Goal: Task Accomplishment & Management: Use online tool/utility

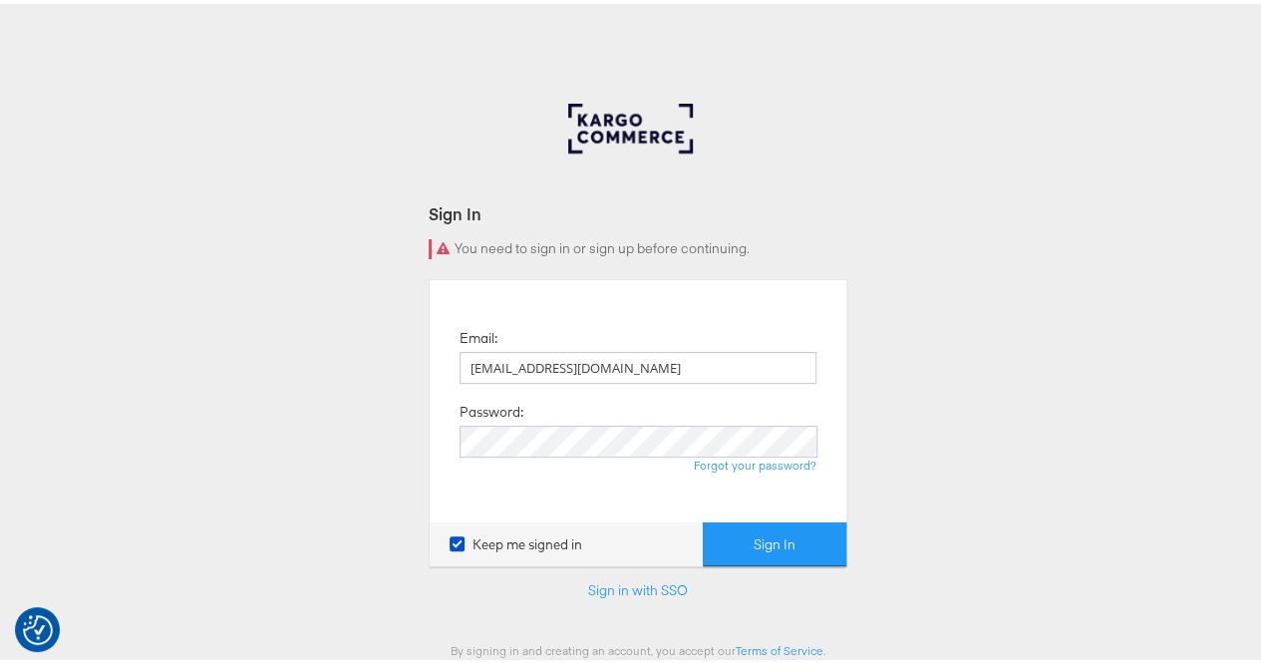
type input "[EMAIL_ADDRESS][DOMAIN_NAME]"
click at [703, 518] on button "Sign In" at bounding box center [775, 540] width 144 height 45
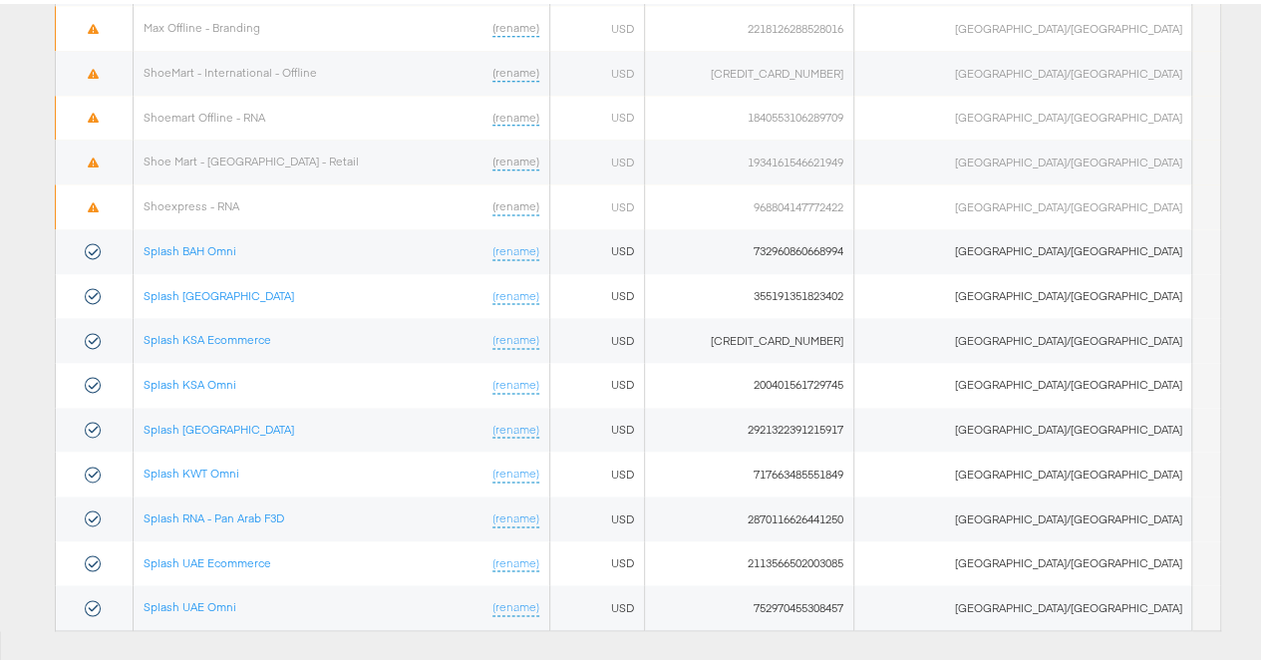
scroll to position [1223, 0]
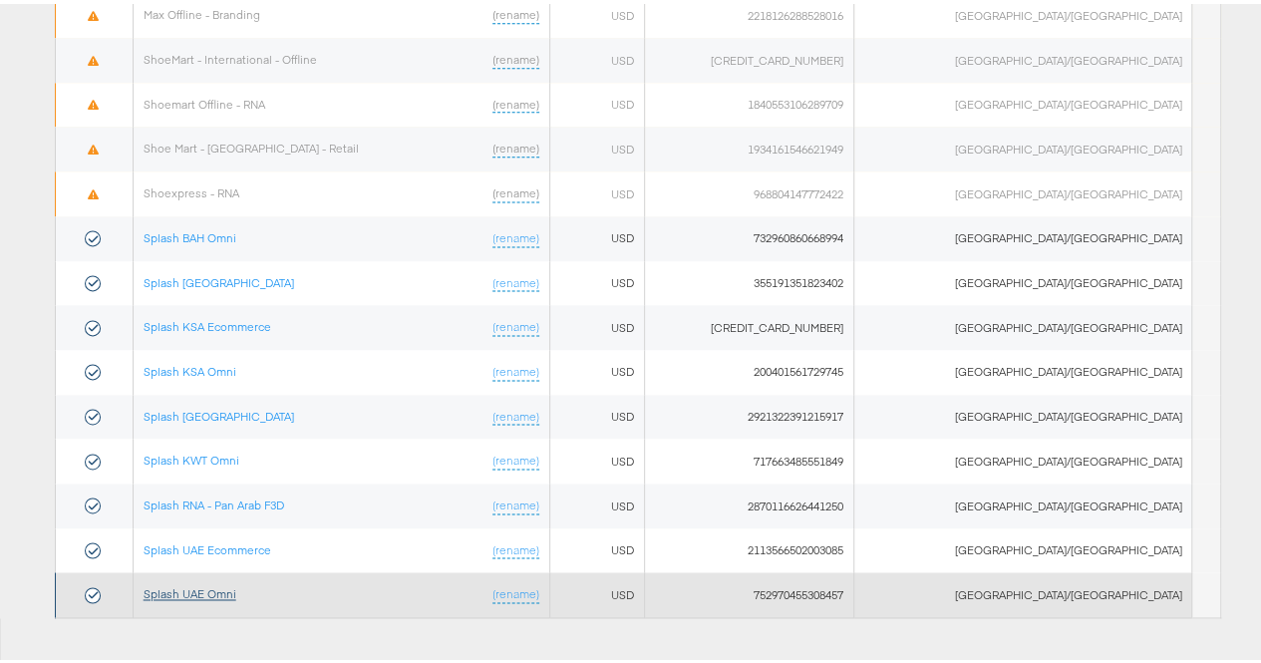
click at [215, 582] on link "Splash UAE Omni" at bounding box center [190, 589] width 93 height 15
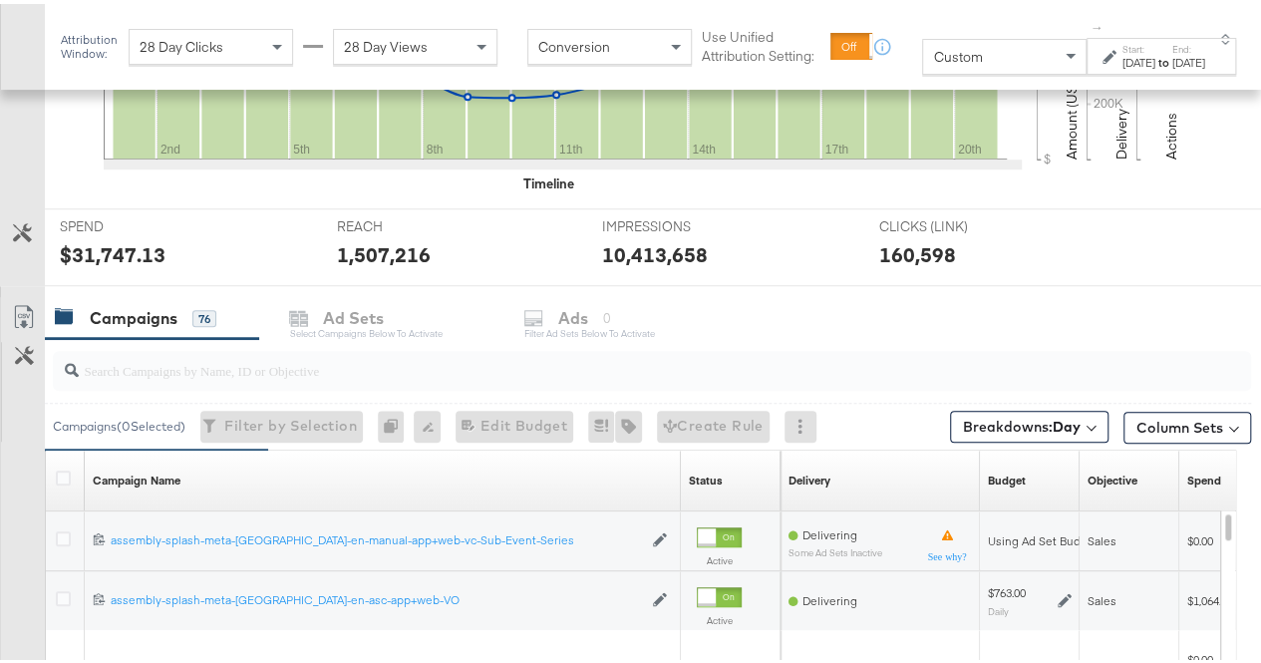
scroll to position [657, 0]
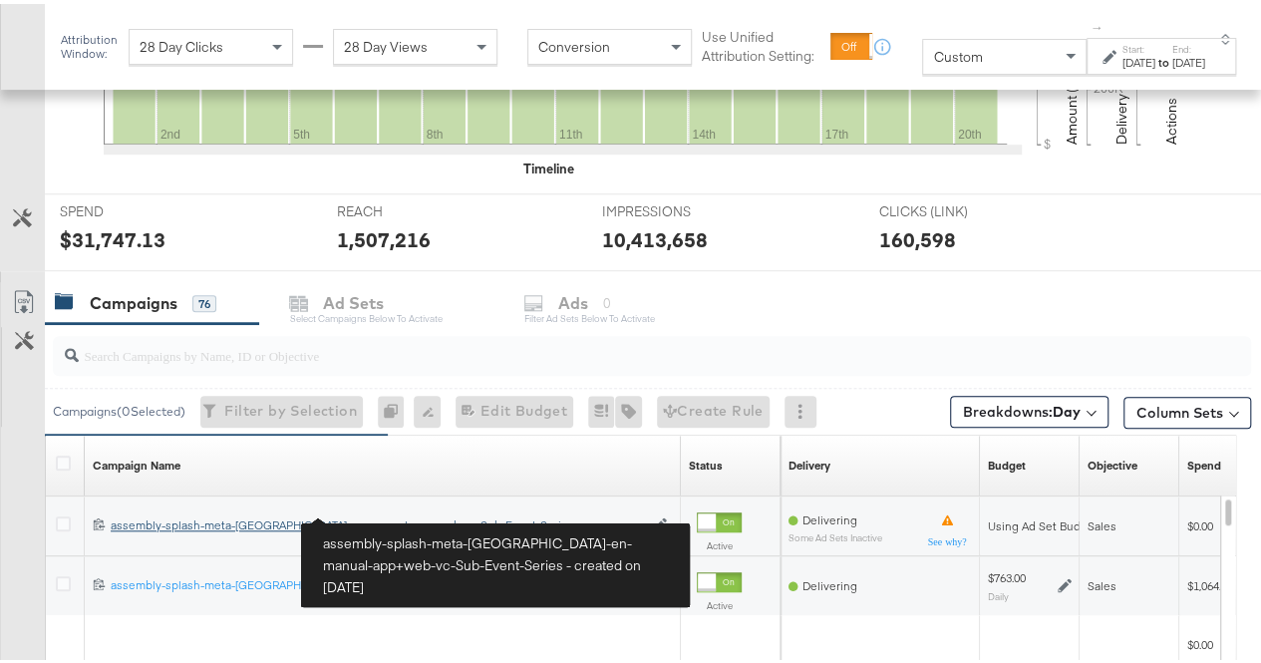
click at [403, 514] on div "assembly-splash-meta-uae-en-manual-app+web-vc-Sub-Event-Series assembly-splash-…" at bounding box center [376, 522] width 531 height 16
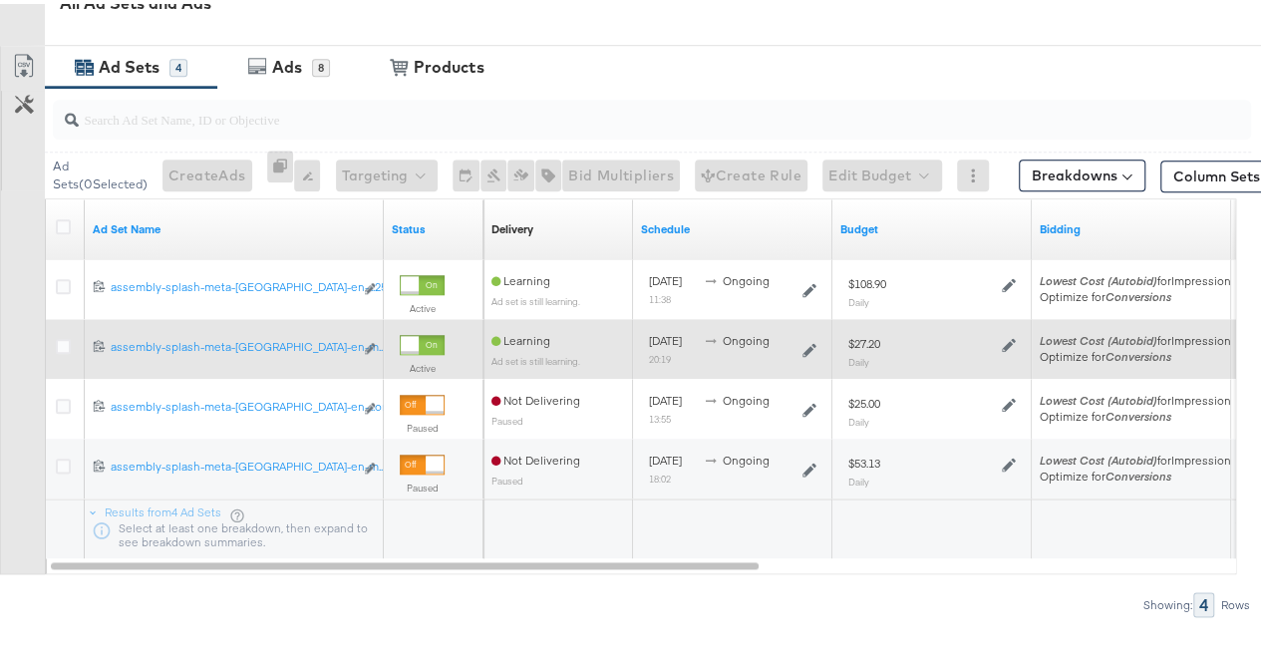
scroll to position [955, 0]
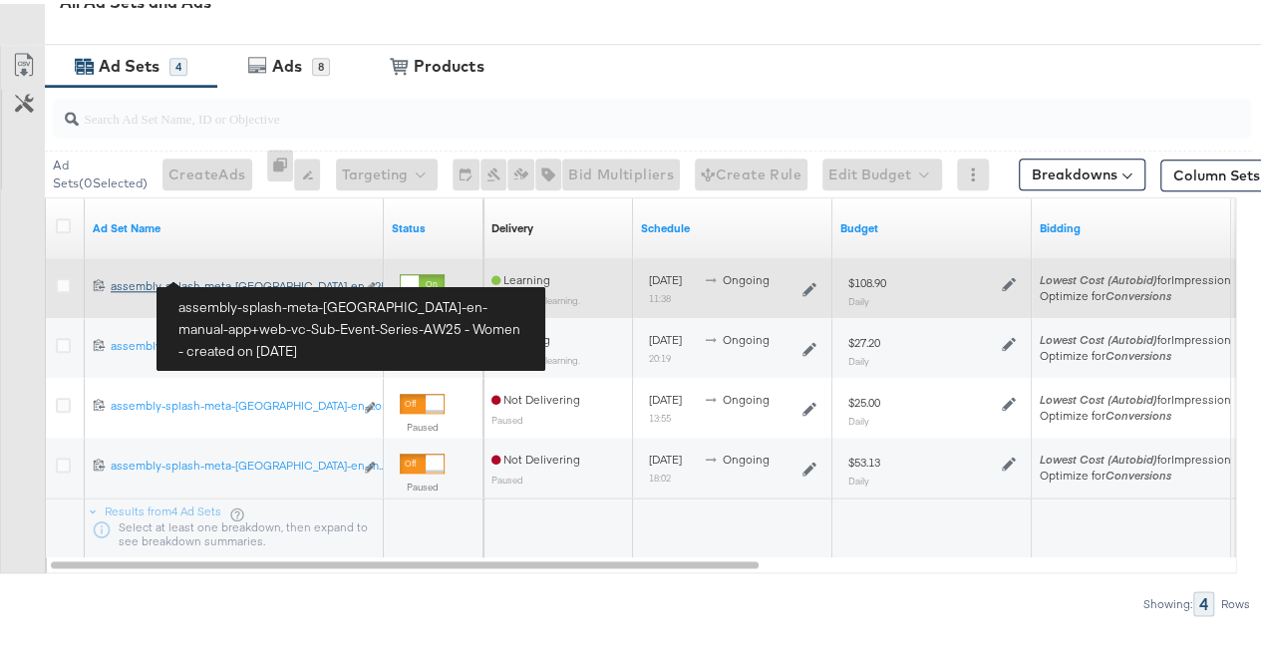
click at [302, 274] on div "assembly-splash-meta-uae-en-manual-app+web-vc-Sub-Event-Series-AW25 - Women ass…" at bounding box center [232, 282] width 242 height 16
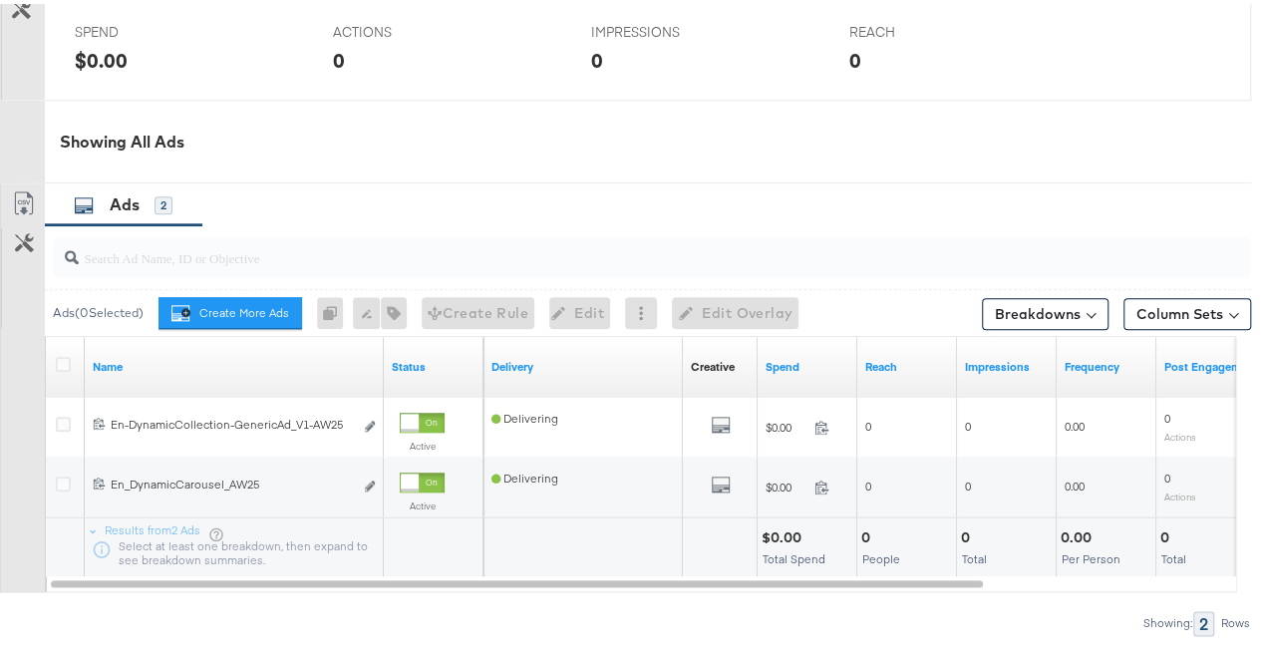
scroll to position [958, 0]
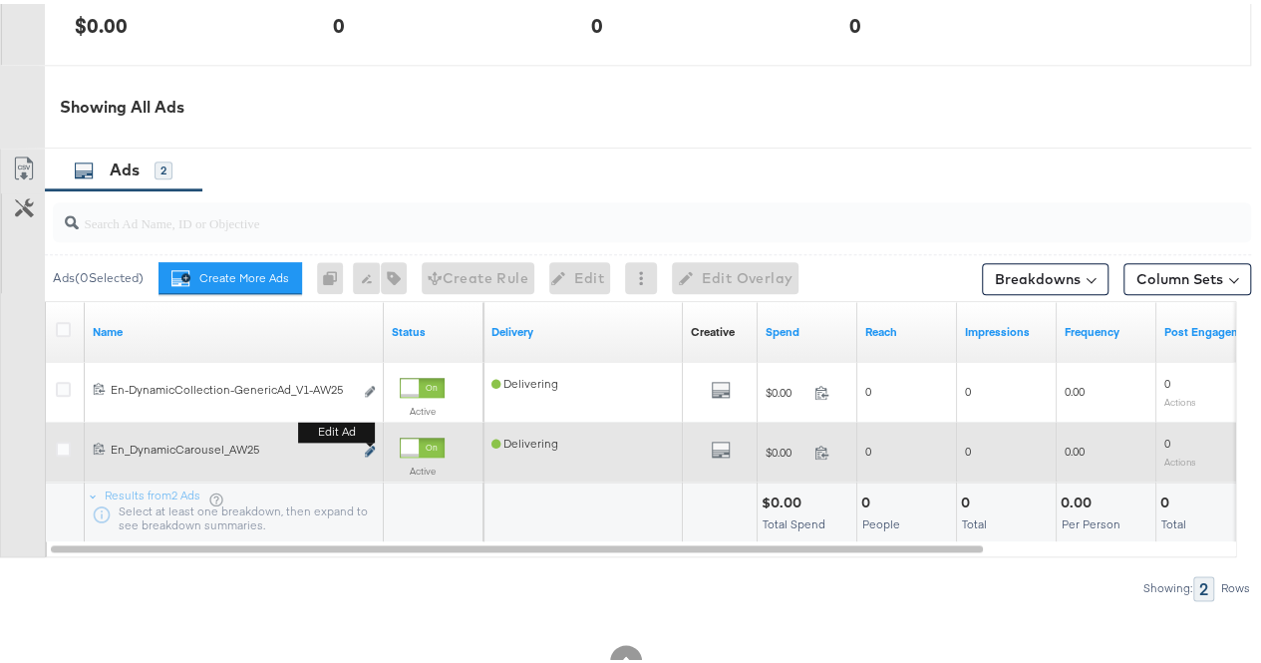
click at [371, 442] on icon "link" at bounding box center [370, 447] width 10 height 11
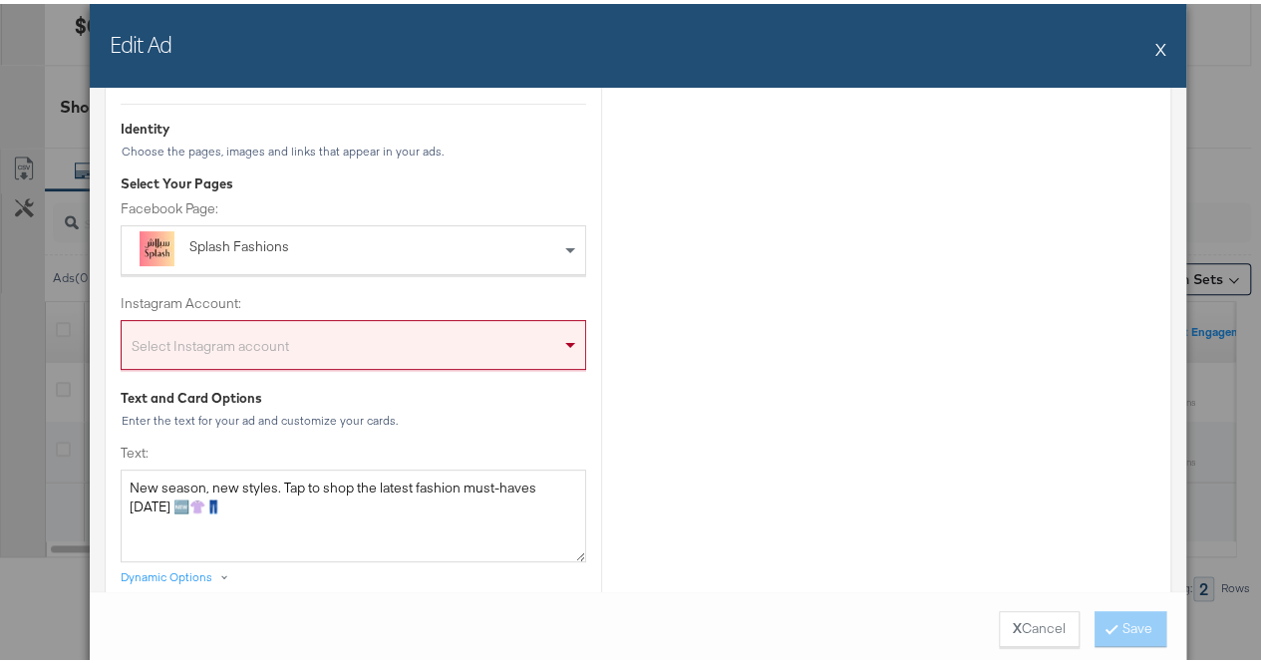
scroll to position [213, 0]
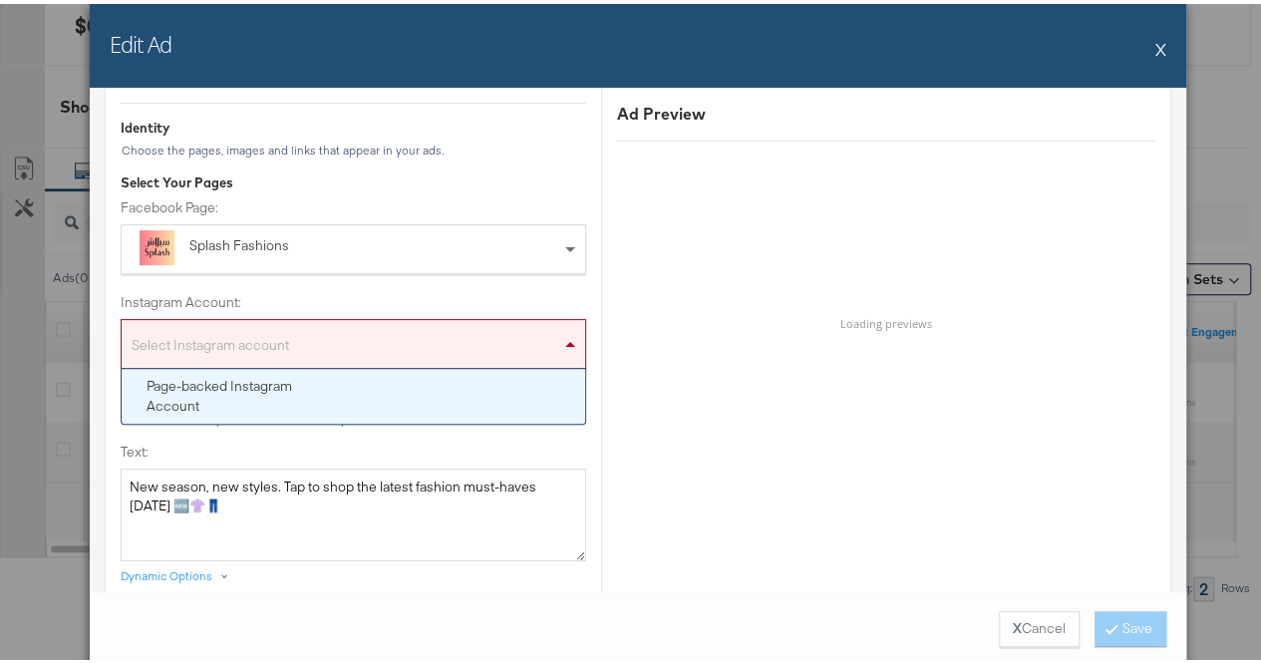
click at [499, 350] on div "Select Instagram account" at bounding box center [354, 344] width 464 height 40
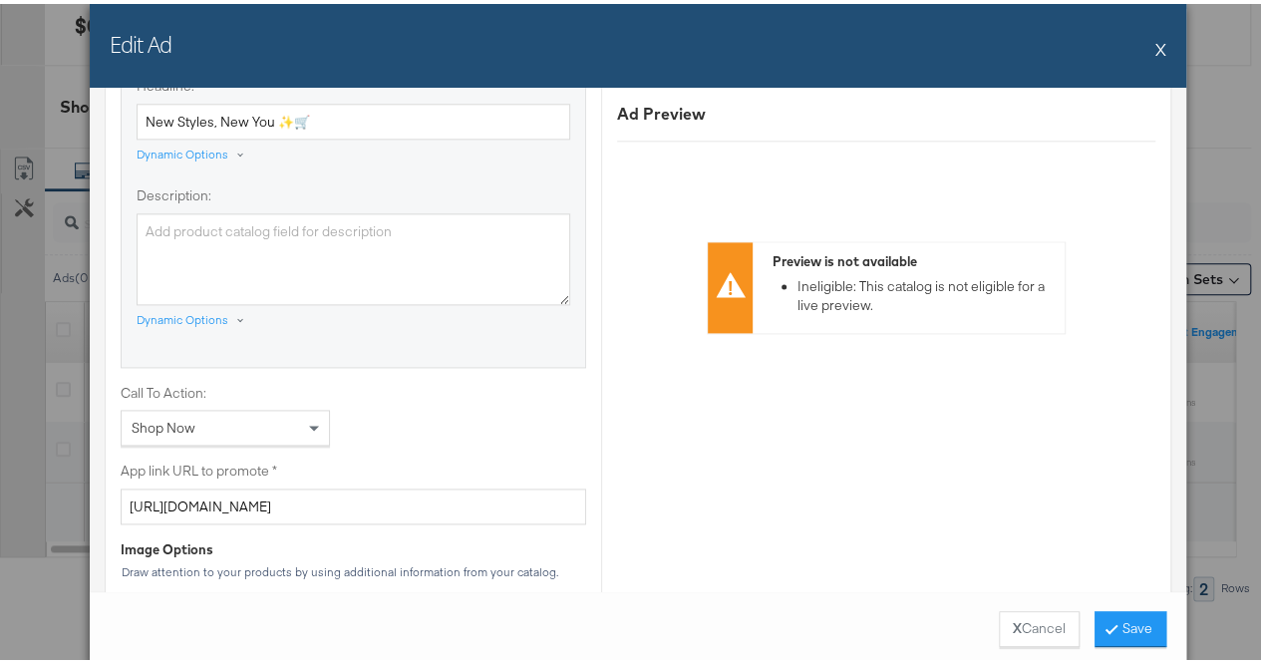
scroll to position [1468, 0]
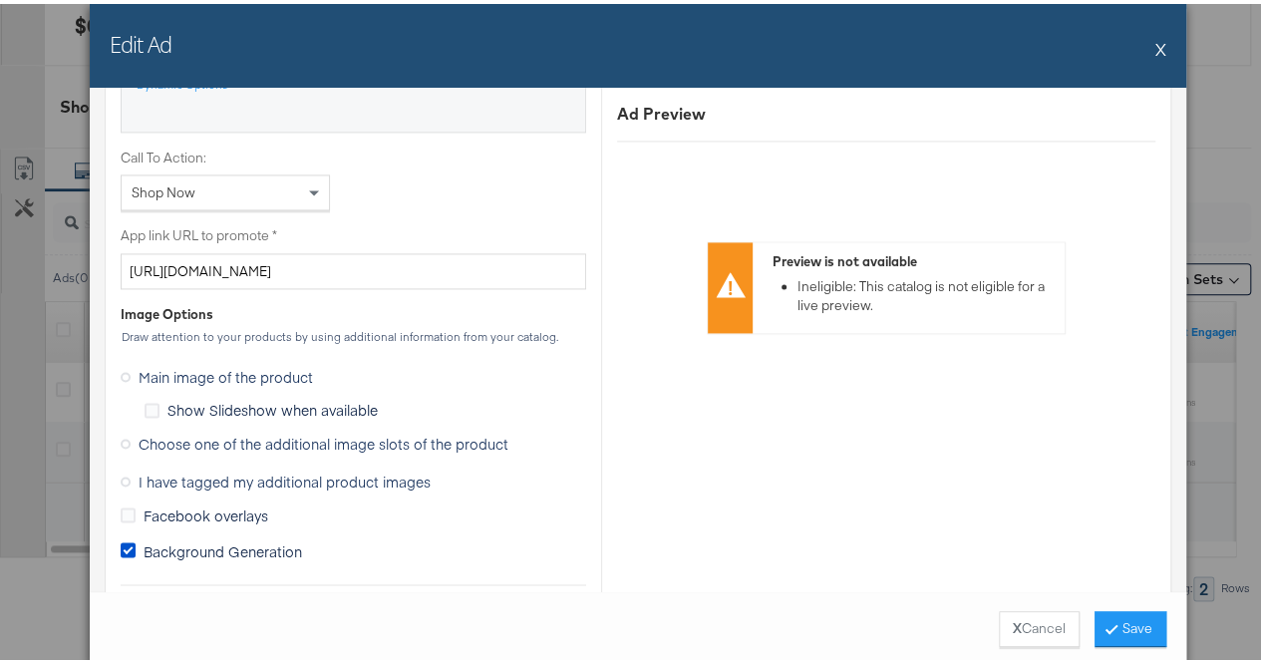
click at [121, 440] on label "Choose one of the additional image slots of the product" at bounding box center [319, 440] width 396 height 30
click at [0, 0] on input "Choose one of the additional image slots of the product" at bounding box center [0, 0] width 0 height 0
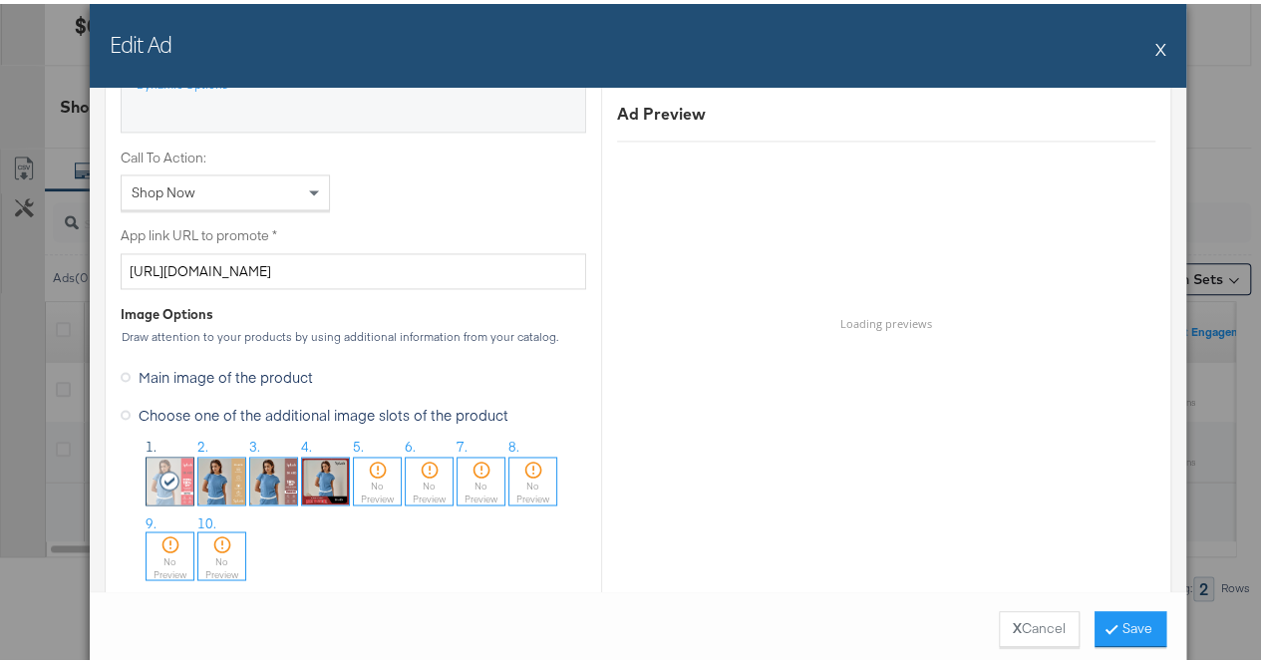
click at [267, 478] on img at bounding box center [273, 477] width 47 height 47
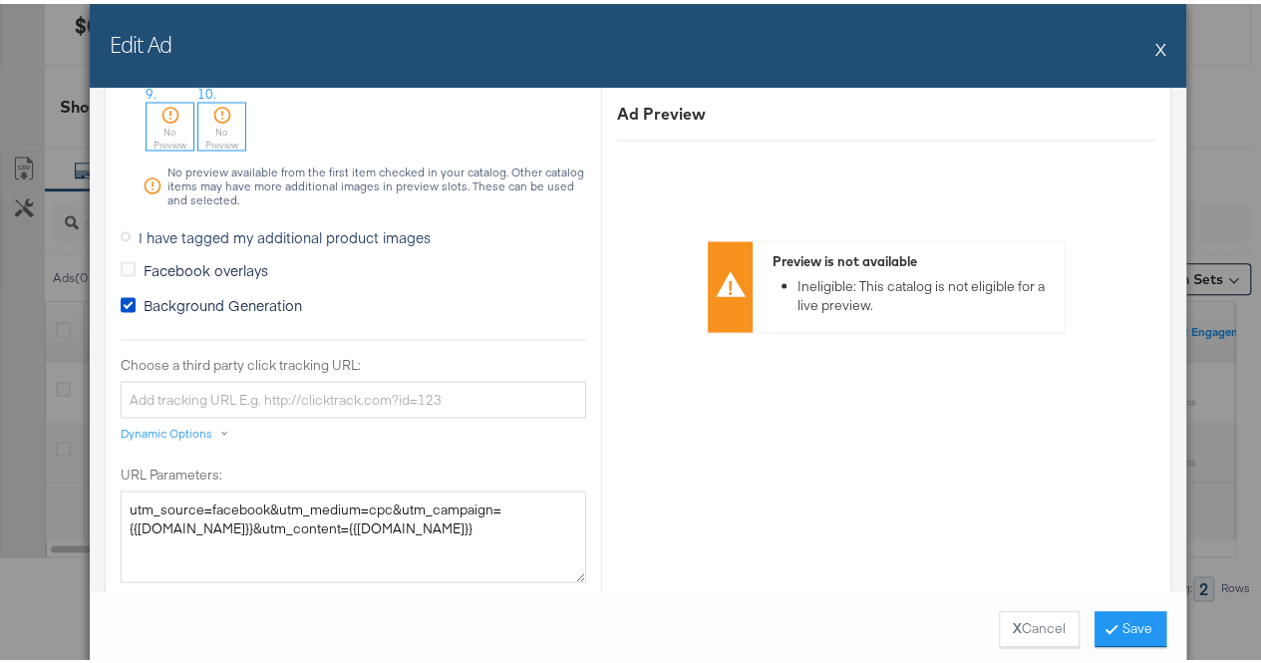
scroll to position [1942, 0]
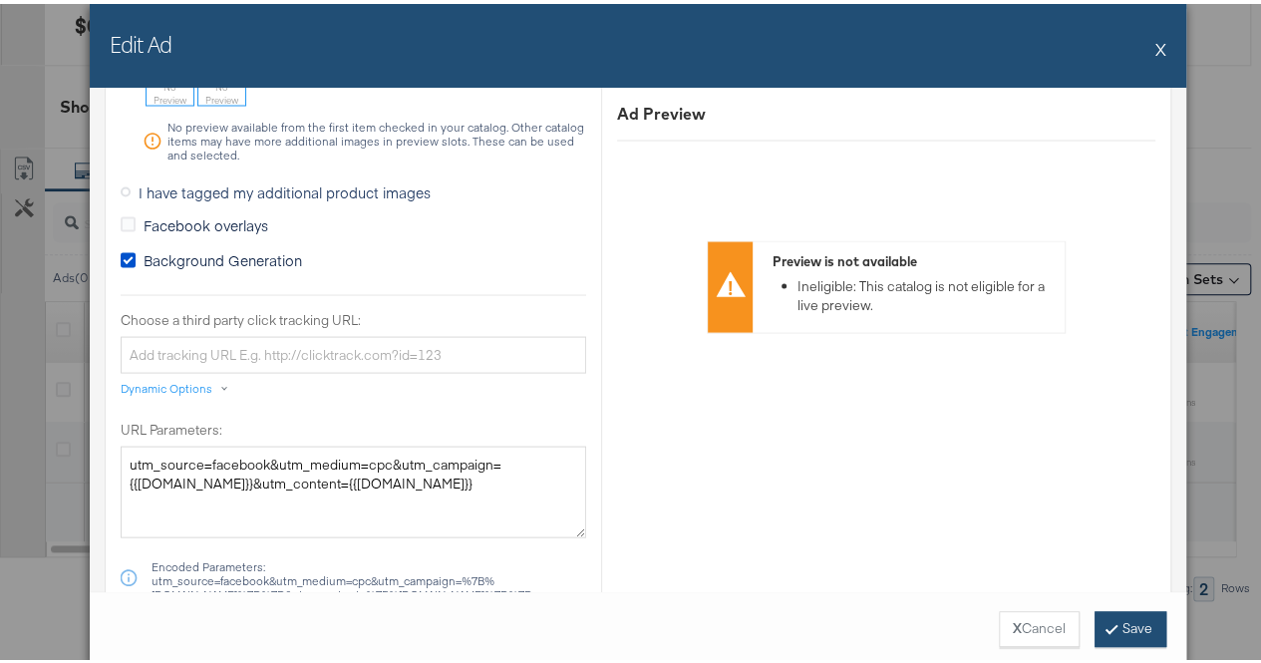
click at [1115, 628] on button "Save" at bounding box center [1131, 625] width 72 height 36
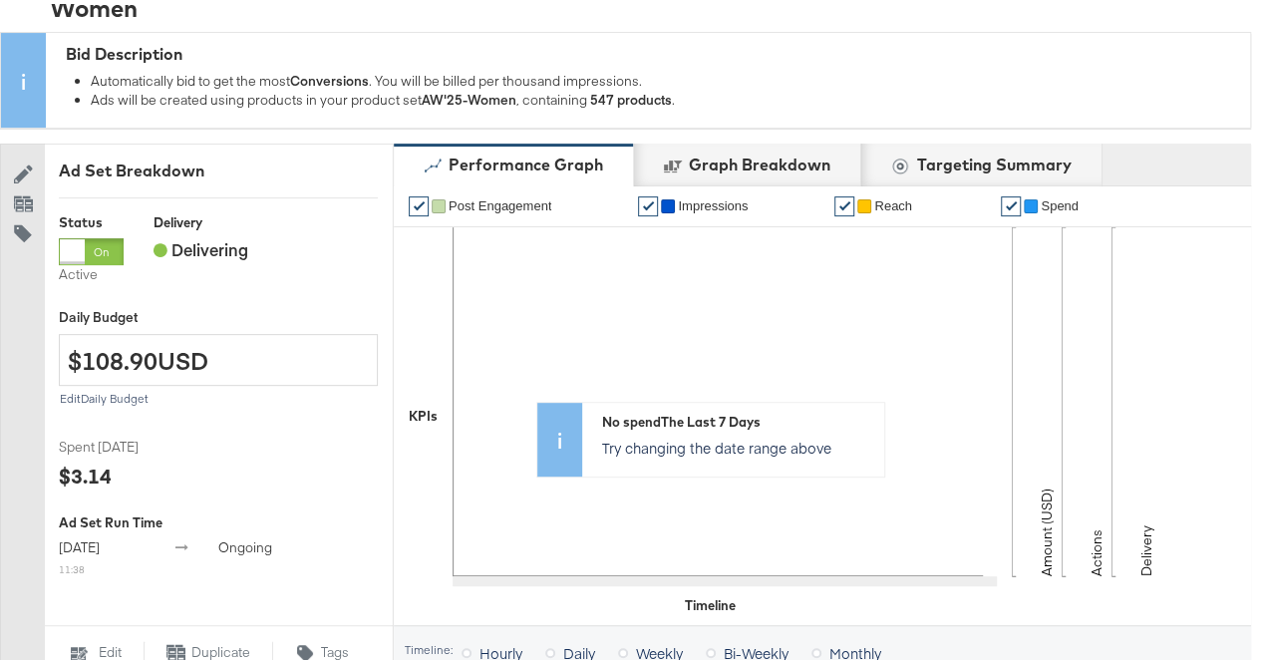
scroll to position [0, 0]
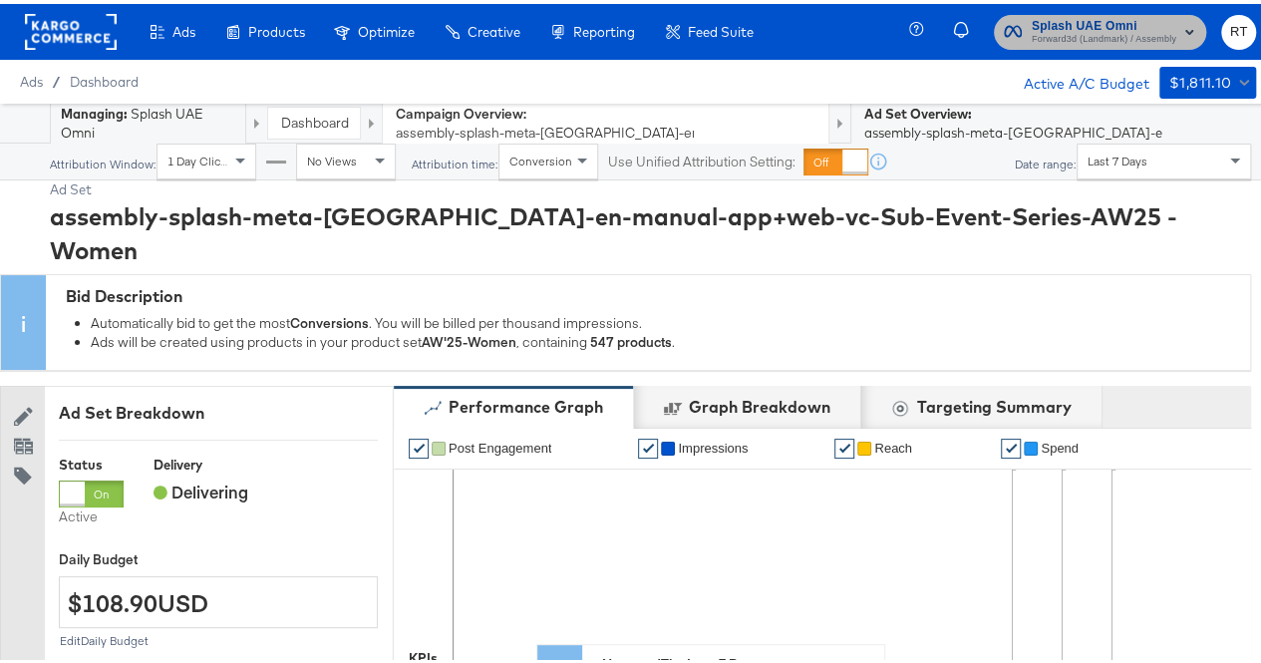
click at [1100, 30] on span "Forward3d (Landmark) / Assembly" at bounding box center [1104, 36] width 145 height 16
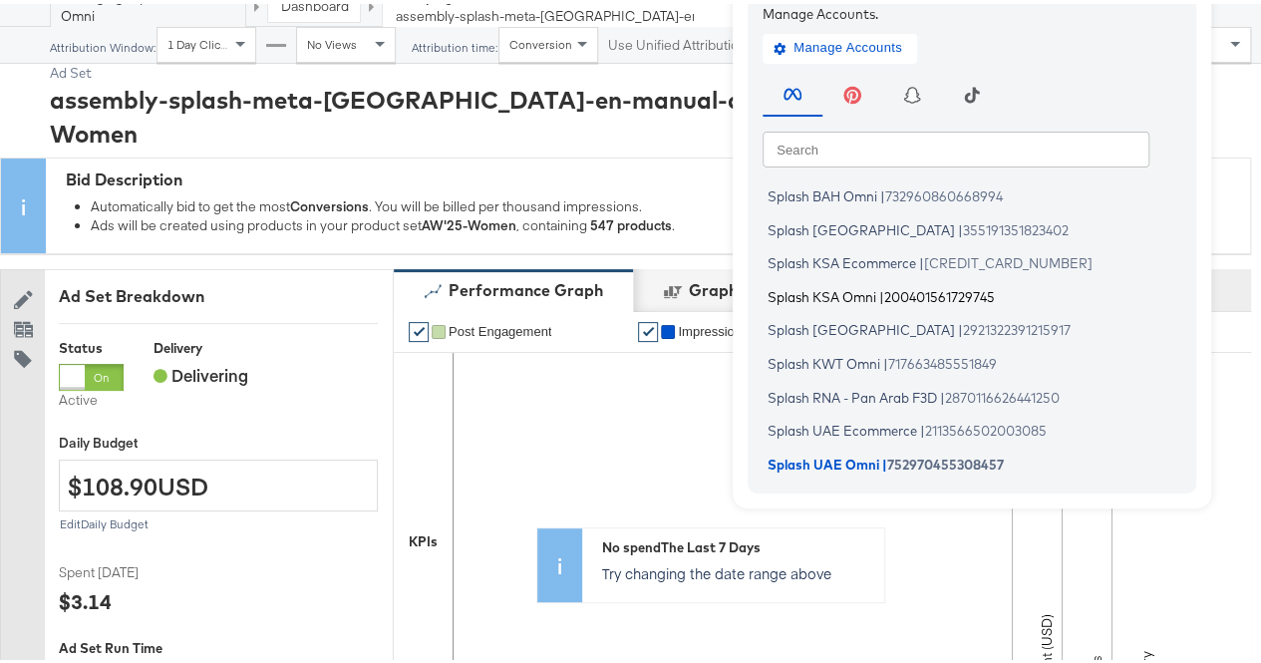
scroll to position [119, 0]
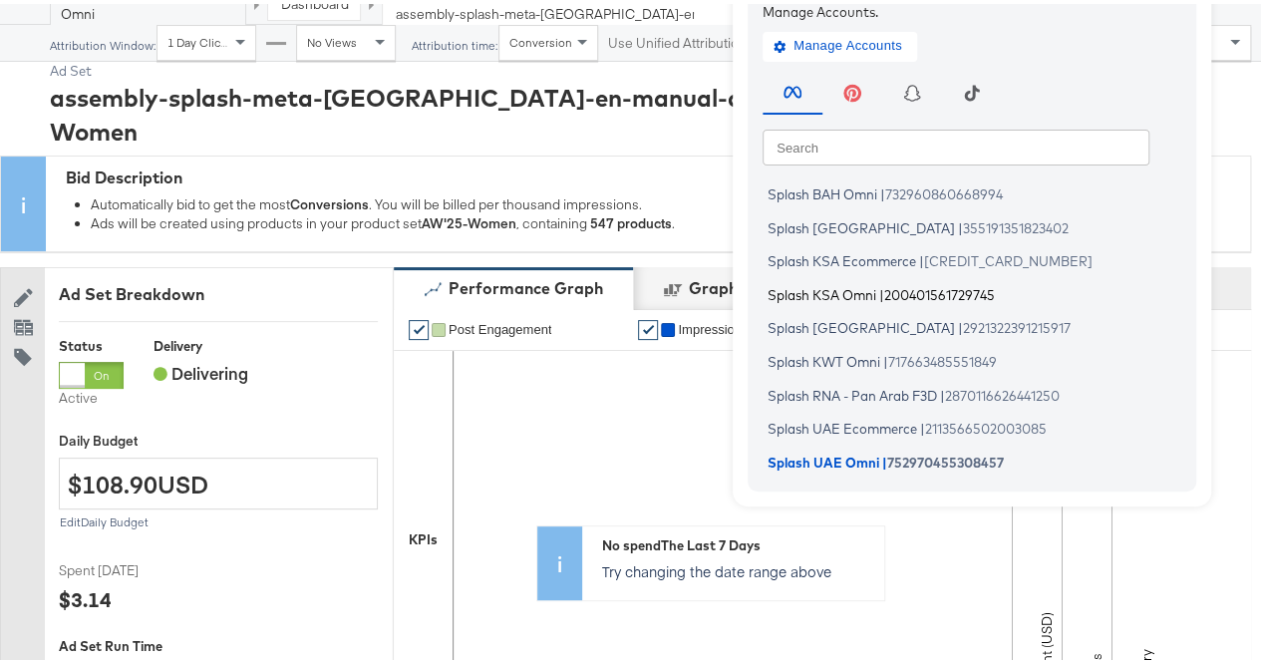
click at [809, 294] on span "Splash KSA Omni" at bounding box center [822, 290] width 109 height 16
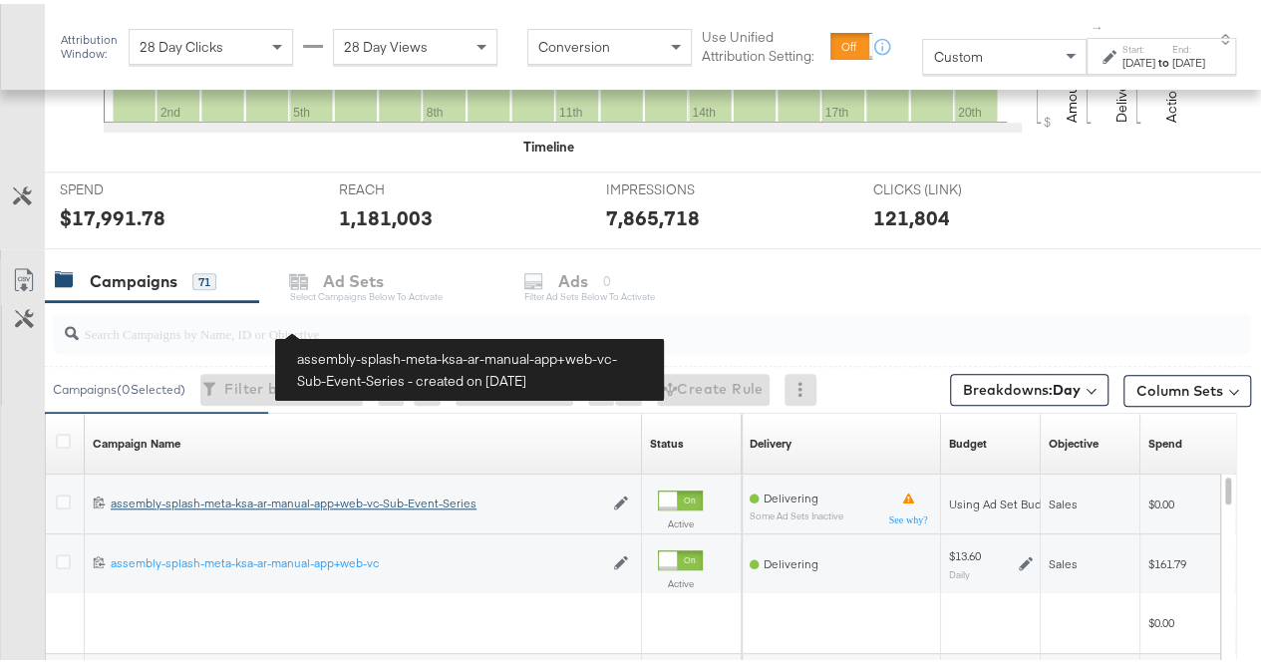
scroll to position [848, 0]
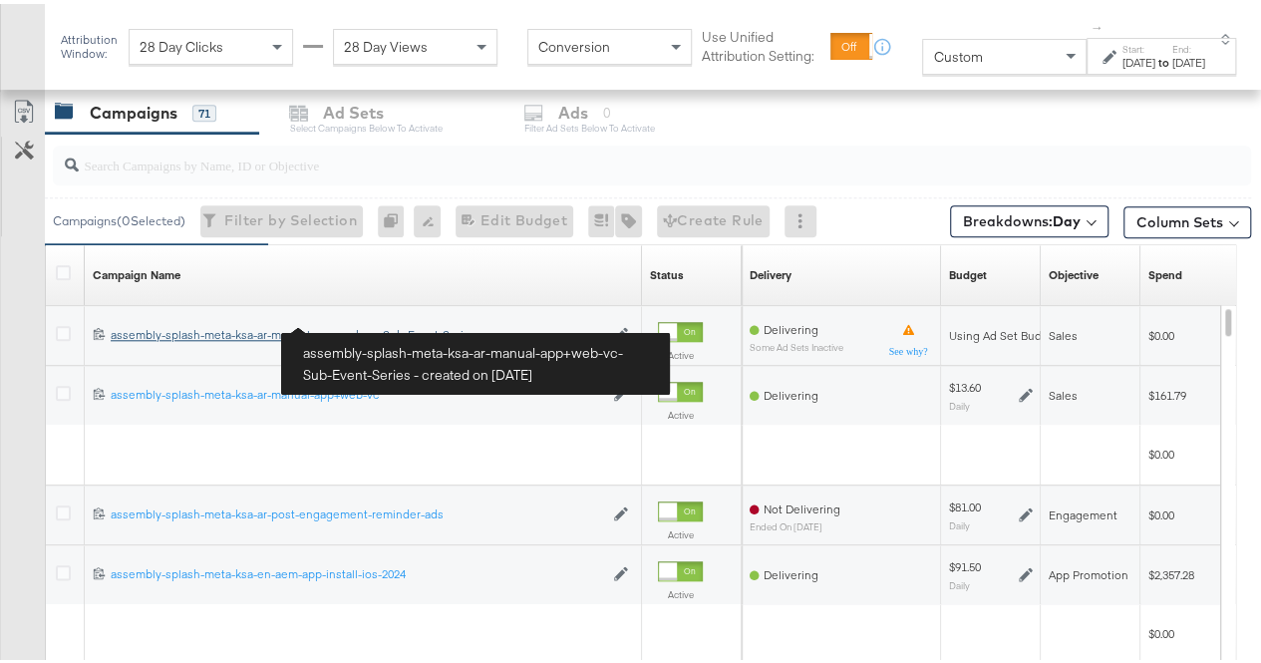
click at [349, 326] on div "assembly-splash-meta-ksa-ar-manual-app+web-vc-Sub-Event-Series assembly-splash-…" at bounding box center [357, 331] width 493 height 16
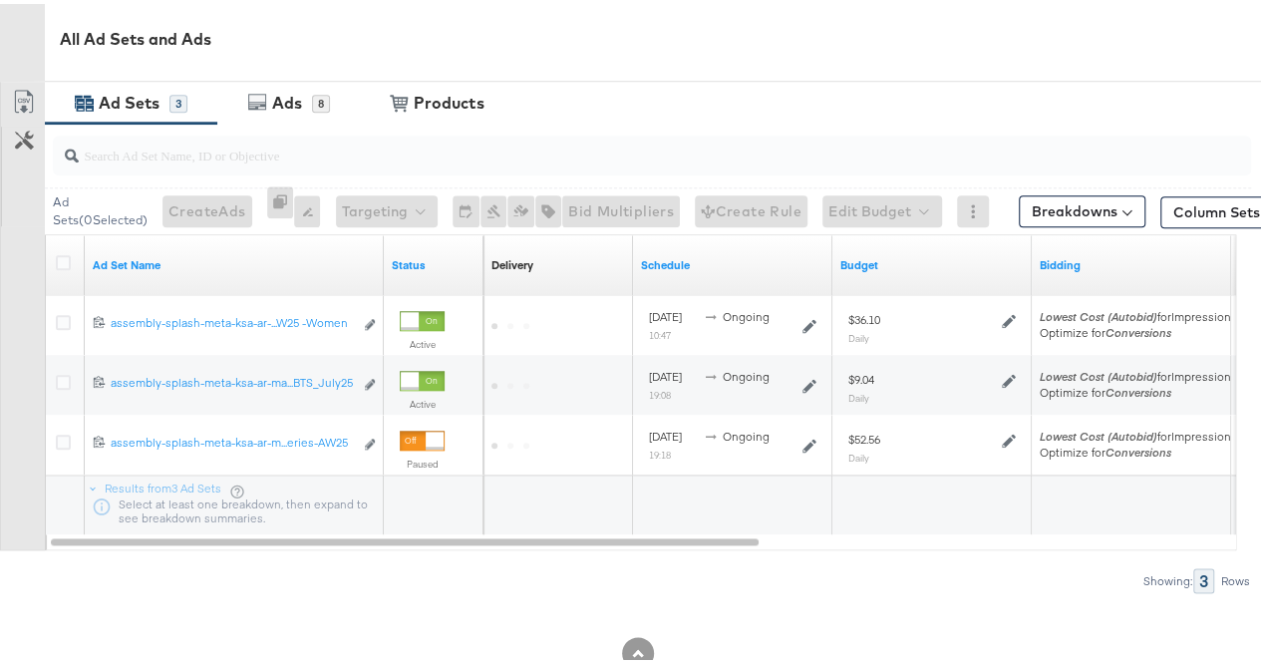
scroll to position [919, 0]
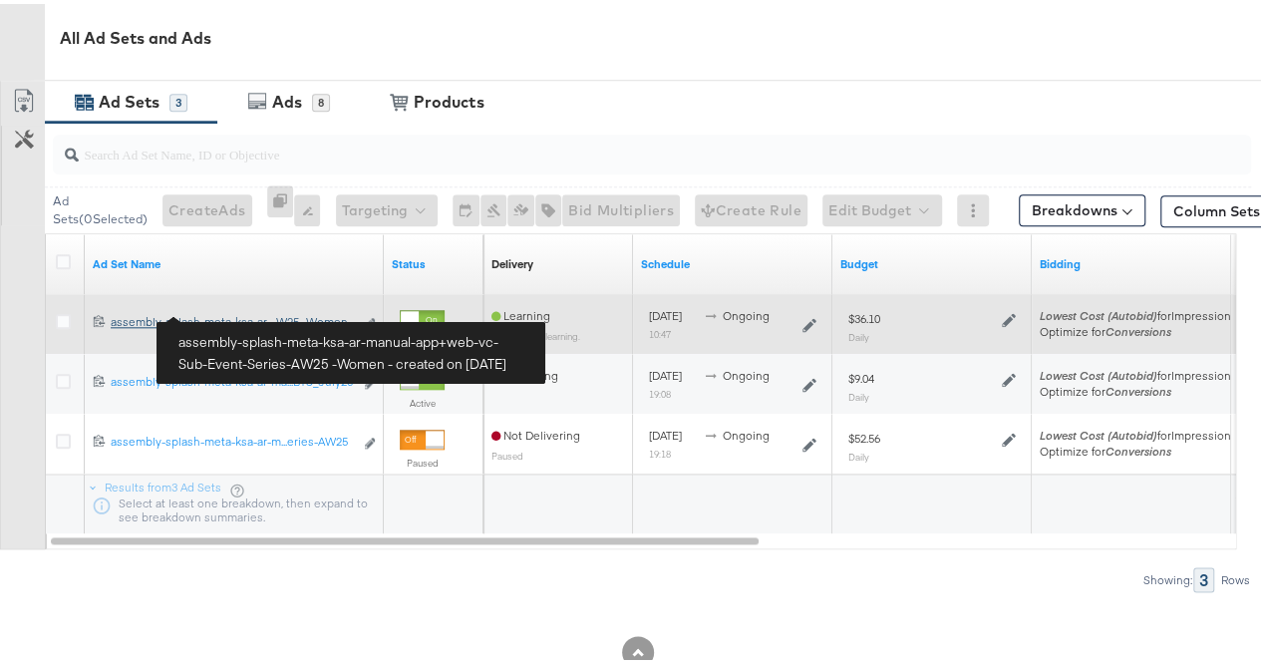
click at [293, 317] on div "assembly-splash-meta-ksa-ar-manual-app+web-vc-Sub-Event-Series-AW25 -Women asse…" at bounding box center [232, 318] width 242 height 16
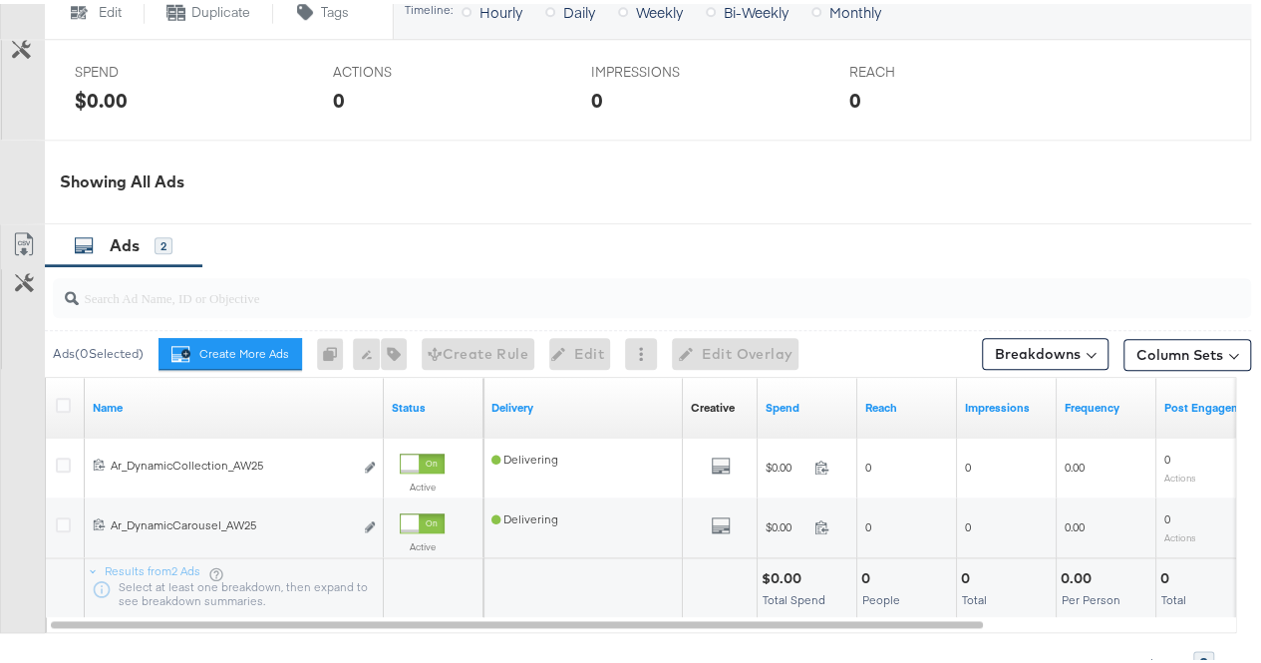
scroll to position [975, 0]
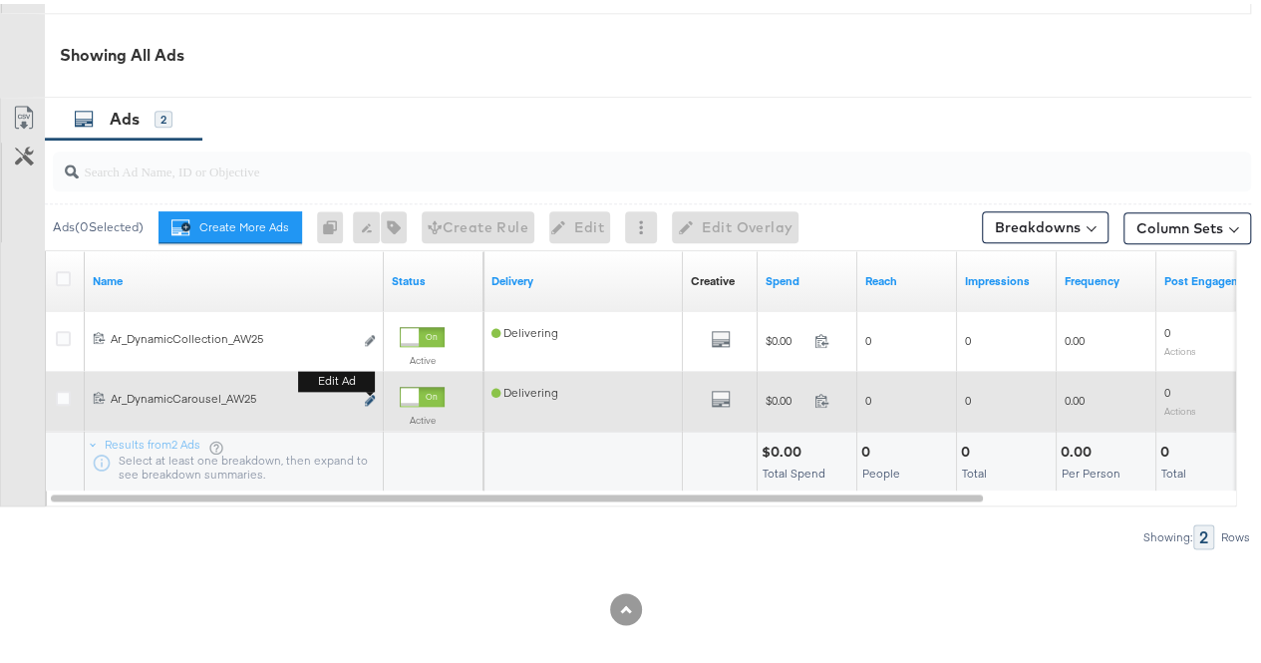
click at [373, 391] on icon "link" at bounding box center [370, 396] width 10 height 11
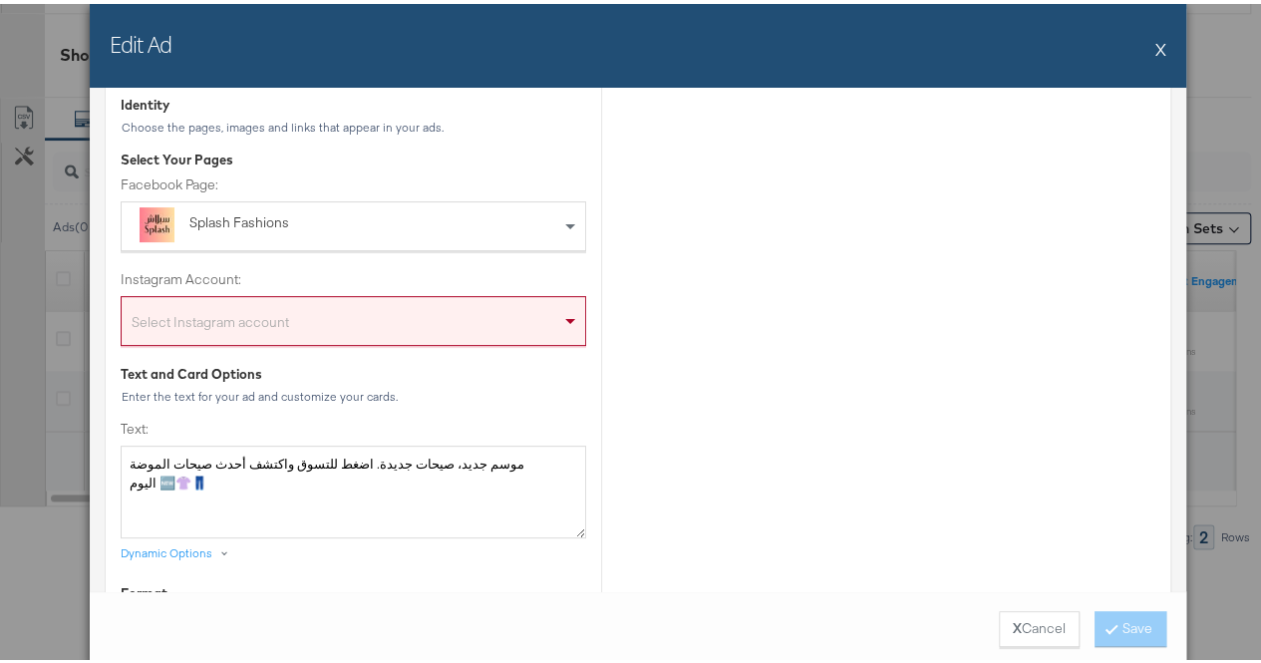
scroll to position [246, 0]
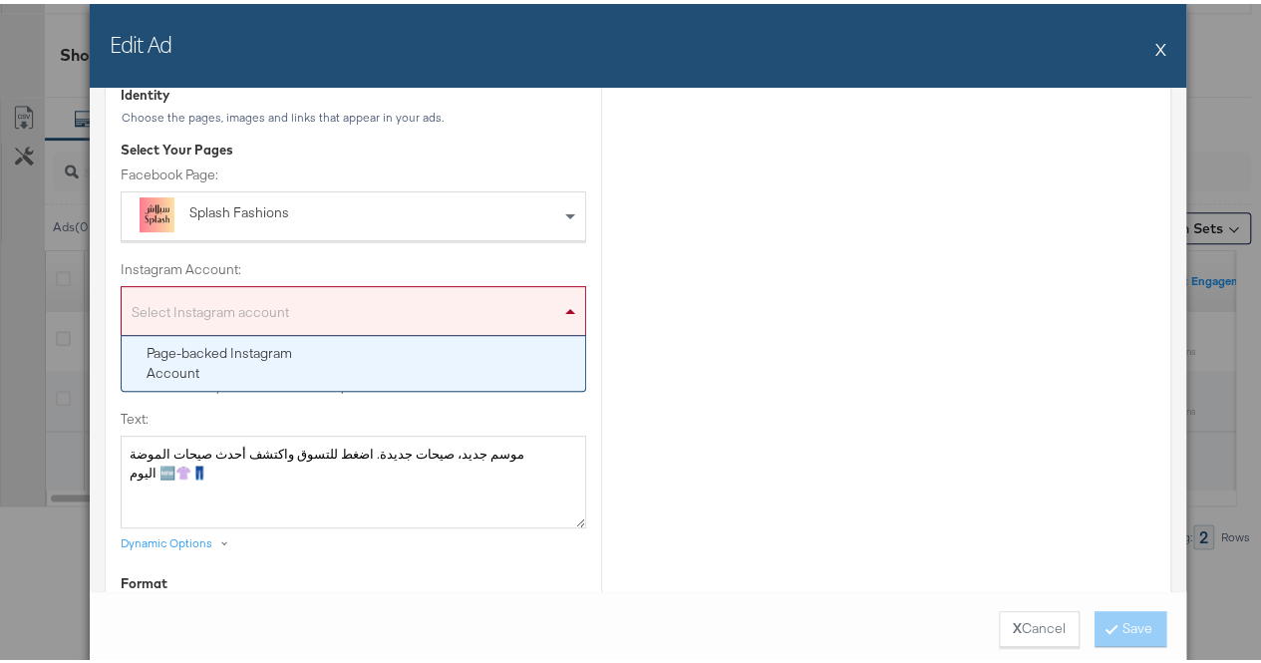
click at [368, 325] on div "Select Instagram account" at bounding box center [354, 311] width 464 height 40
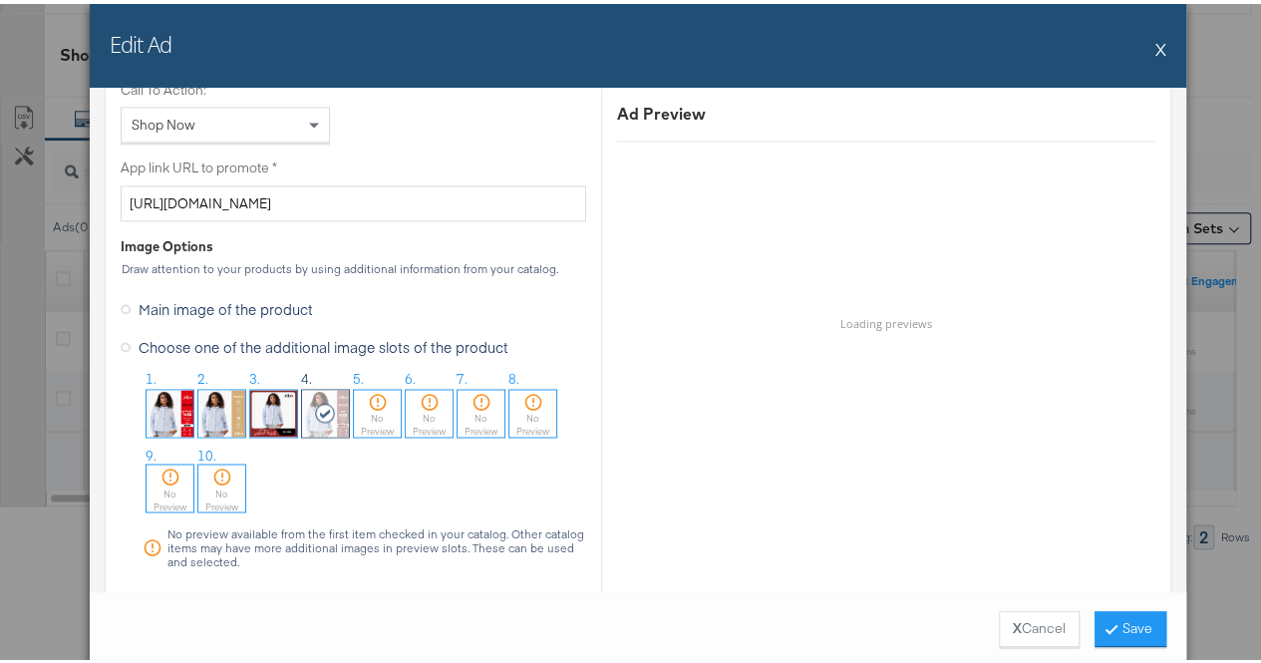
scroll to position [1535, 0]
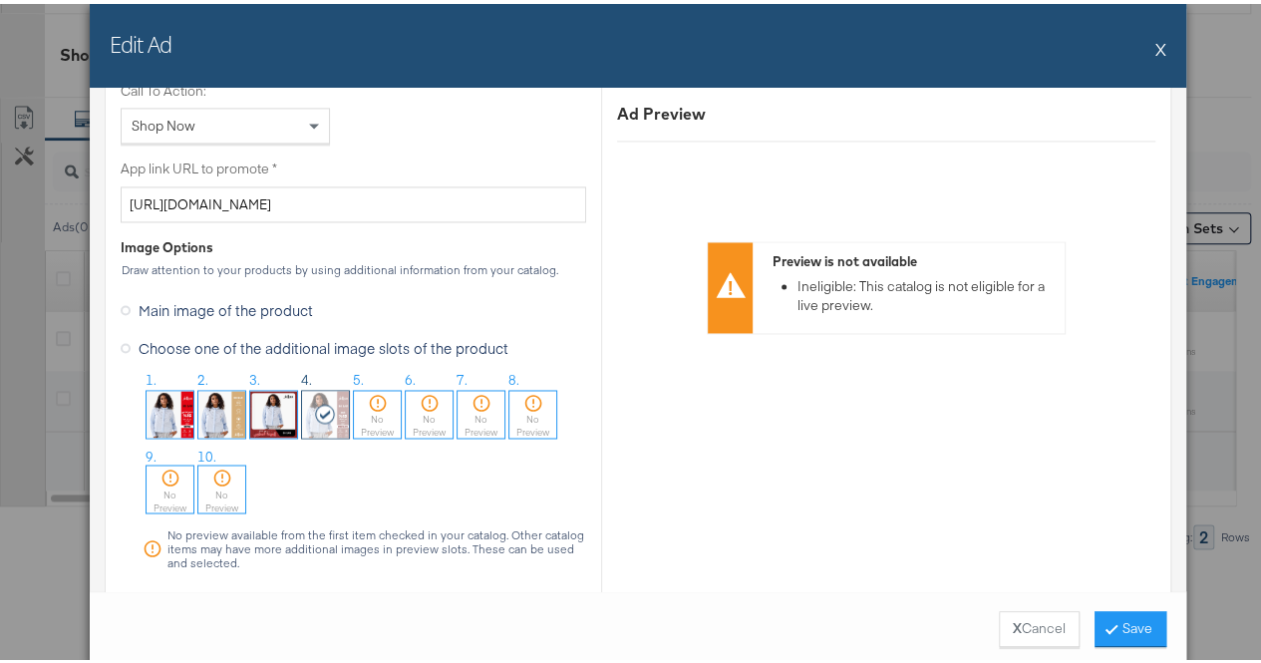
click at [325, 420] on div at bounding box center [325, 410] width 47 height 47
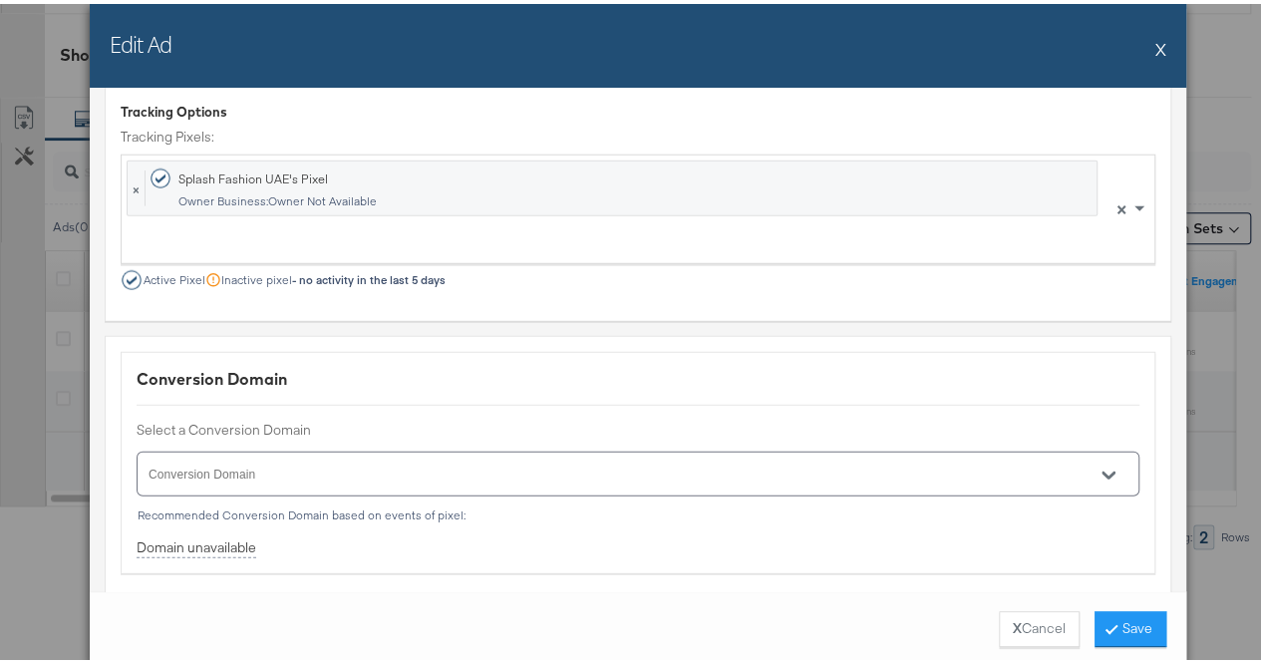
scroll to position [2655, 0]
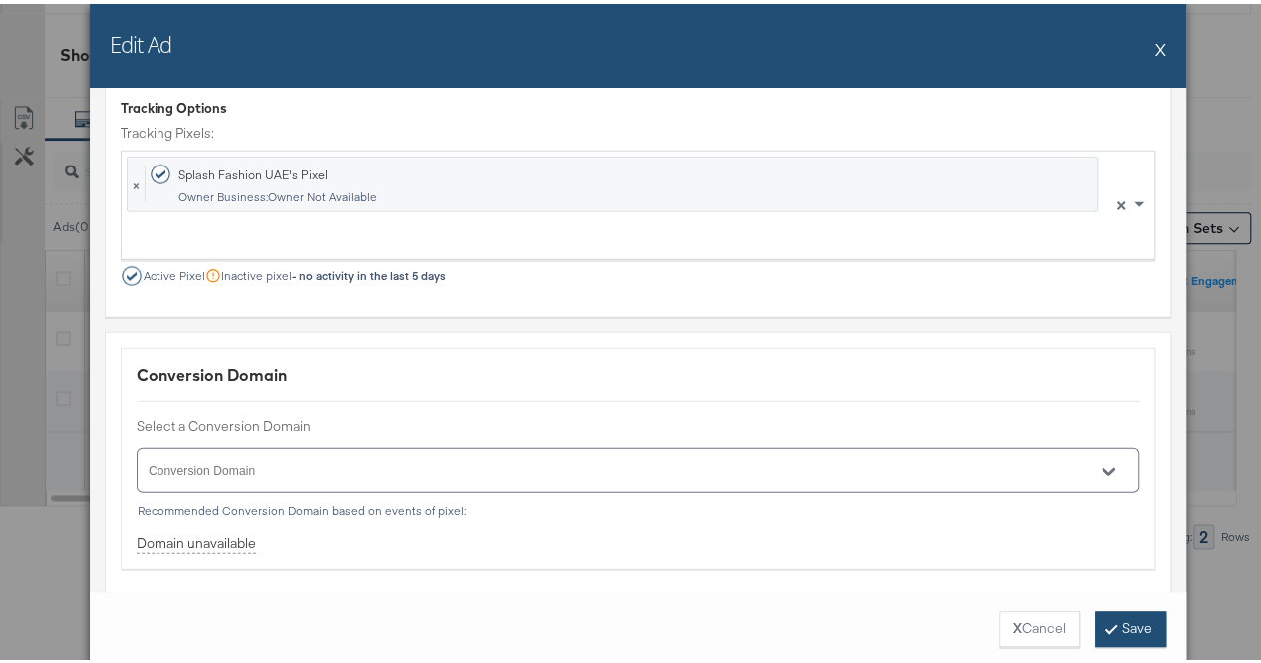
click at [1131, 628] on button "Save" at bounding box center [1131, 625] width 72 height 36
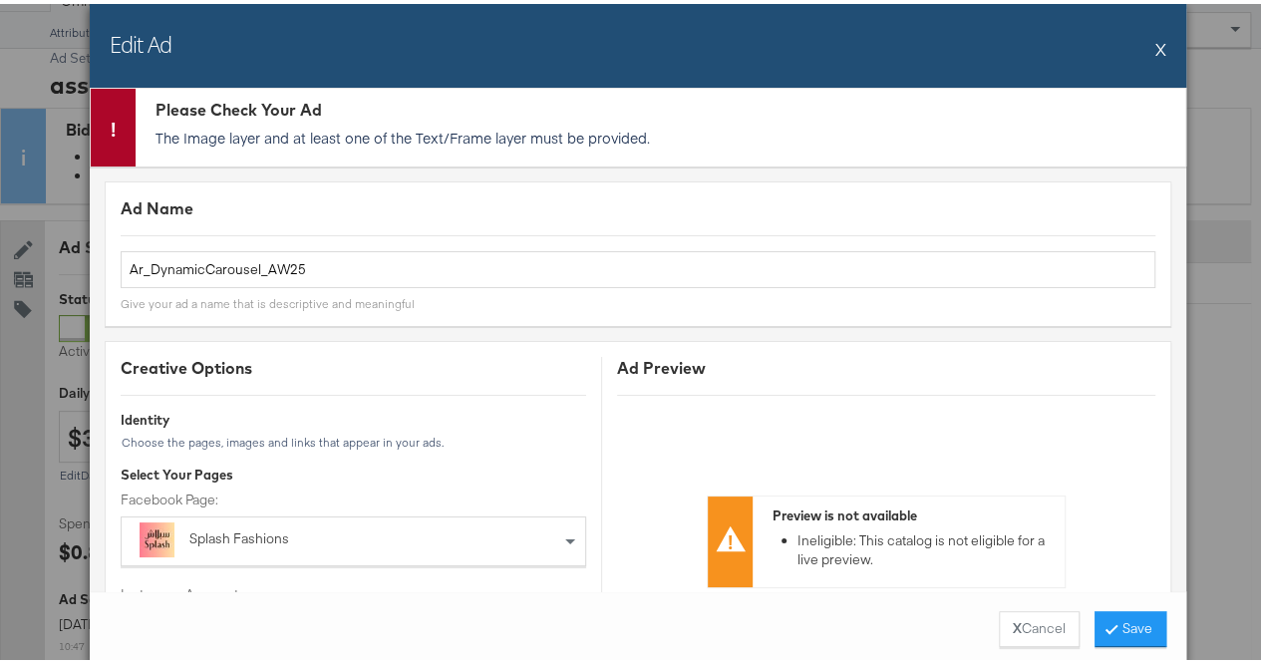
scroll to position [130, 0]
click at [1025, 627] on button "X Cancel" at bounding box center [1039, 625] width 81 height 36
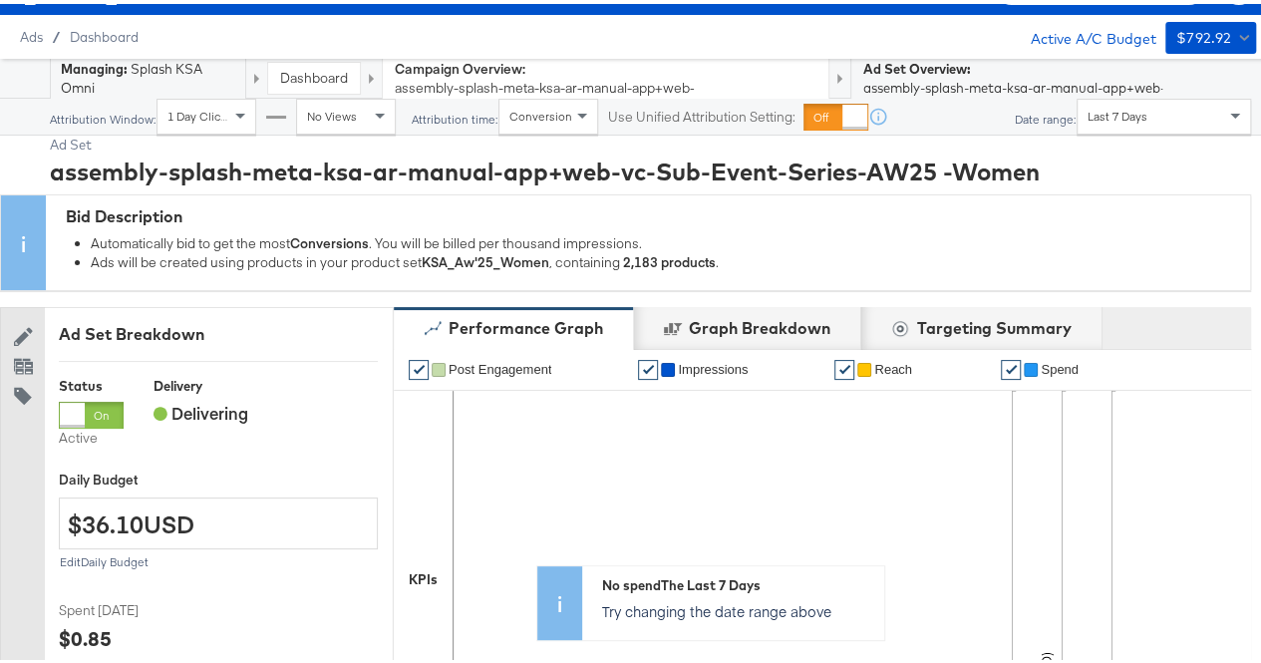
scroll to position [0, 0]
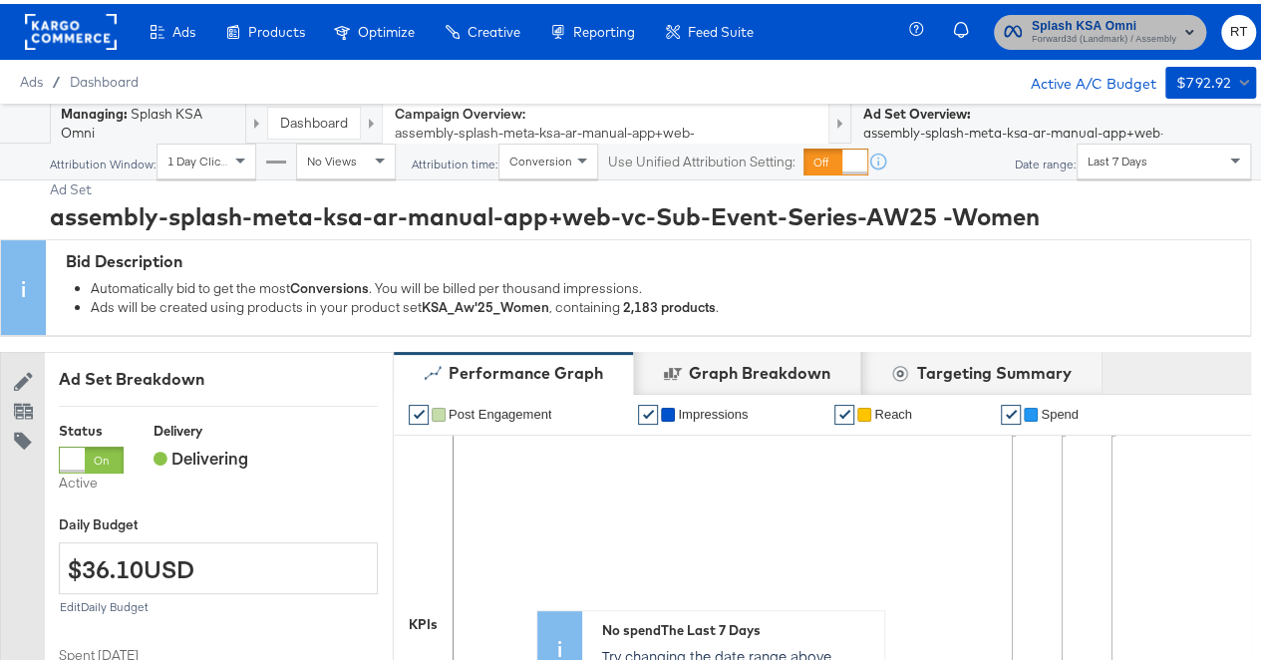
click at [1066, 28] on span "Forward3d (Landmark) / Assembly" at bounding box center [1104, 36] width 145 height 16
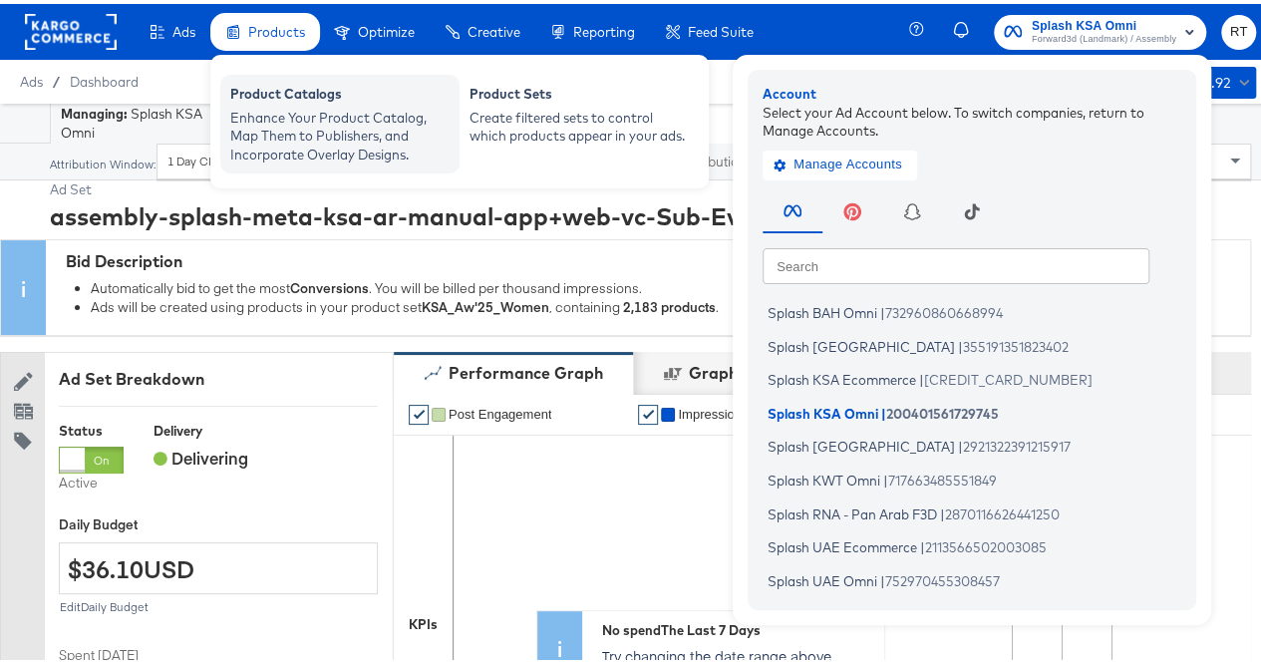
click at [295, 124] on div "Enhance Your Product Catalog, Map Them to Publishers, and Incorporate Overlay D…" at bounding box center [339, 133] width 219 height 56
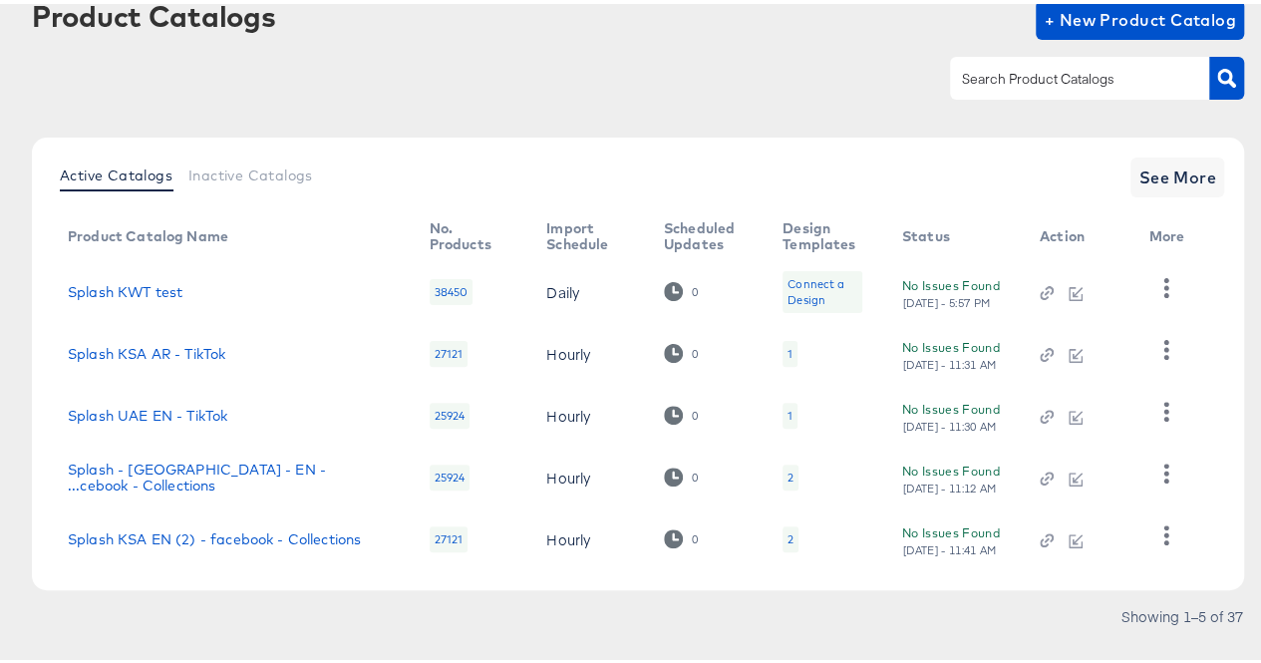
scroll to position [158, 0]
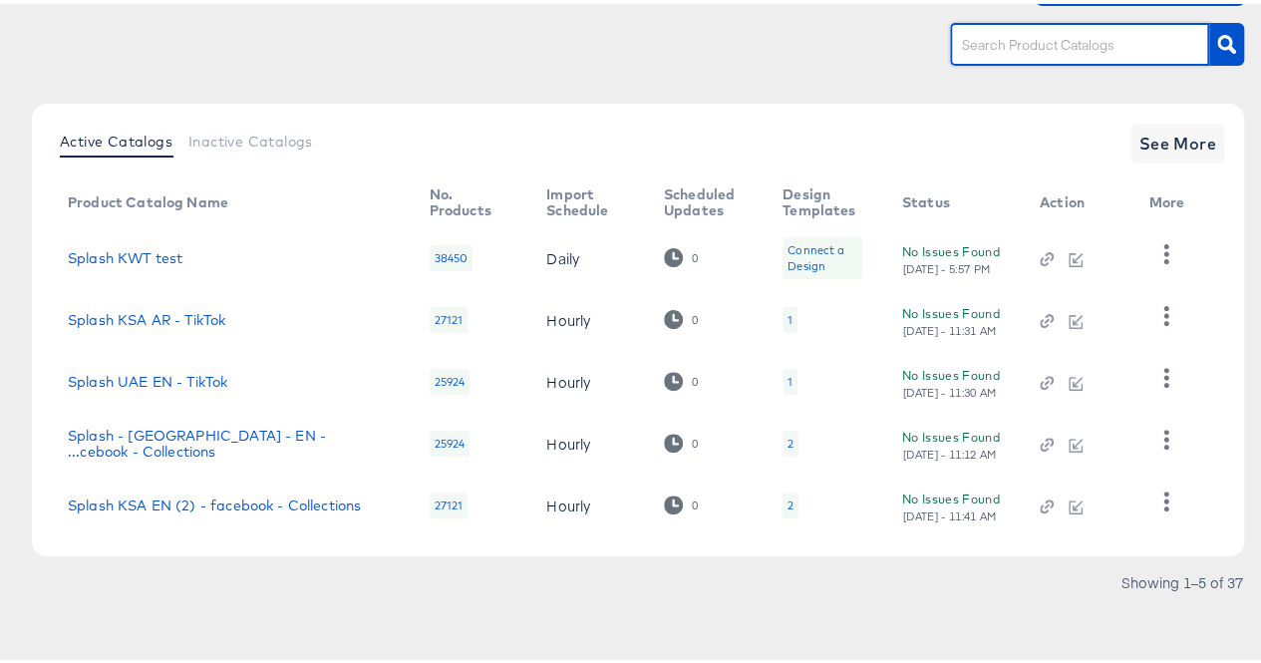
click at [1046, 47] on input "text" at bounding box center [1064, 41] width 212 height 23
type input "kw"
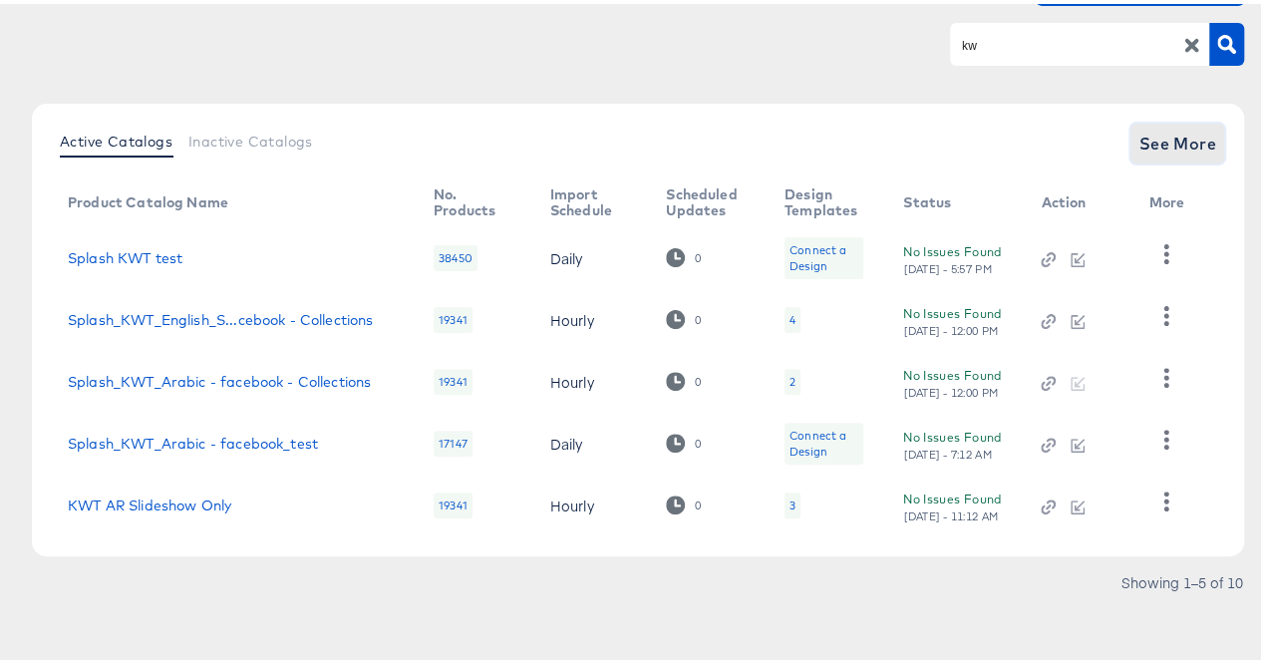
click at [1162, 143] on span "See More" at bounding box center [1178, 140] width 78 height 28
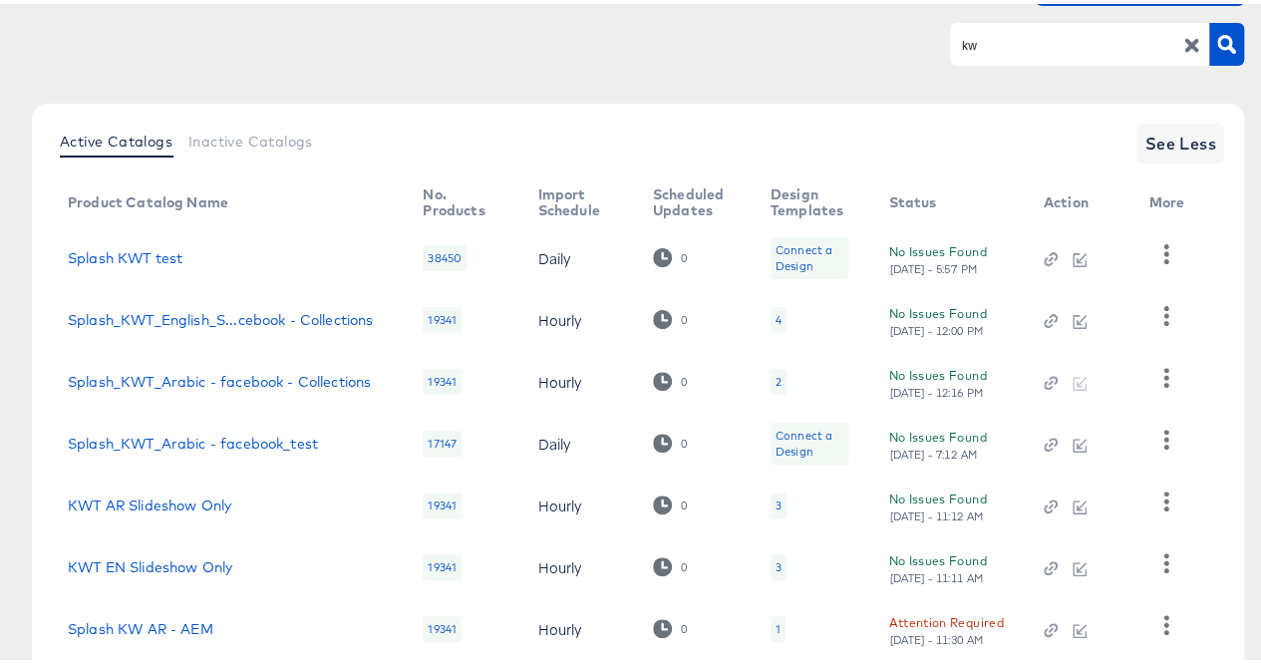
scroll to position [467, 0]
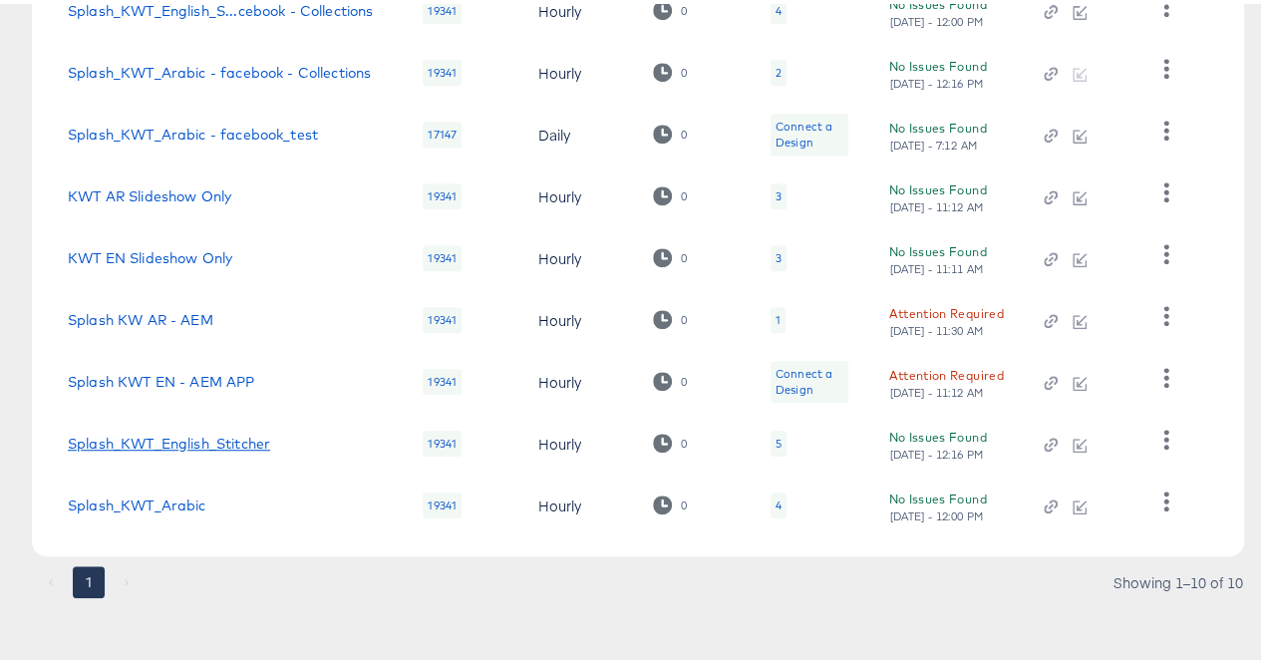
click at [187, 438] on link "Splash_KWT_English_Stitcher" at bounding box center [169, 440] width 202 height 16
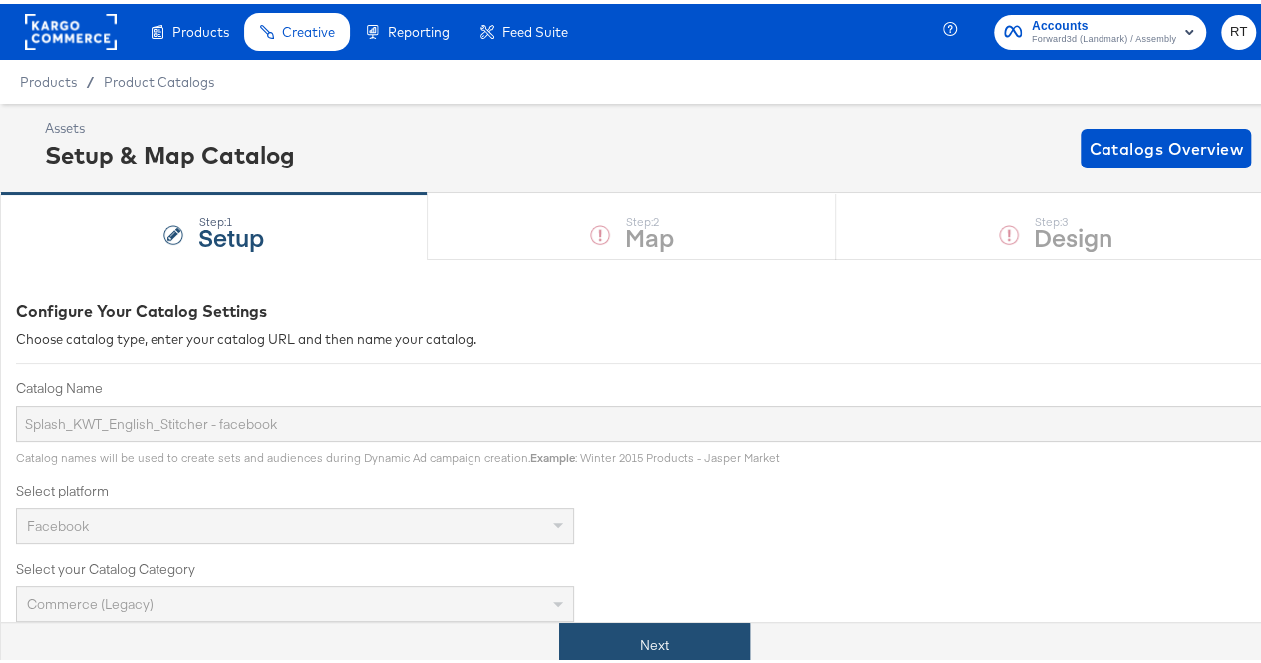
click at [632, 641] on button "Next" at bounding box center [654, 641] width 190 height 45
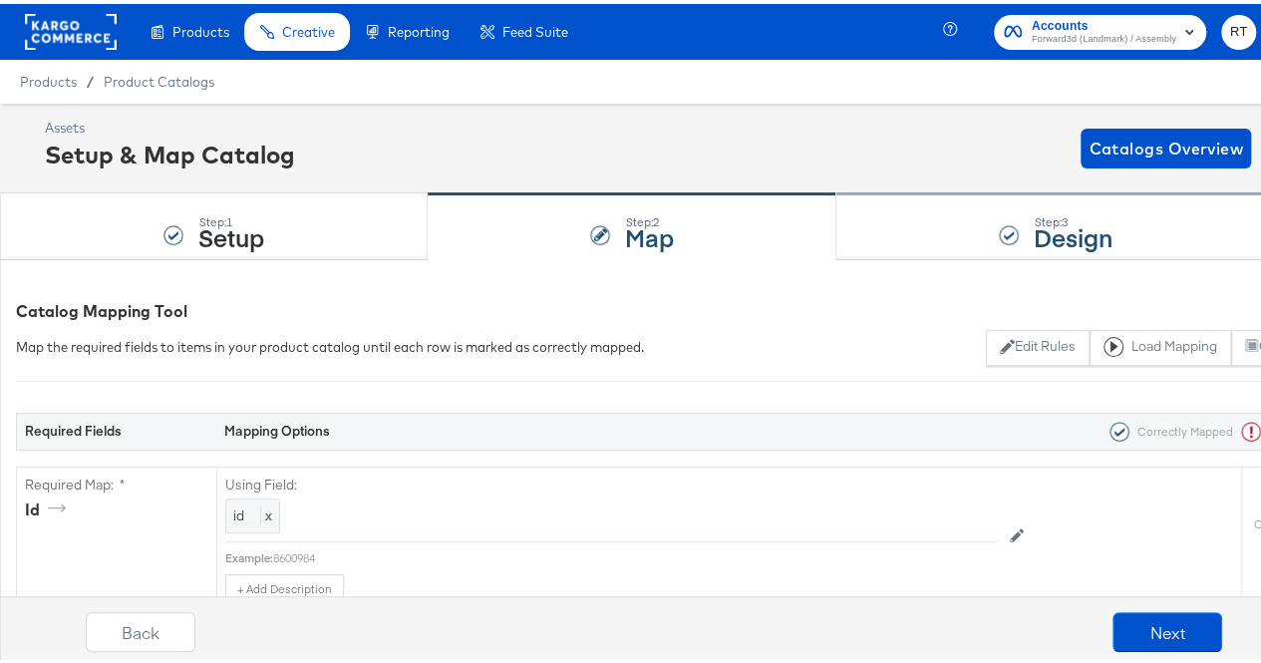
click at [977, 222] on div "Step: 3 Design" at bounding box center [1057, 223] width 440 height 66
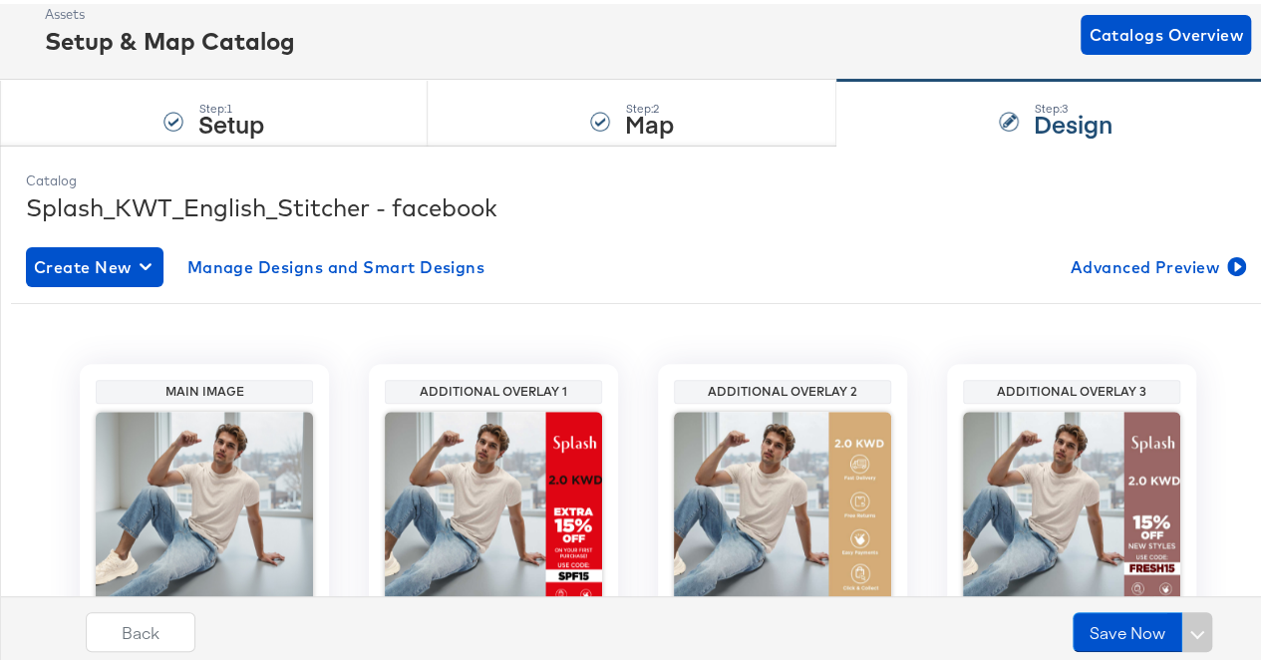
scroll to position [100, 0]
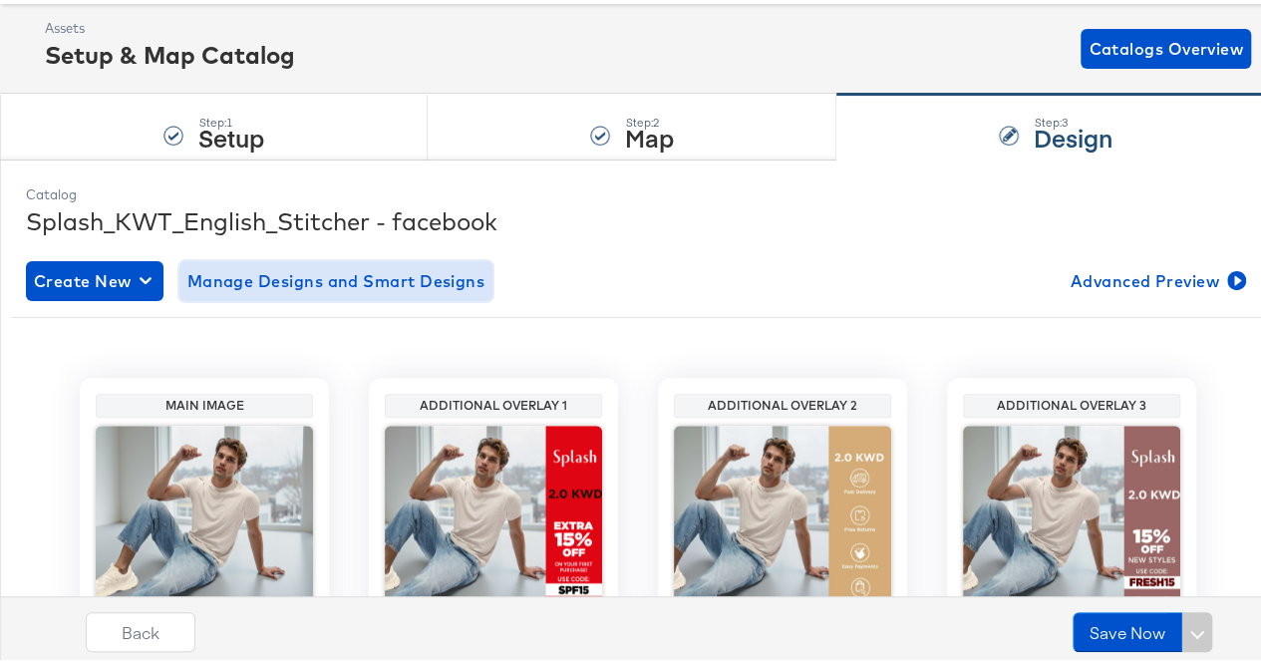
click at [288, 283] on span "Manage Designs and Smart Designs" at bounding box center [336, 277] width 298 height 28
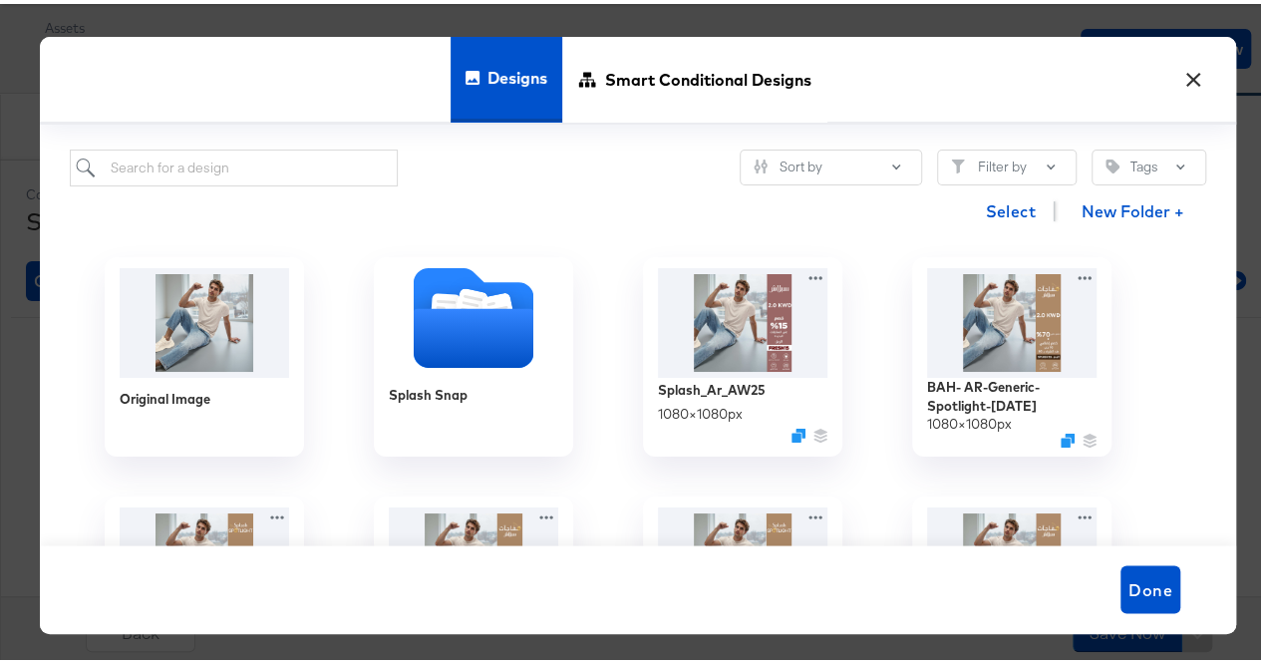
click at [1179, 73] on button "×" at bounding box center [1194, 71] width 36 height 36
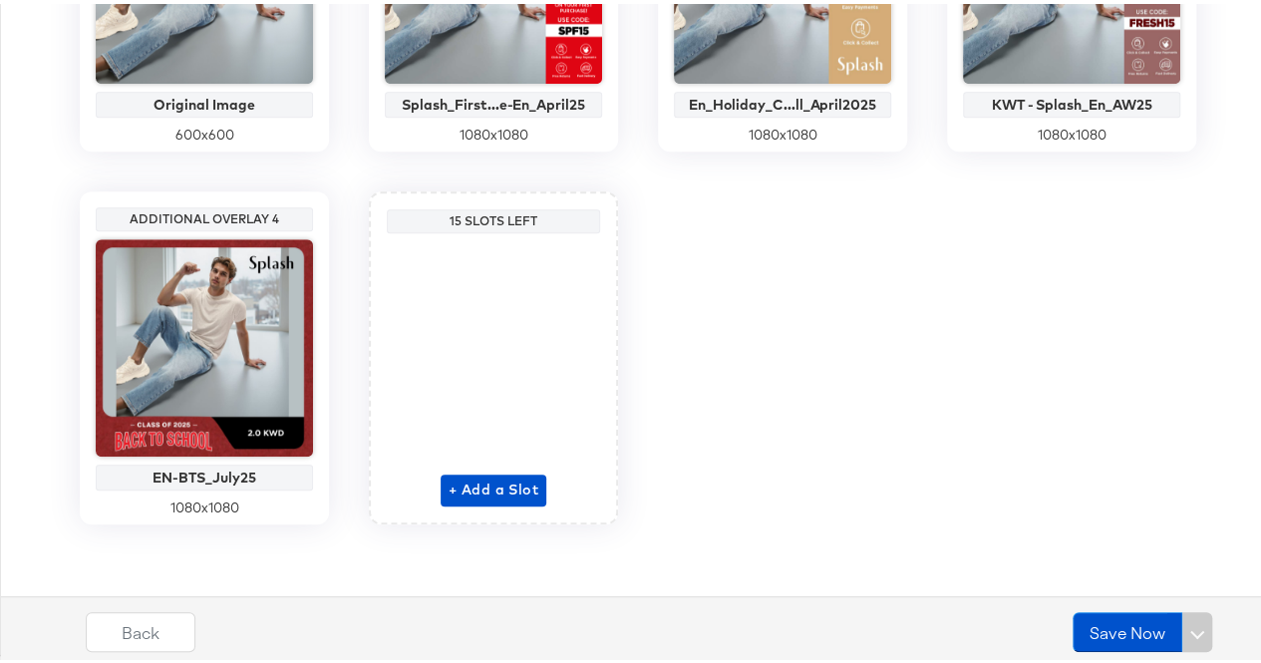
scroll to position [0, 0]
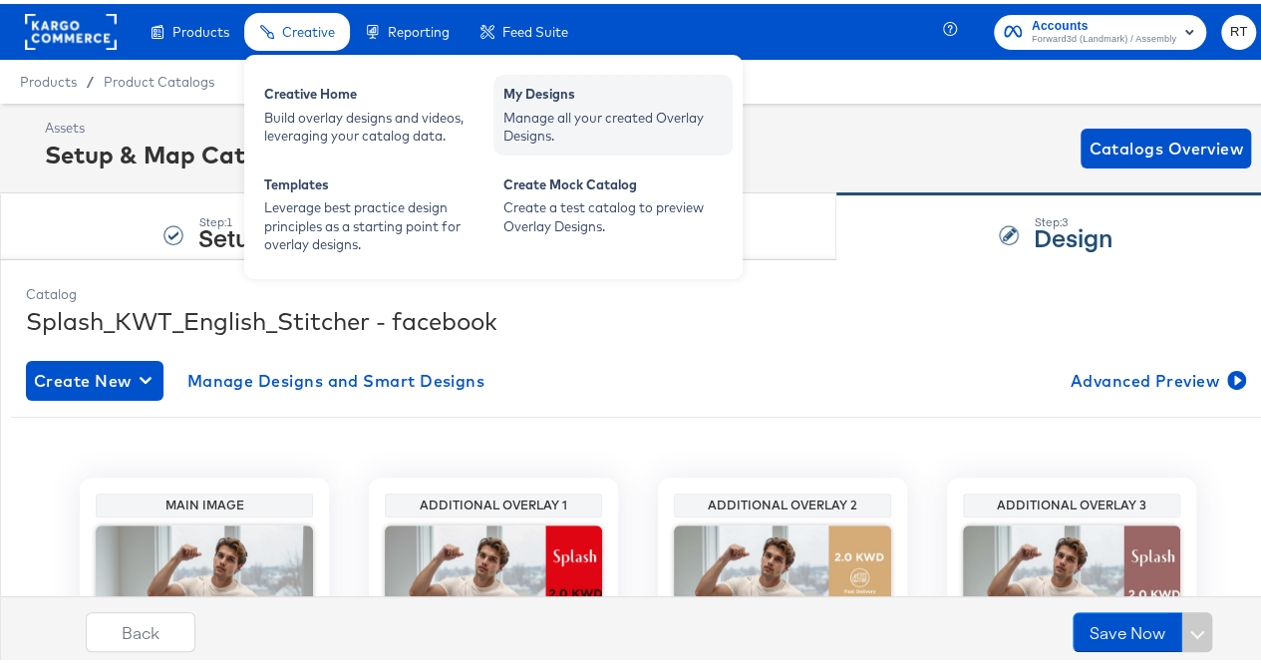
click at [532, 94] on div "My Designs" at bounding box center [613, 93] width 219 height 24
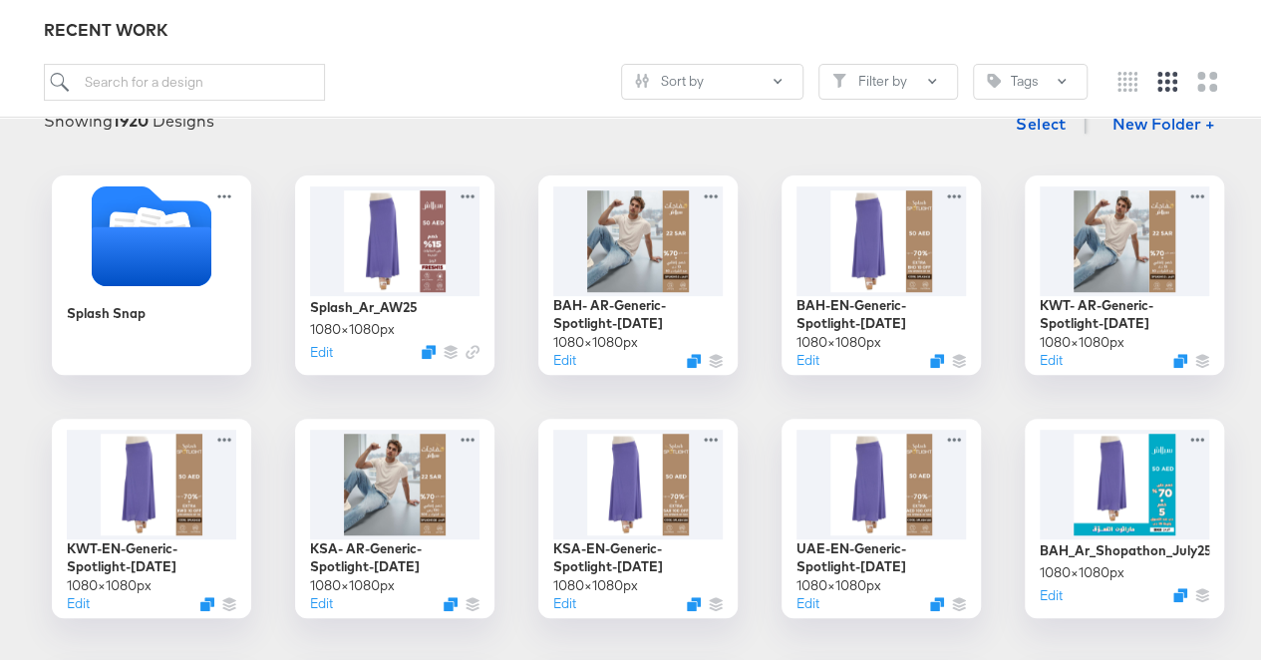
scroll to position [270, 0]
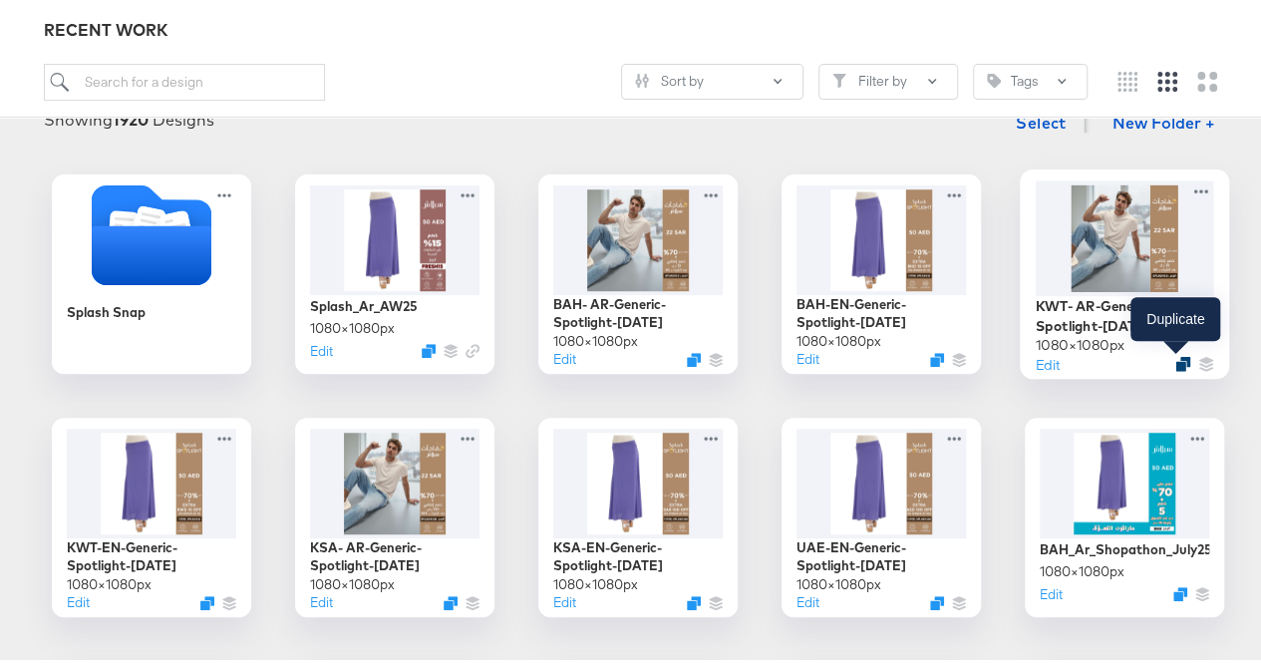
click at [1177, 359] on icon "Duplicate" at bounding box center [1183, 360] width 15 height 15
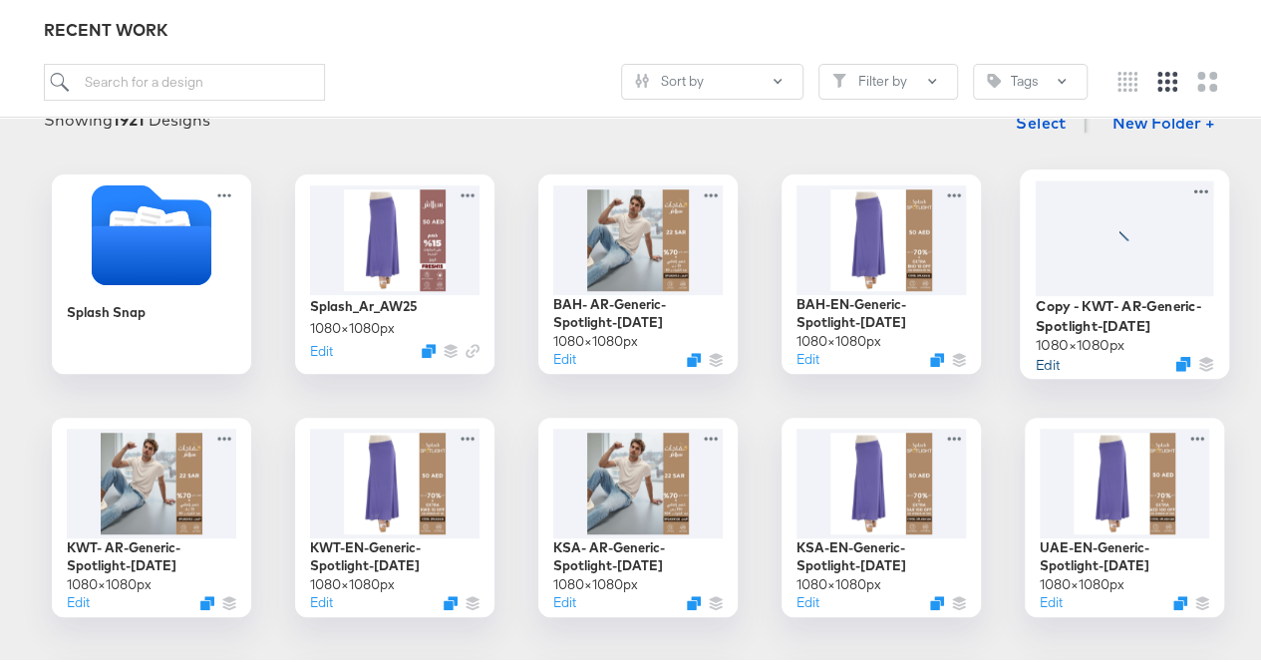
click at [1046, 357] on button "Edit" at bounding box center [1048, 359] width 24 height 19
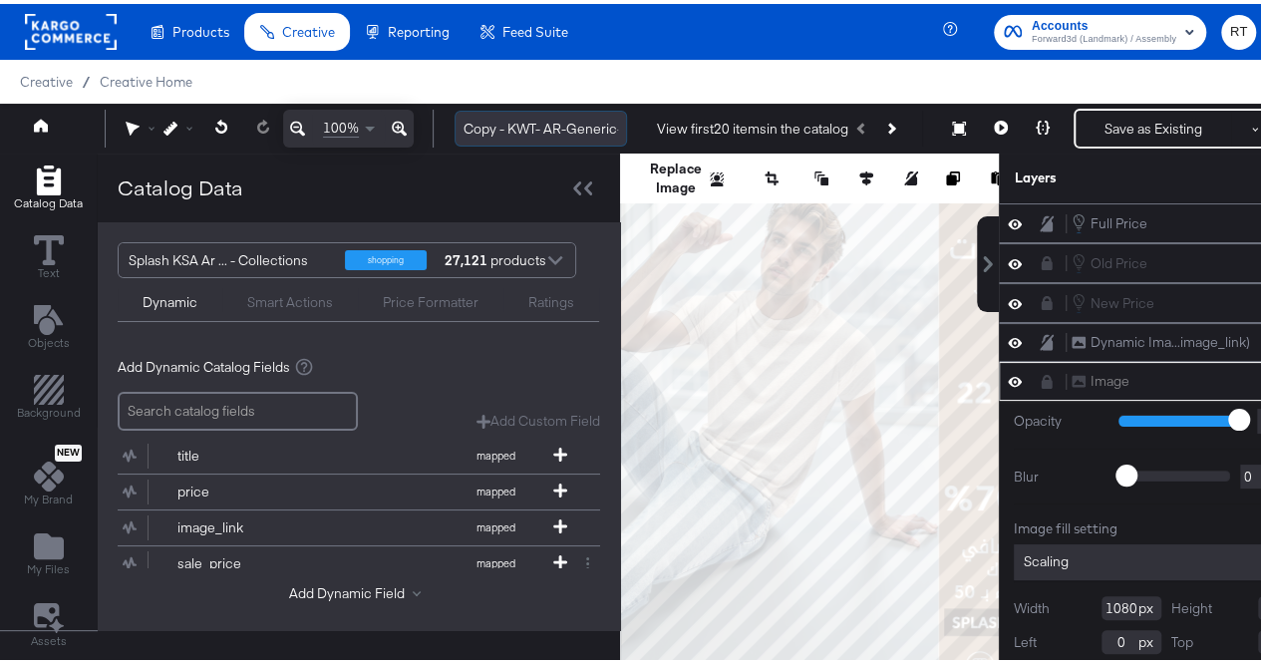
click at [510, 128] on input "Copy - KWT- AR-Generic-Spotlight-Aug25" at bounding box center [541, 125] width 172 height 37
drag, startPoint x: 510, startPoint y: 128, endPoint x: 463, endPoint y: 129, distance: 46.9
click at [463, 129] on input "Copy - KWT- AR-Generic-Spotlight-Aug25" at bounding box center [541, 125] width 172 height 37
drag, startPoint x: 522, startPoint y: 125, endPoint x: 624, endPoint y: 125, distance: 101.7
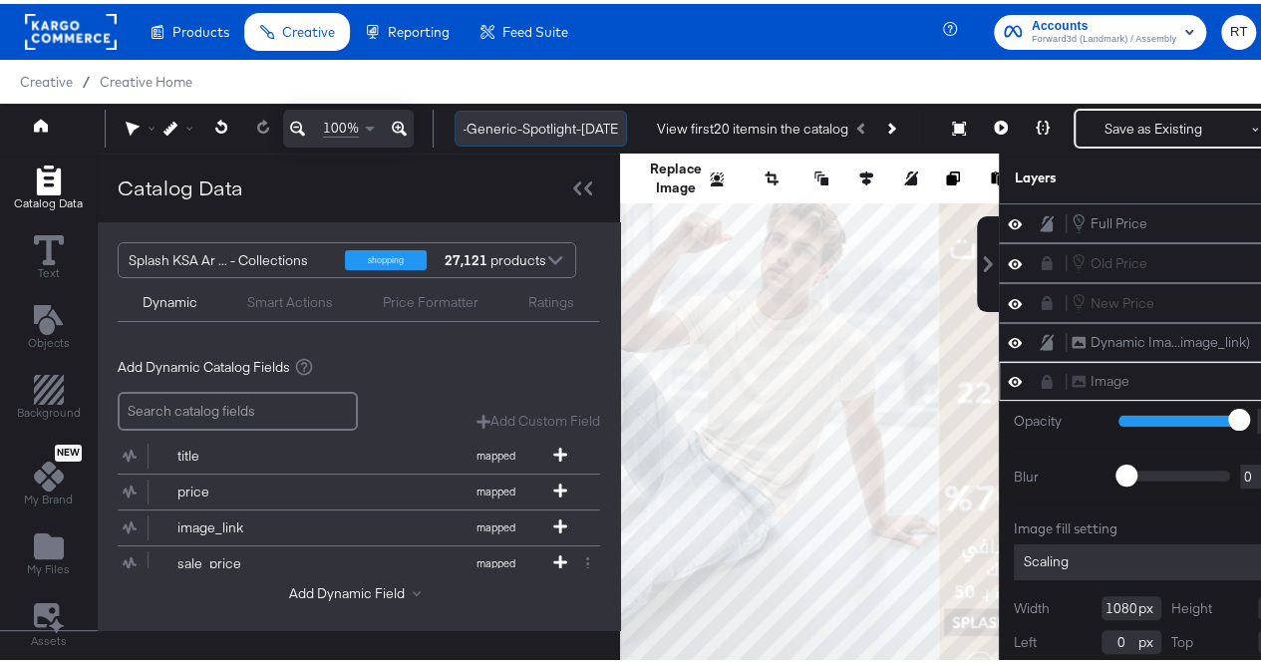
click at [624, 125] on input "KWT- AR-Generic-Spotlight-[DATE]" at bounding box center [541, 125] width 172 height 37
type input "KWT- AR-FreeShipping_Aug25"
click at [574, 182] on icon at bounding box center [577, 184] width 8 height 14
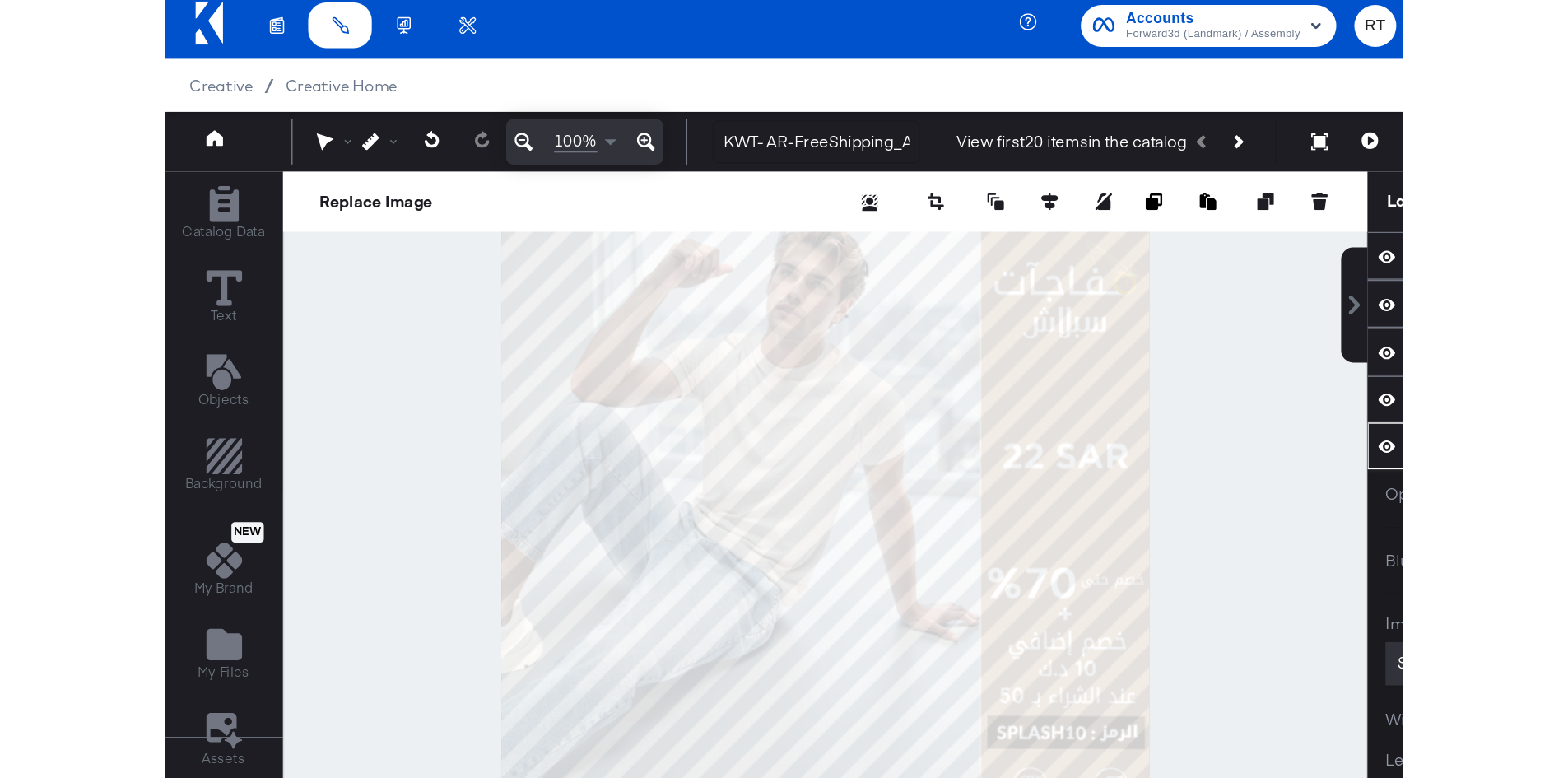
scroll to position [6, 0]
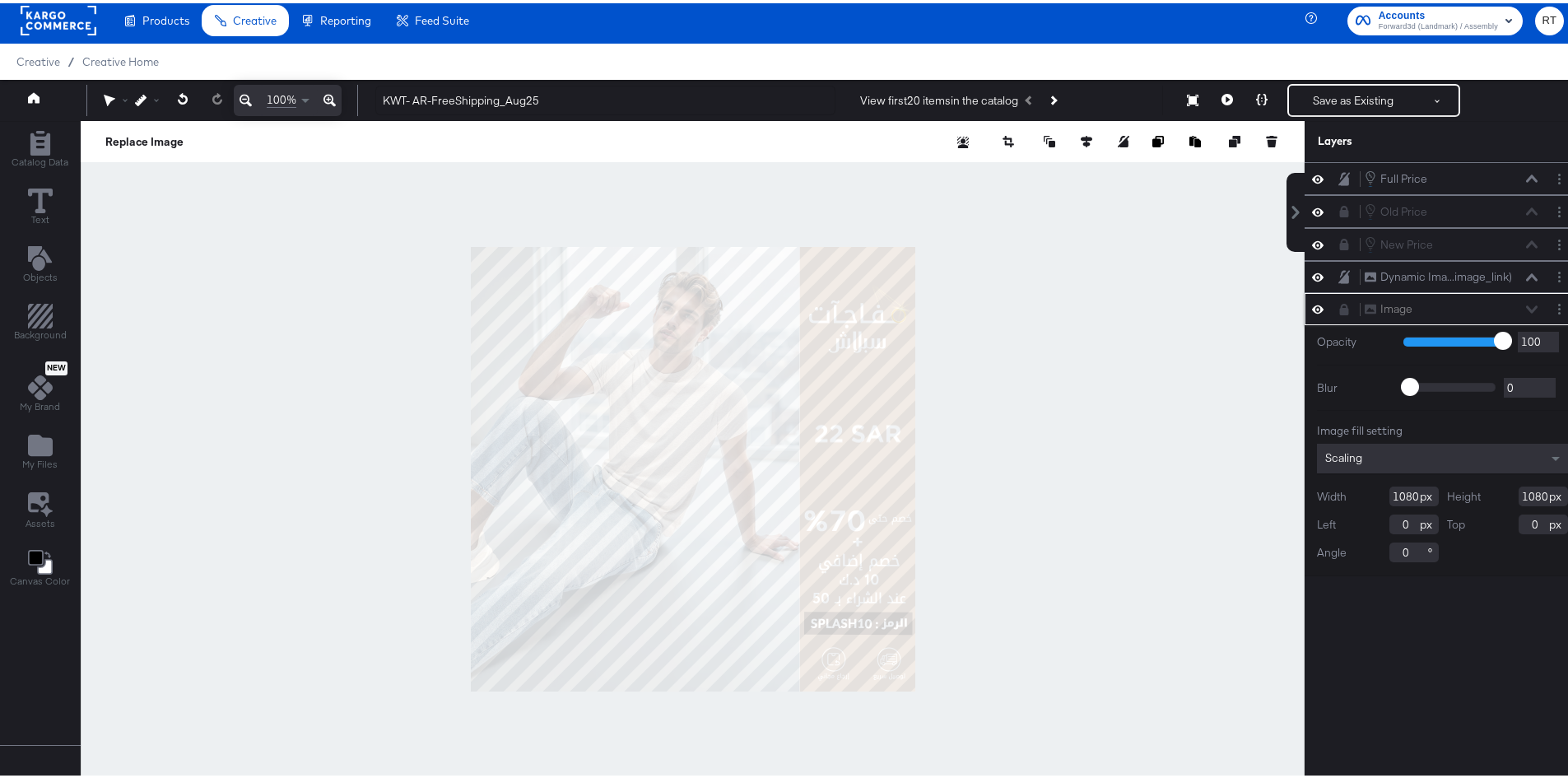
click at [1053, 305] on icon at bounding box center [1344, 306] width 12 height 12
click at [1053, 301] on button "Layer Options" at bounding box center [1560, 306] width 17 height 17
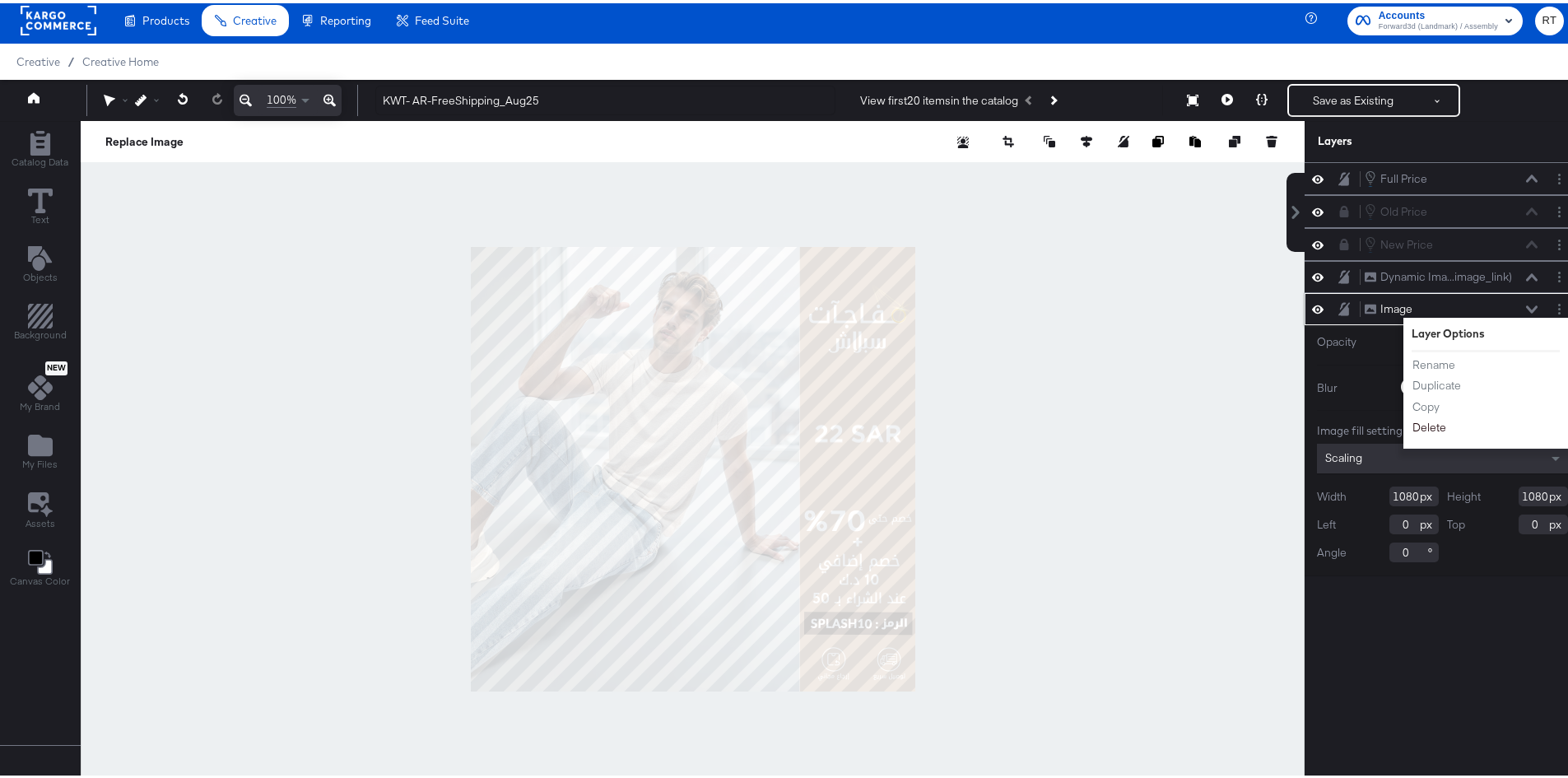
click at [1053, 426] on button "Delete" at bounding box center [1429, 425] width 36 height 17
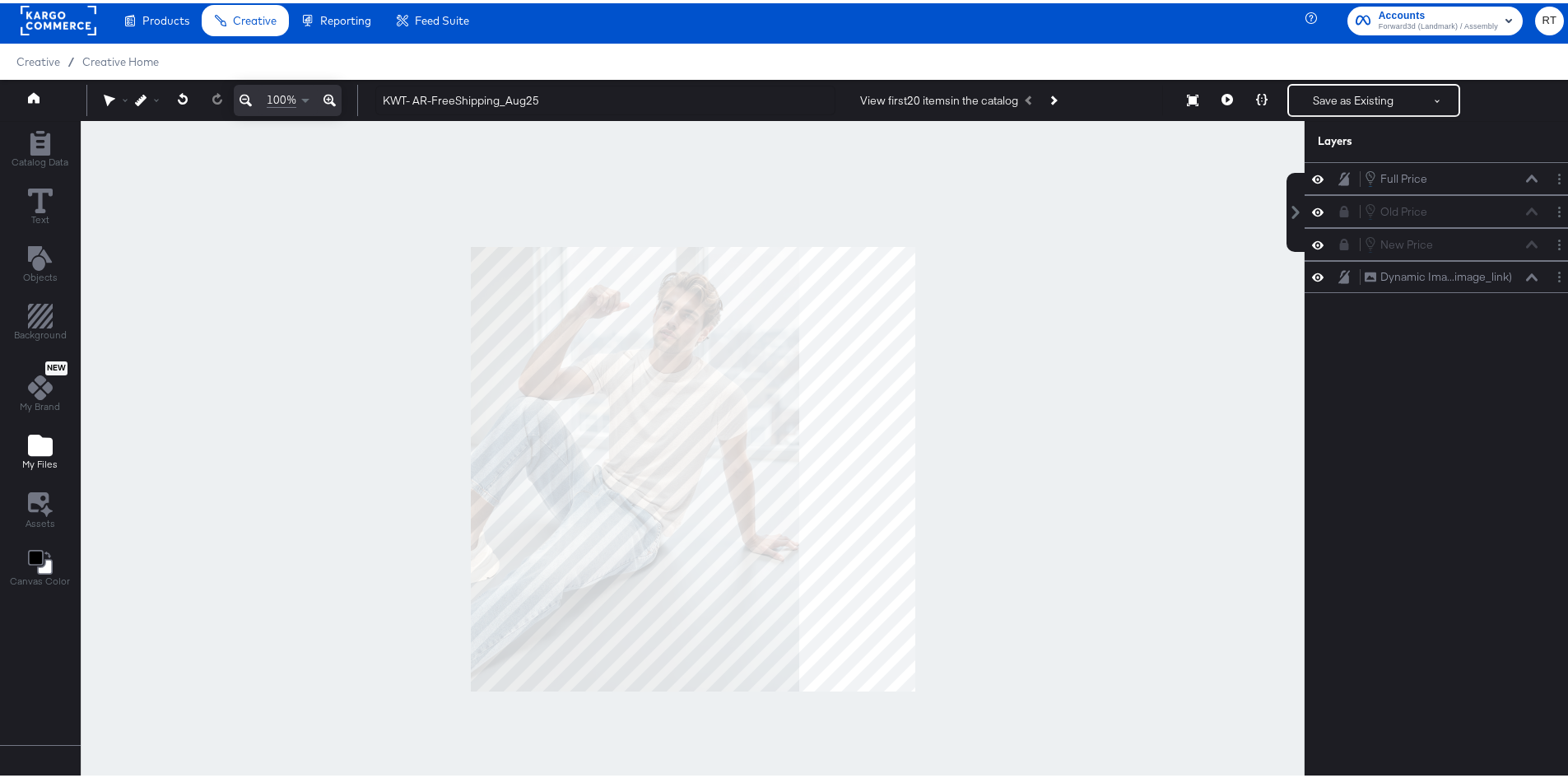
click at [26, 446] on div "My Files" at bounding box center [40, 448] width 36 height 38
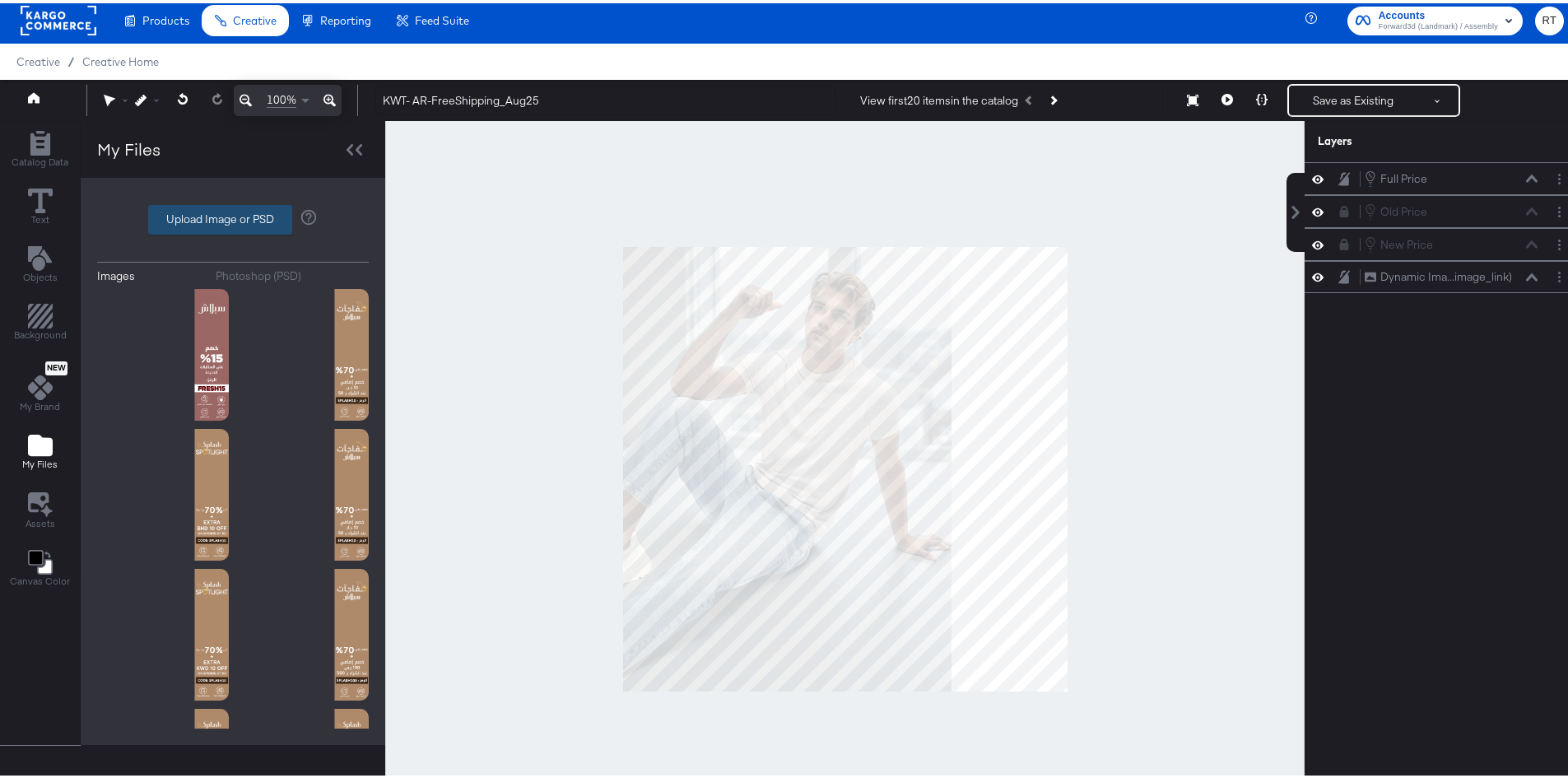
click at [211, 217] on label "Upload Image or PSD" at bounding box center [220, 216] width 142 height 28
click at [233, 216] on input "Upload Image or PSD" at bounding box center [233, 216] width 0 height 0
type input "C:\fakepath\1080x1080_Ar_DIT_Free_Shipping_Days_KWD_12Aug.png"
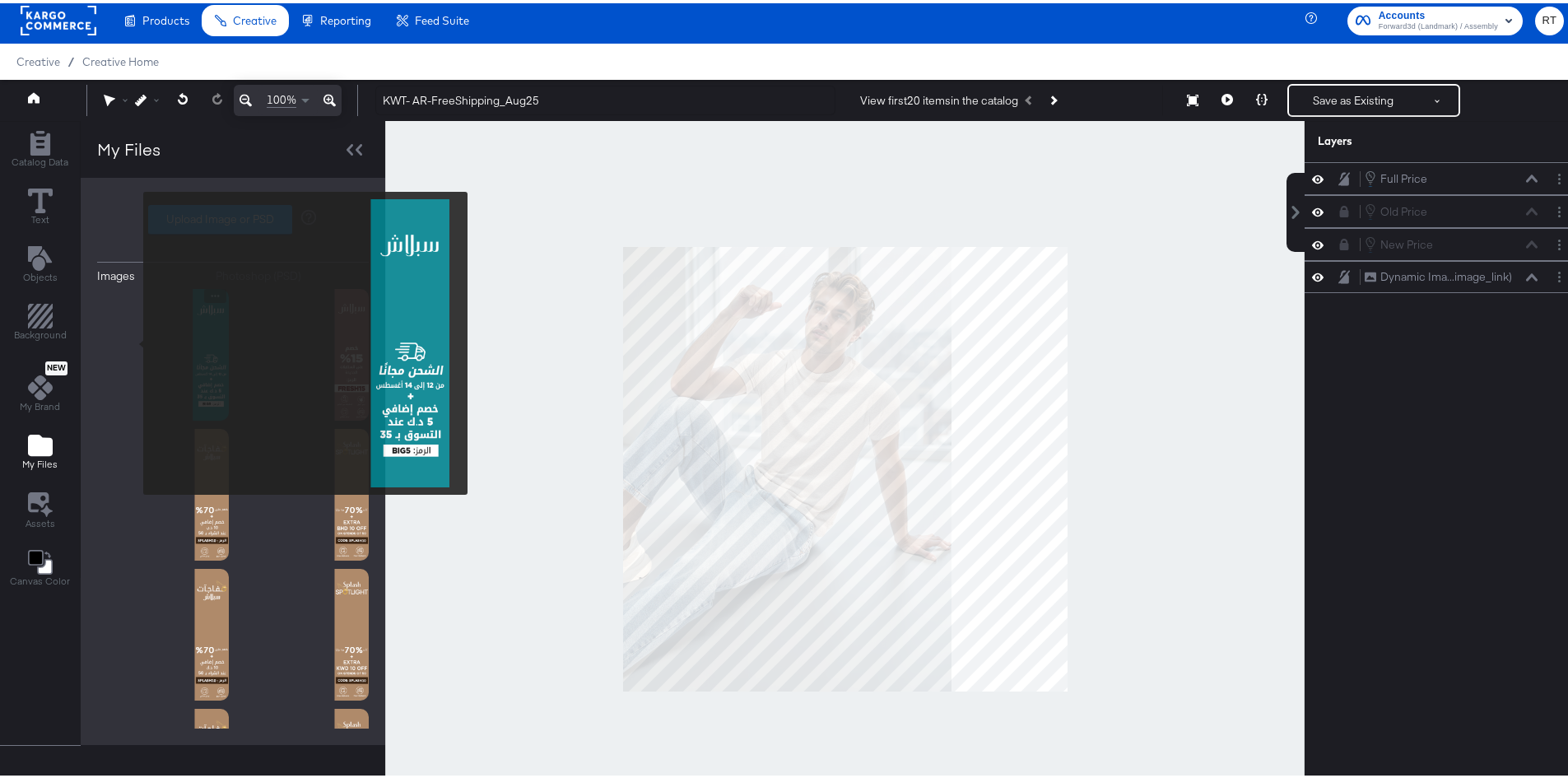
click at [133, 340] on img at bounding box center [163, 352] width 132 height 132
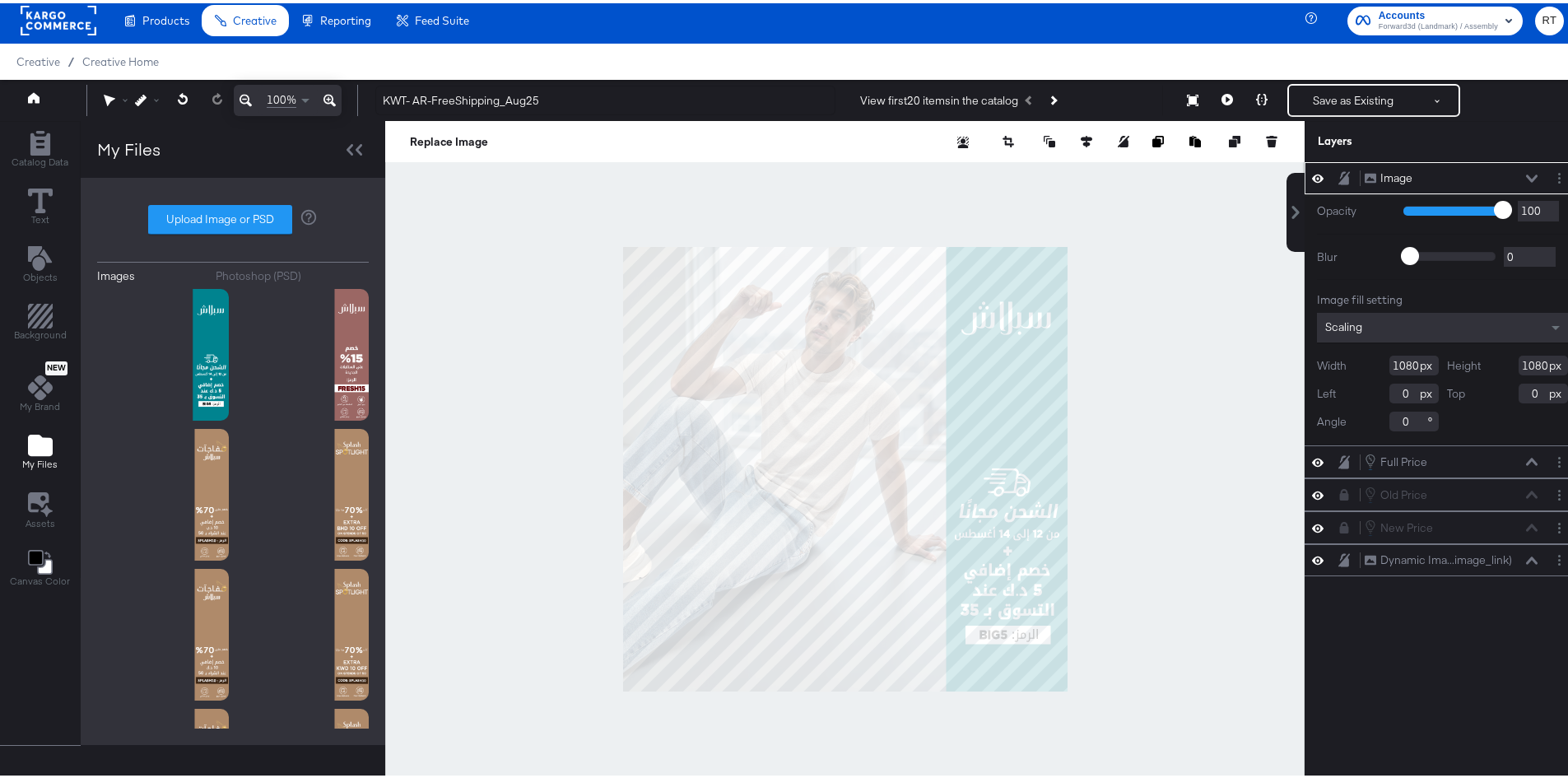
click at [1053, 173] on icon at bounding box center [1344, 174] width 12 height 14
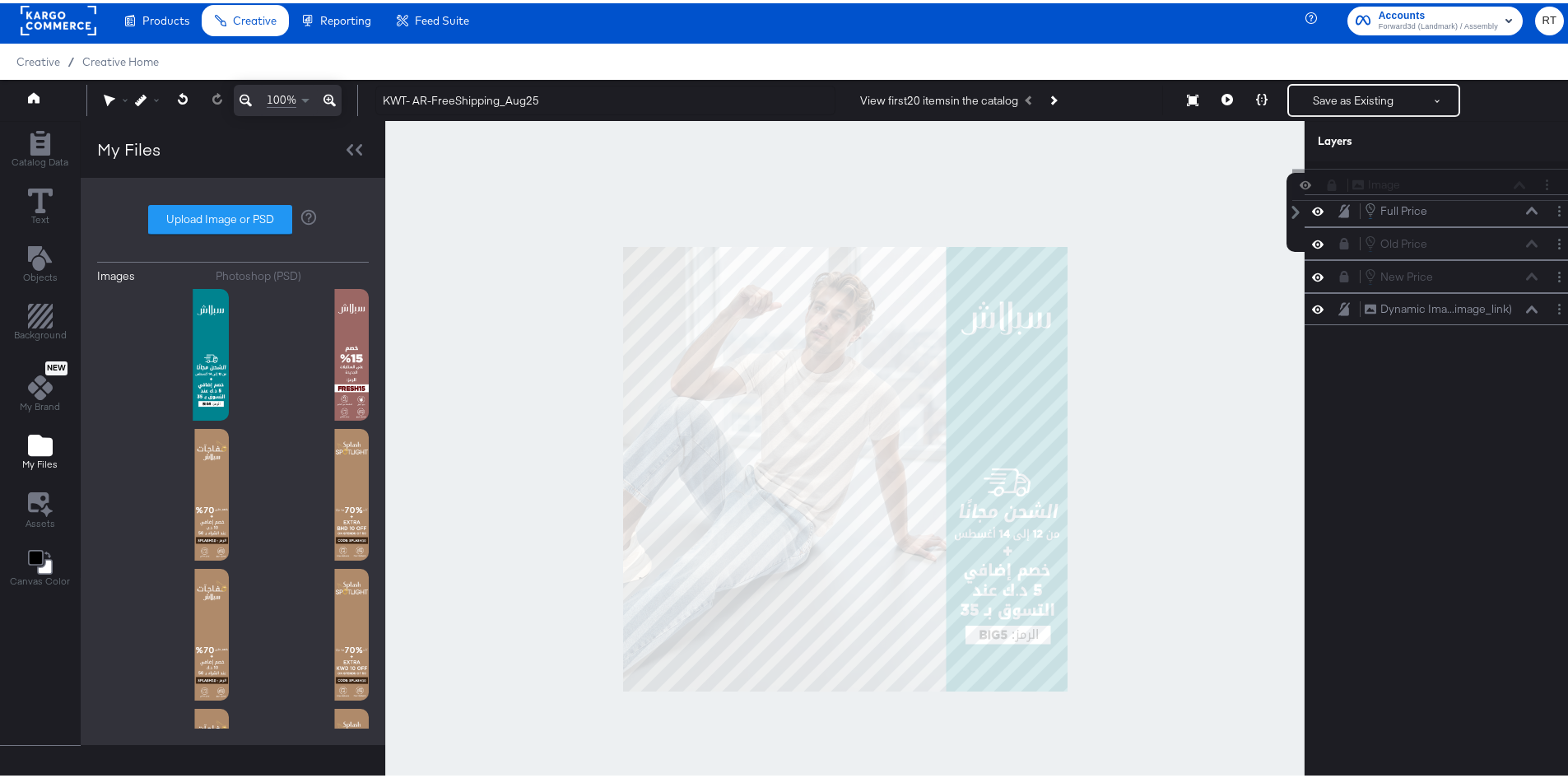
scroll to position [1, 0]
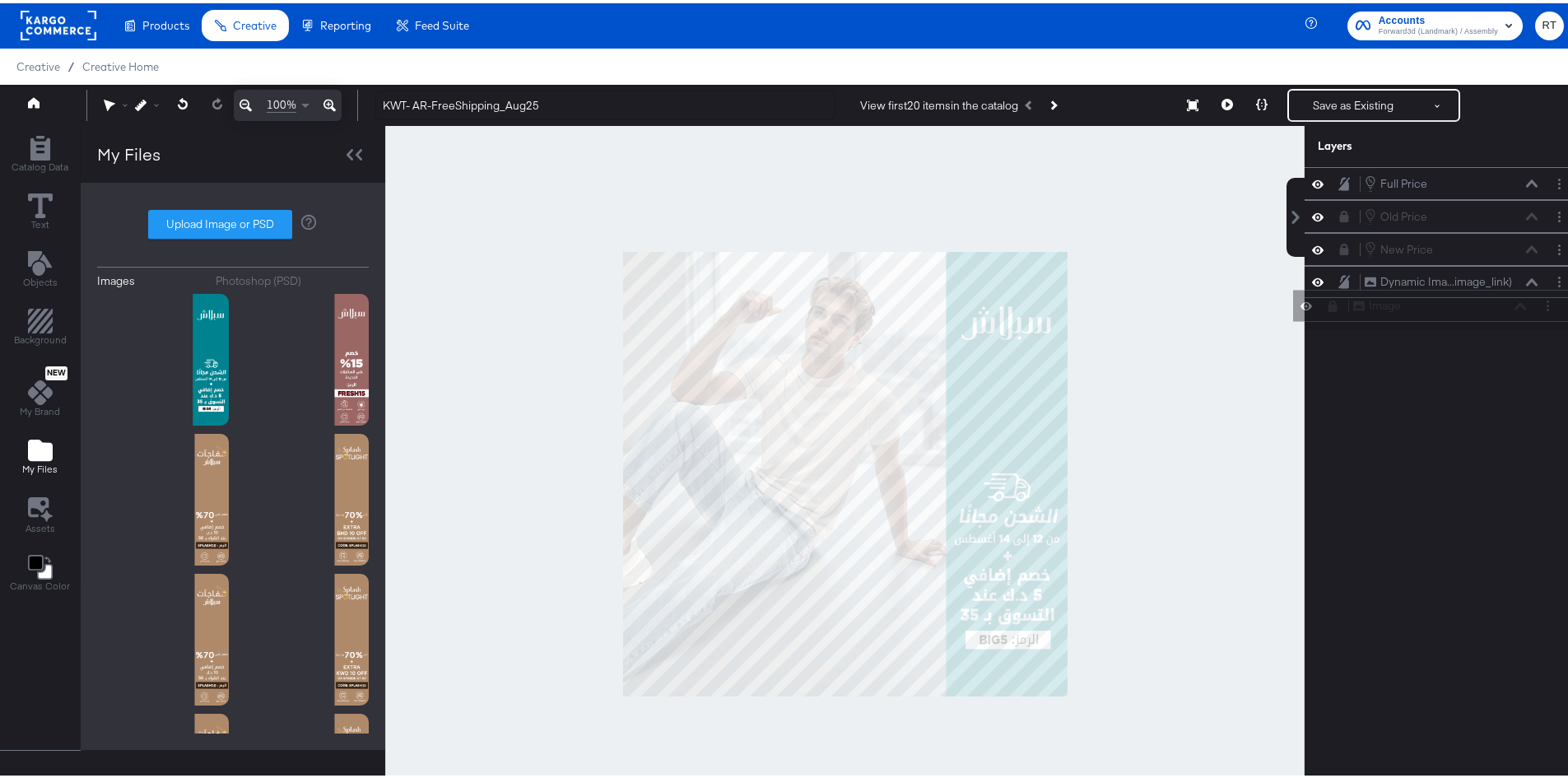
drag, startPoint x: 1376, startPoint y: 183, endPoint x: 1377, endPoint y: 315, distance: 132.0
click at [1053, 315] on div "Image Image Full Price Full Price Old Price Old Price New Price New Price Dynam…" at bounding box center [1442, 244] width 276 height 163
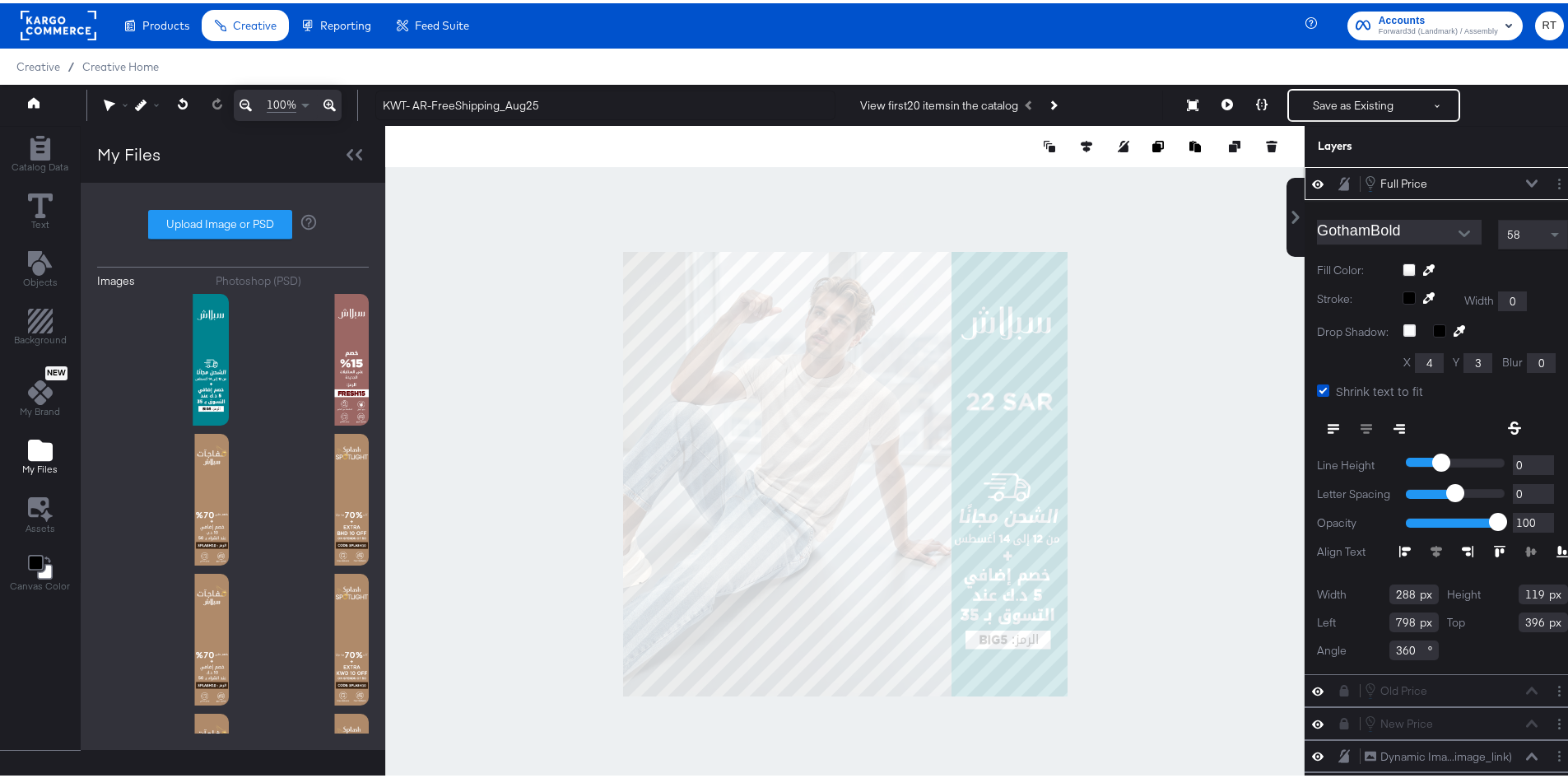
type input "796"
type input "306"
click at [1053, 96] on button "Next Product" at bounding box center [1053, 102] width 23 height 30
click at [1049, 100] on icon "Next Product" at bounding box center [1052, 102] width 9 height 9
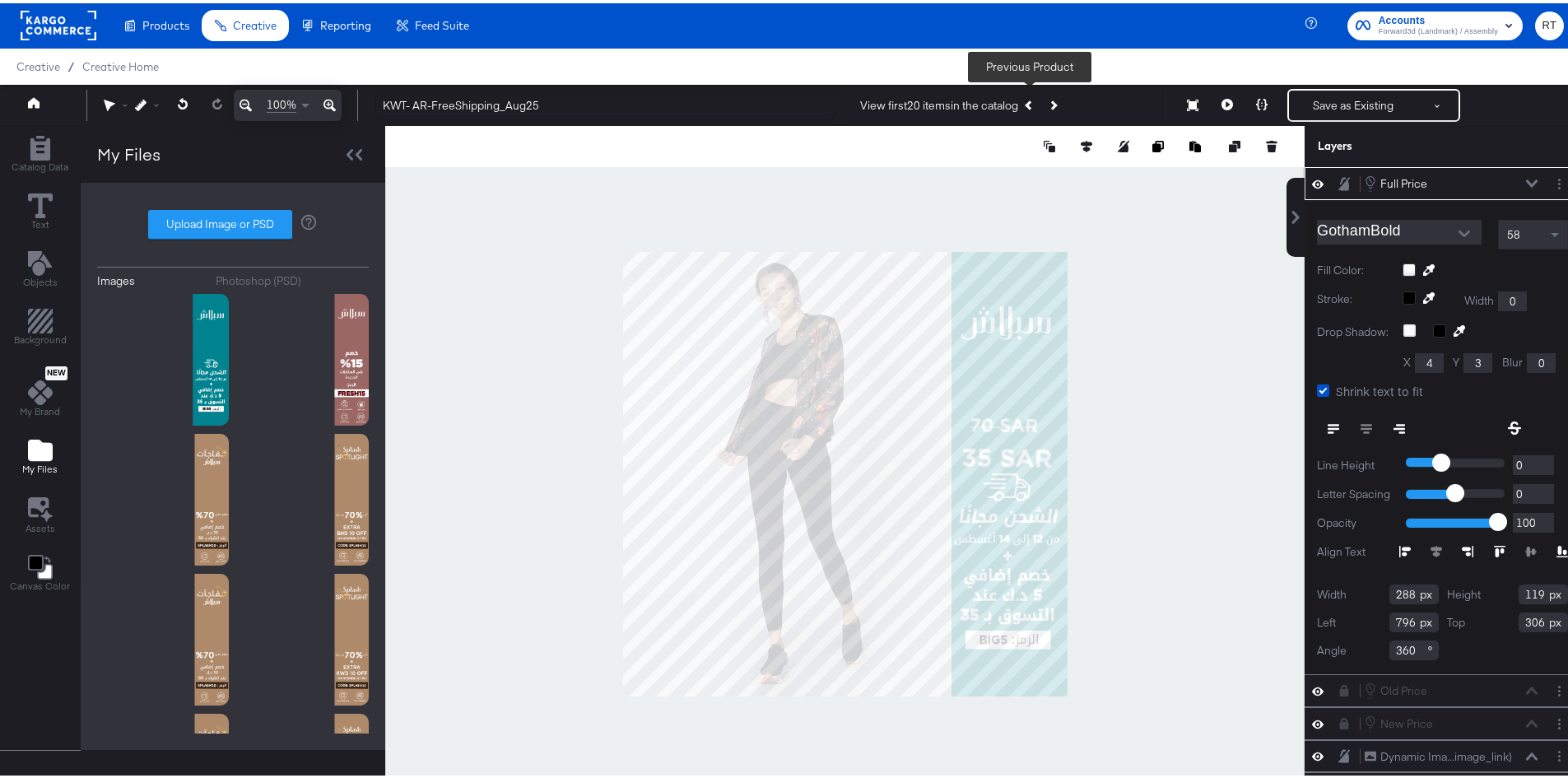
click at [1025, 103] on icon "Previous Product" at bounding box center [1029, 102] width 9 height 9
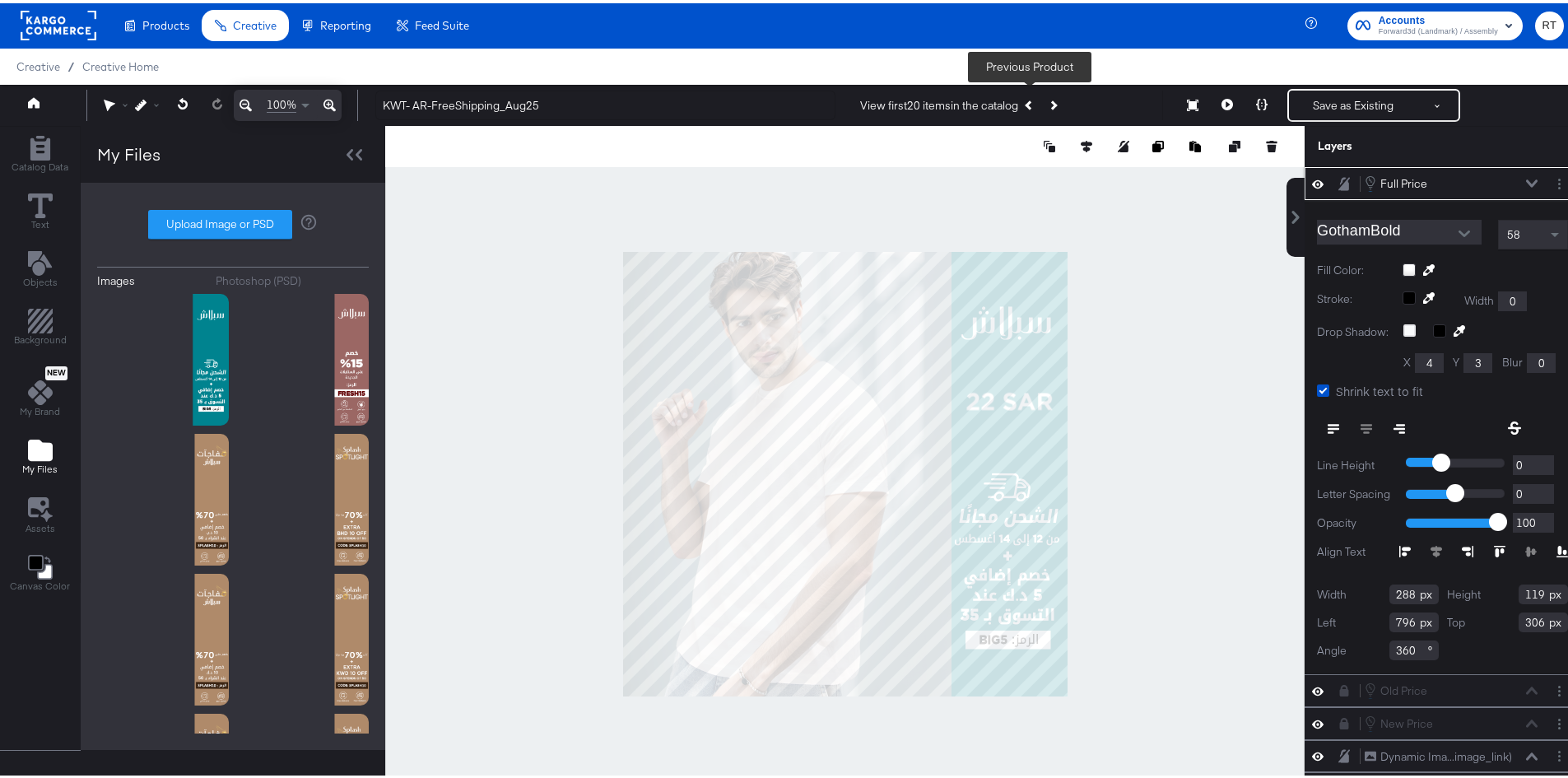
click at [1025, 103] on icon "Previous Product" at bounding box center [1029, 102] width 9 height 9
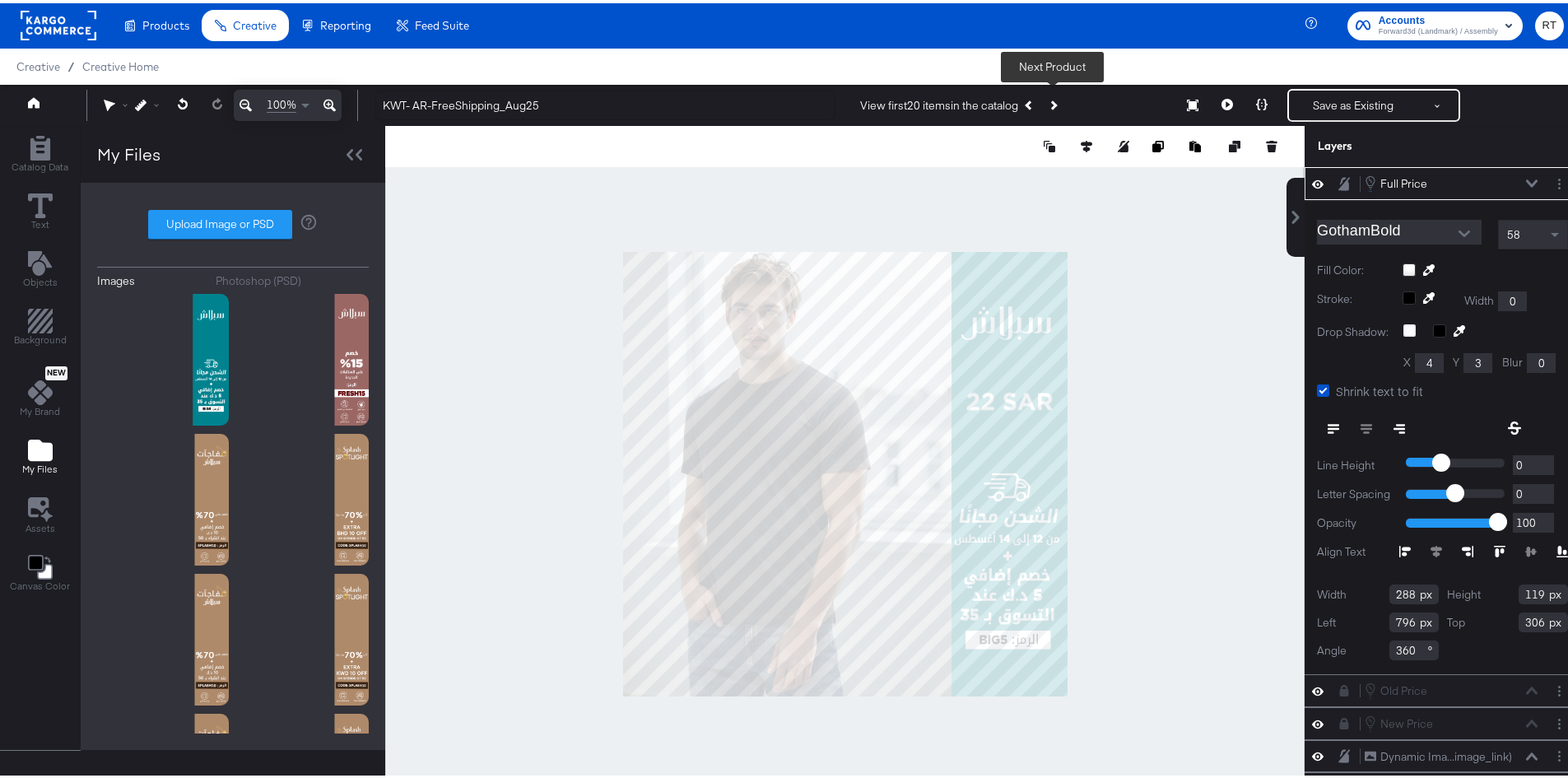
click at [1053, 94] on button "Next Product" at bounding box center [1053, 102] width 23 height 30
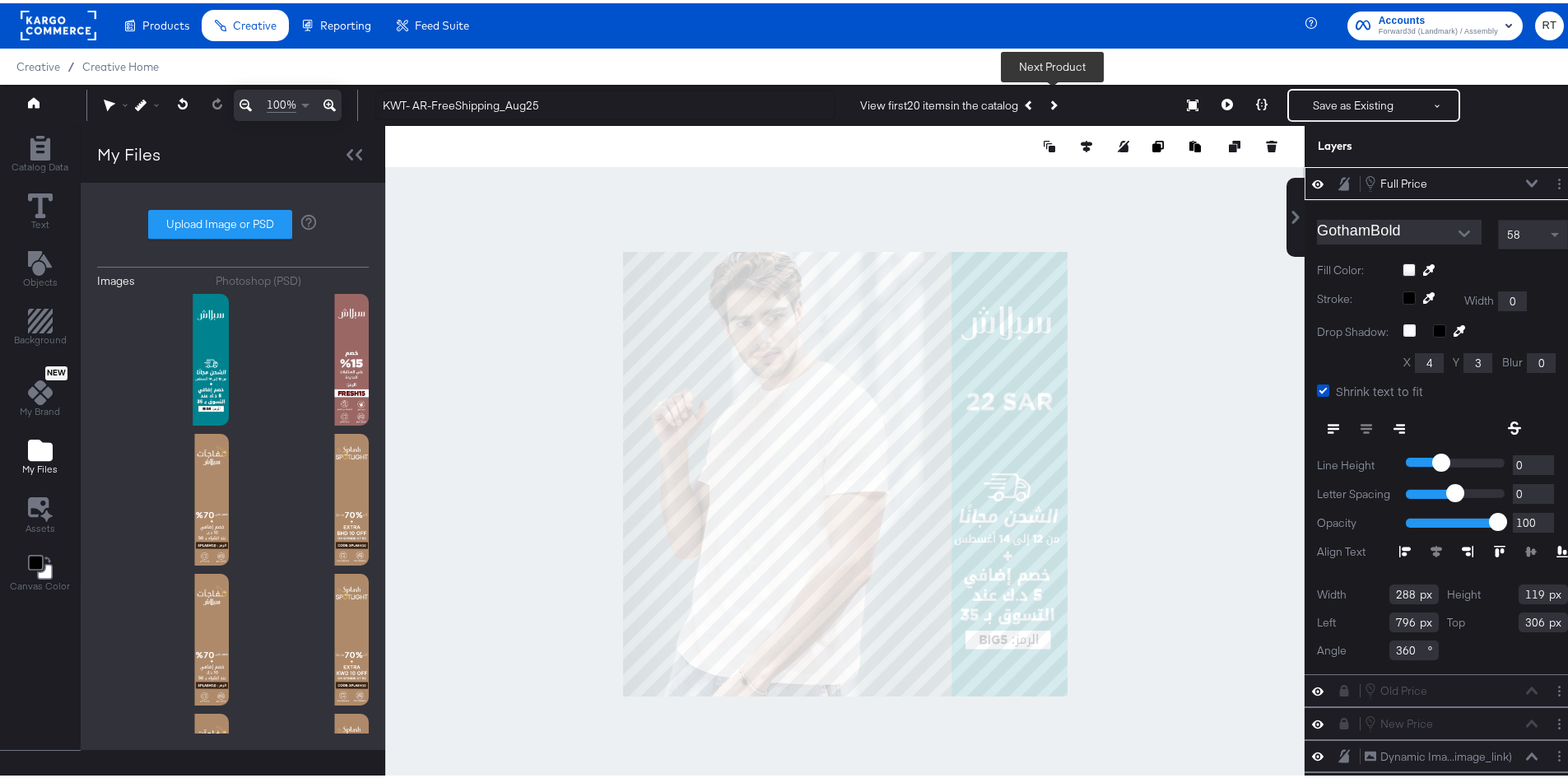
click at [1051, 97] on button "Next Product" at bounding box center [1053, 102] width 23 height 30
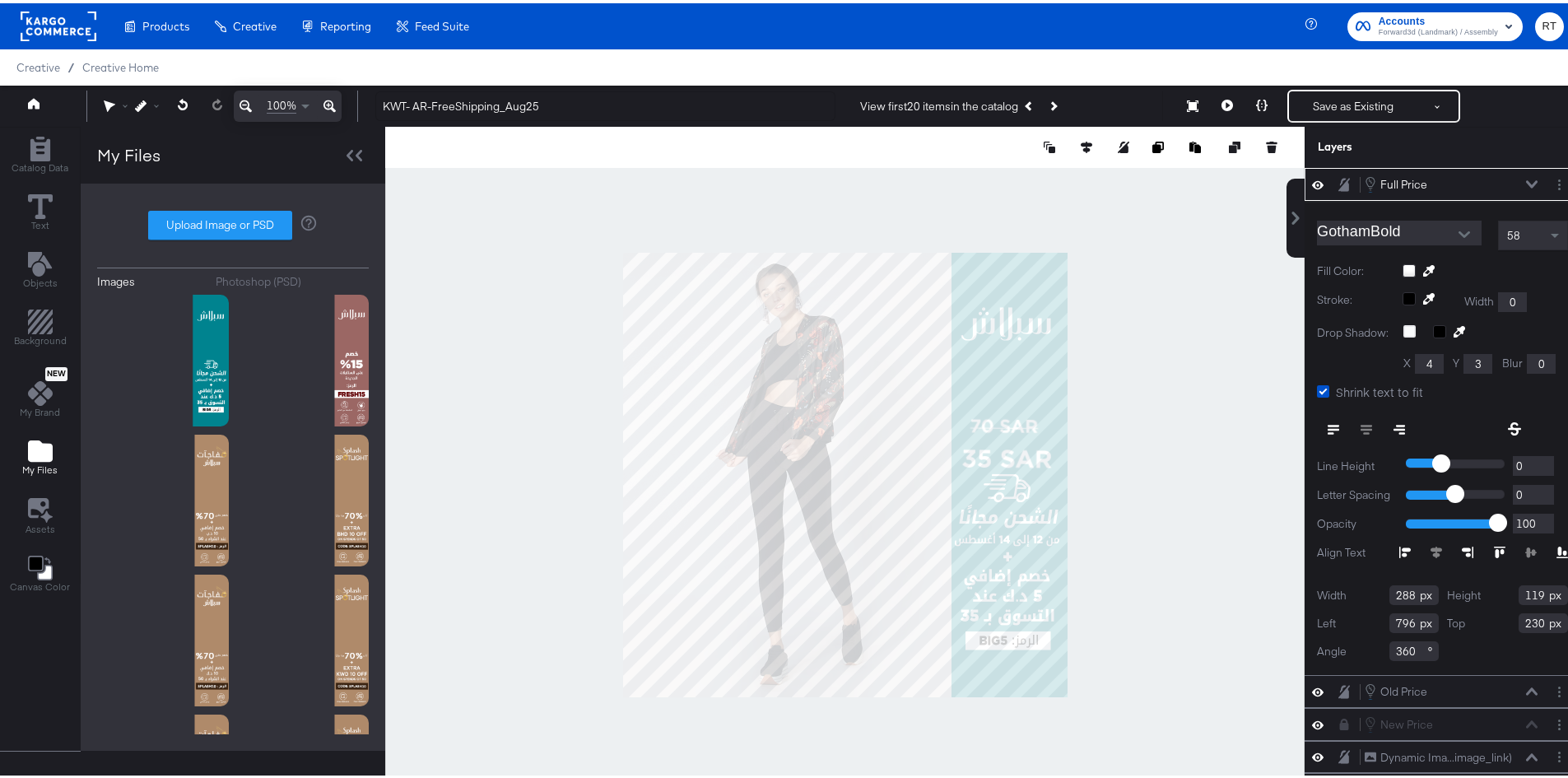
click at [1509, 174] on div "Full Price Full Price" at bounding box center [1451, 181] width 174 height 18
click at [1527, 179] on icon at bounding box center [1532, 180] width 12 height 7
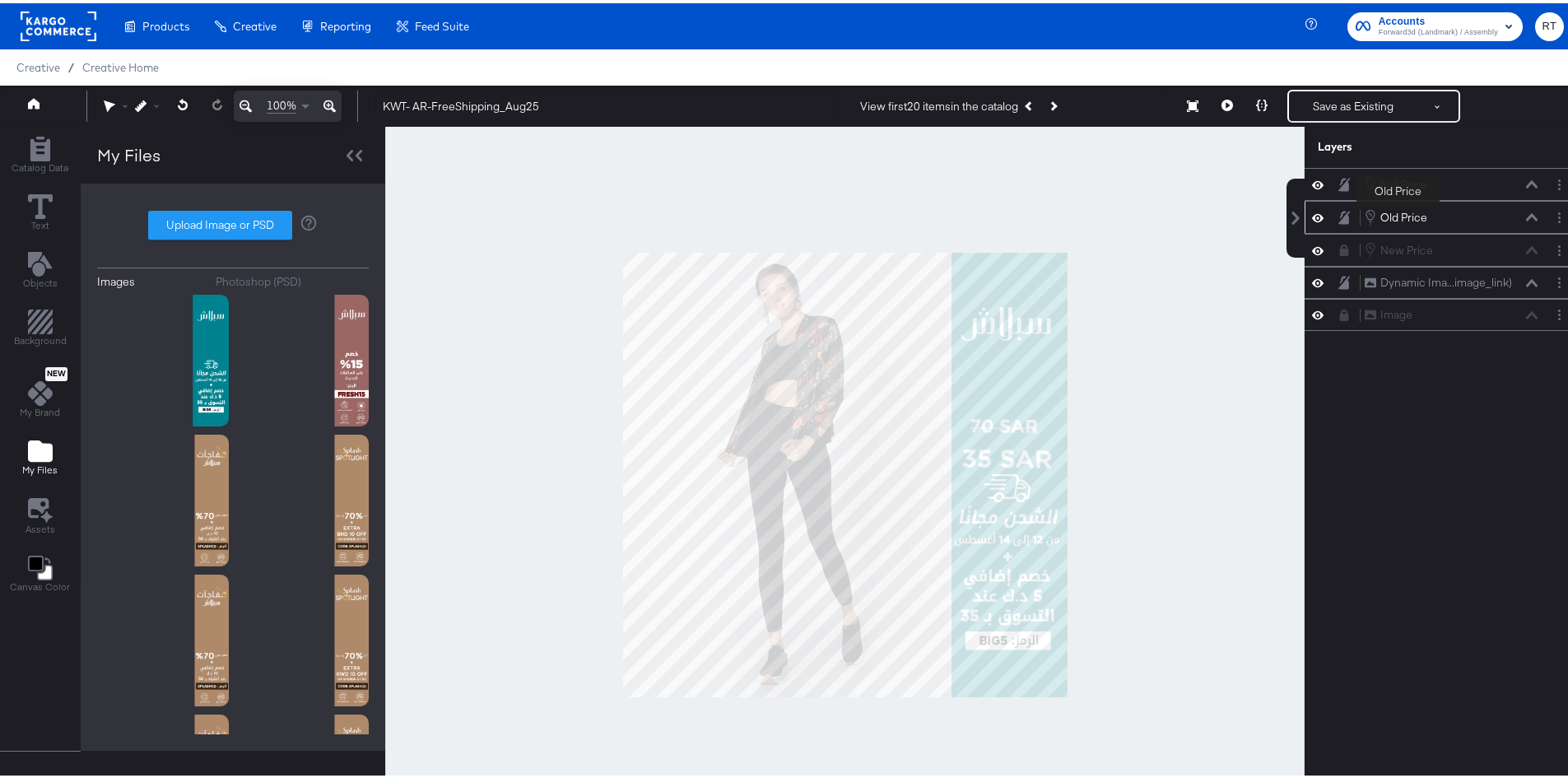
click at [1398, 215] on div "Old Price" at bounding box center [1404, 214] width 47 height 16
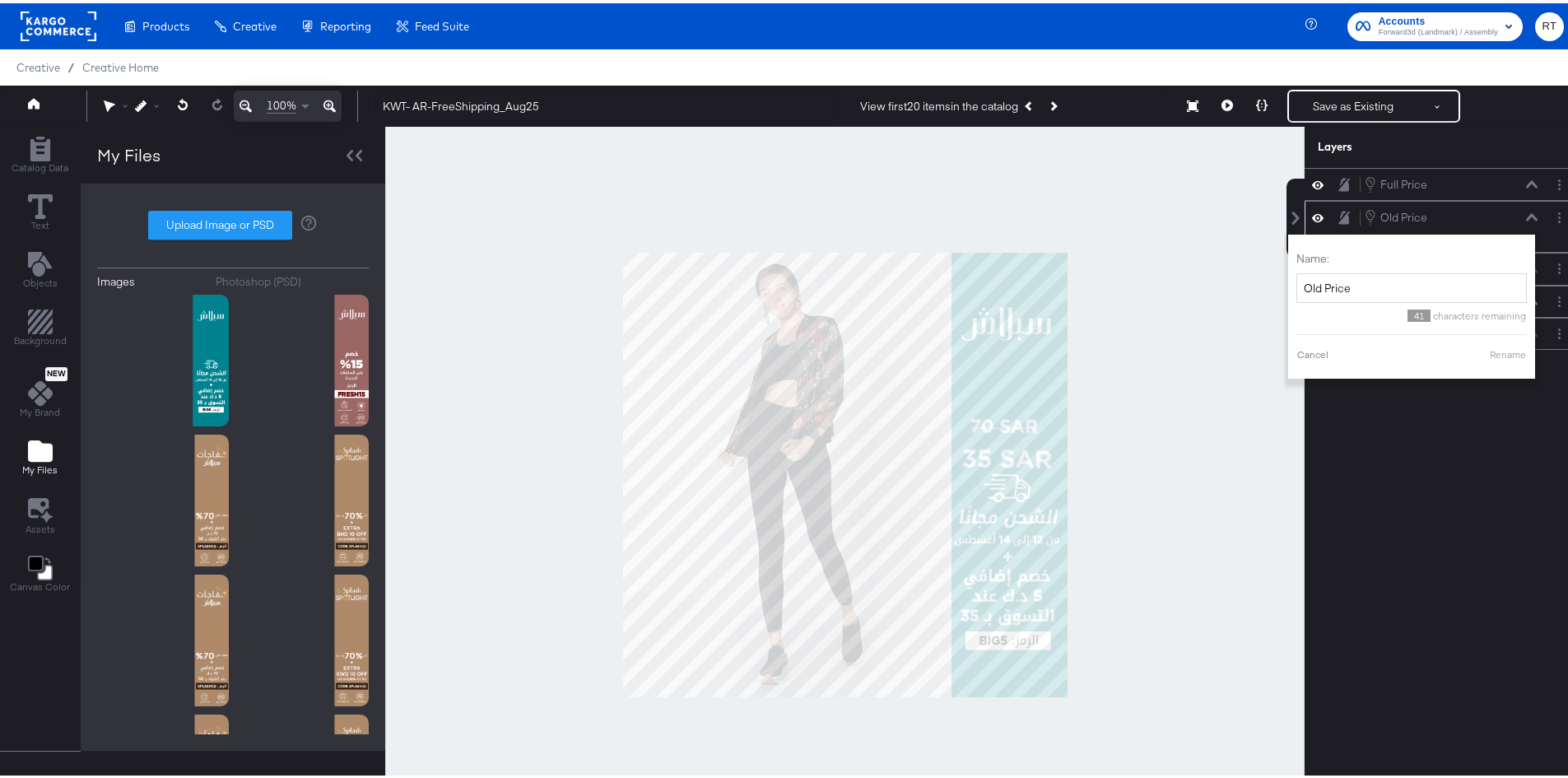
click at [1338, 214] on icon at bounding box center [1344, 214] width 12 height 14
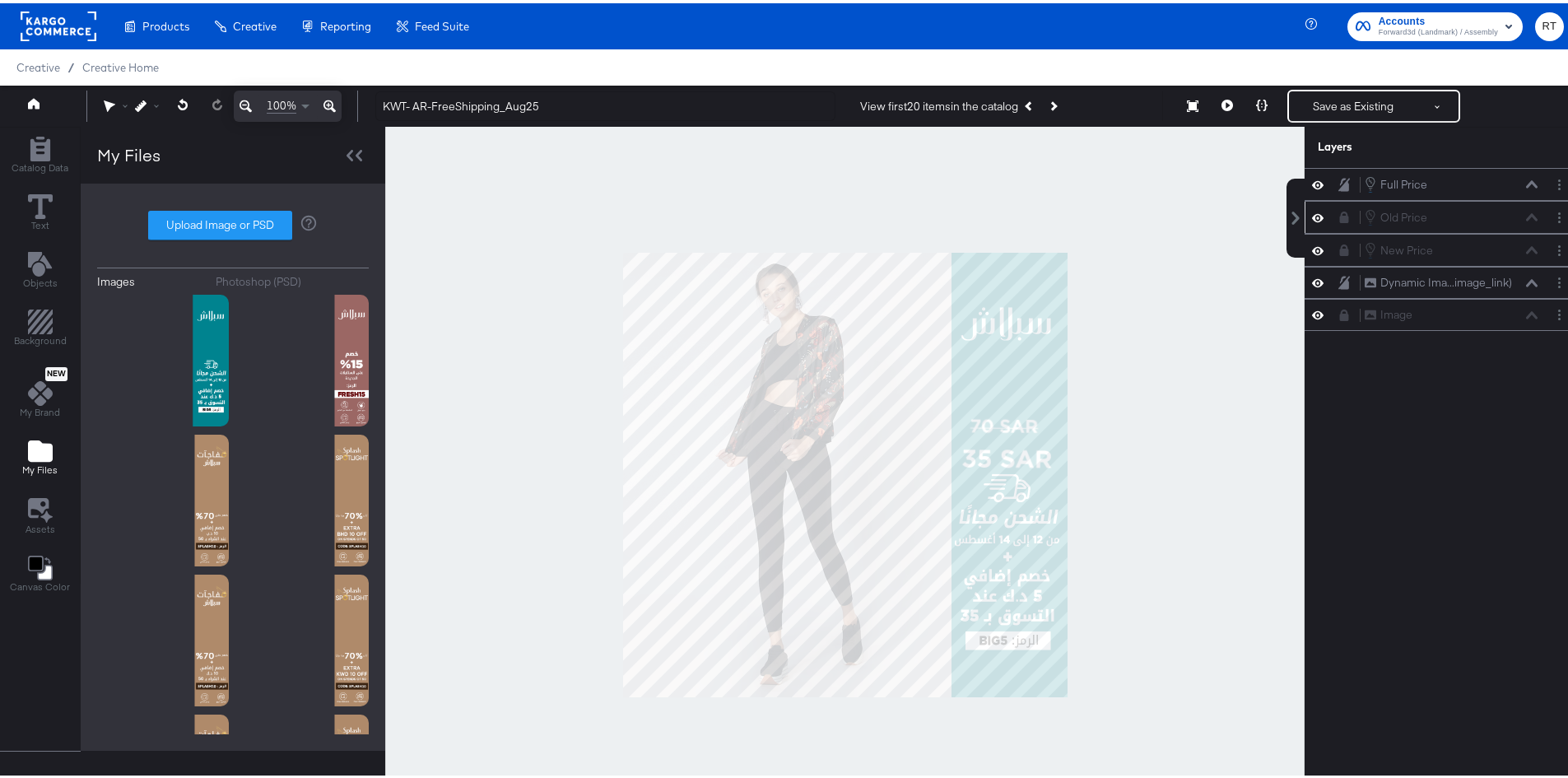
click at [1524, 218] on div "Old Price Old Price" at bounding box center [1451, 214] width 174 height 18
click at [1334, 221] on div "Old Price Old Price" at bounding box center [1442, 214] width 263 height 18
click at [1340, 213] on icon at bounding box center [1344, 214] width 9 height 12
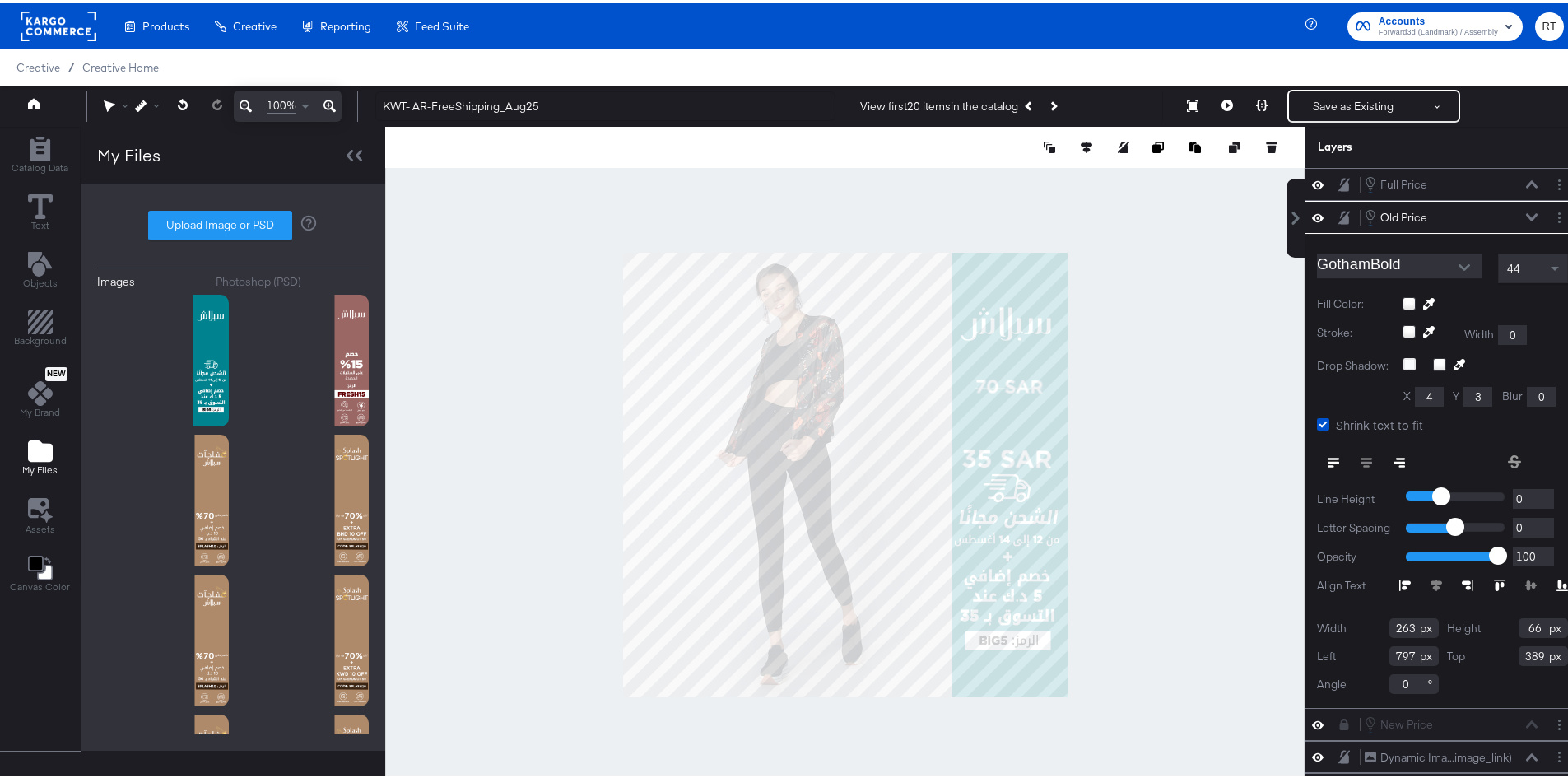
type input "809"
type input "293"
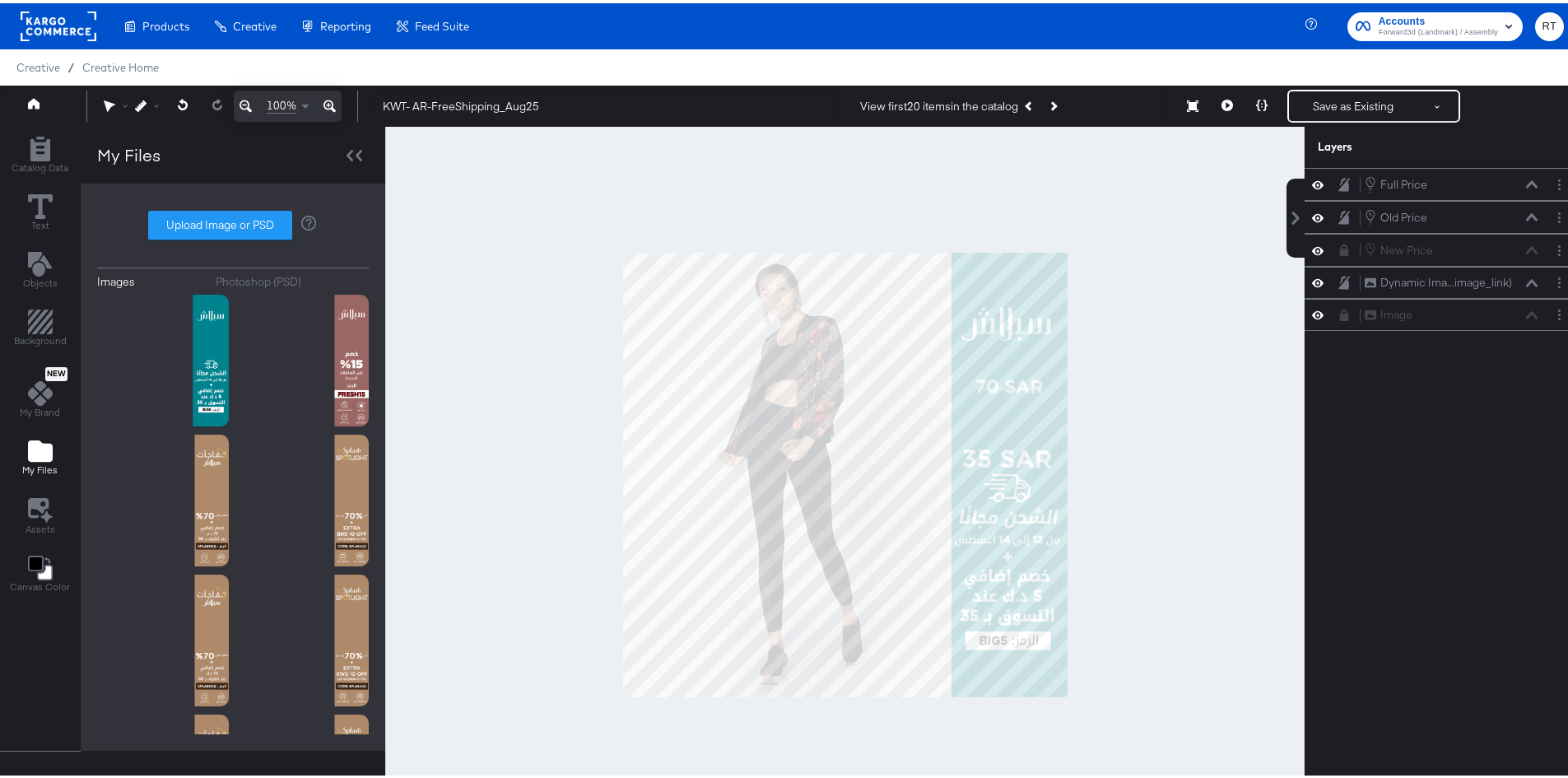
click at [1338, 217] on icon at bounding box center [1344, 214] width 12 height 13
click at [1338, 183] on icon at bounding box center [1344, 181] width 12 height 13
click at [1340, 244] on icon at bounding box center [1344, 247] width 9 height 12
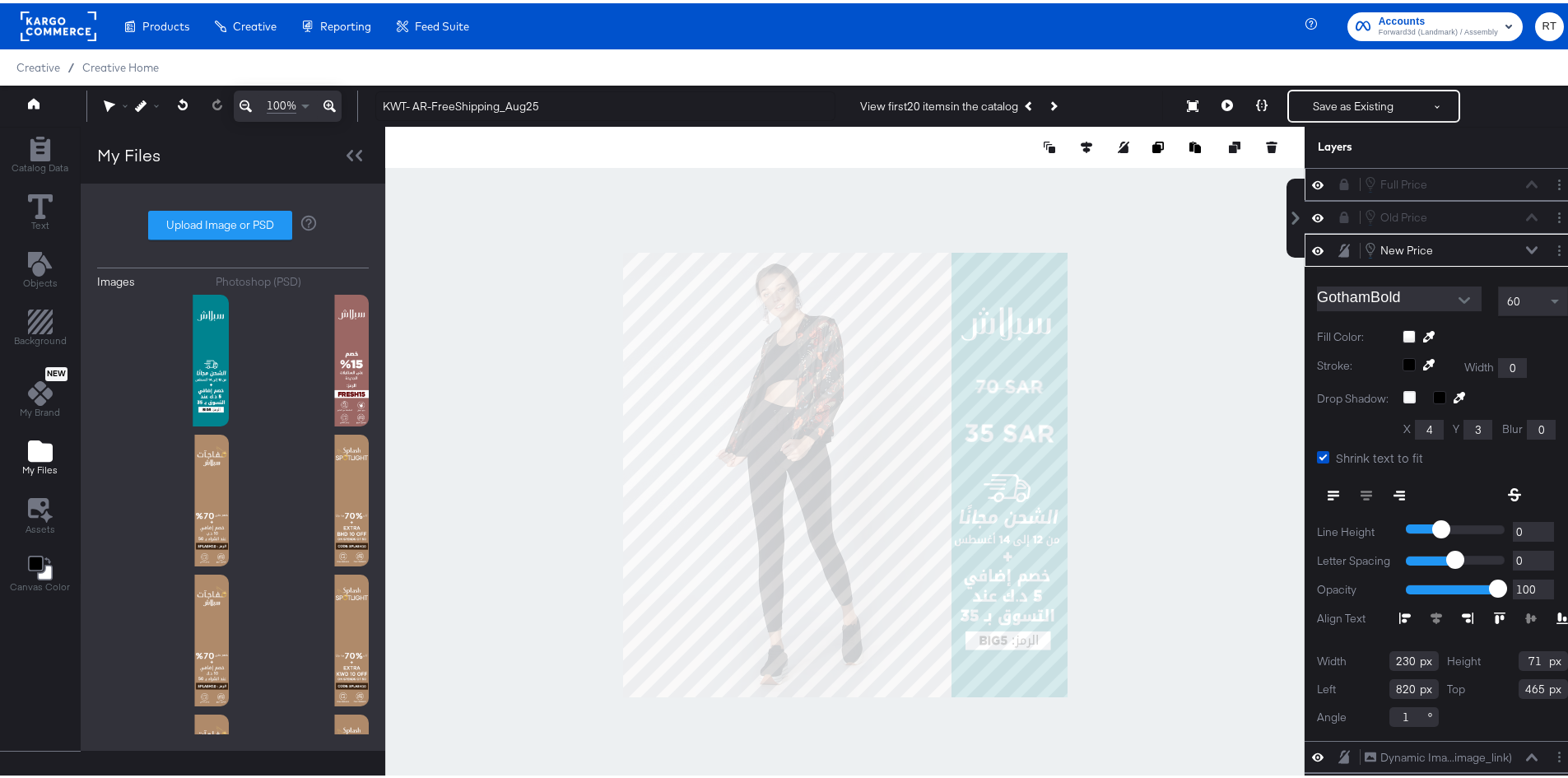
type input "826"
type input "403"
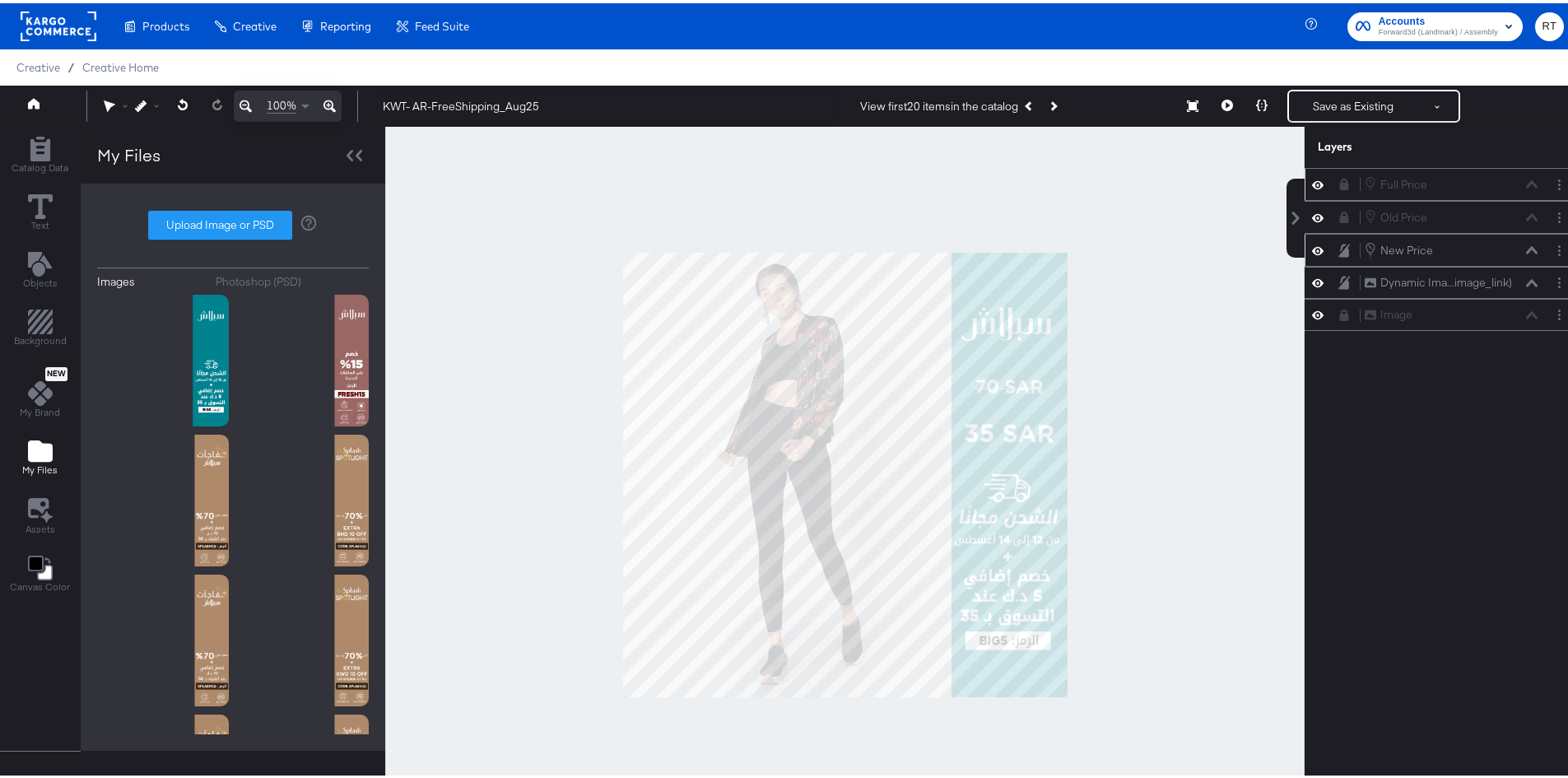
click at [1174, 368] on div at bounding box center [846, 472] width 920 height 697
click at [1051, 102] on icon "Next Product" at bounding box center [1052, 102] width 9 height 9
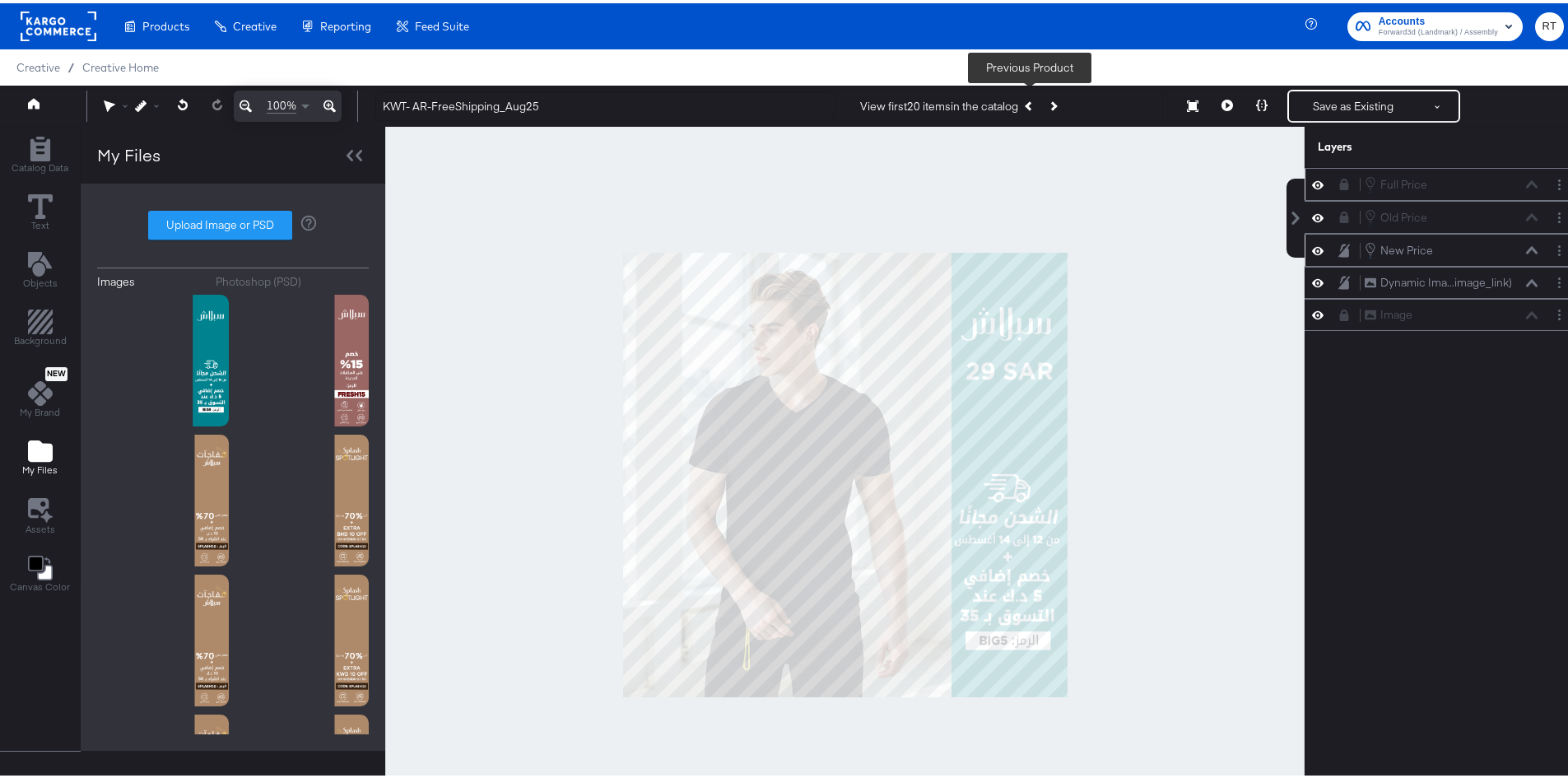
click at [1030, 107] on button "Previous Product" at bounding box center [1030, 103] width 23 height 30
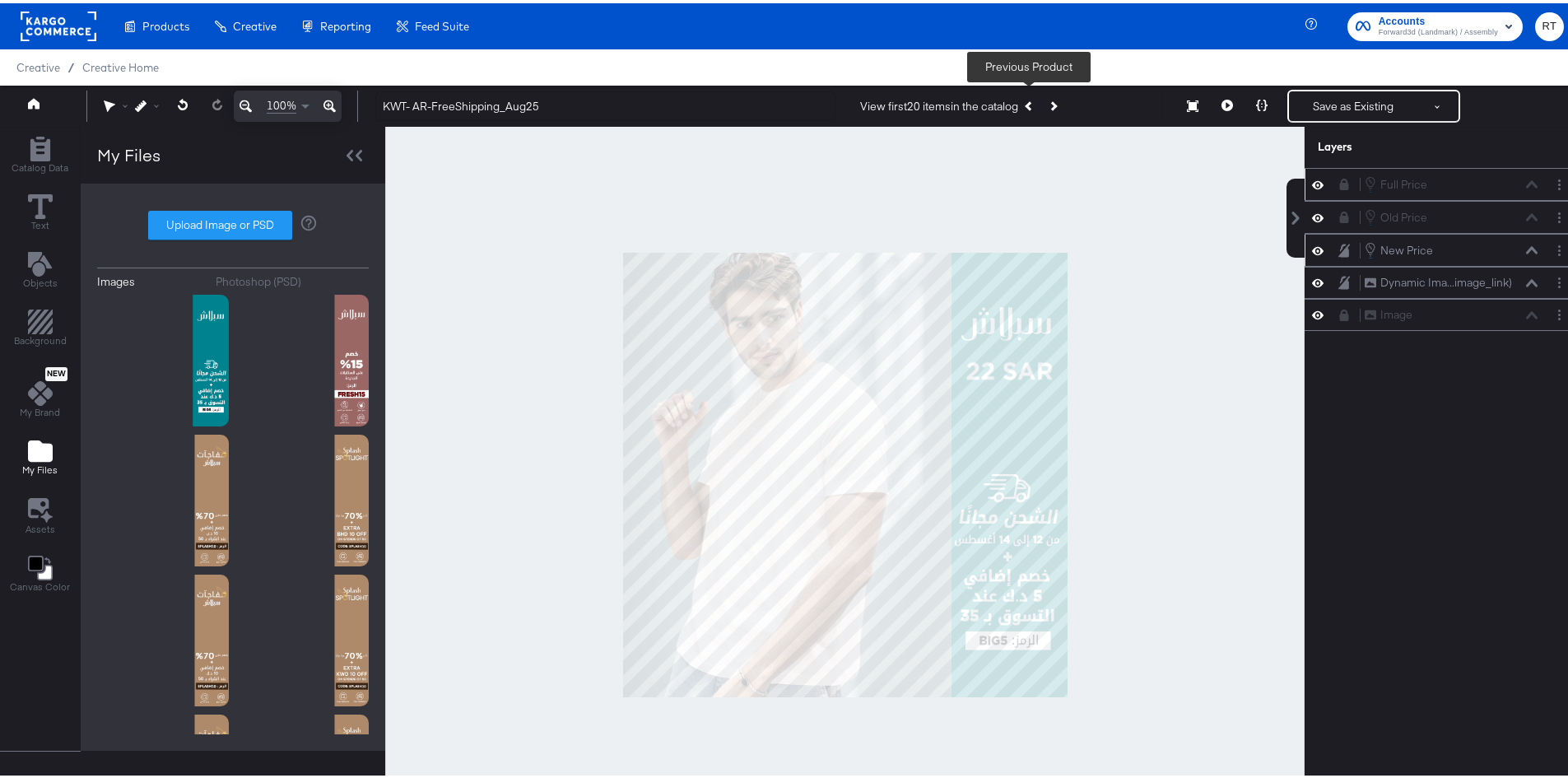
click at [1023, 102] on button "Previous Product" at bounding box center [1030, 103] width 23 height 30
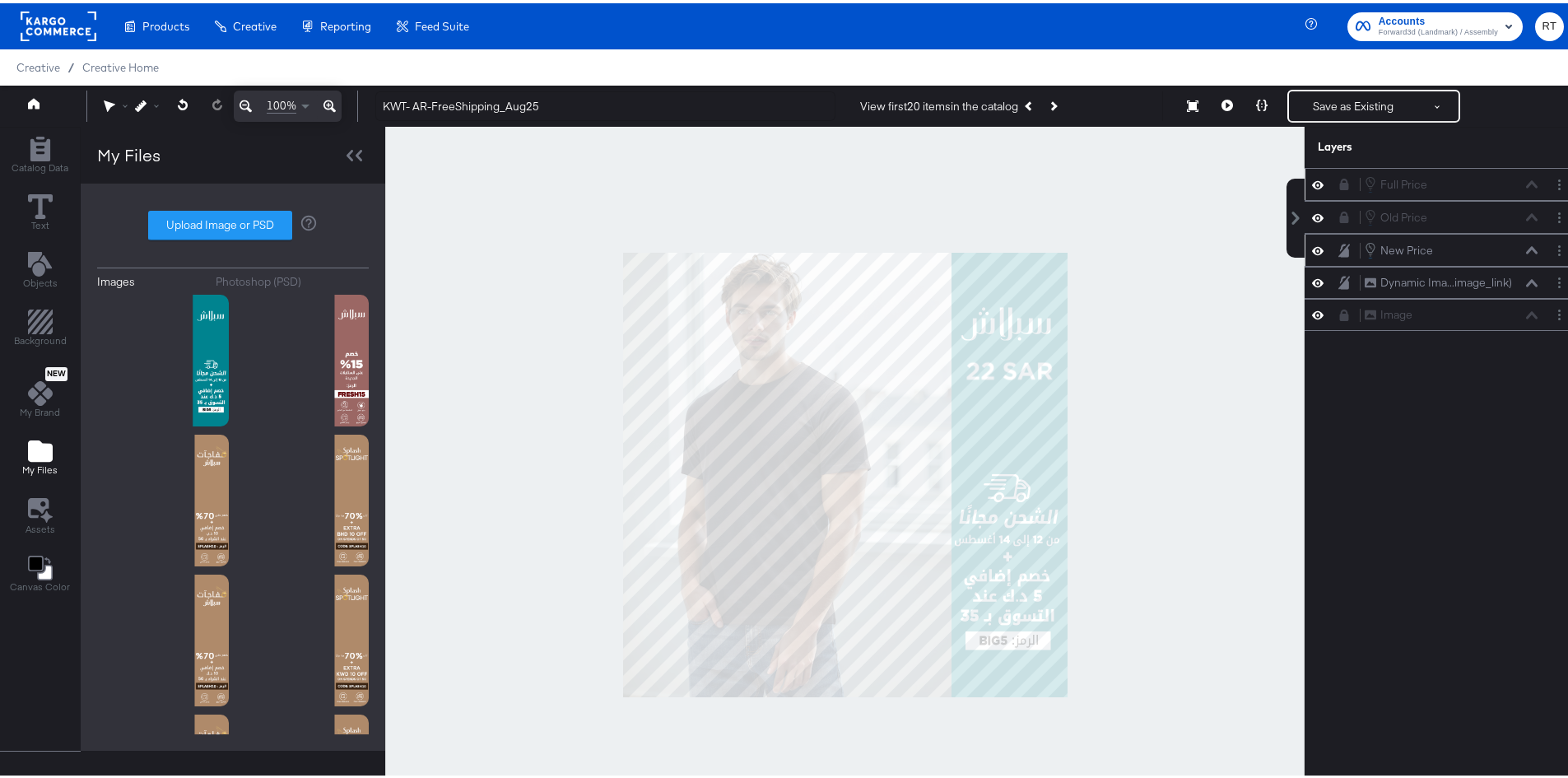
click at [1338, 247] on icon at bounding box center [1344, 247] width 12 height 14
click at [1340, 247] on icon at bounding box center [1344, 247] width 9 height 12
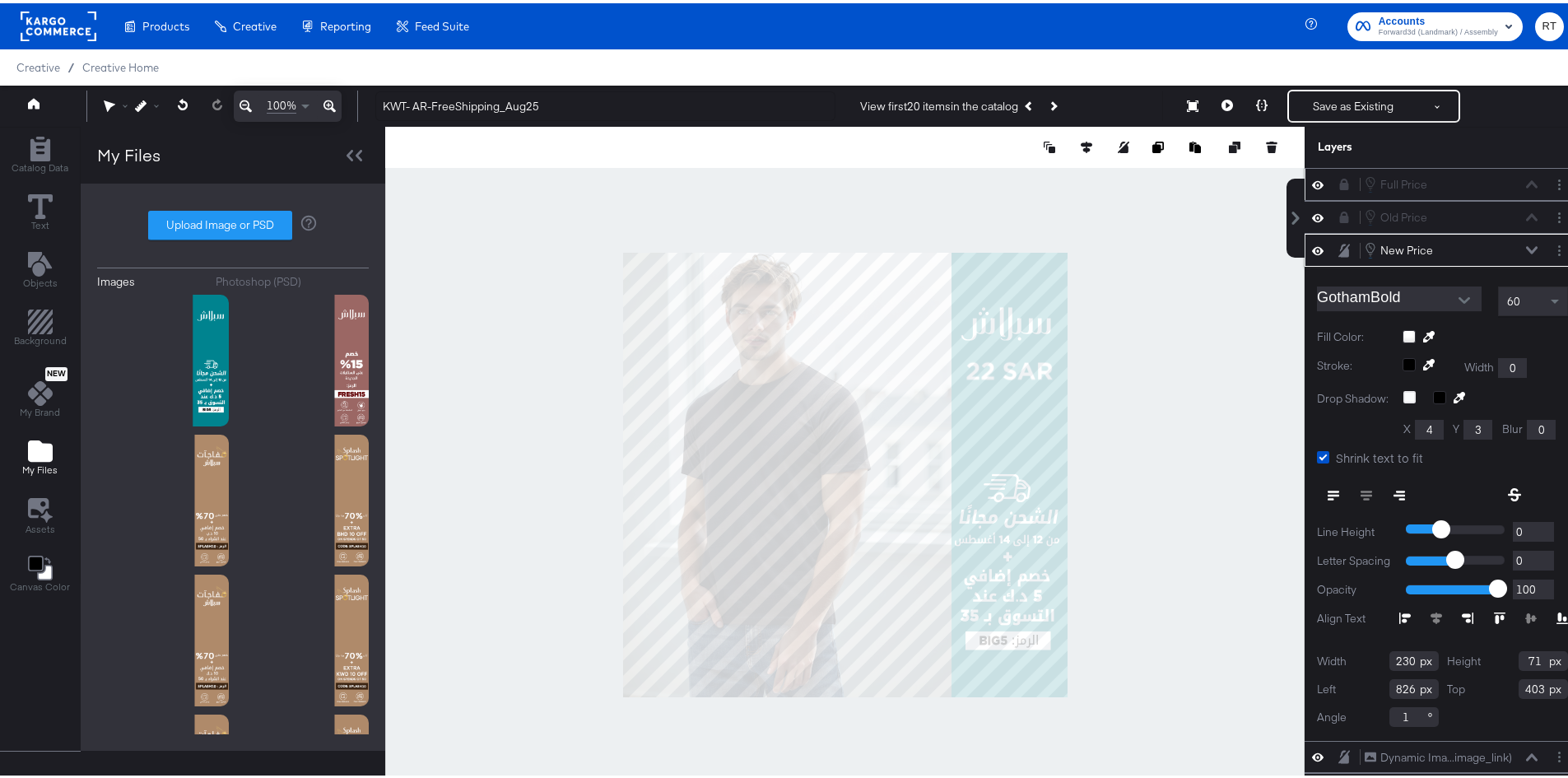
click at [1338, 178] on icon at bounding box center [1344, 181] width 12 height 12
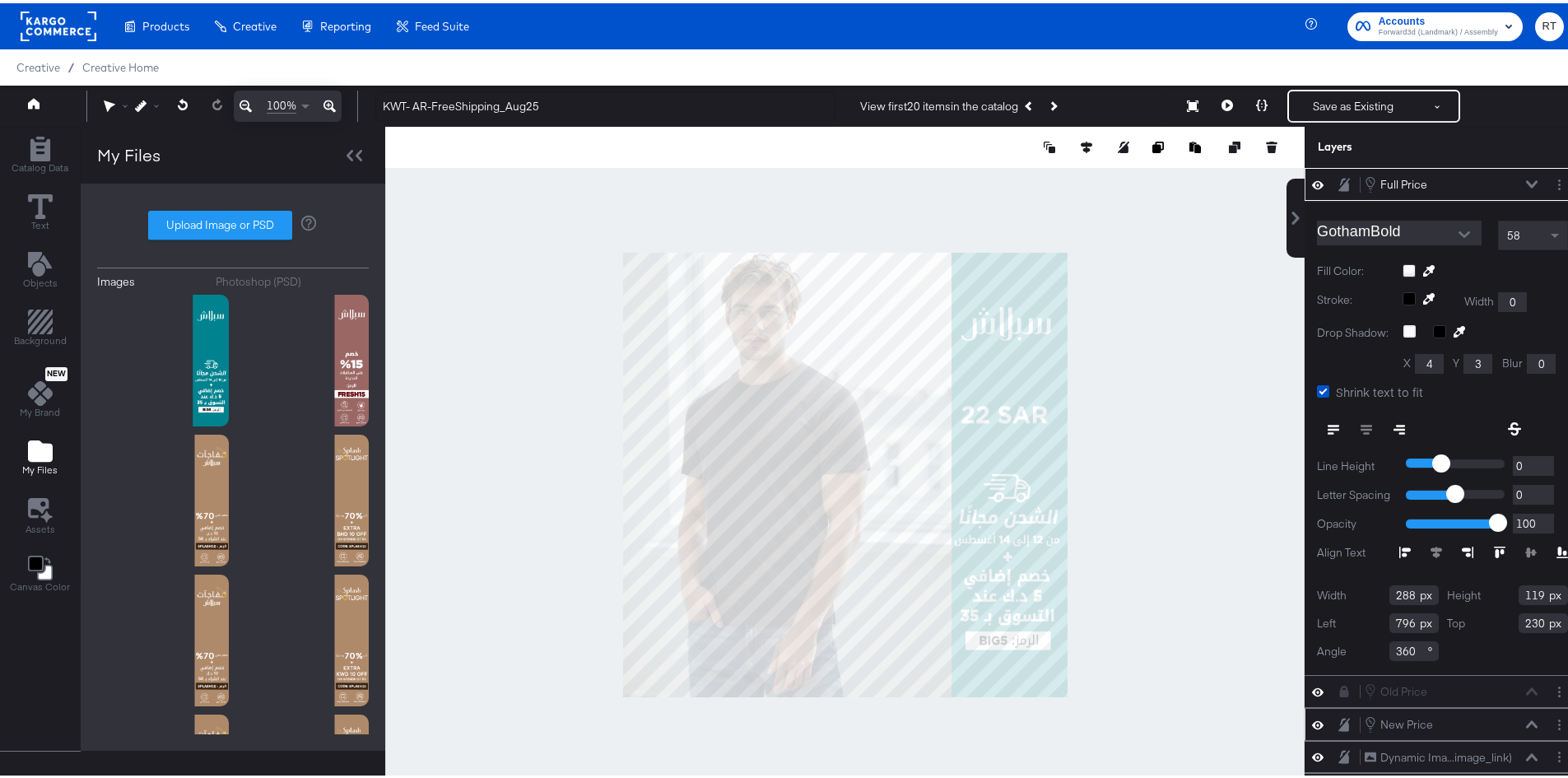
type input "784"
type input "334"
click at [1163, 364] on div at bounding box center [846, 472] width 920 height 697
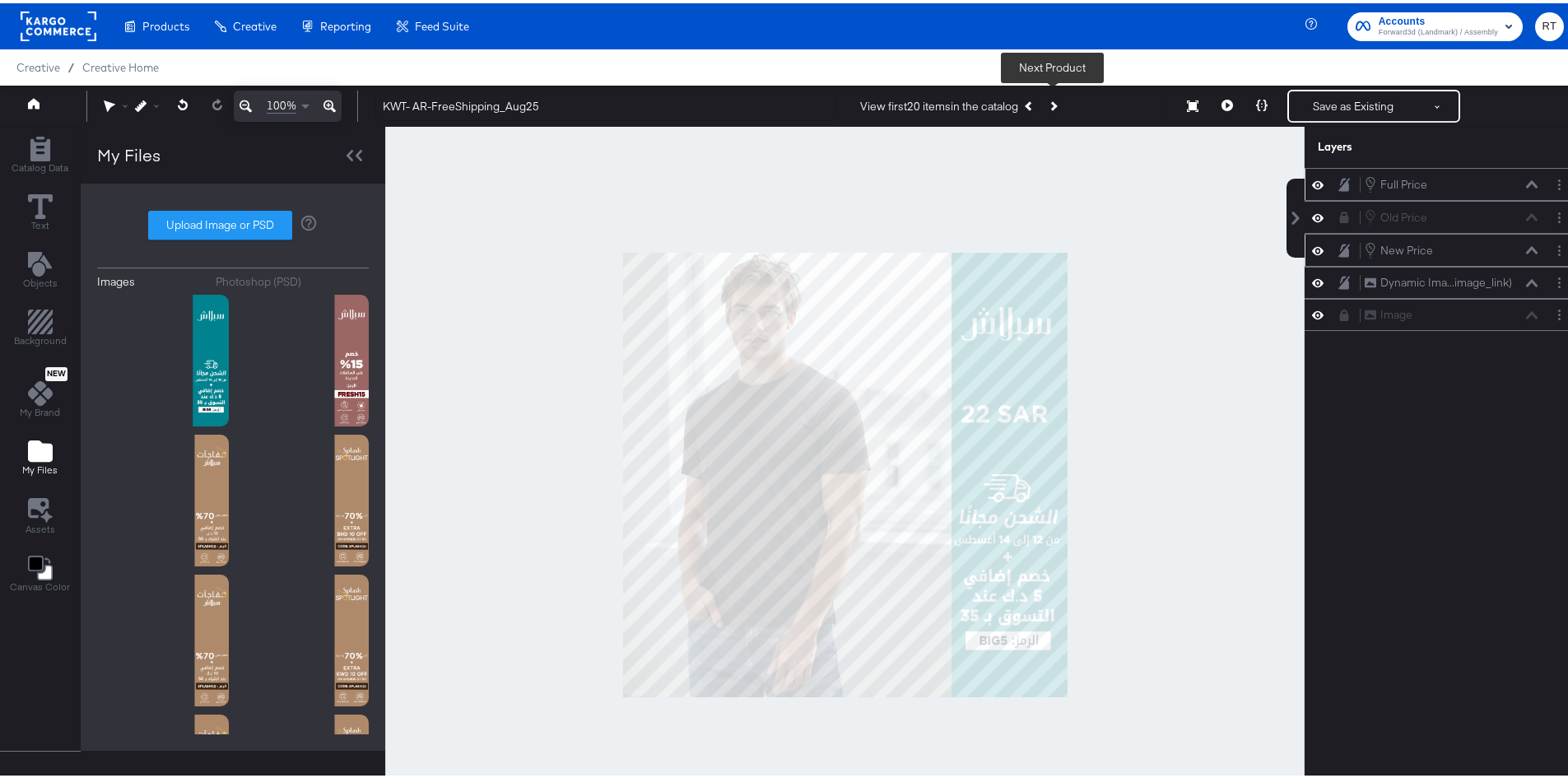
click at [1054, 102] on button "Next Product" at bounding box center [1053, 103] width 23 height 30
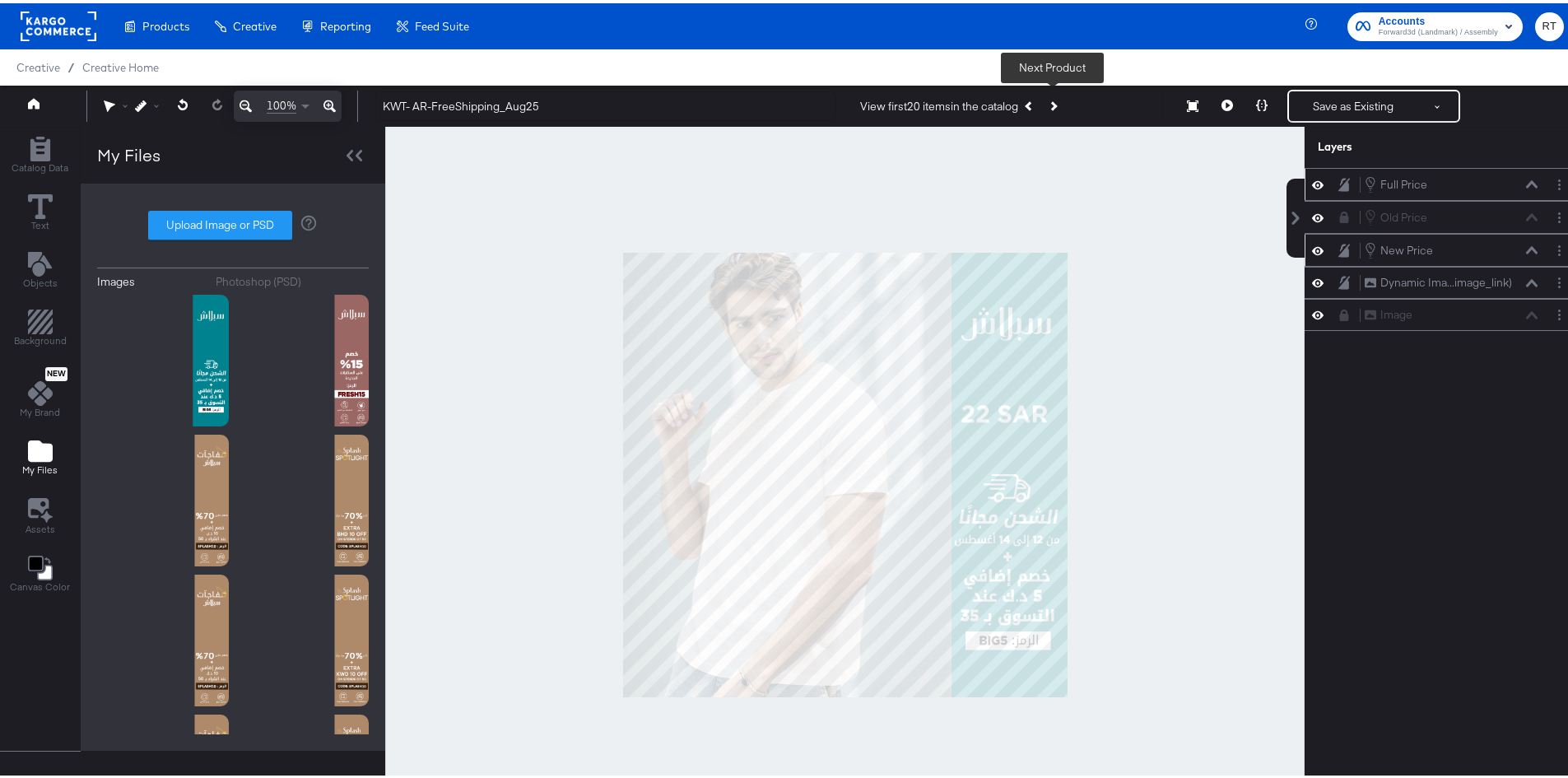
click at [1053, 95] on button "Next Product" at bounding box center [1053, 103] width 23 height 30
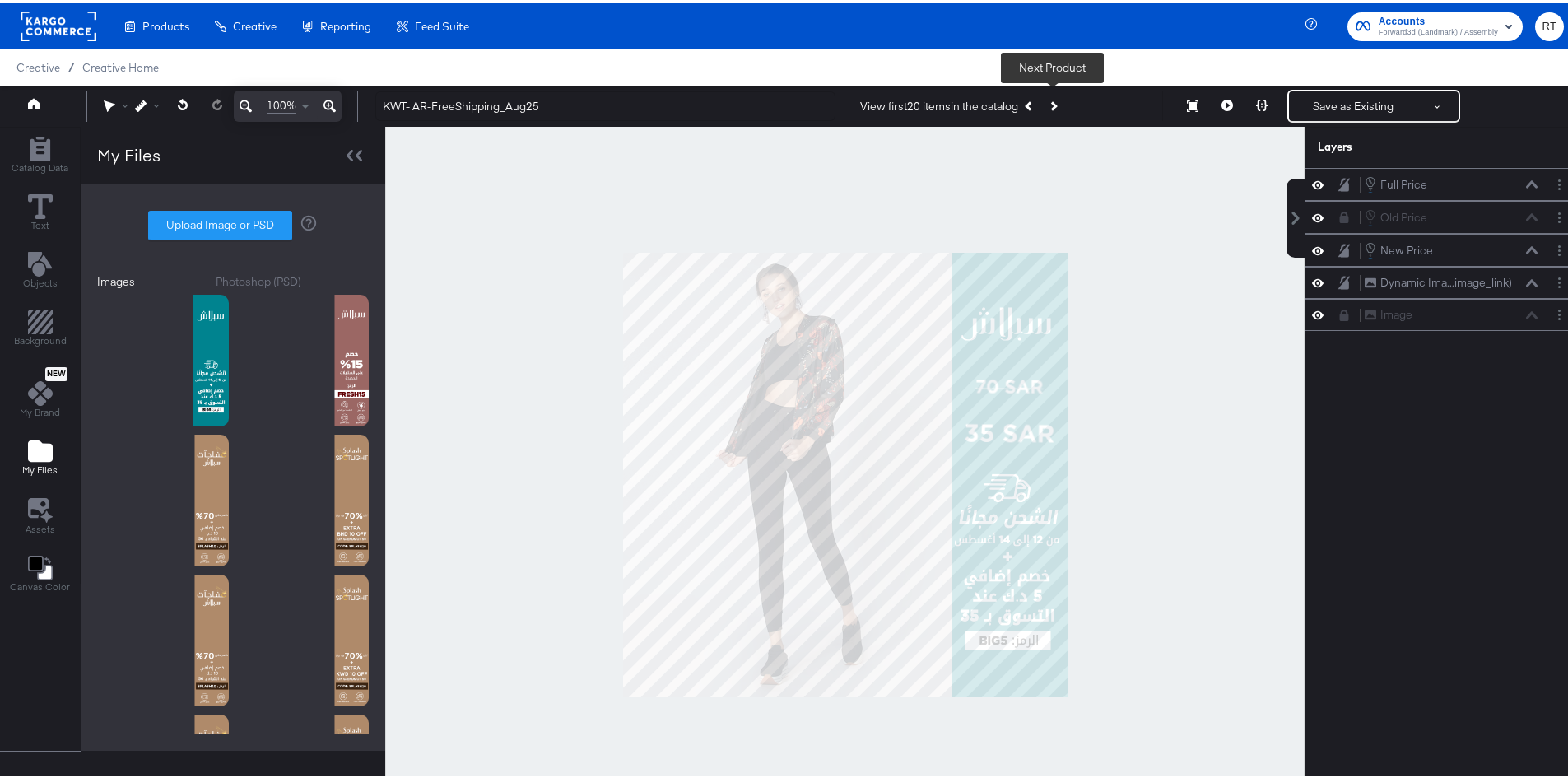
click at [1053, 95] on button "Next Product" at bounding box center [1053, 103] width 23 height 30
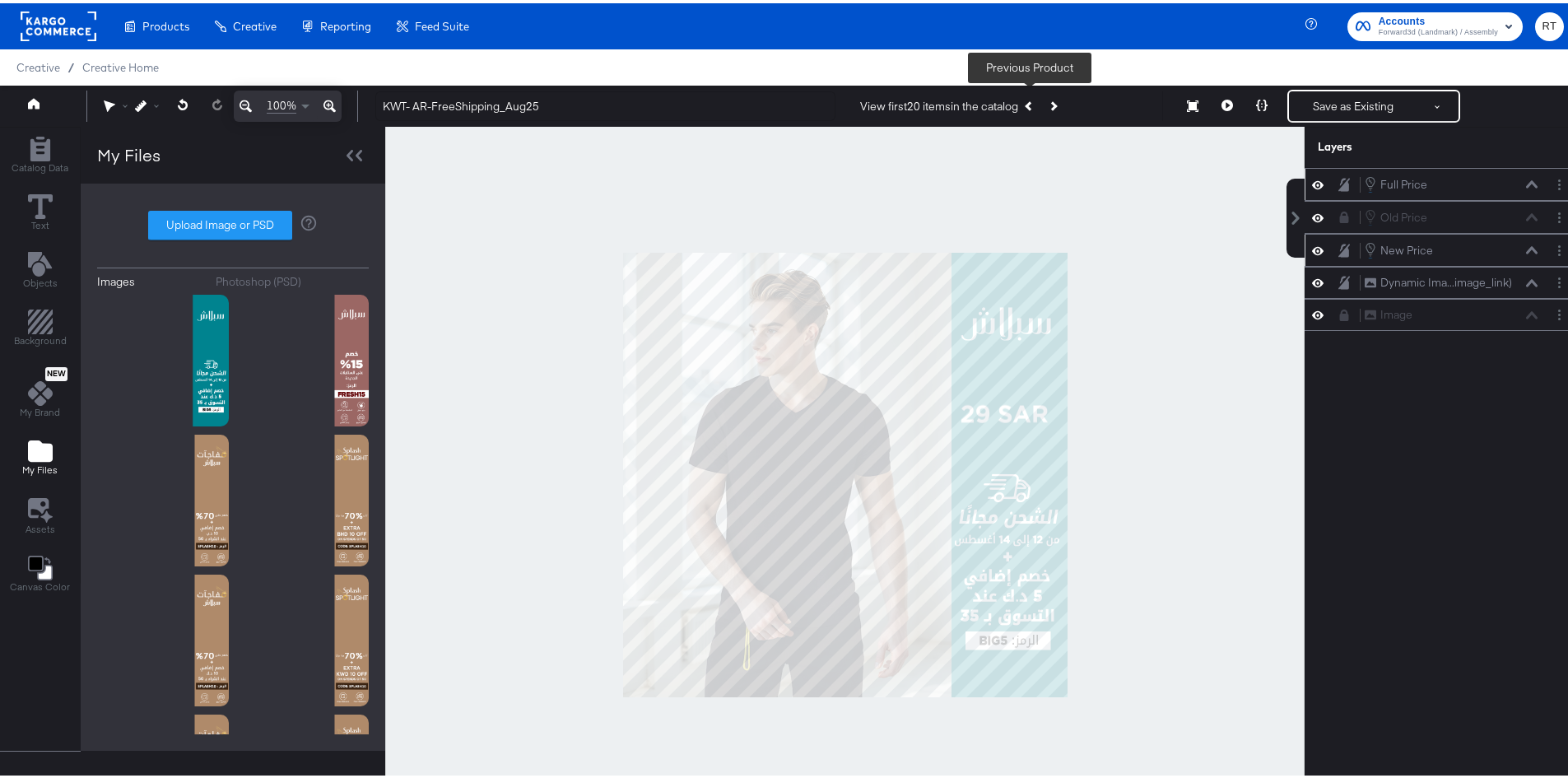
click at [1031, 94] on button "Previous Product" at bounding box center [1030, 103] width 23 height 30
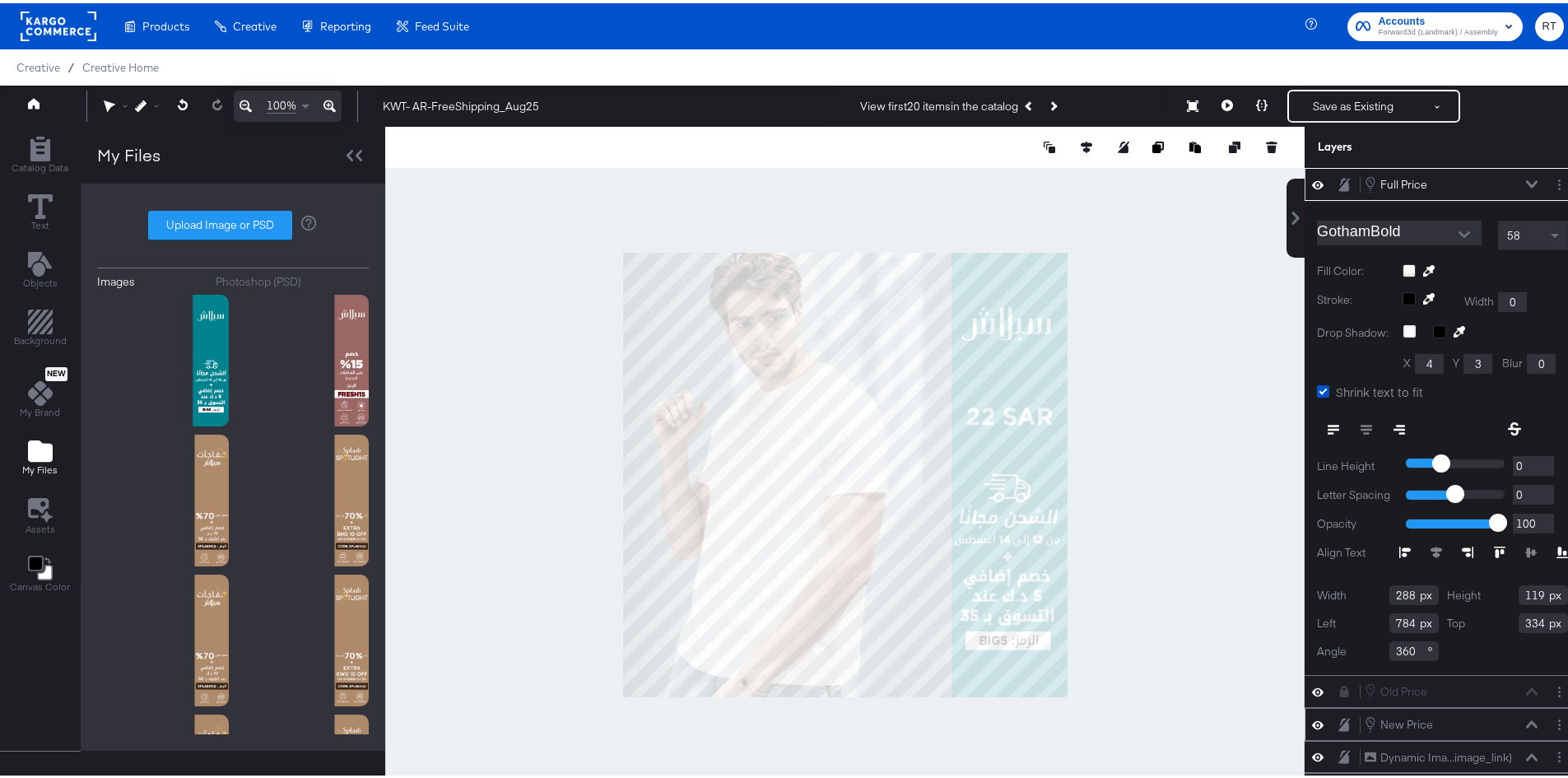
type input "796"
type input "340"
click at [1157, 331] on div at bounding box center [846, 472] width 920 height 697
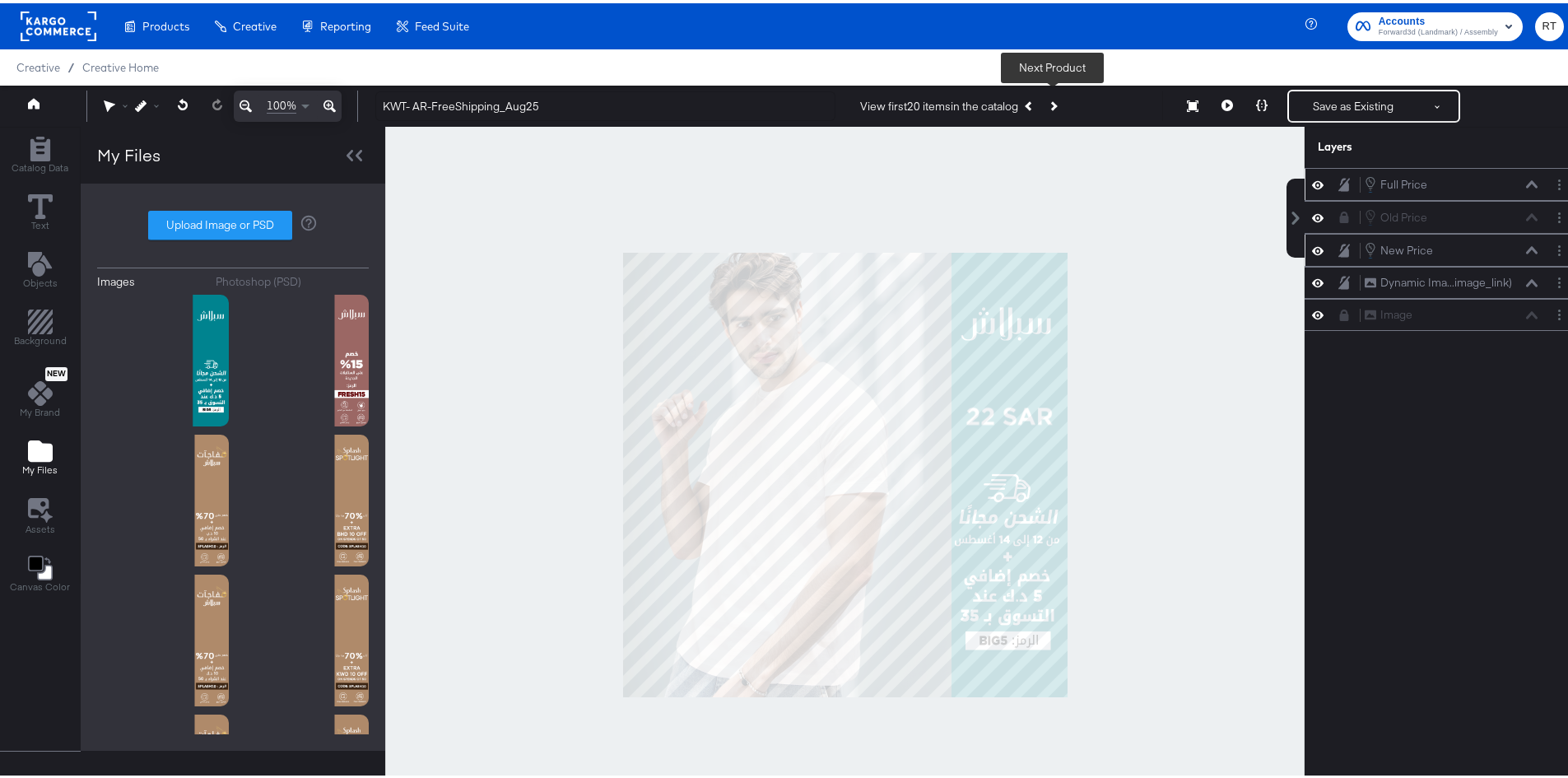
click at [1049, 95] on button "Next Product" at bounding box center [1053, 103] width 23 height 30
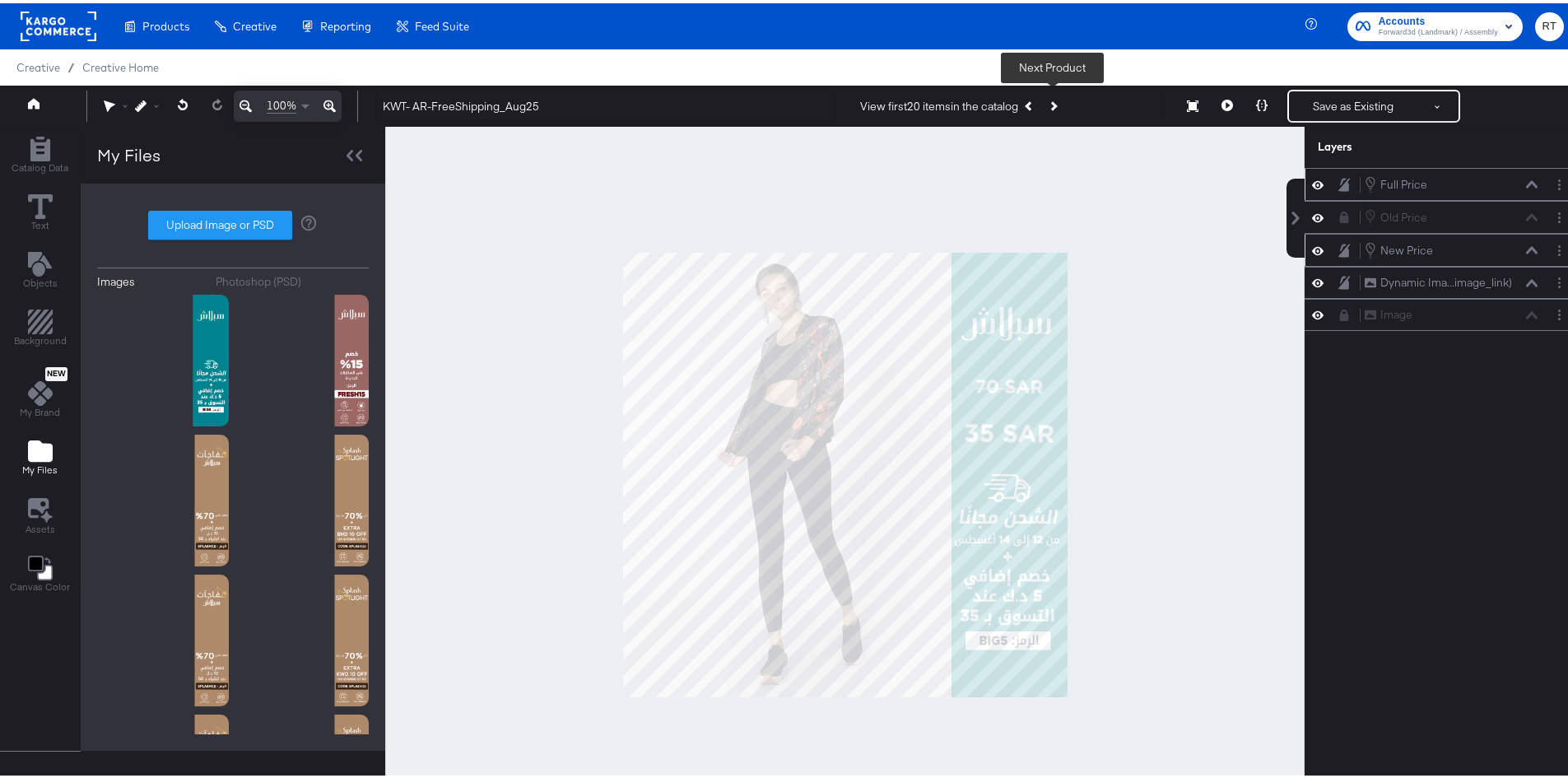
click at [1049, 95] on button "Next Product" at bounding box center [1053, 103] width 23 height 30
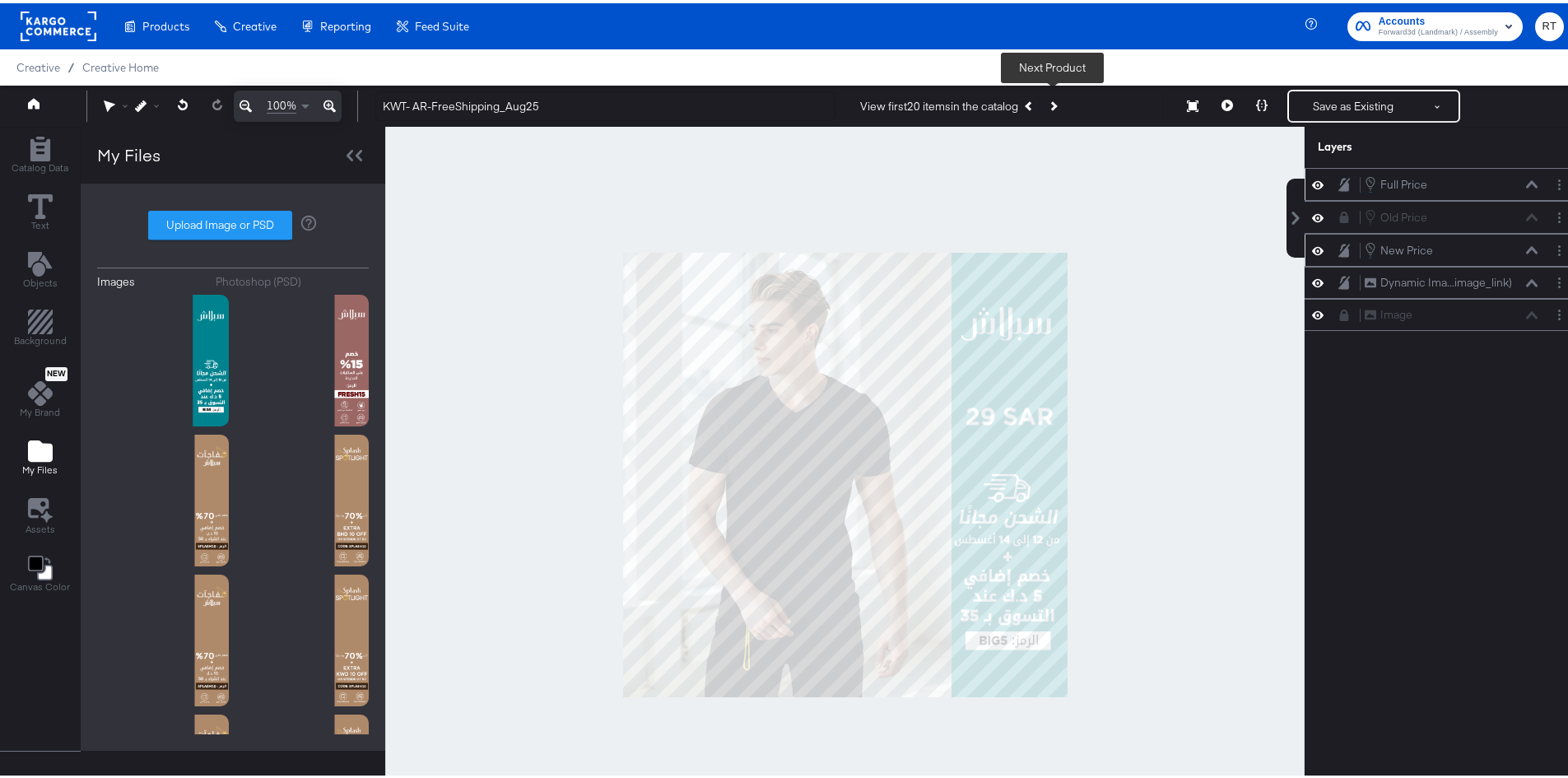
click at [1049, 95] on button "Next Product" at bounding box center [1053, 103] width 23 height 30
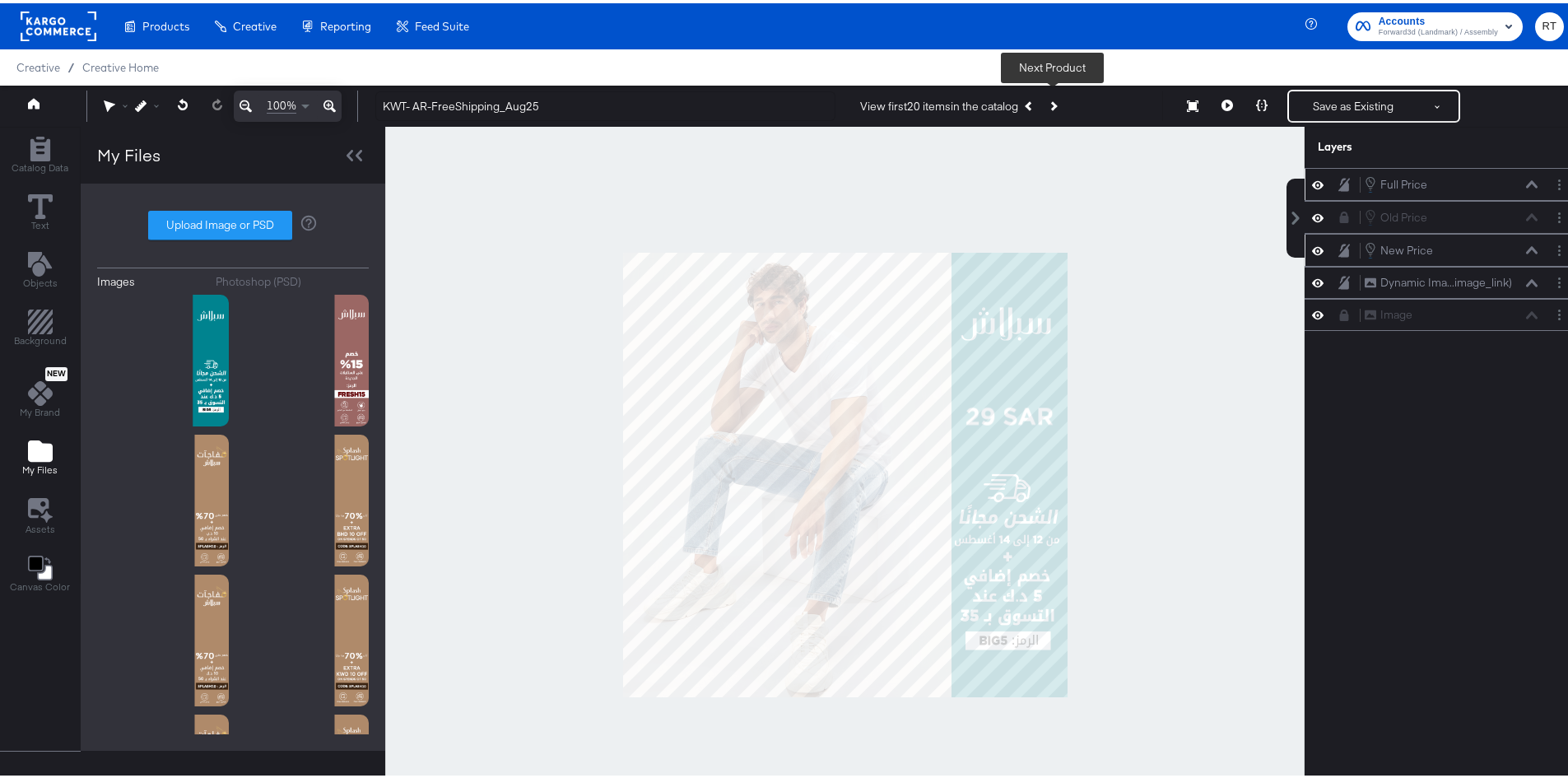
click at [1050, 107] on icon "Next Product" at bounding box center [1052, 102] width 9 height 9
click at [1026, 100] on button "Previous Product" at bounding box center [1030, 103] width 23 height 30
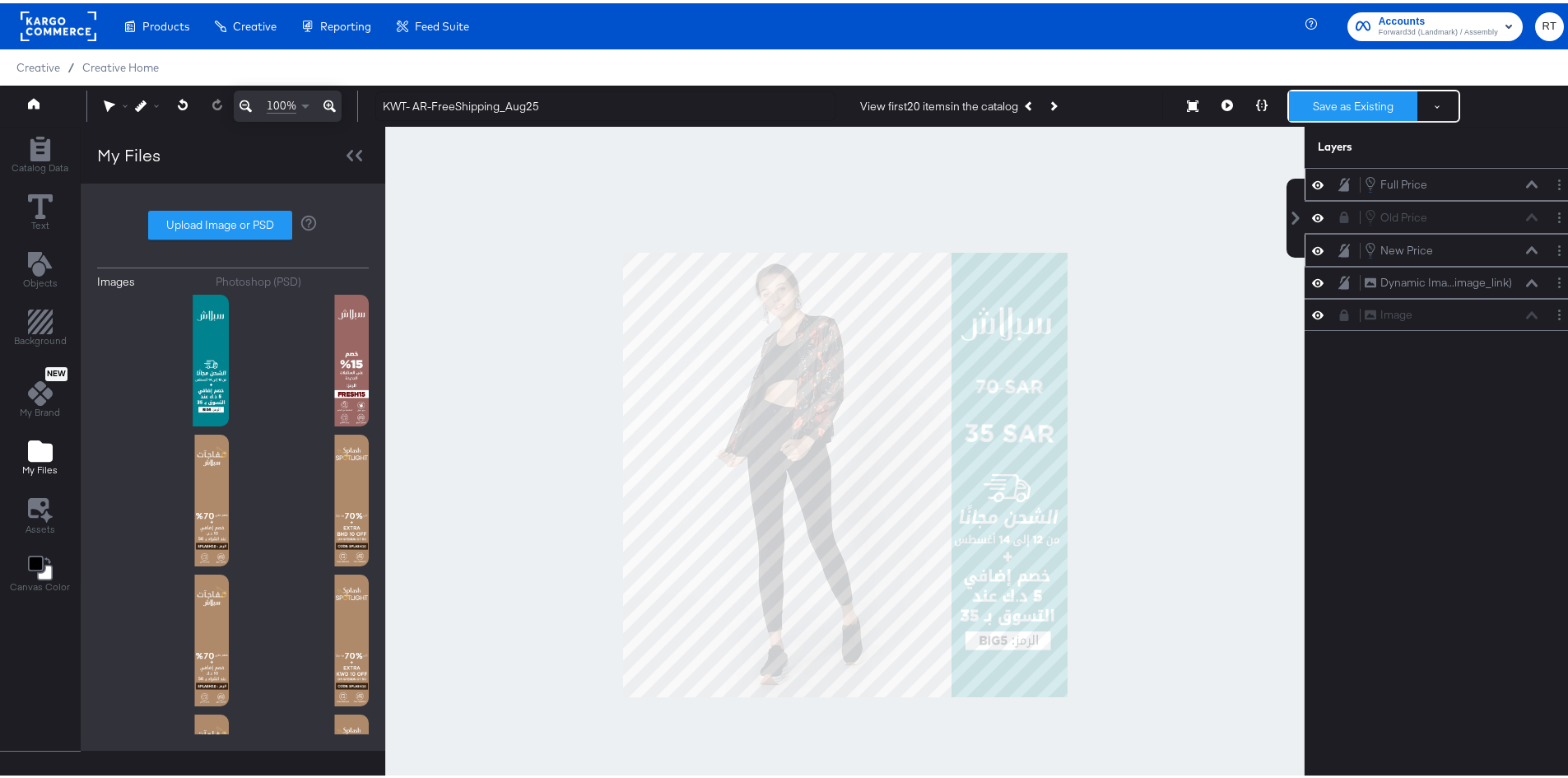
click at [1357, 105] on button "Save as Existing" at bounding box center [1353, 103] width 129 height 30
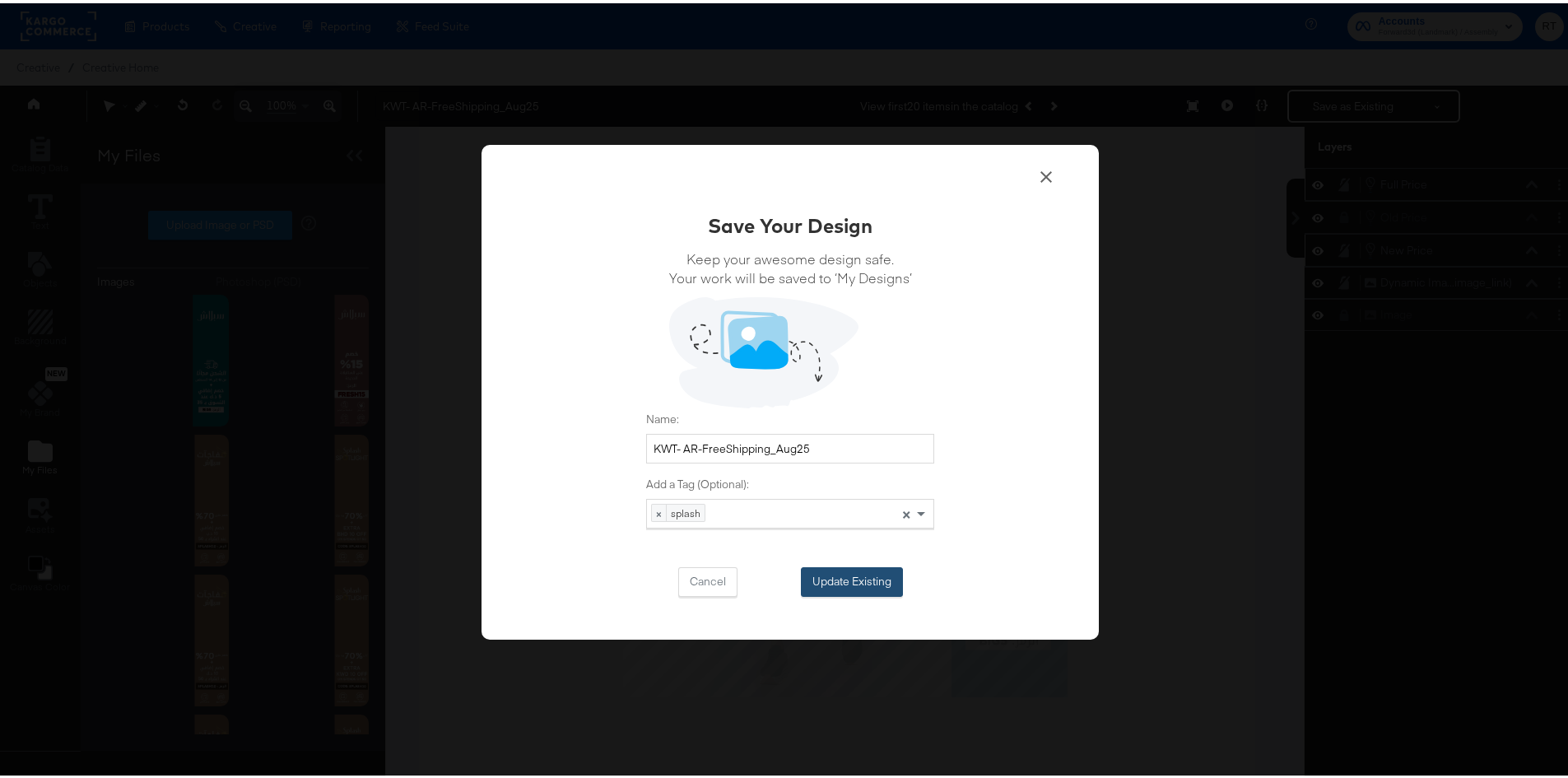
click at [837, 581] on button "Update Existing" at bounding box center [852, 579] width 102 height 30
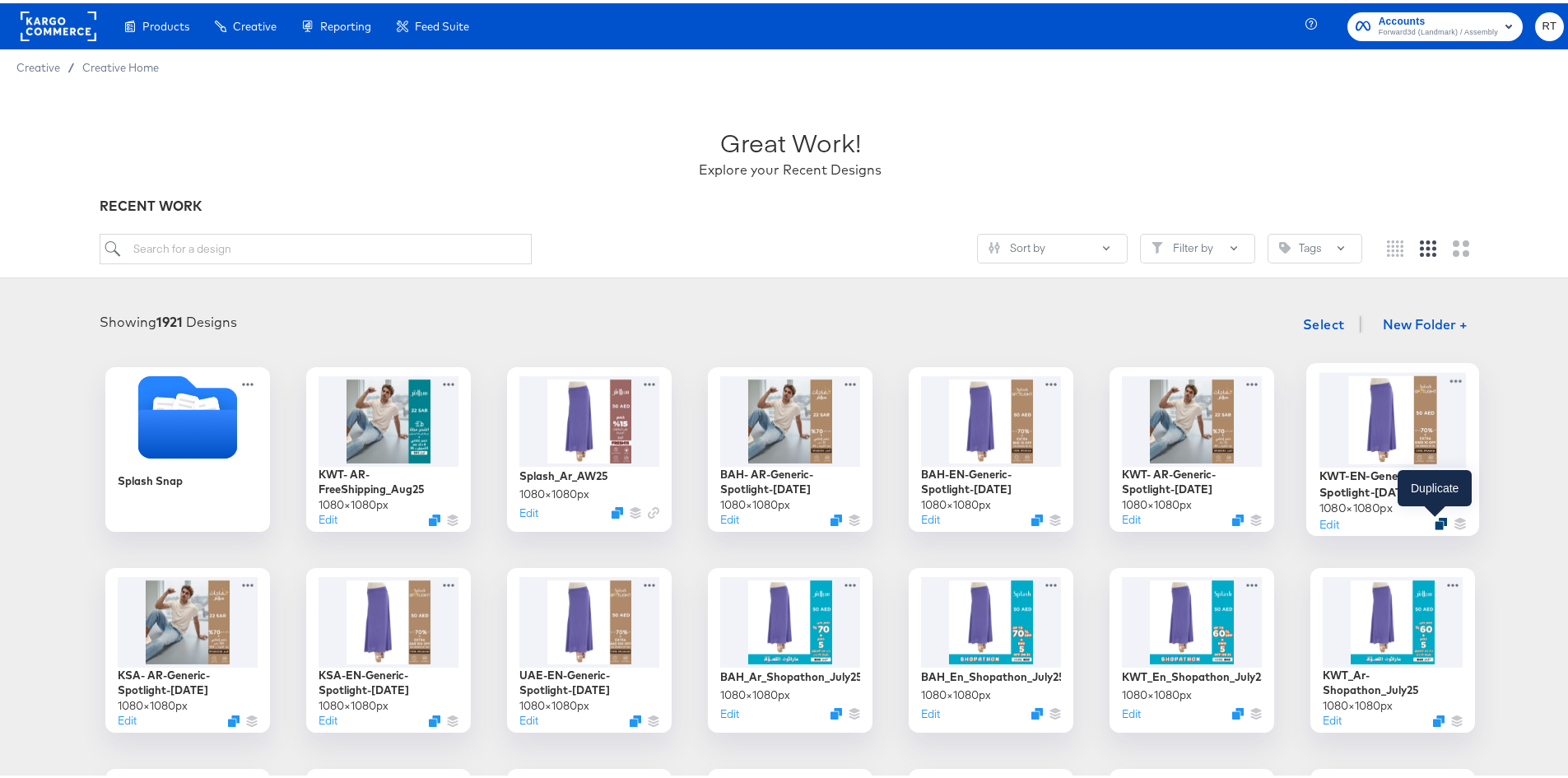
click at [1435, 519] on icon "Duplicate" at bounding box center [1441, 520] width 12 height 12
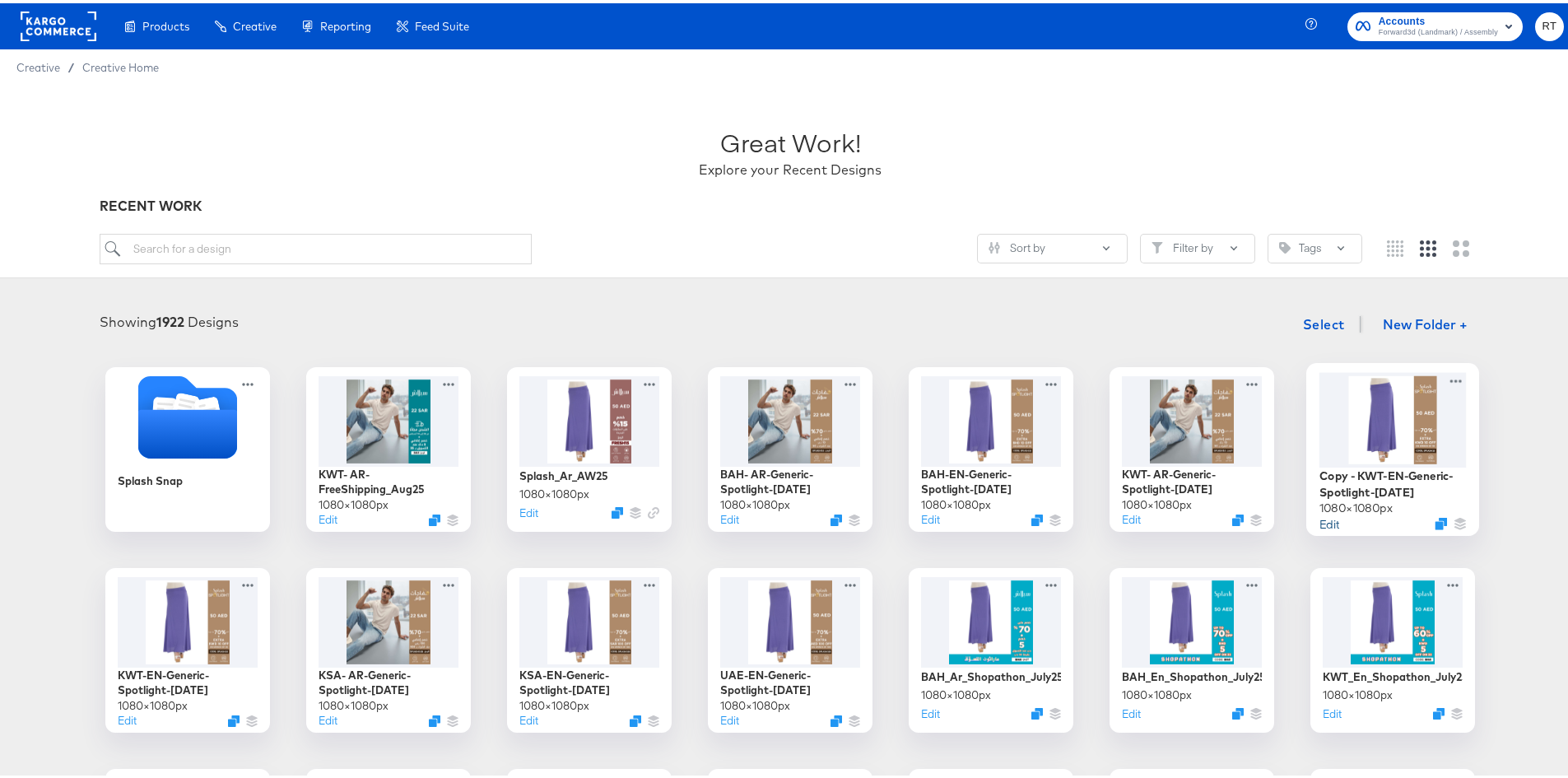
click at [1319, 526] on button "Edit" at bounding box center [1329, 519] width 20 height 16
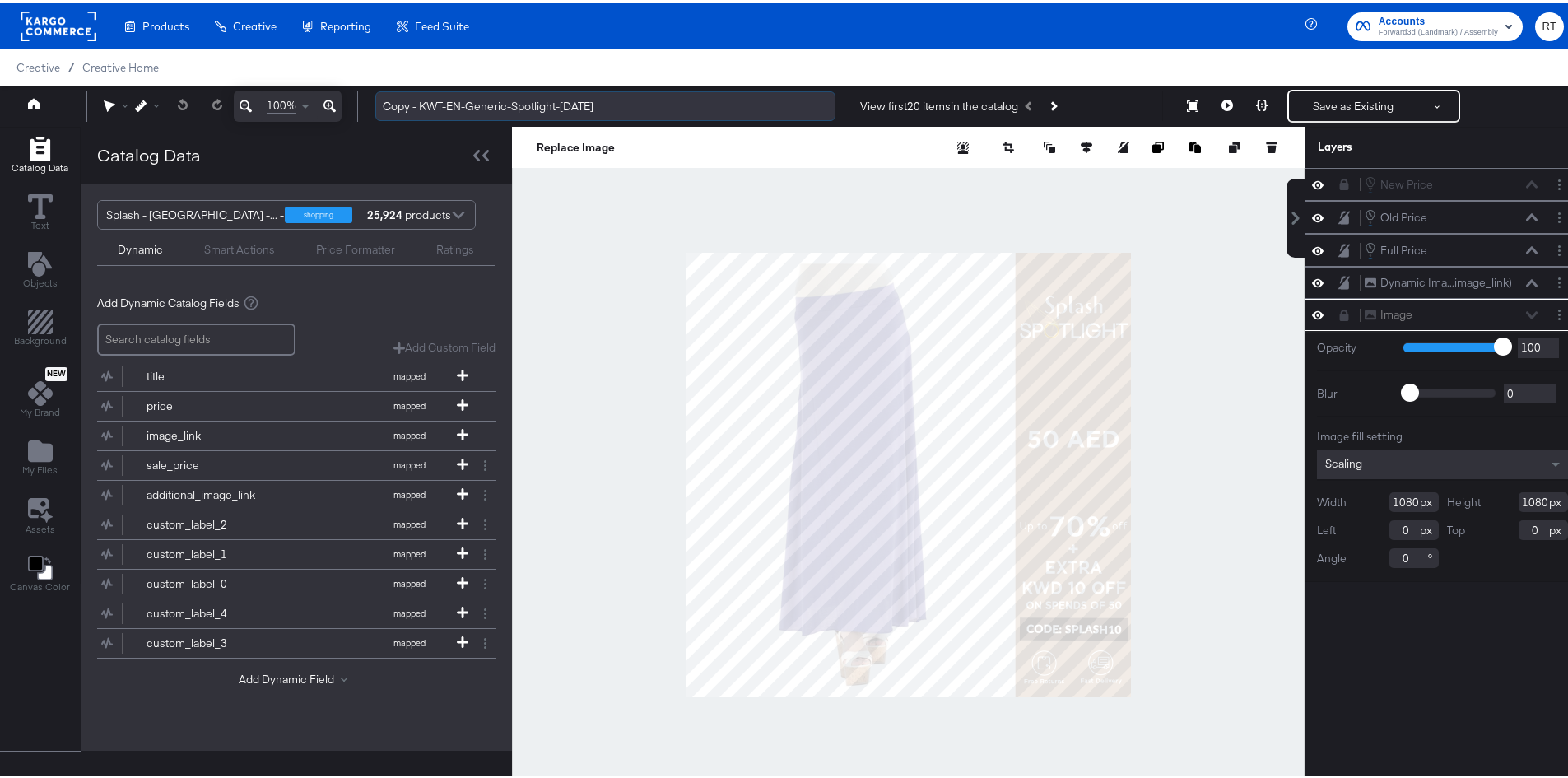
drag, startPoint x: 419, startPoint y: 102, endPoint x: 384, endPoint y: 109, distance: 35.7
click at [384, 109] on input "Copy - KWT-EN-Generic-Spotlight-Aug25" at bounding box center [605, 103] width 460 height 31
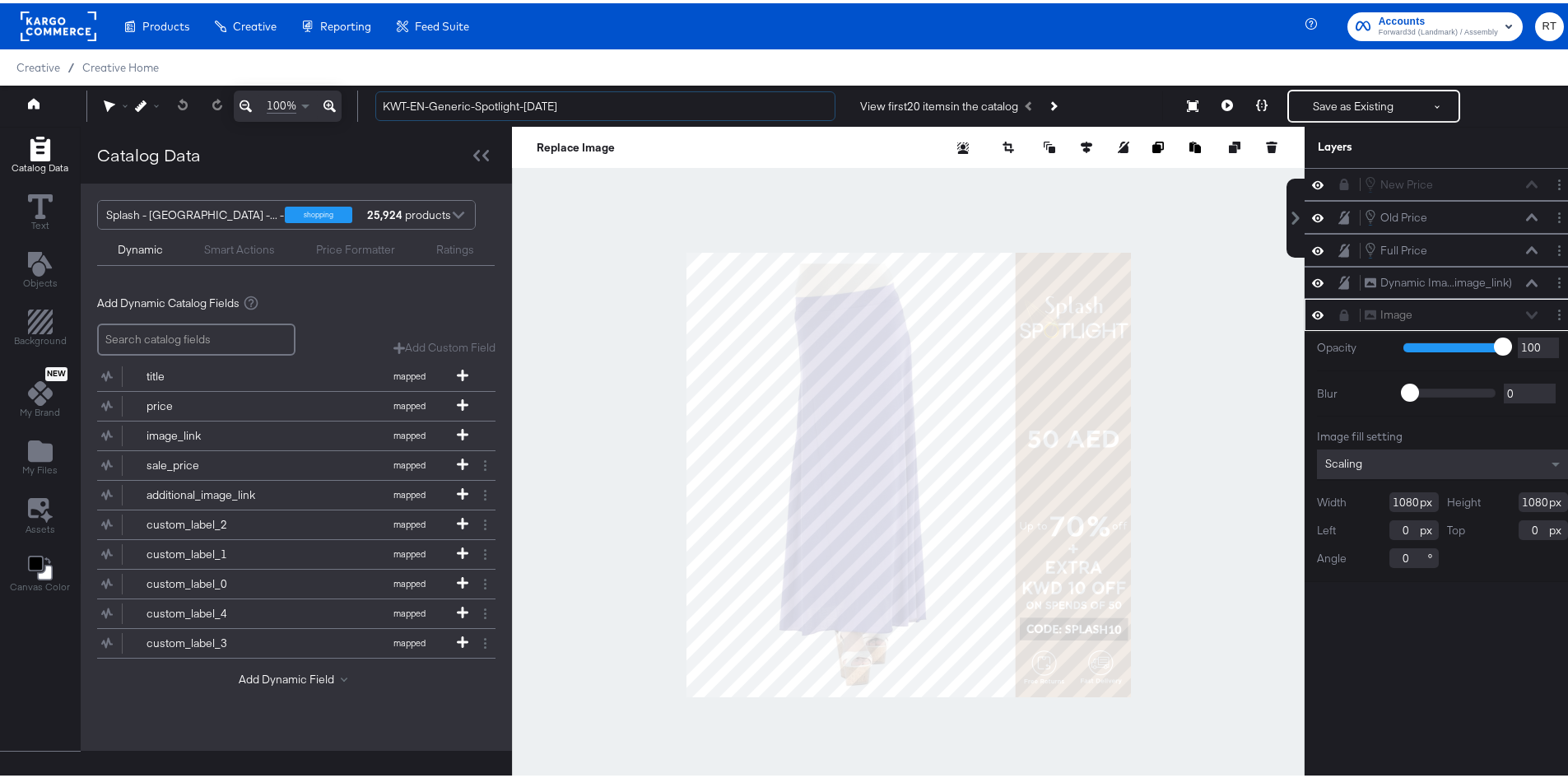
type input "KWT-EN-Generic-Spotlight-Aug25"
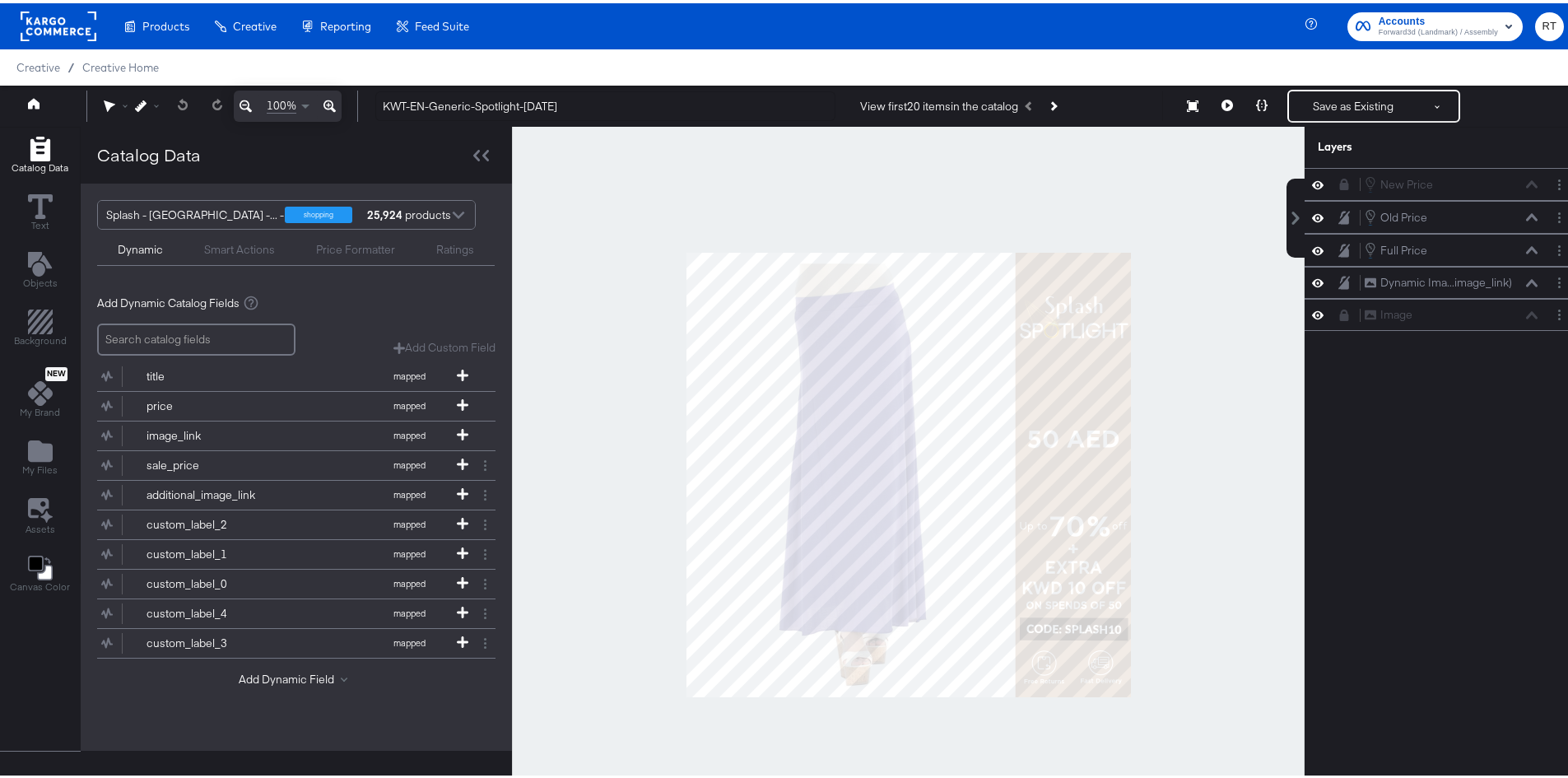
click at [632, 345] on div at bounding box center [908, 472] width 793 height 697
drag, startPoint x: 1329, startPoint y: 211, endPoint x: 1340, endPoint y: 222, distance: 15.6
click at [1340, 211] on icon at bounding box center [1343, 211] width 7 height 8
click at [1338, 249] on icon at bounding box center [1344, 247] width 12 height 13
click at [1338, 285] on icon at bounding box center [1344, 279] width 12 height 13
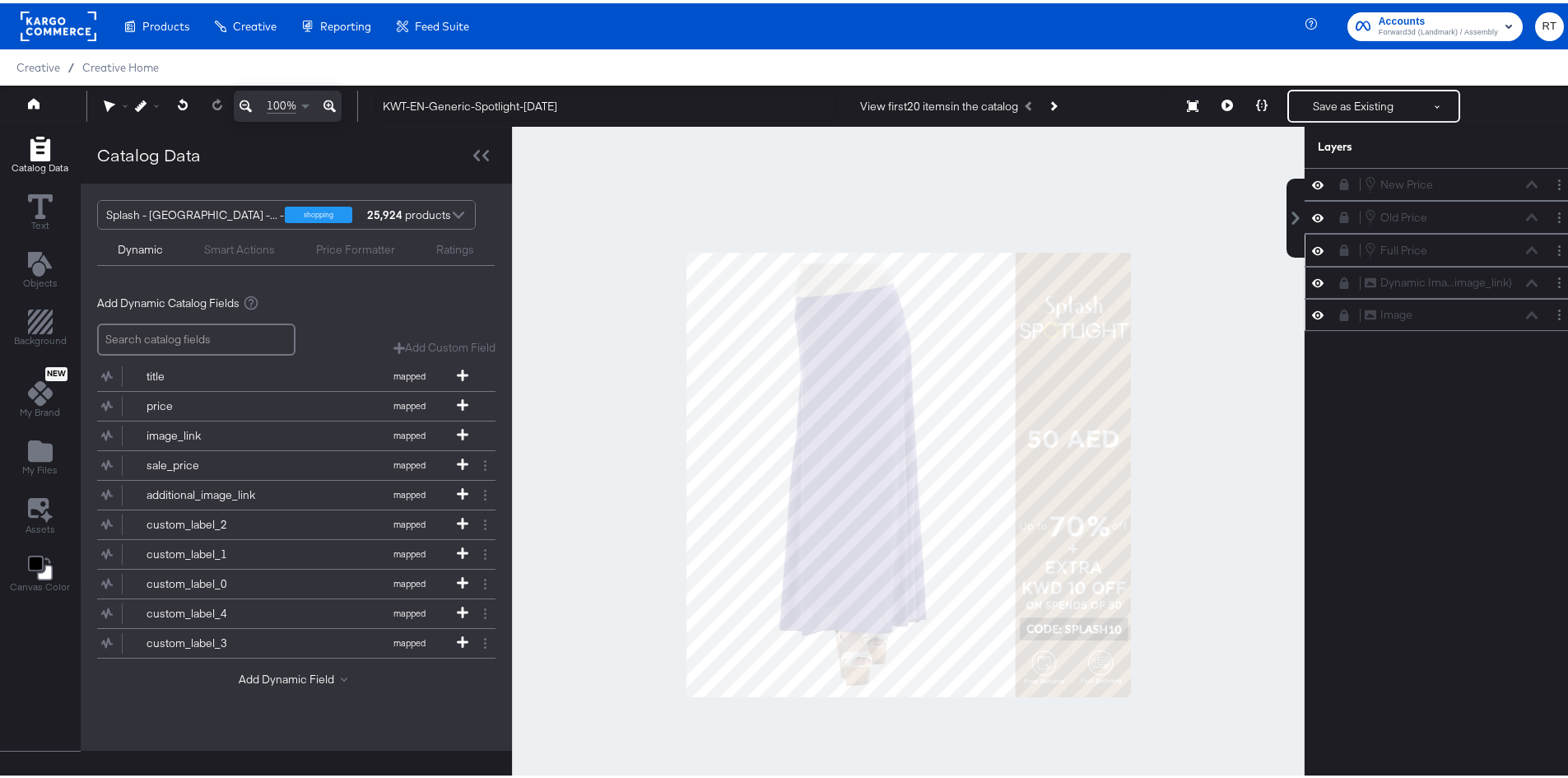
click at [1340, 315] on icon at bounding box center [1344, 312] width 9 height 12
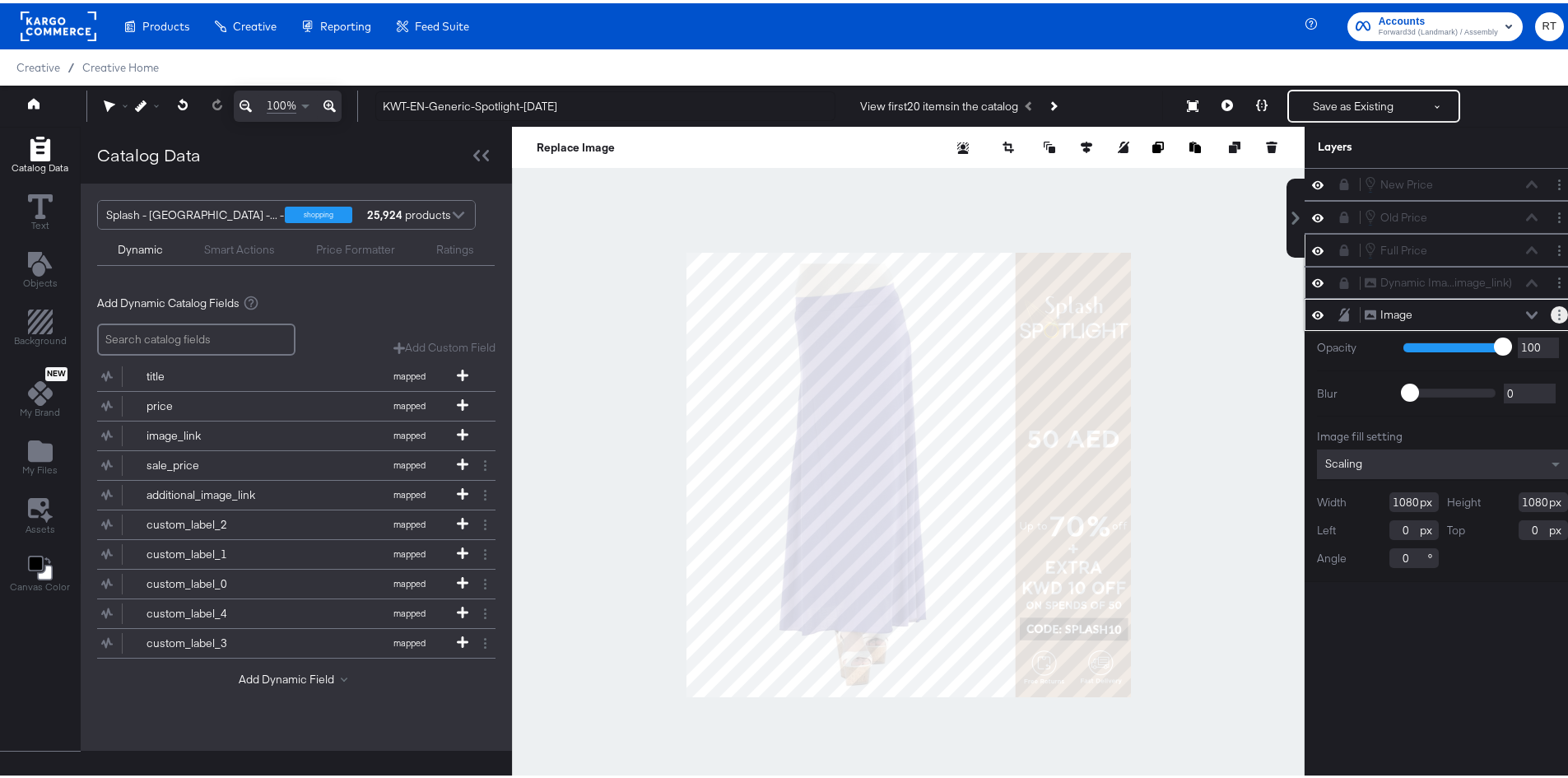
click at [1551, 311] on button "Layer Options" at bounding box center [1560, 311] width 17 height 17
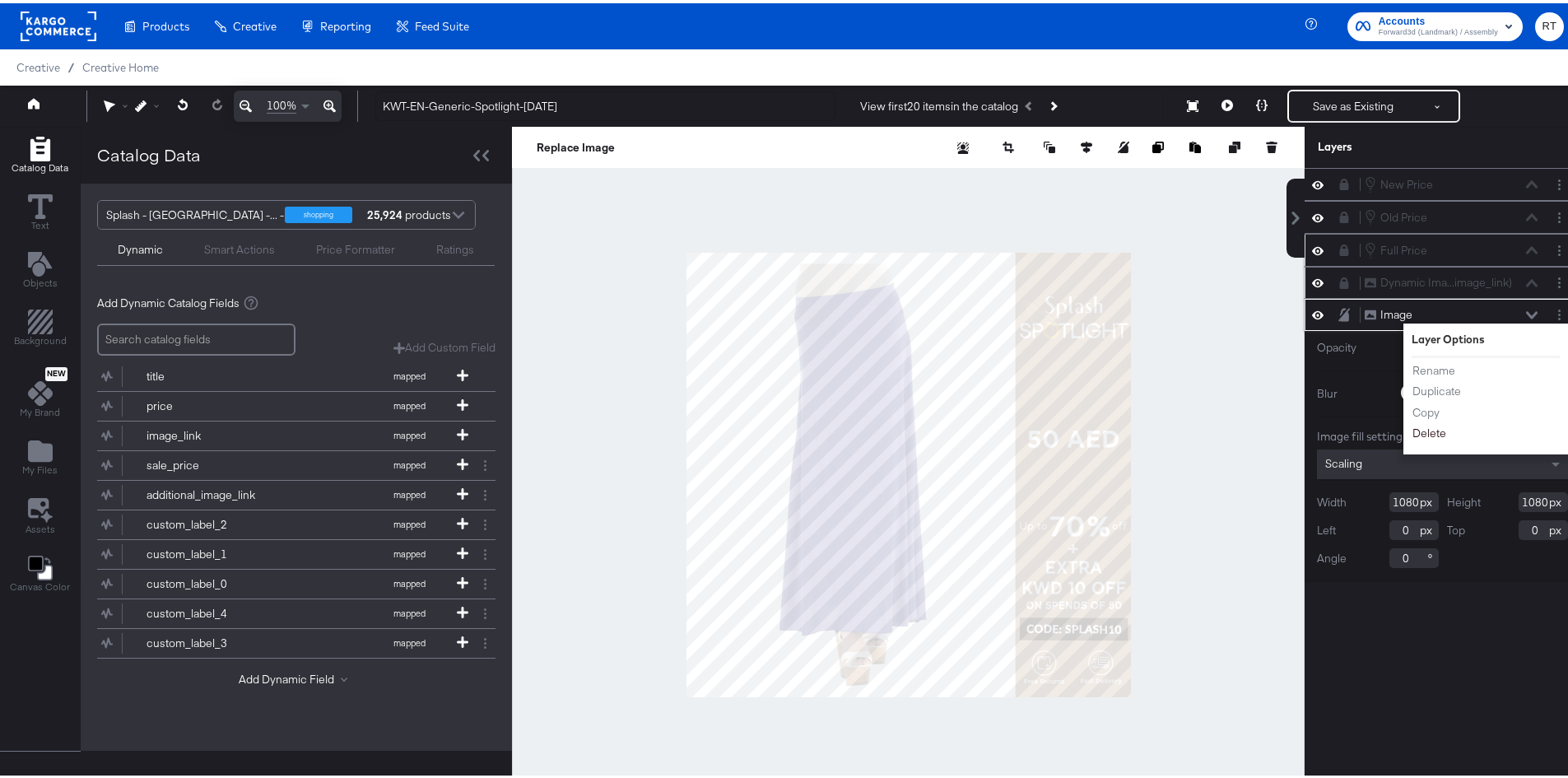
click at [1428, 432] on button "Delete" at bounding box center [1429, 430] width 36 height 17
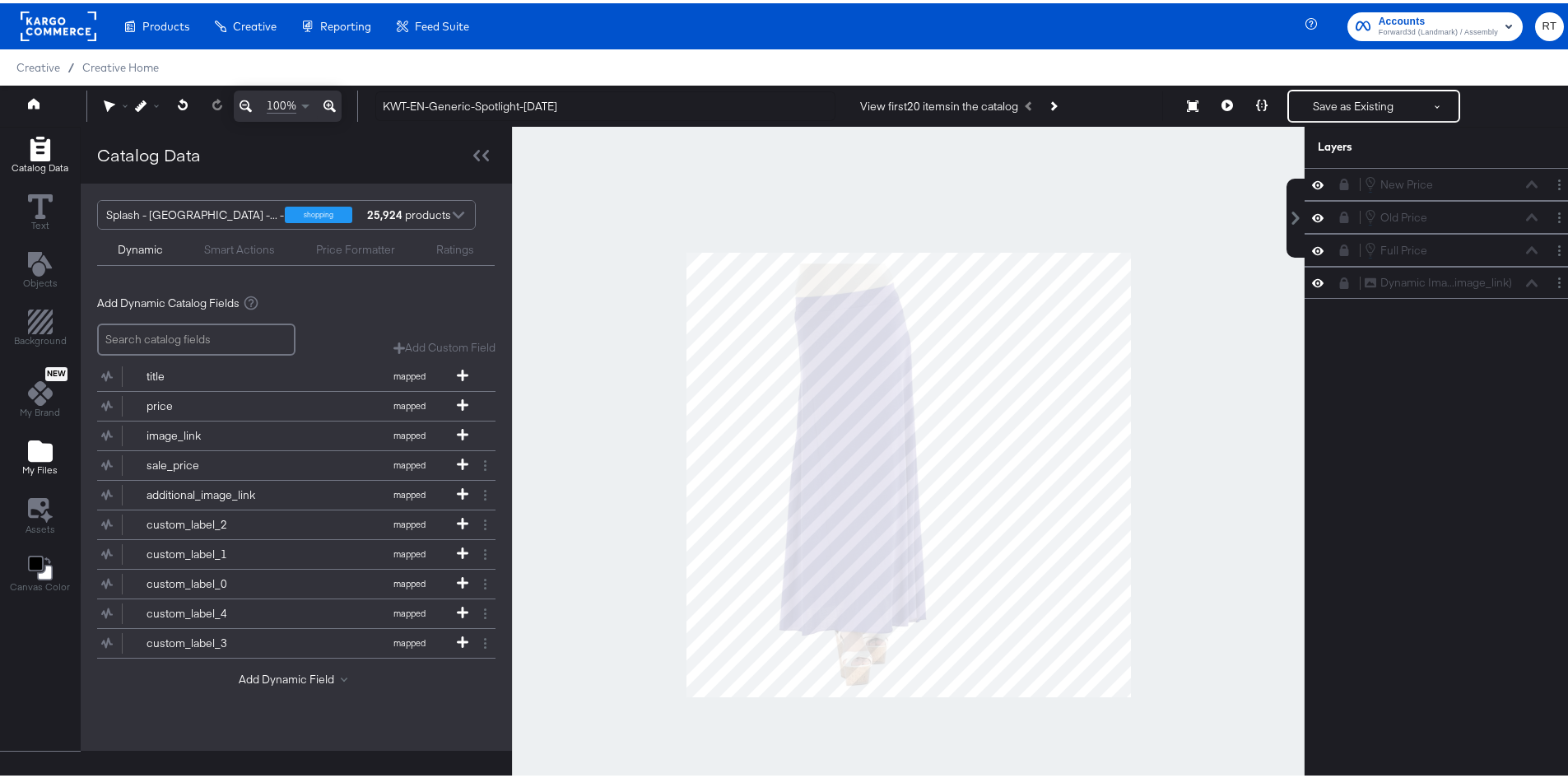
click at [45, 444] on icon "Add Files" at bounding box center [40, 448] width 25 height 21
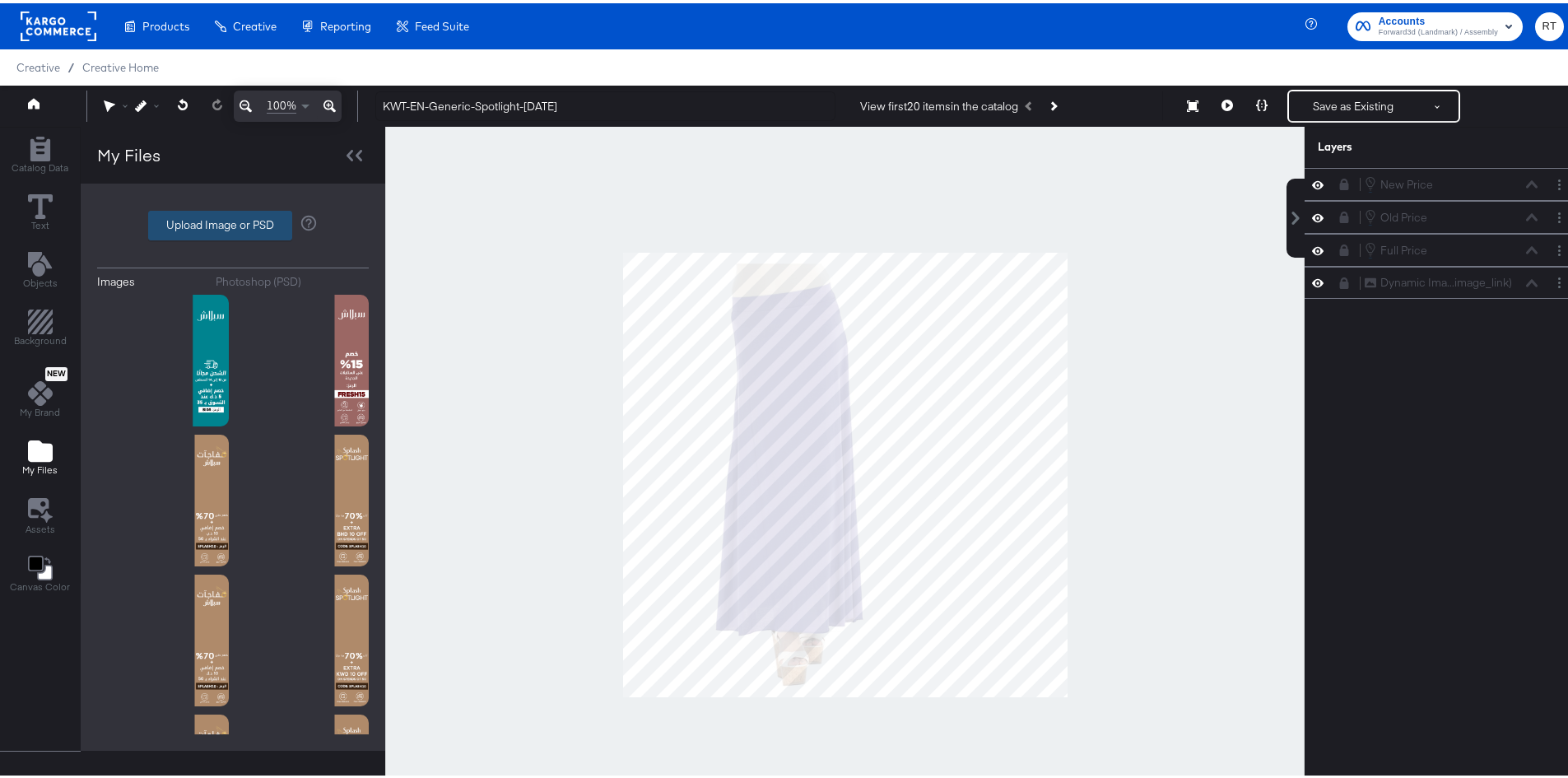
click at [197, 223] on label "Upload Image or PSD" at bounding box center [220, 222] width 142 height 28
click at [233, 222] on input "Upload Image or PSD" at bounding box center [233, 222] width 0 height 0
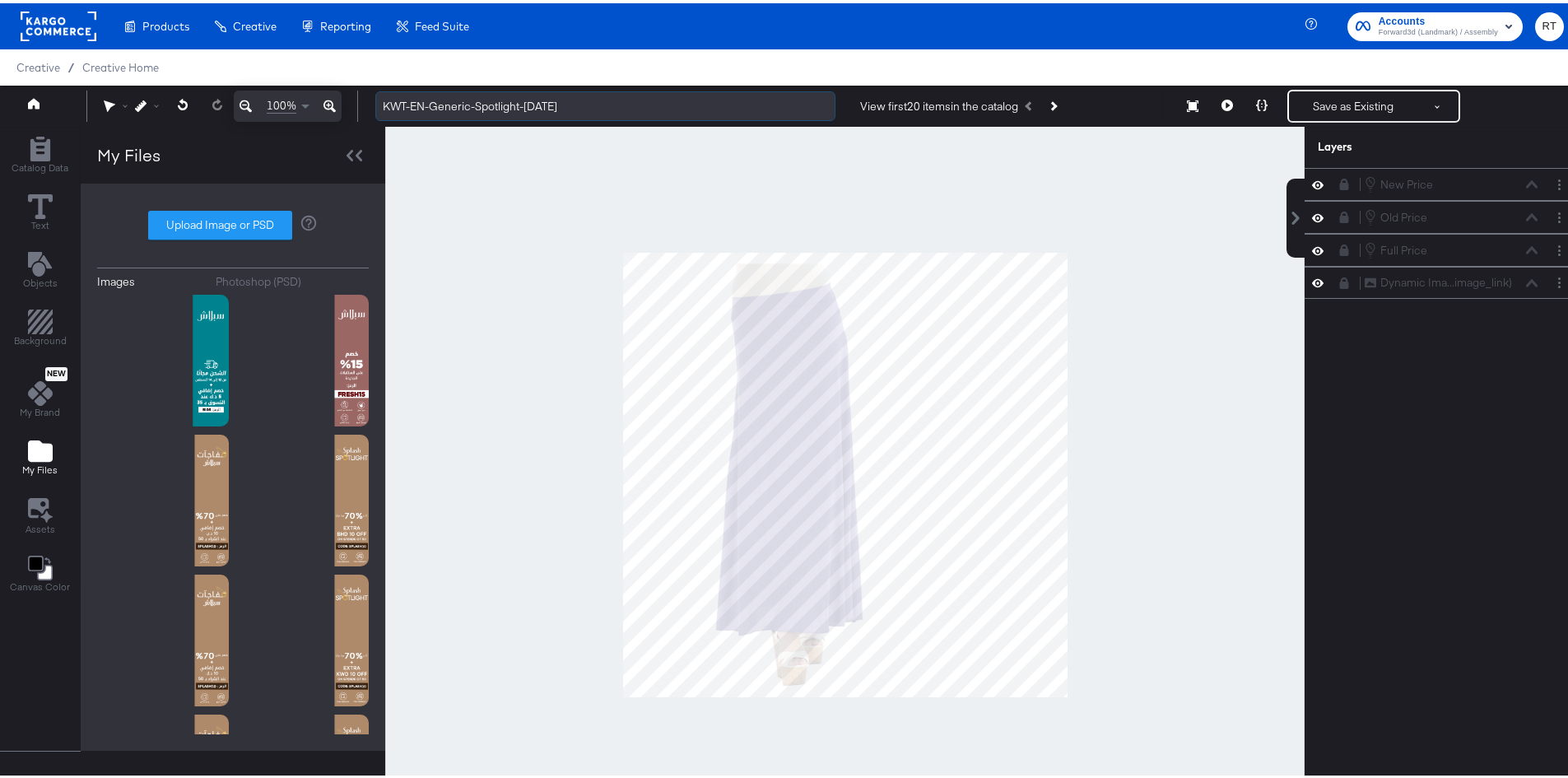
drag, startPoint x: 431, startPoint y: 101, endPoint x: 577, endPoint y: 101, distance: 146.0
click at [577, 101] on input "KWT-EN-Generic-Spotlight-[DATE]" at bounding box center [605, 103] width 460 height 31
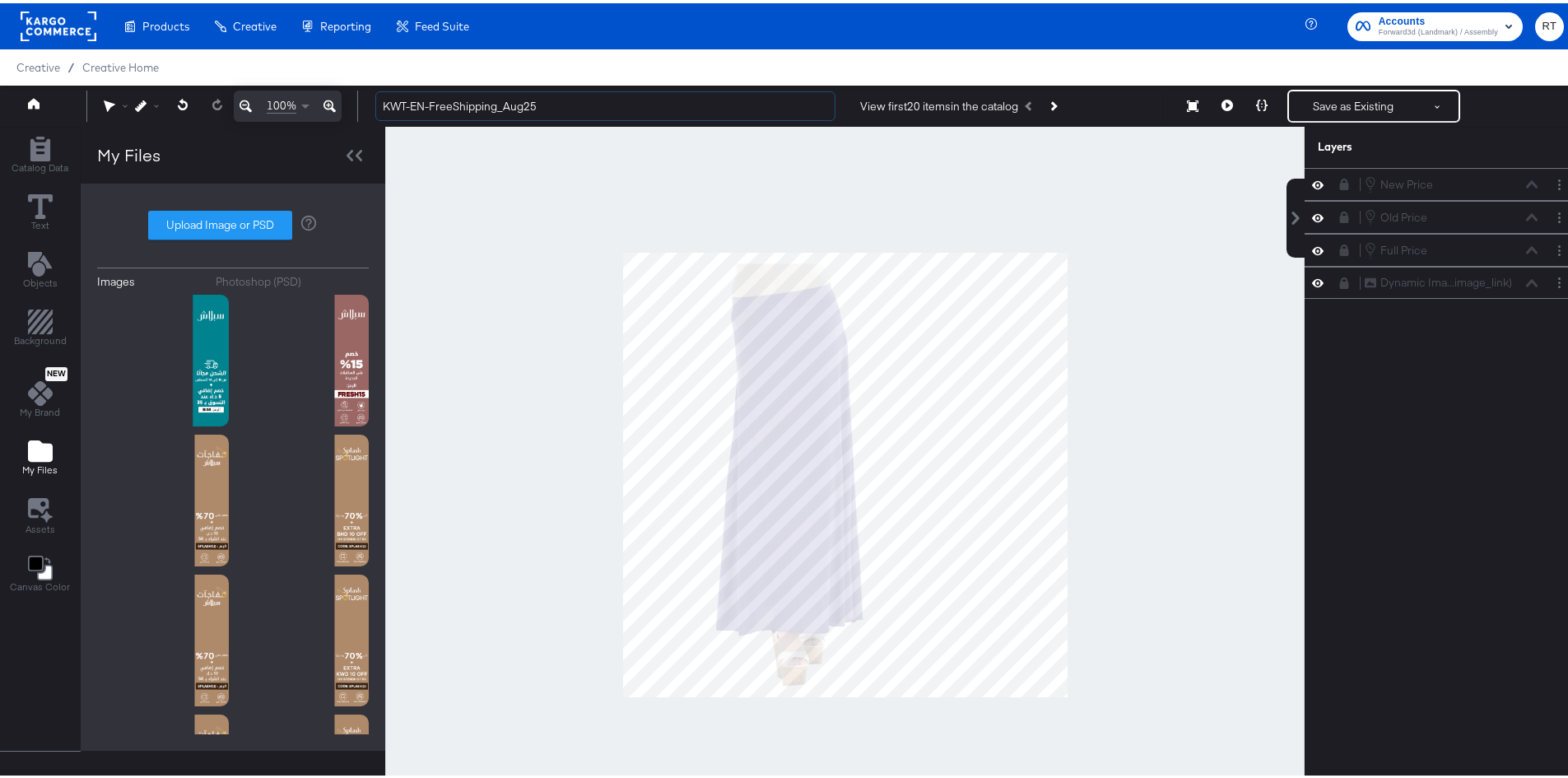
type input "KWT-EN-FreeShipping_Aug25"
click at [490, 153] on div at bounding box center [846, 472] width 920 height 697
click at [182, 212] on label "Upload Image or PSD" at bounding box center [220, 222] width 142 height 28
click at [233, 222] on input "Upload Image or PSD" at bounding box center [233, 222] width 0 height 0
type input "C:\fakepath\1080x1080_En_DIT_Free_Shipping_Days_KWD_12Aug.png"
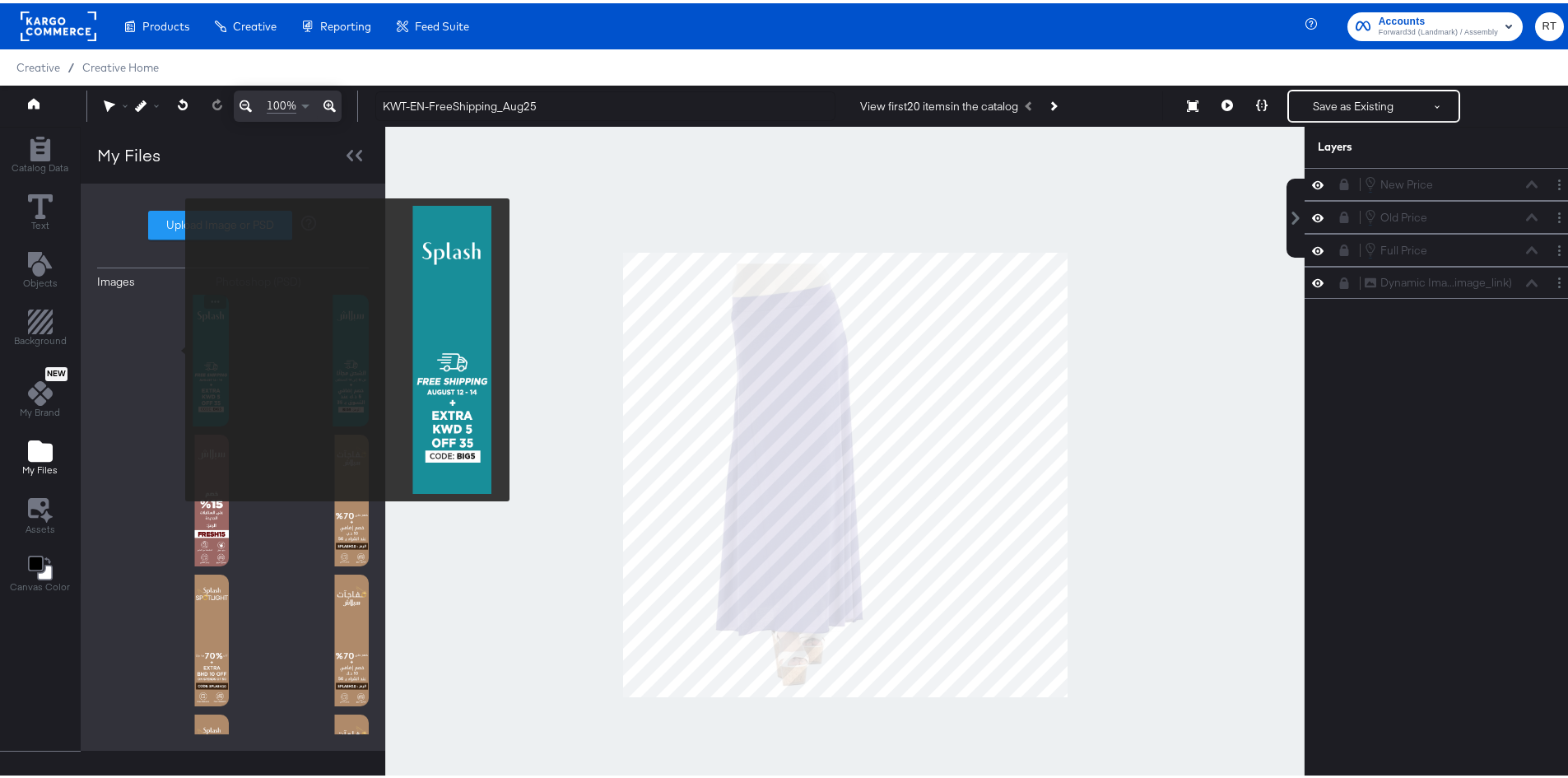
click at [174, 347] on img at bounding box center [163, 358] width 132 height 132
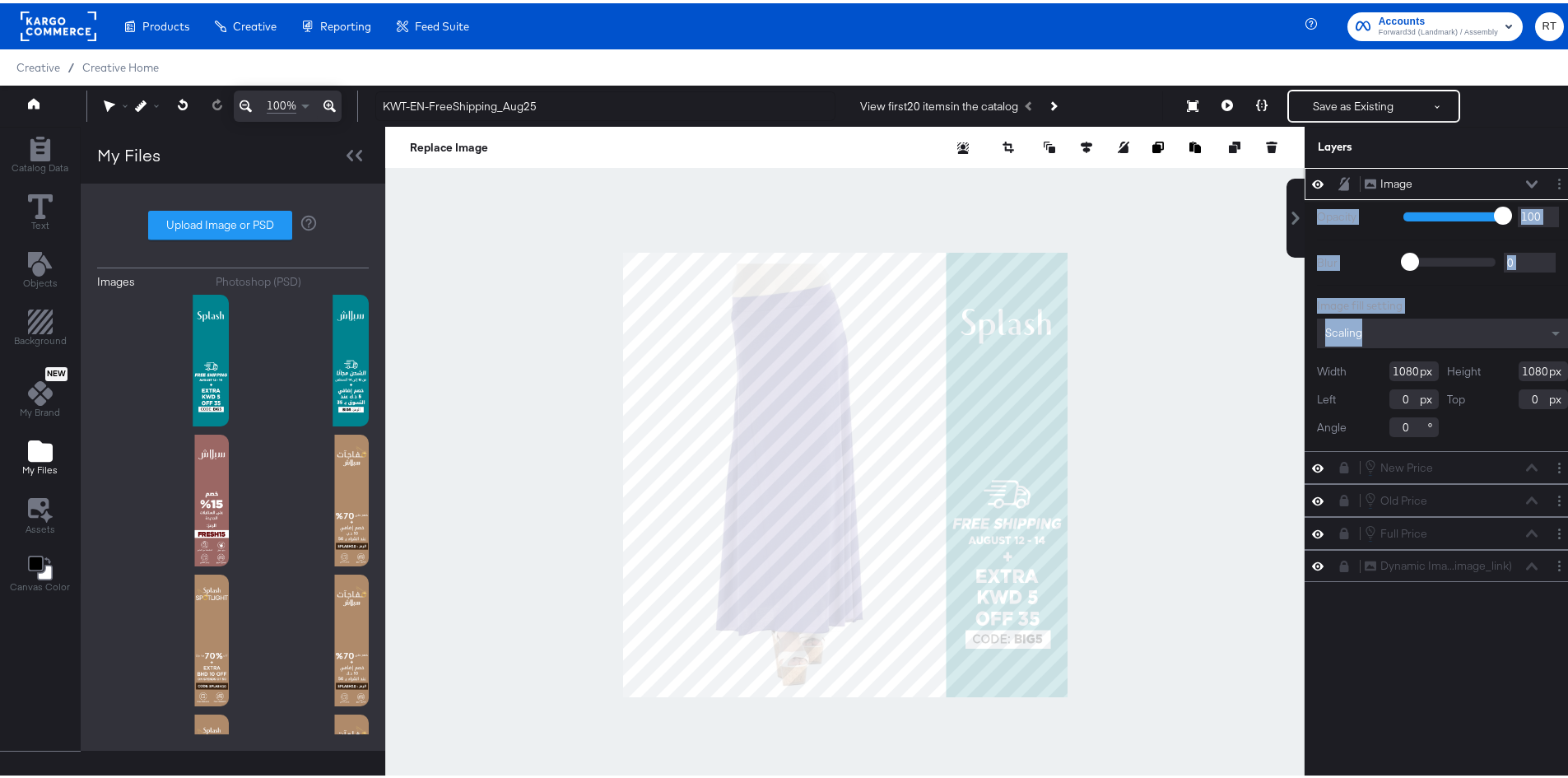
drag, startPoint x: 1417, startPoint y: 183, endPoint x: 1390, endPoint y: 306, distance: 125.9
click at [1406, 337] on div "Image Image Opacity 1 100 100 Blur 0 2000 0 Image fill setting Scaling Width 10…" at bounding box center [1442, 306] width 276 height 283
click at [1338, 184] on icon at bounding box center [1344, 180] width 12 height 13
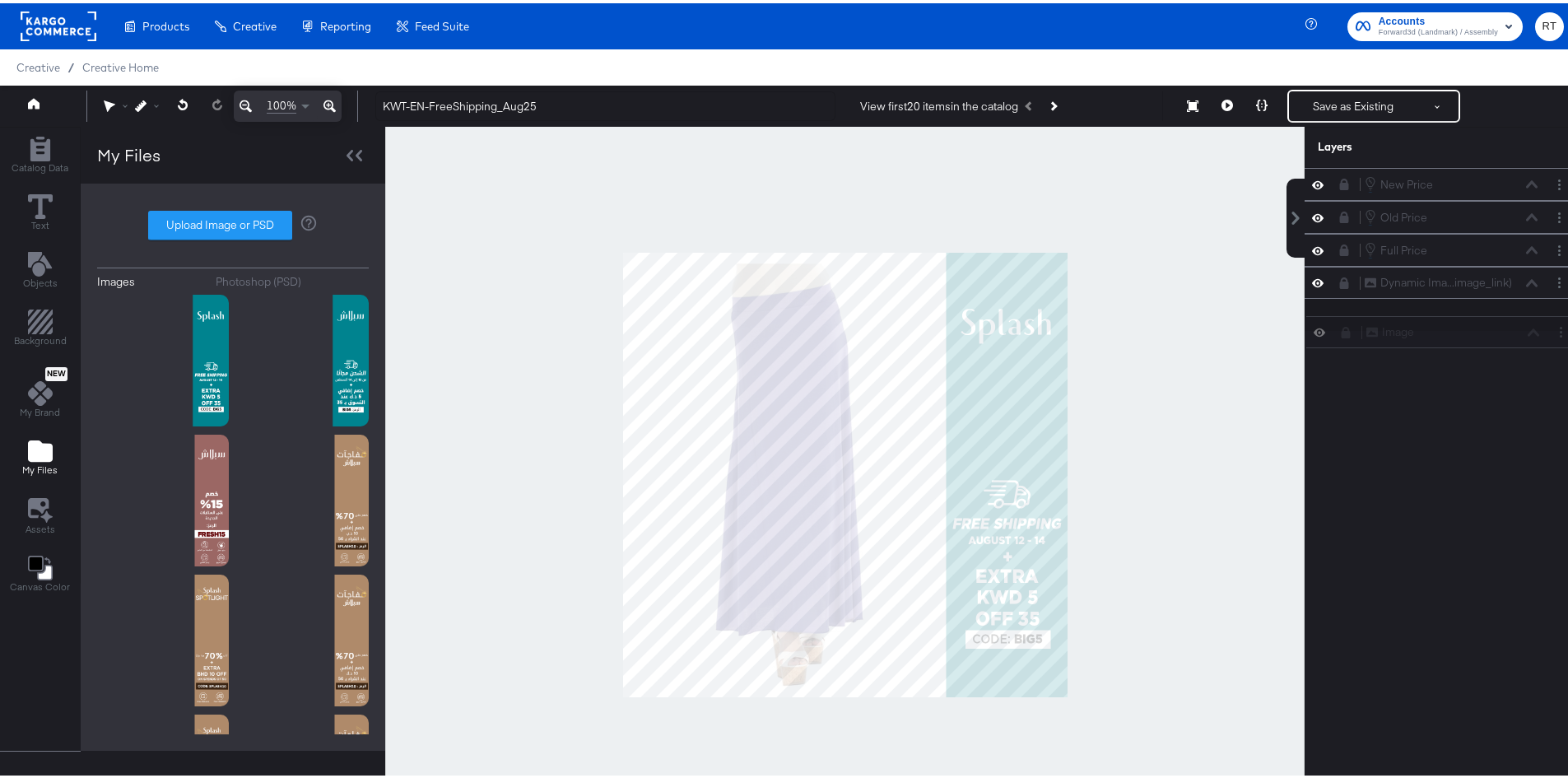
drag, startPoint x: 1418, startPoint y: 184, endPoint x: 1427, endPoint y: 330, distance: 146.3
click at [1430, 344] on div "Image Image New Price New Price Old Price Old Price Full Price Full Price Dynam…" at bounding box center [1432, 479] width 296 height 630
click at [1338, 241] on button at bounding box center [1344, 247] width 13 height 13
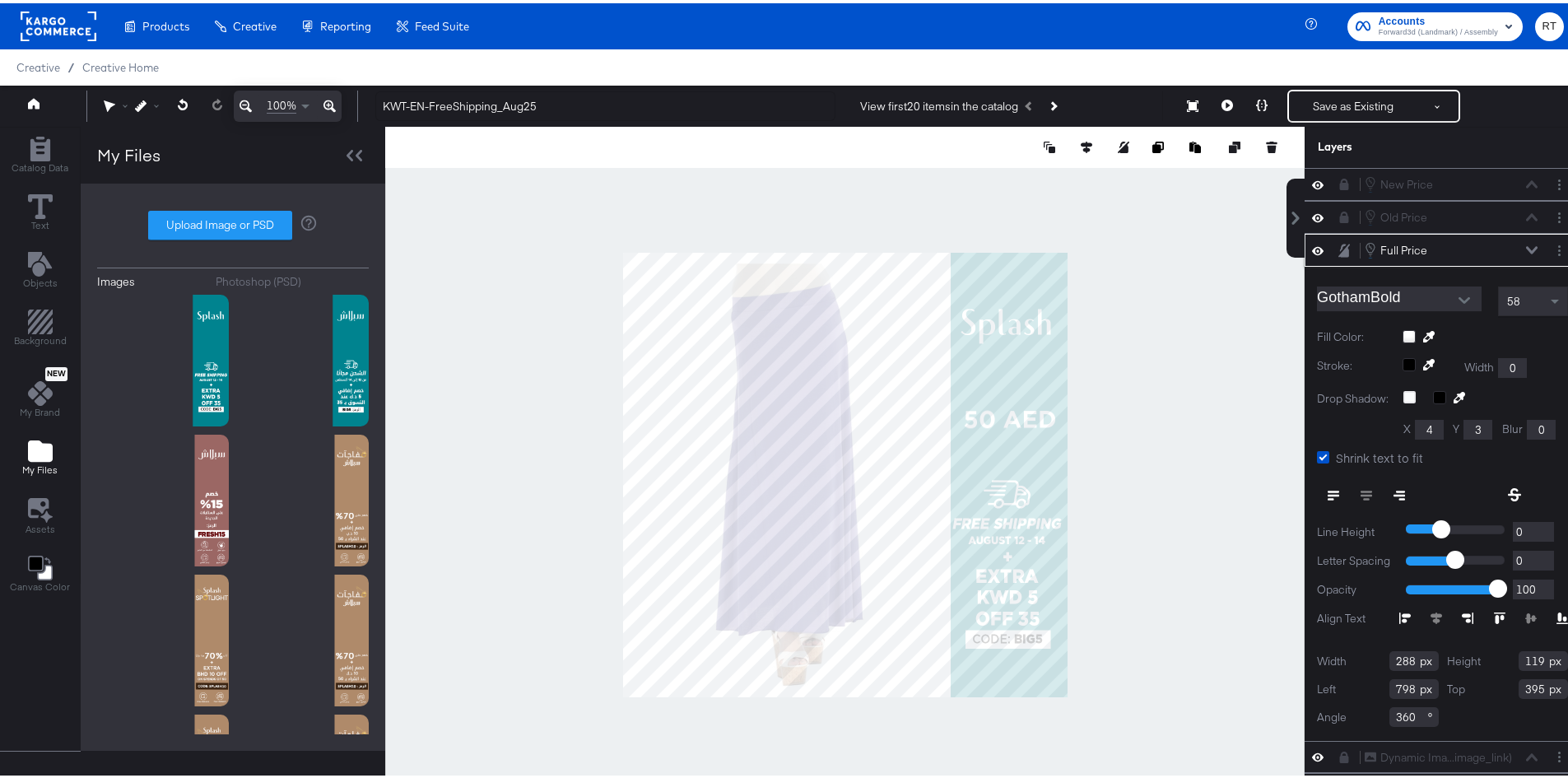
type input "347"
click at [45, 164] on span "Catalog Data" at bounding box center [40, 164] width 57 height 13
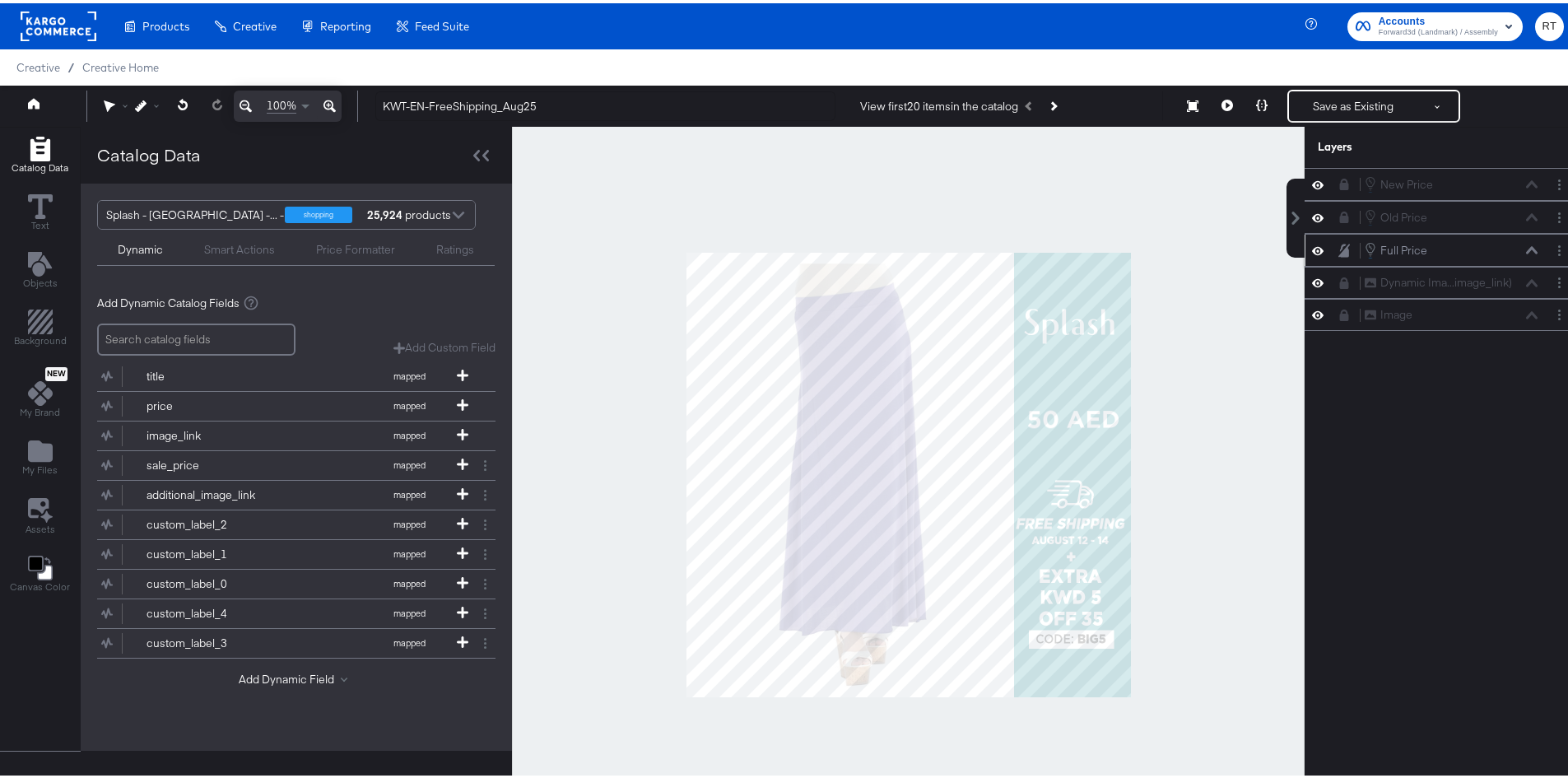
click at [448, 214] on div at bounding box center [458, 213] width 25 height 29
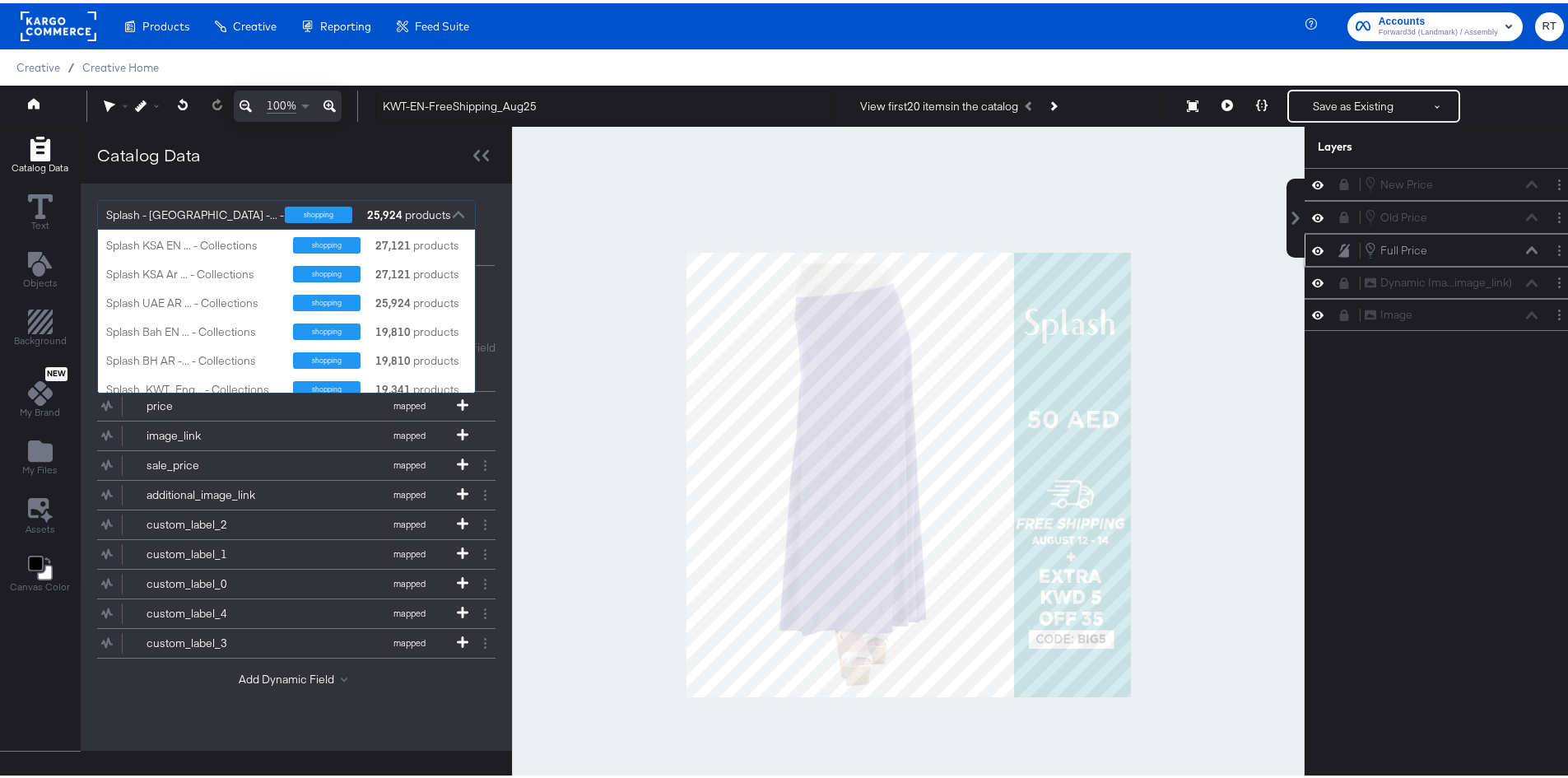
scroll to position [164, 0]
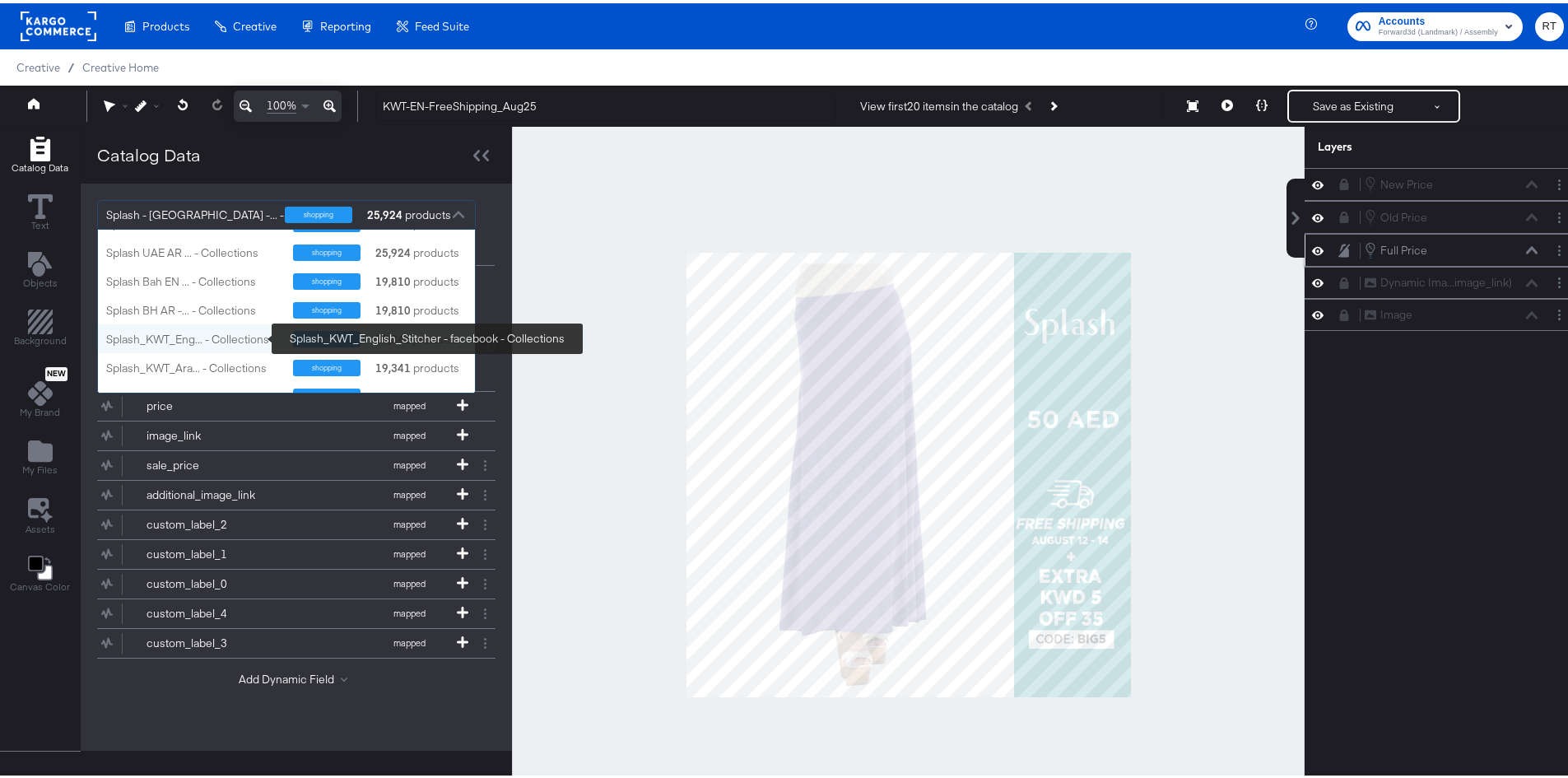
click at [163, 333] on div "Splash_KWT_Eng... - Collections" at bounding box center [193, 336] width 174 height 16
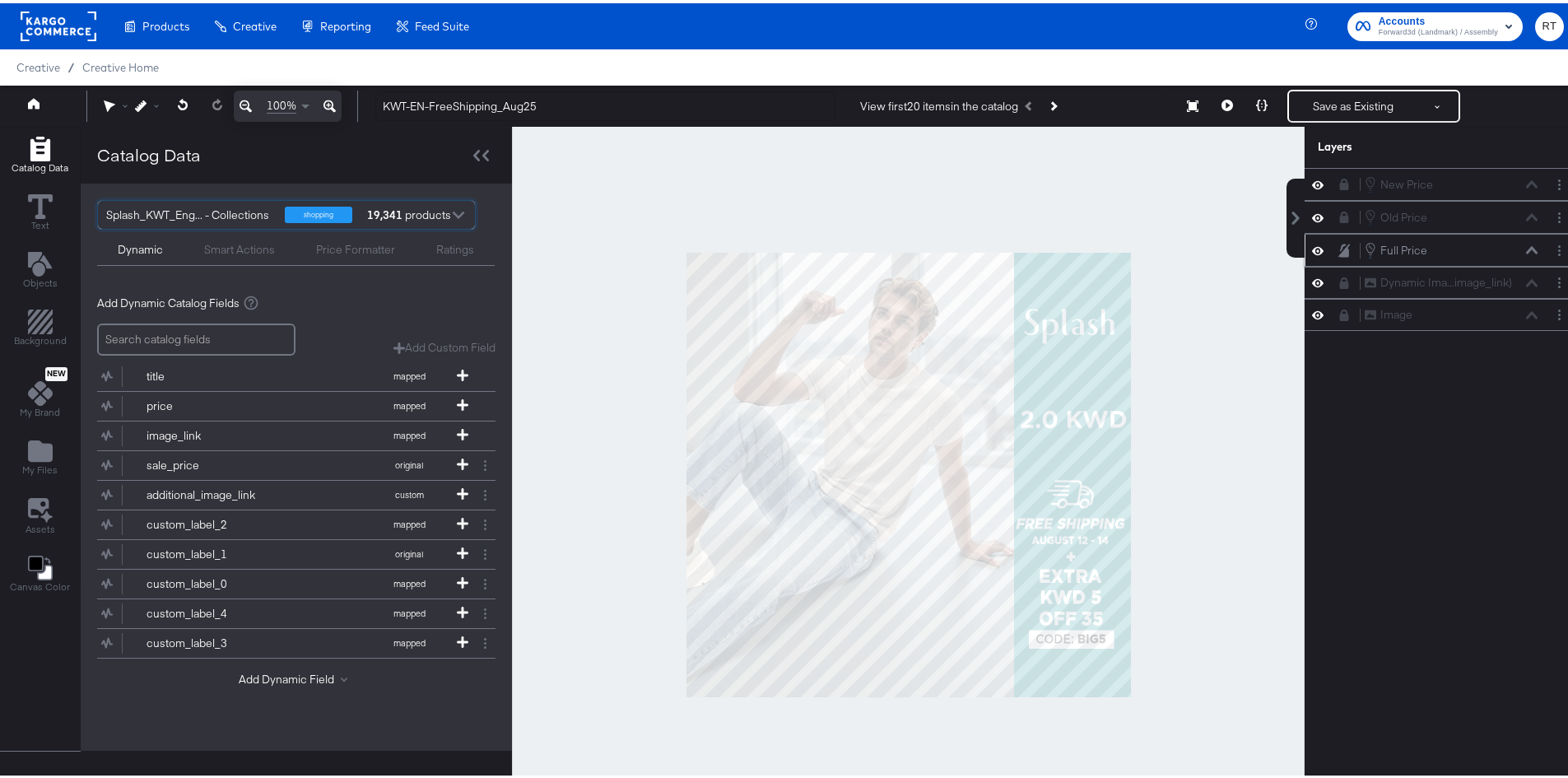
click at [1338, 248] on icon at bounding box center [1344, 247] width 12 height 13
click at [1057, 100] on button "Next Product" at bounding box center [1053, 103] width 23 height 30
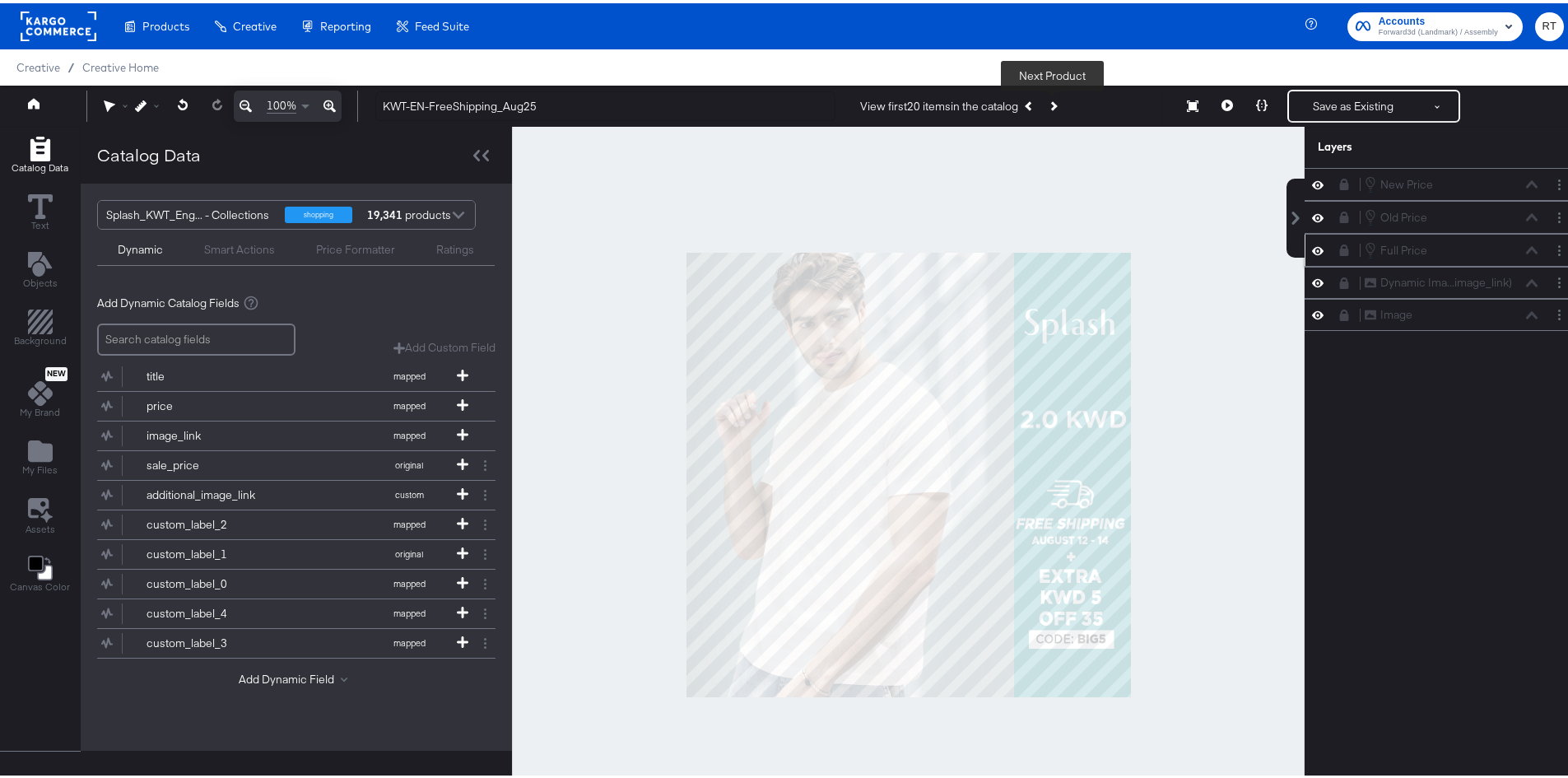
click at [1057, 100] on button "Next Product" at bounding box center [1053, 103] width 23 height 30
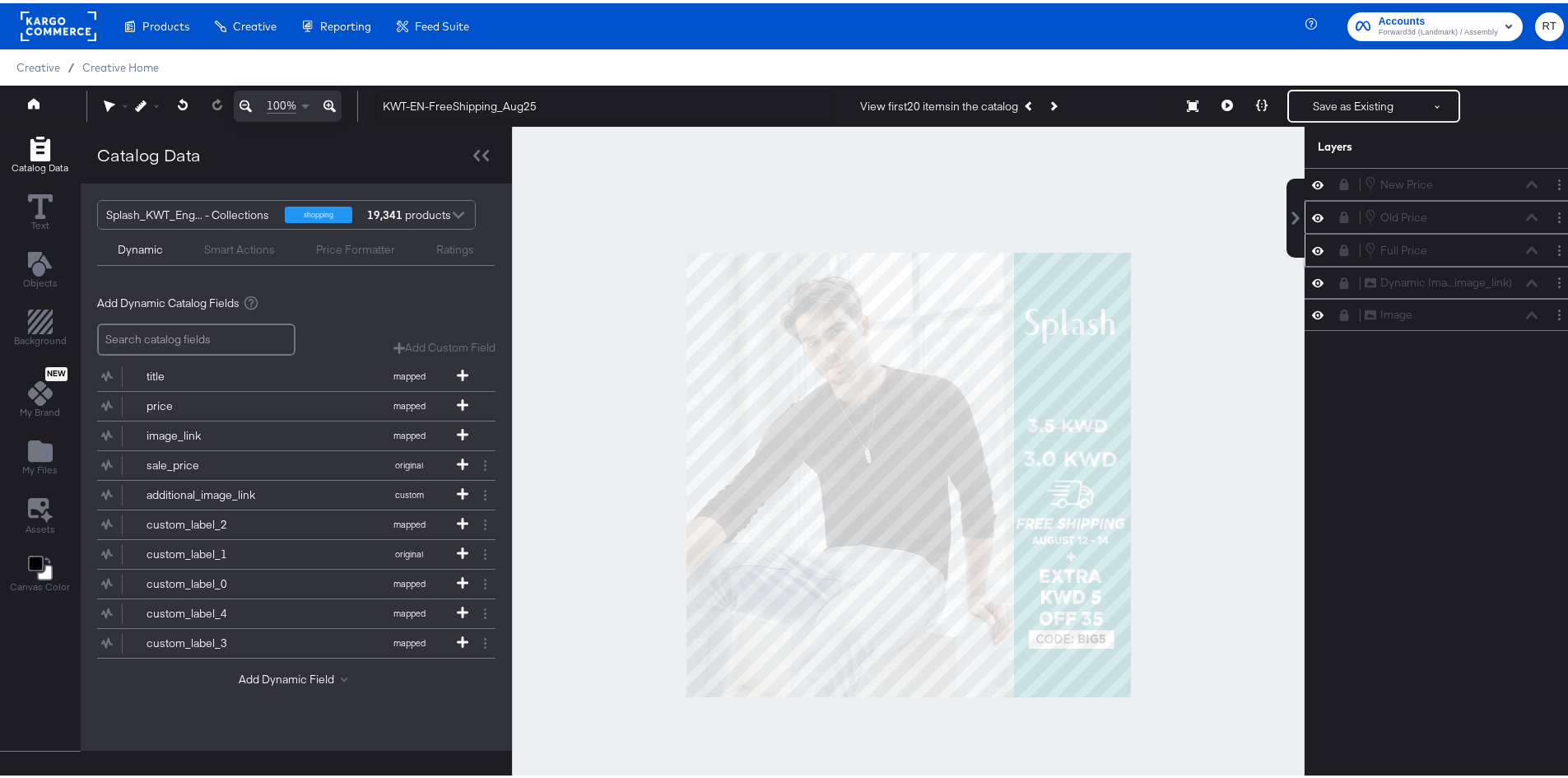
click at [1340, 215] on icon at bounding box center [1344, 214] width 9 height 12
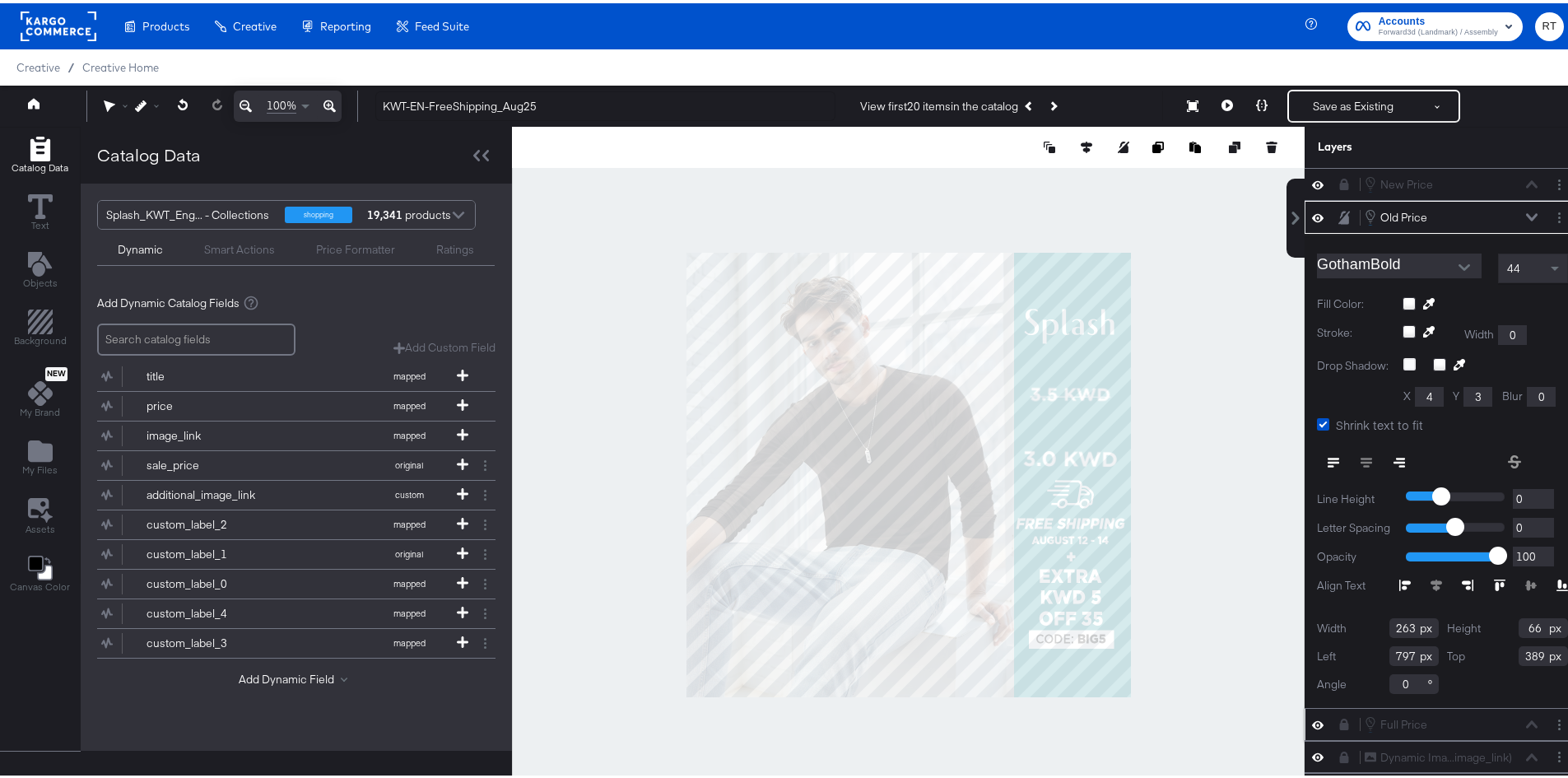
type input "803"
type input "313"
click at [1338, 216] on icon at bounding box center [1344, 214] width 12 height 14
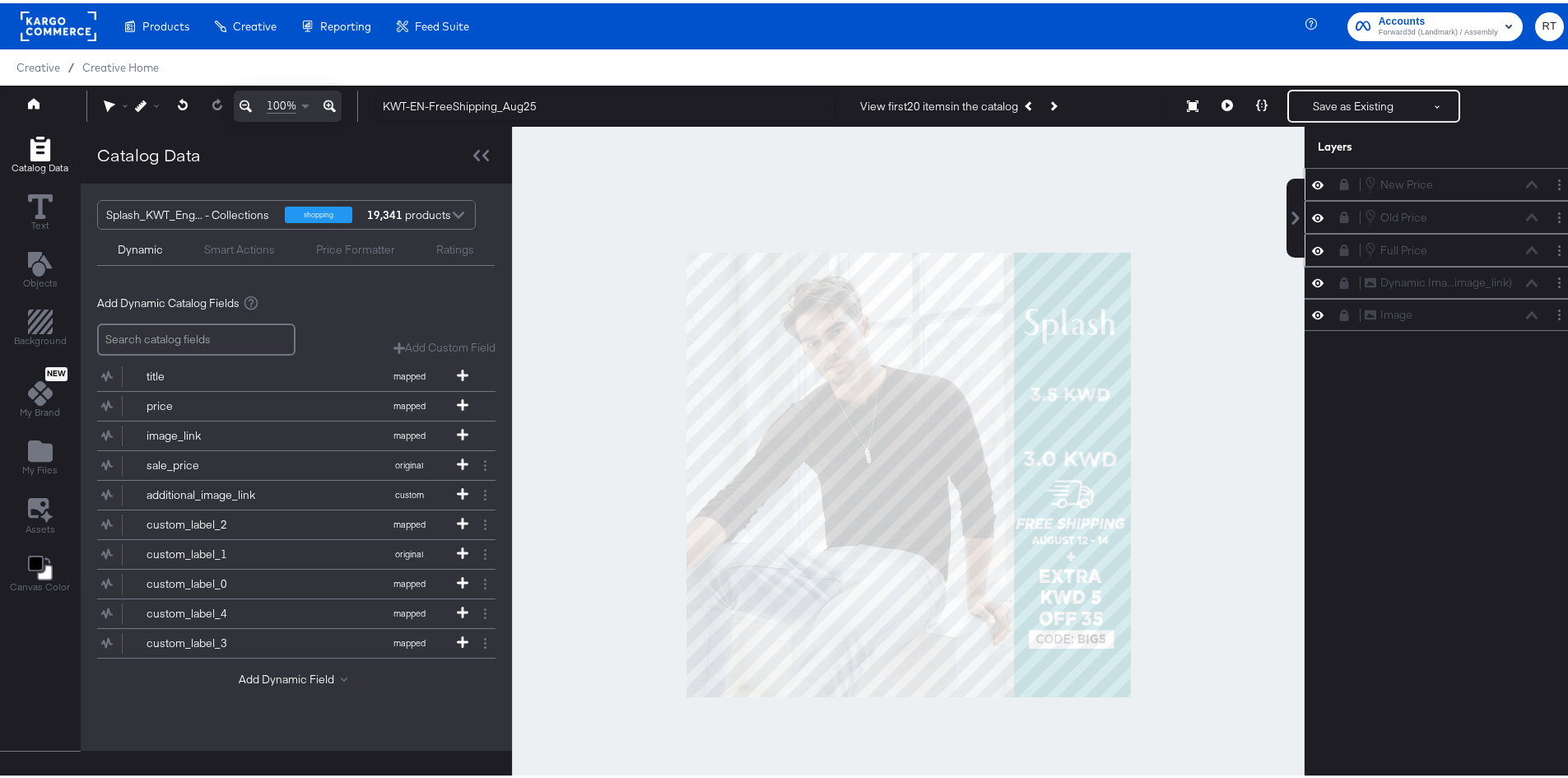
click at [1338, 179] on button at bounding box center [1344, 181] width 13 height 13
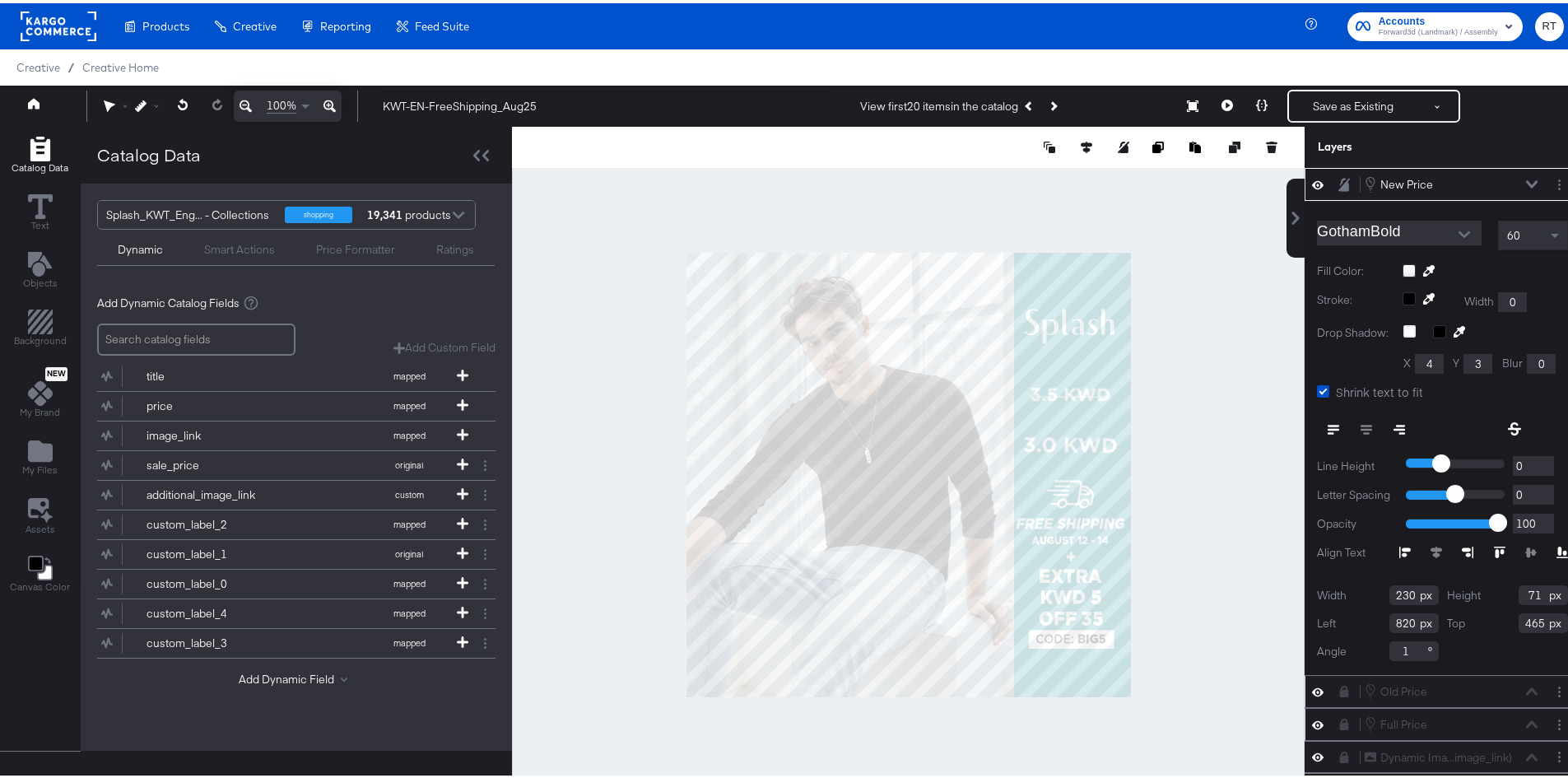
type input "431"
click at [1215, 358] on div at bounding box center [908, 472] width 793 height 697
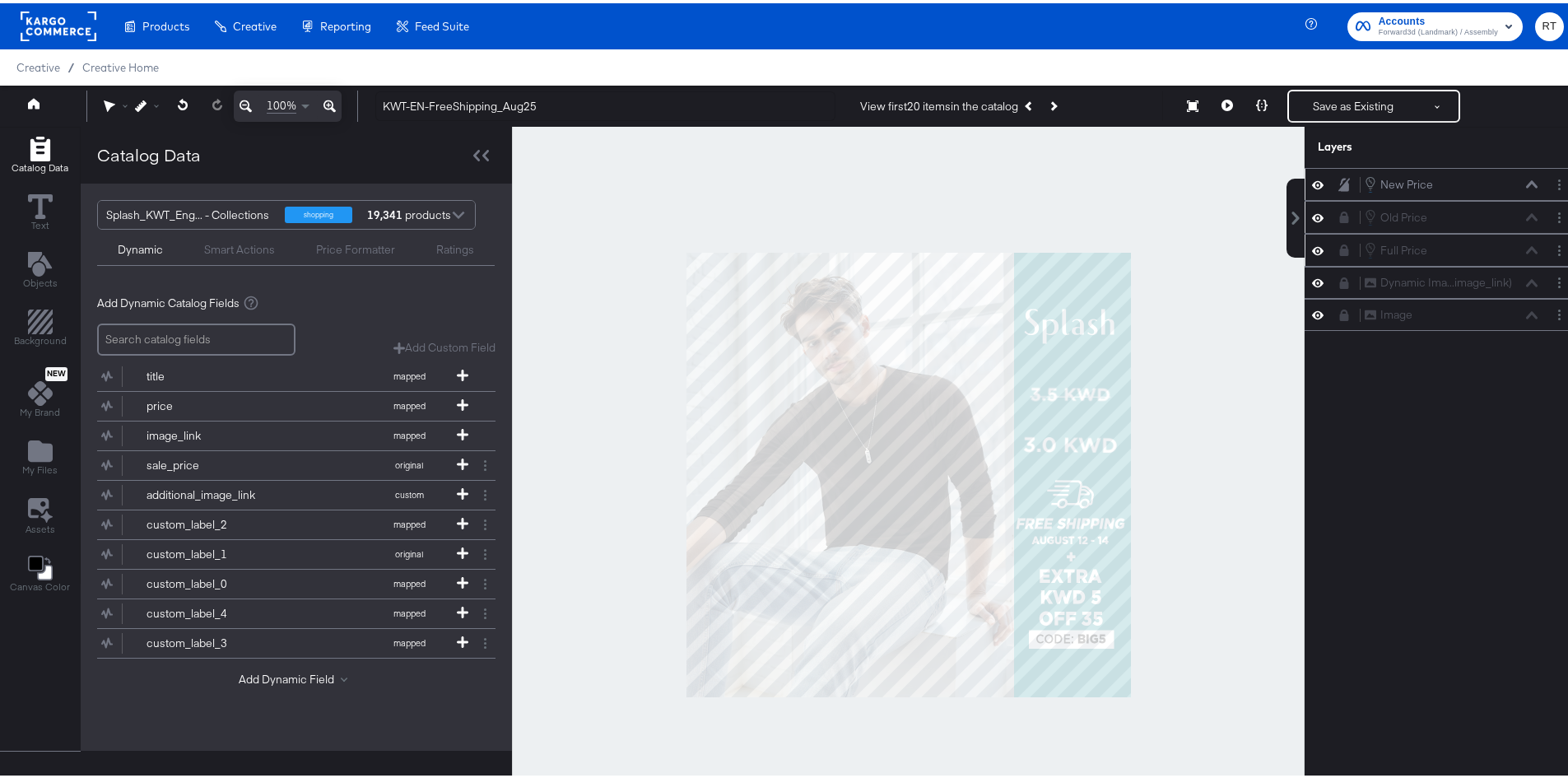
click at [1338, 184] on icon at bounding box center [1344, 181] width 12 height 13
click at [1052, 101] on icon "Next Product" at bounding box center [1052, 102] width 9 height 9
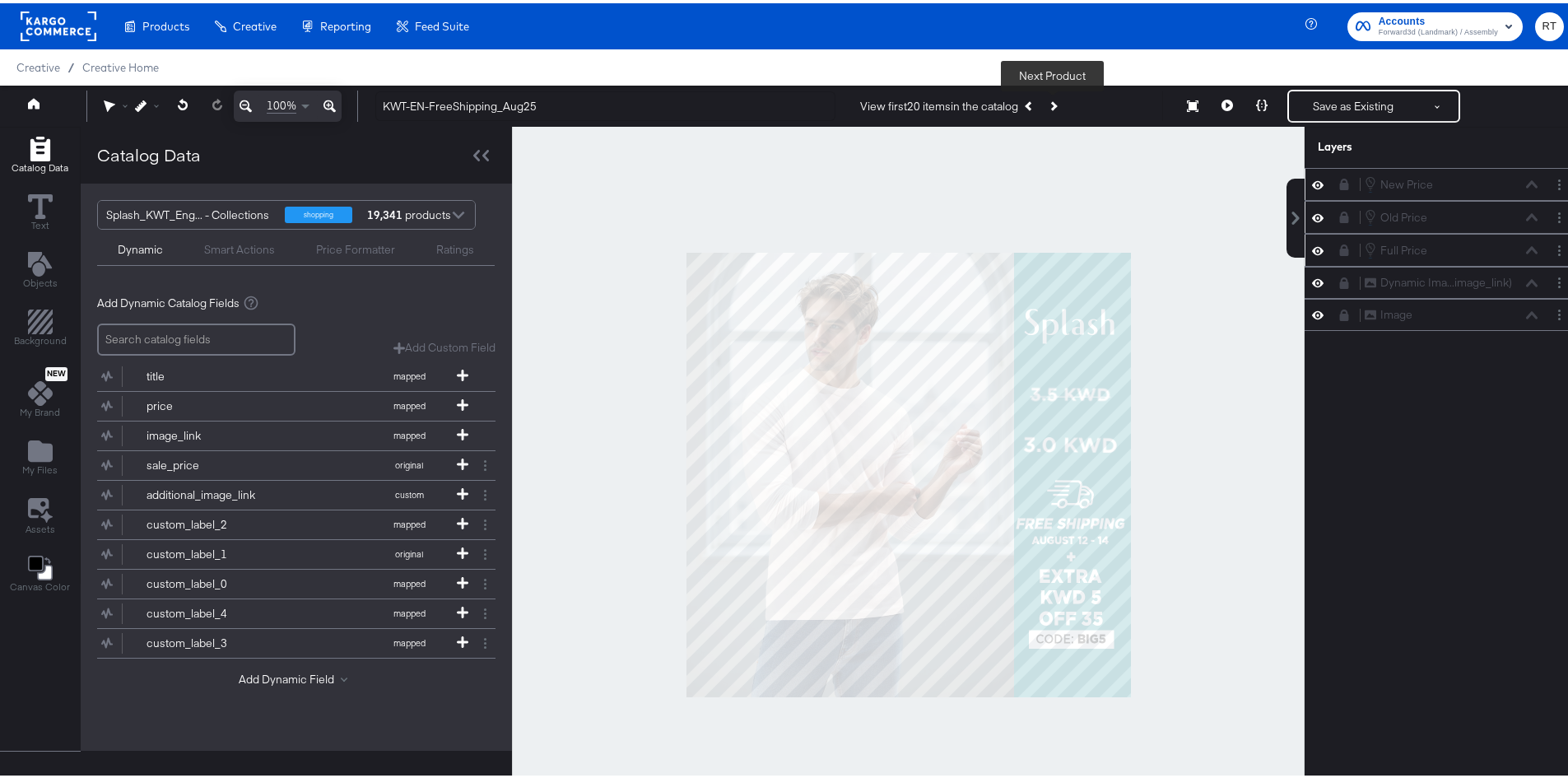
click at [1052, 101] on icon "Next Product" at bounding box center [1052, 102] width 9 height 9
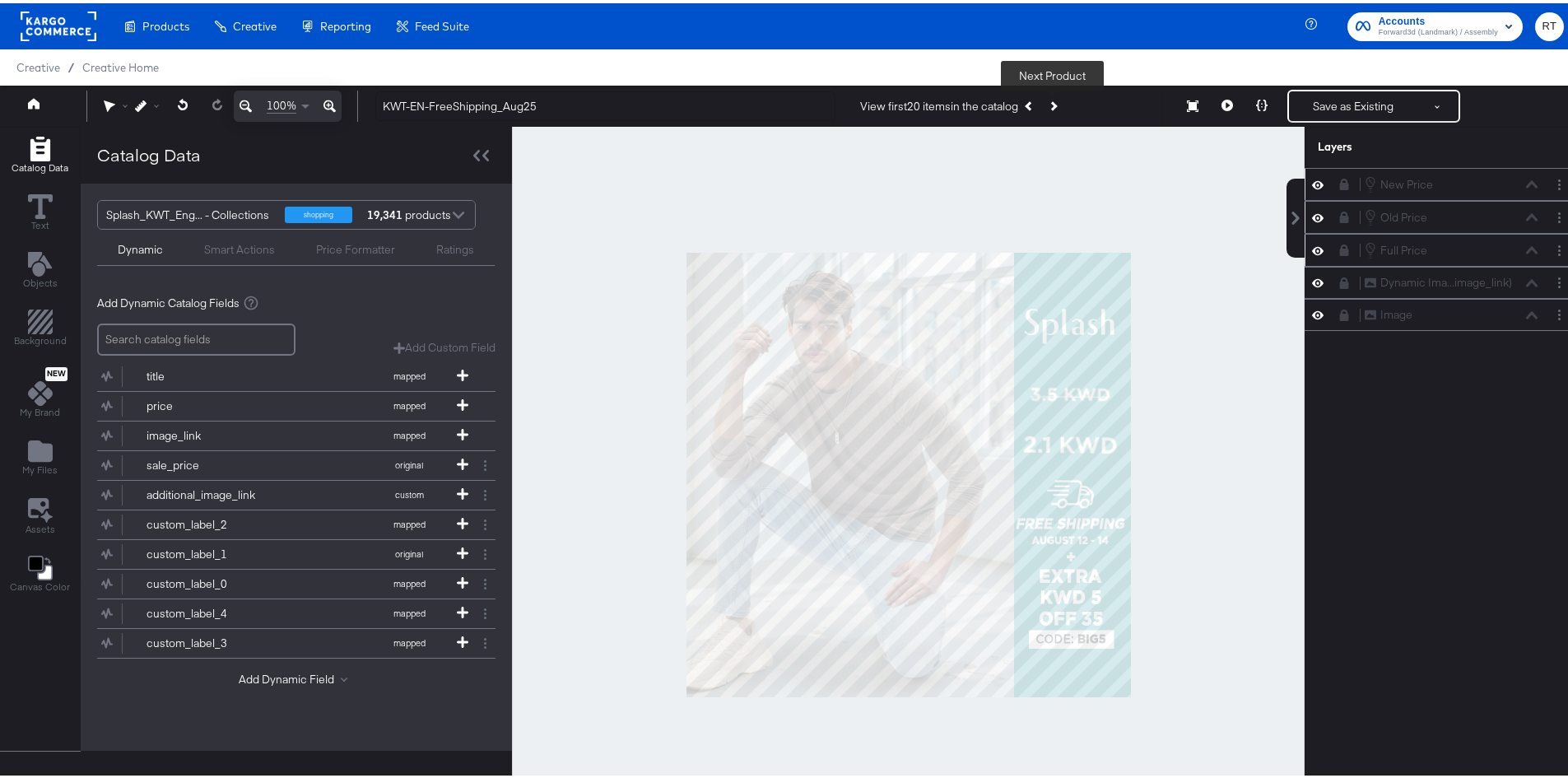
click at [1052, 101] on icon "Next Product" at bounding box center [1052, 102] width 9 height 9
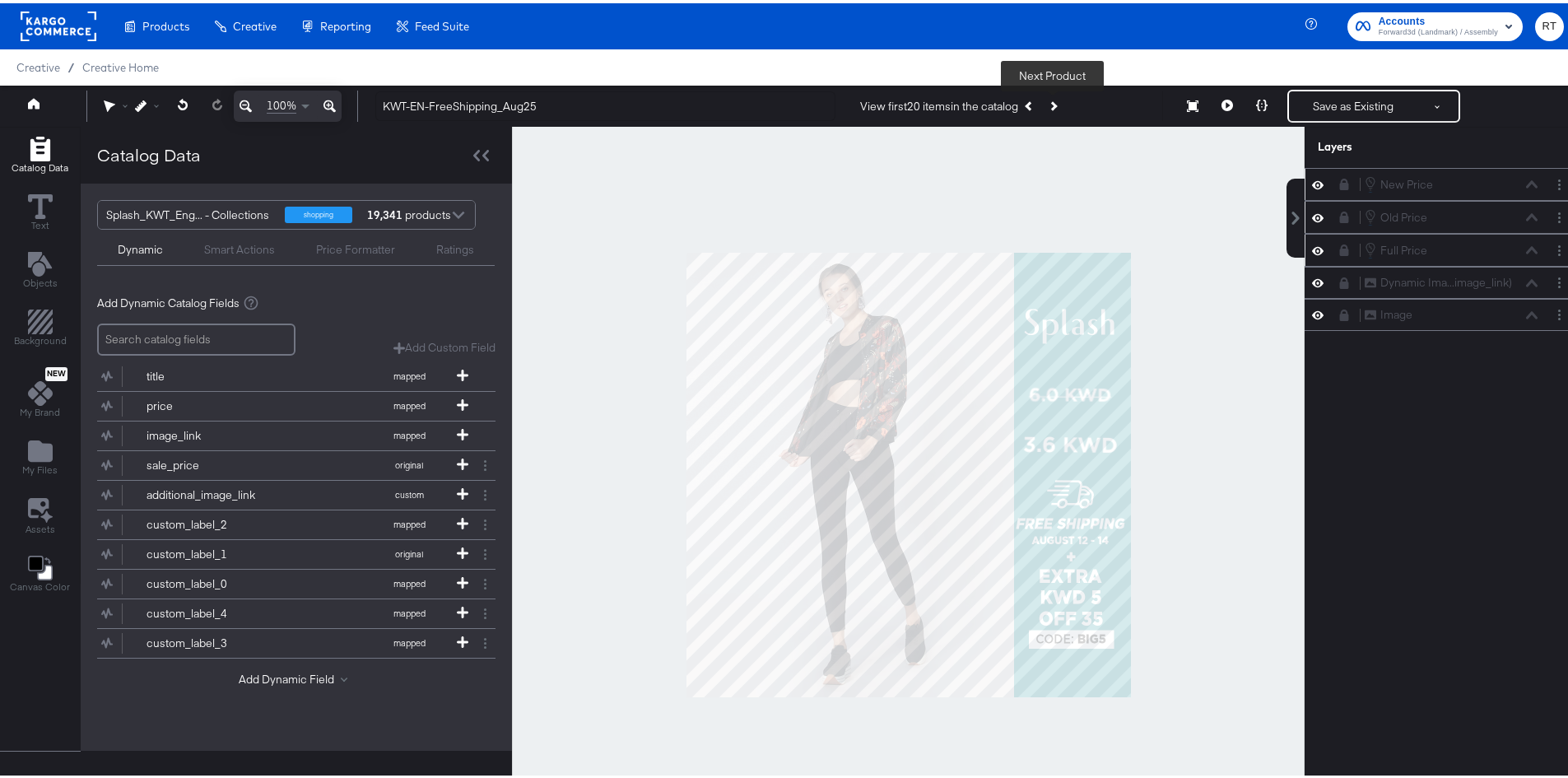
click at [1052, 101] on icon "Next Product" at bounding box center [1052, 102] width 9 height 9
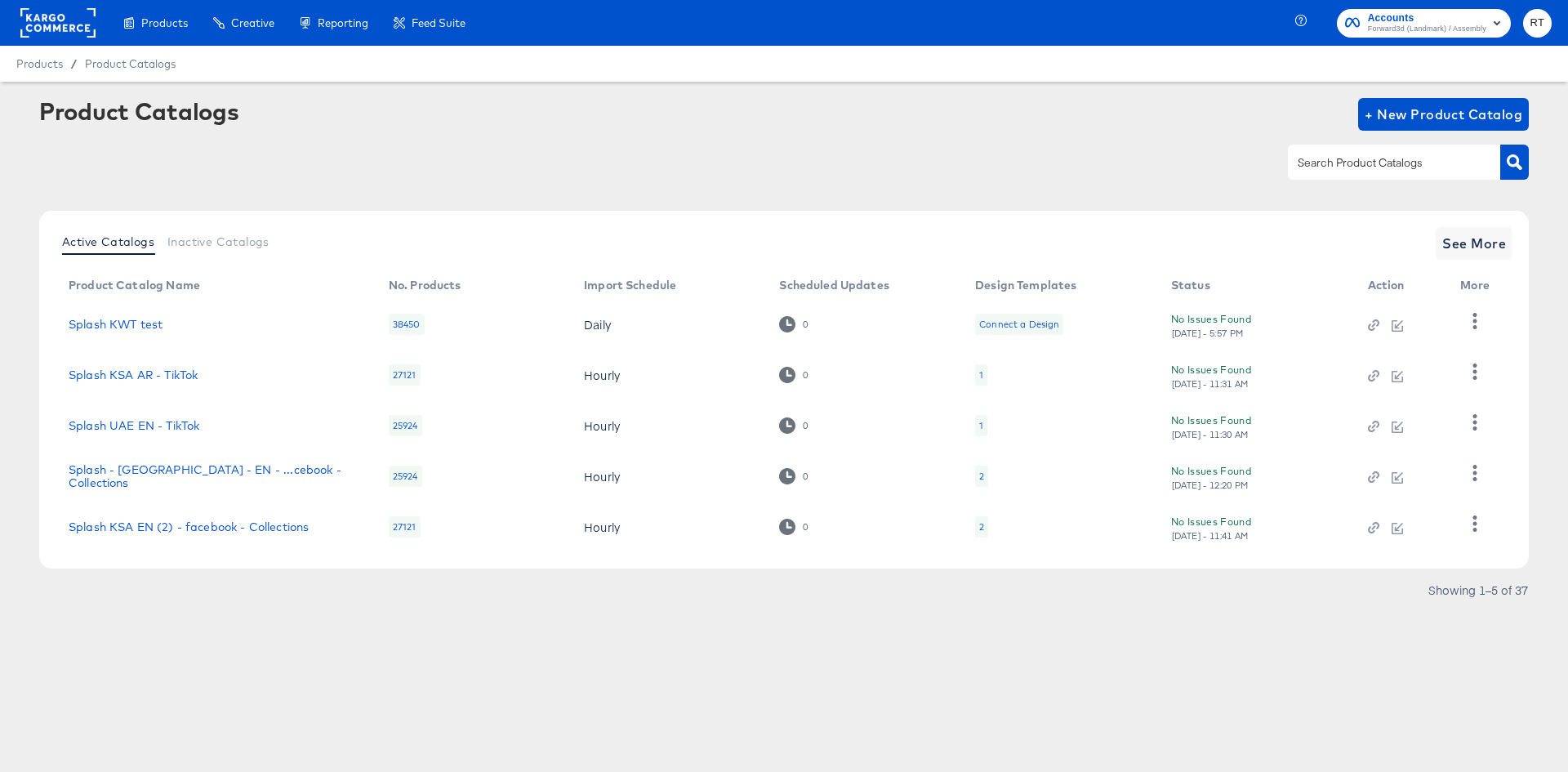
click at [1326, 169] on input "text" at bounding box center [1381, 162] width 174 height 19
type input "kw"
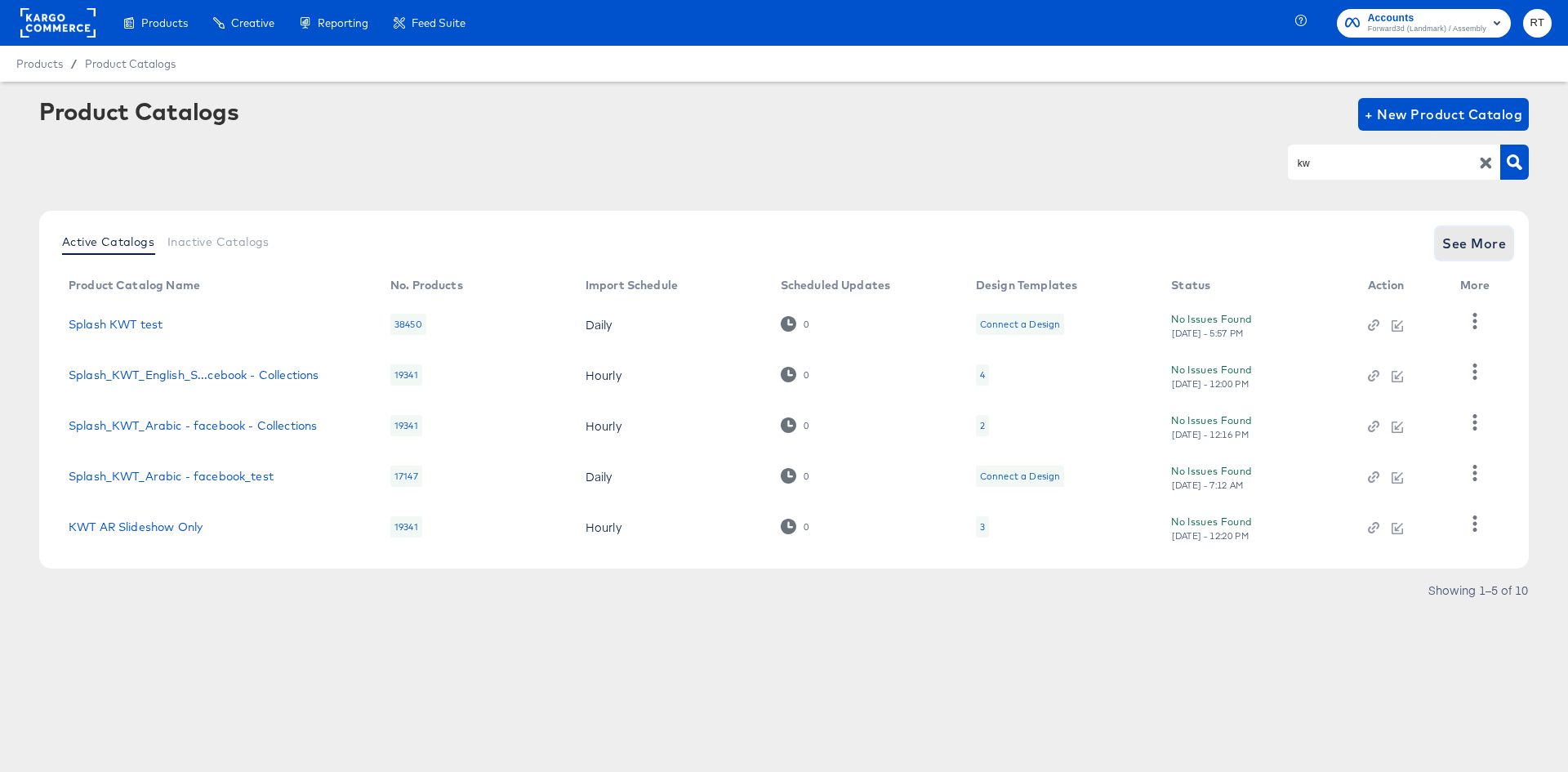
click at [1448, 251] on span "See More" at bounding box center [1475, 243] width 64 height 23
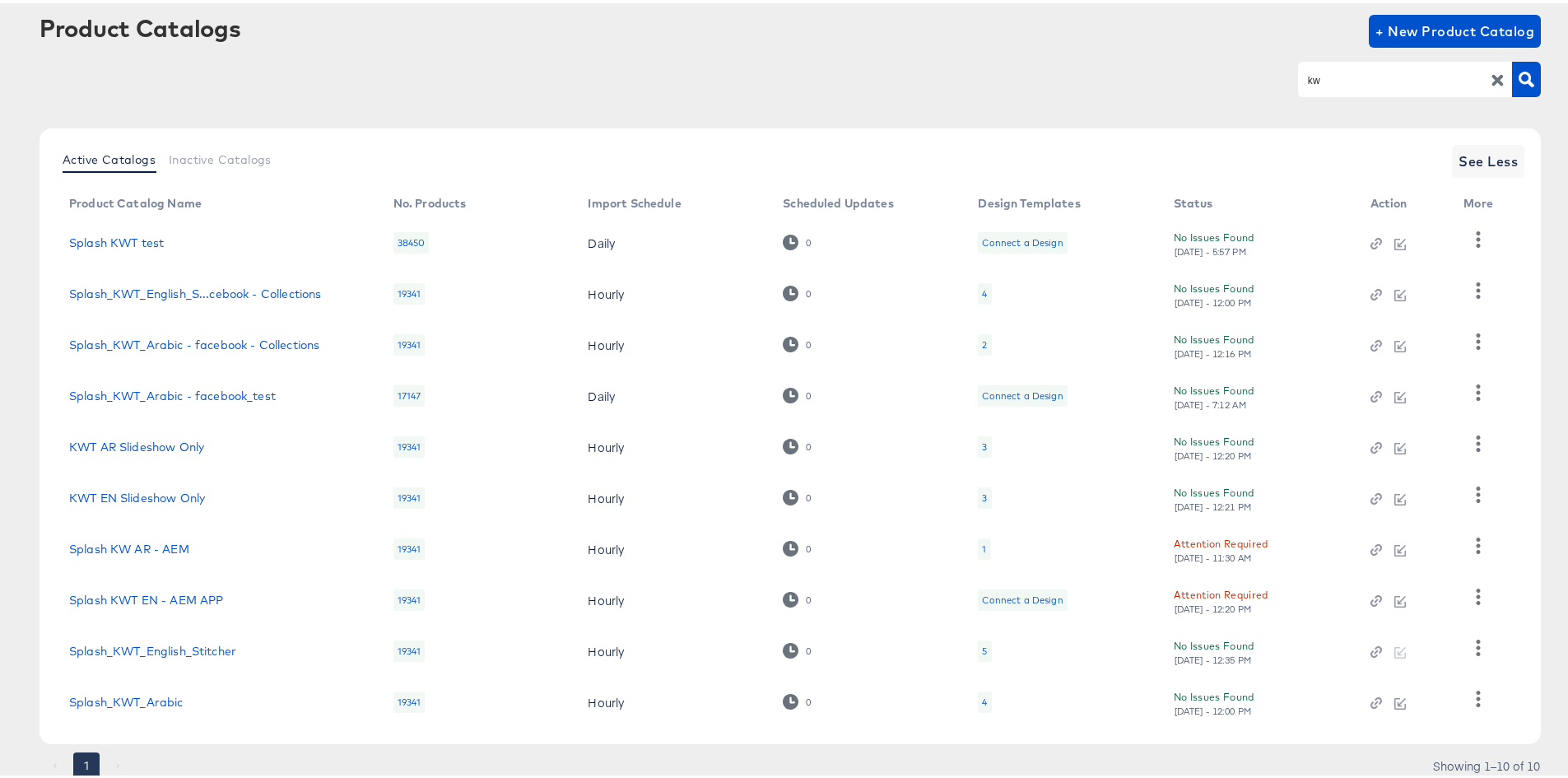
scroll to position [142, 0]
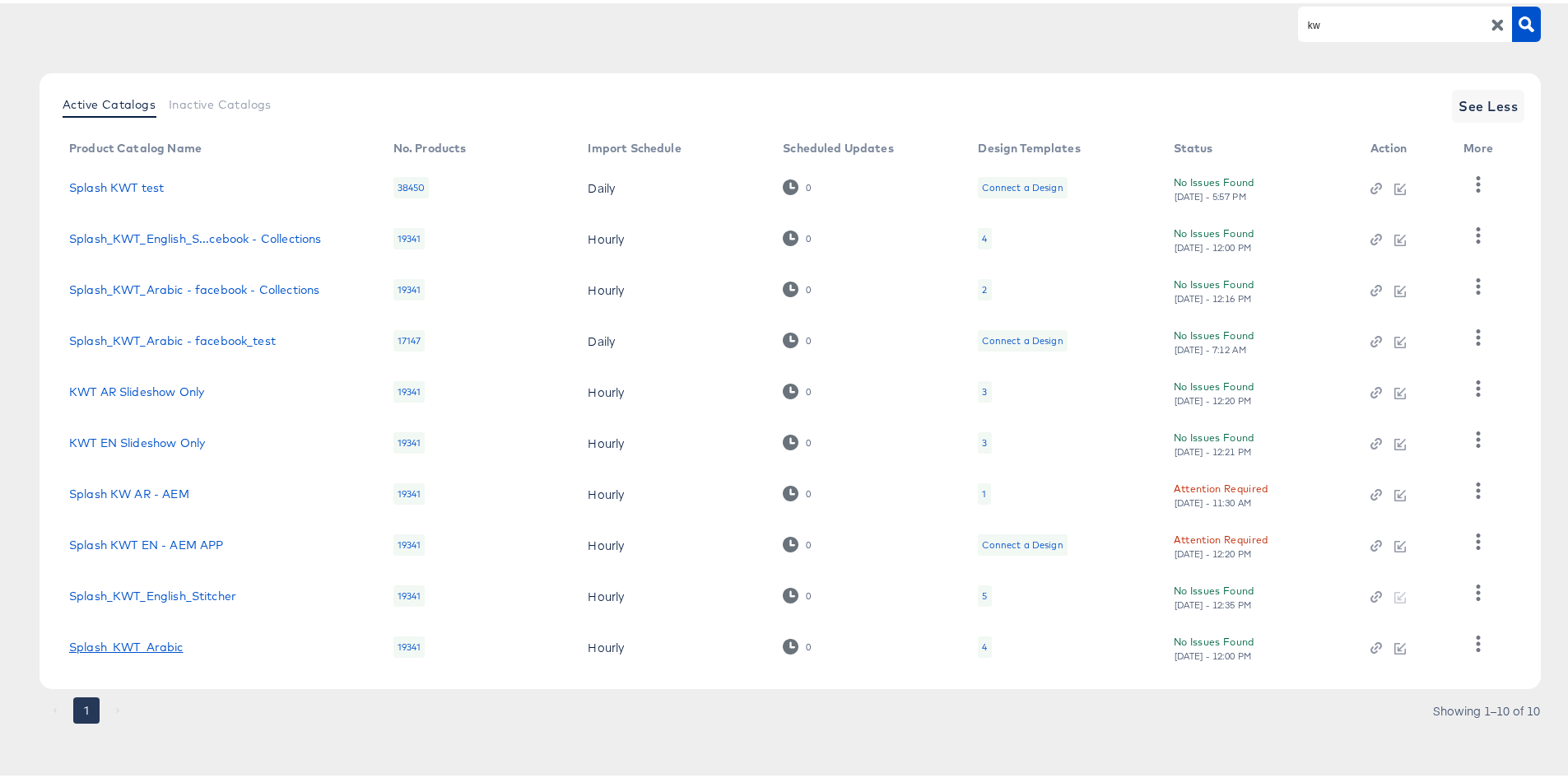
click at [126, 648] on link "Splash_KWT_Arabic" at bounding box center [126, 644] width 115 height 13
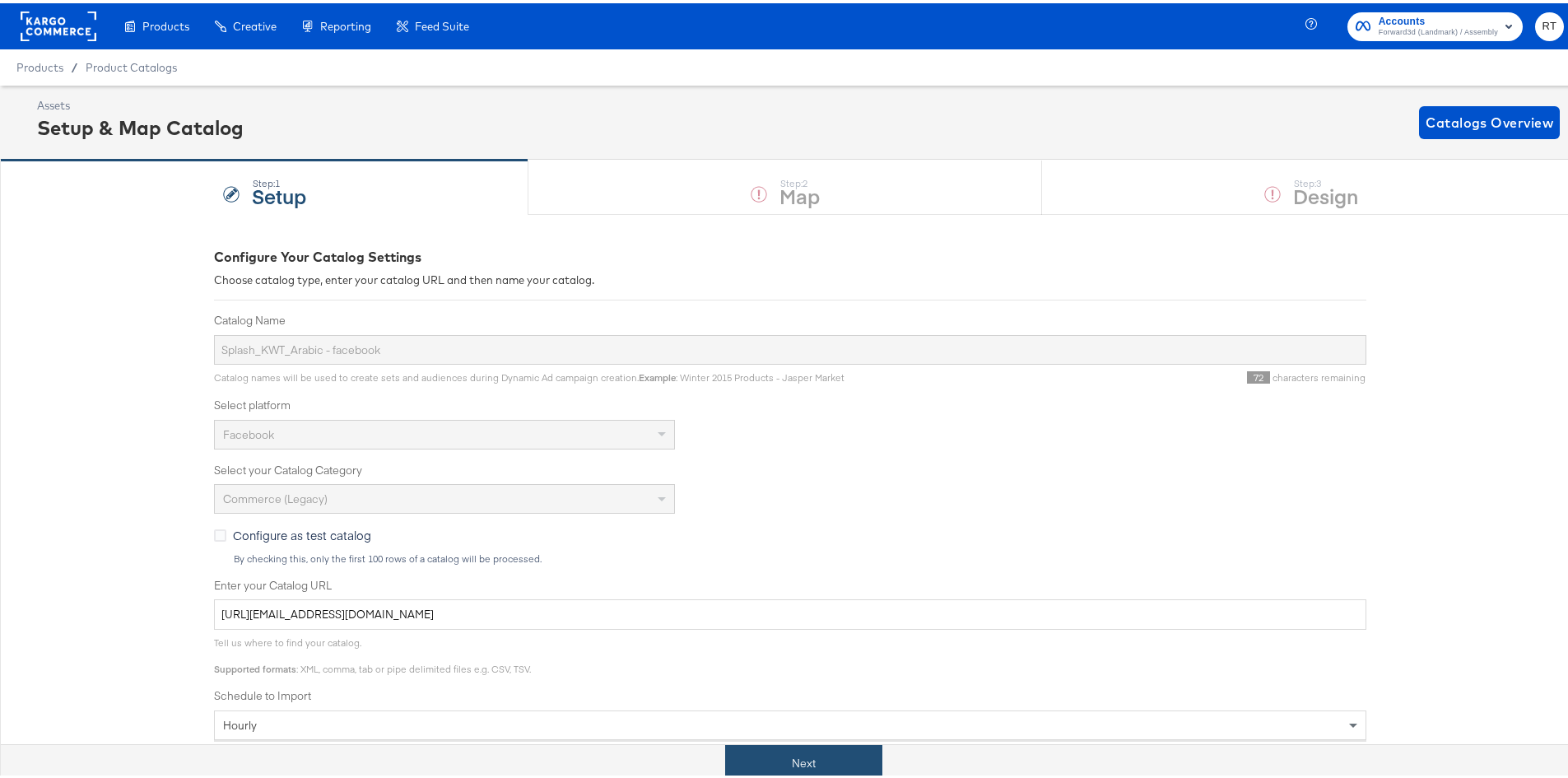
click at [810, 752] on button "Next" at bounding box center [803, 760] width 157 height 37
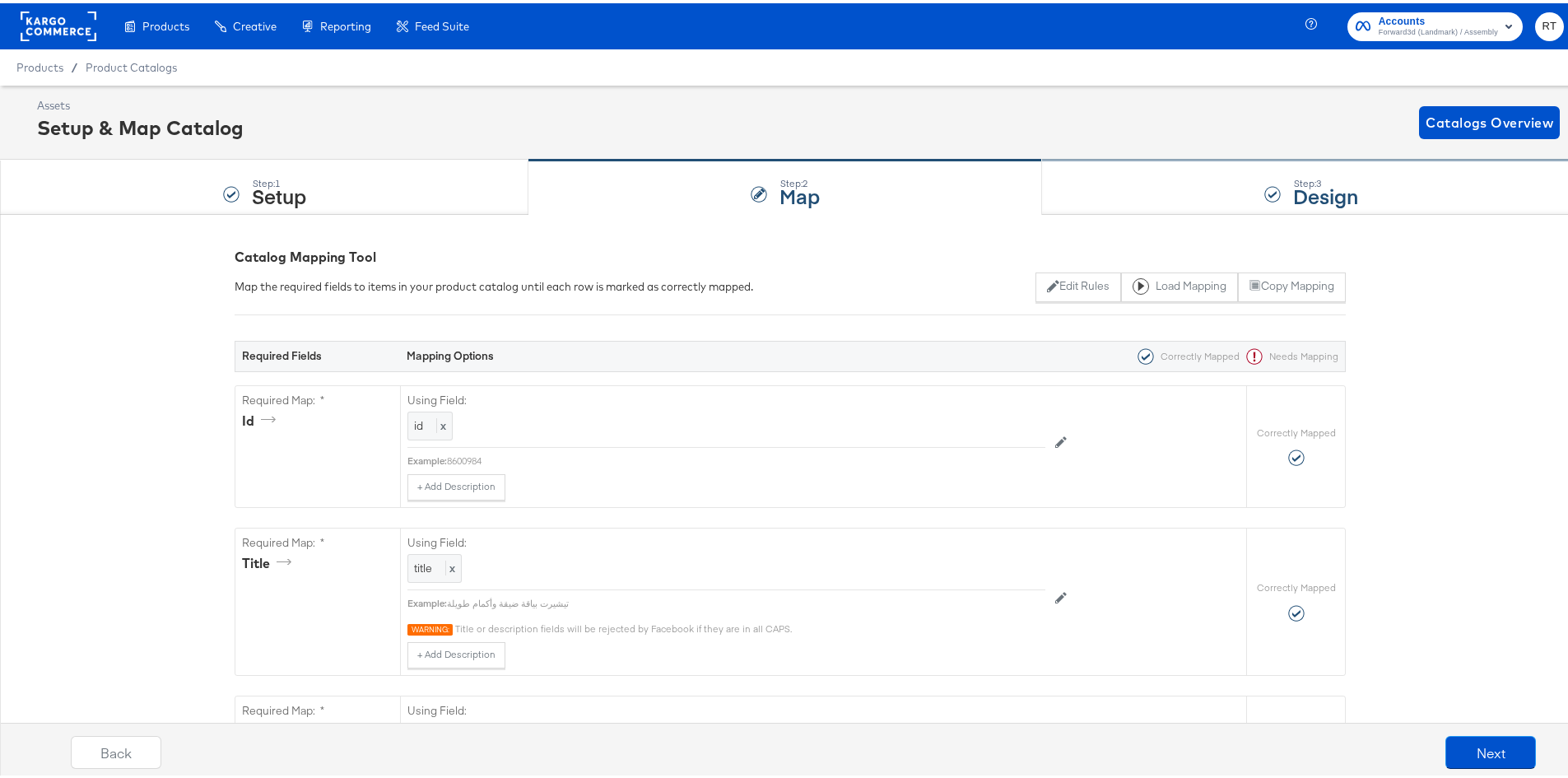
click at [1184, 177] on div "Step: 3 Design" at bounding box center [1311, 184] width 538 height 55
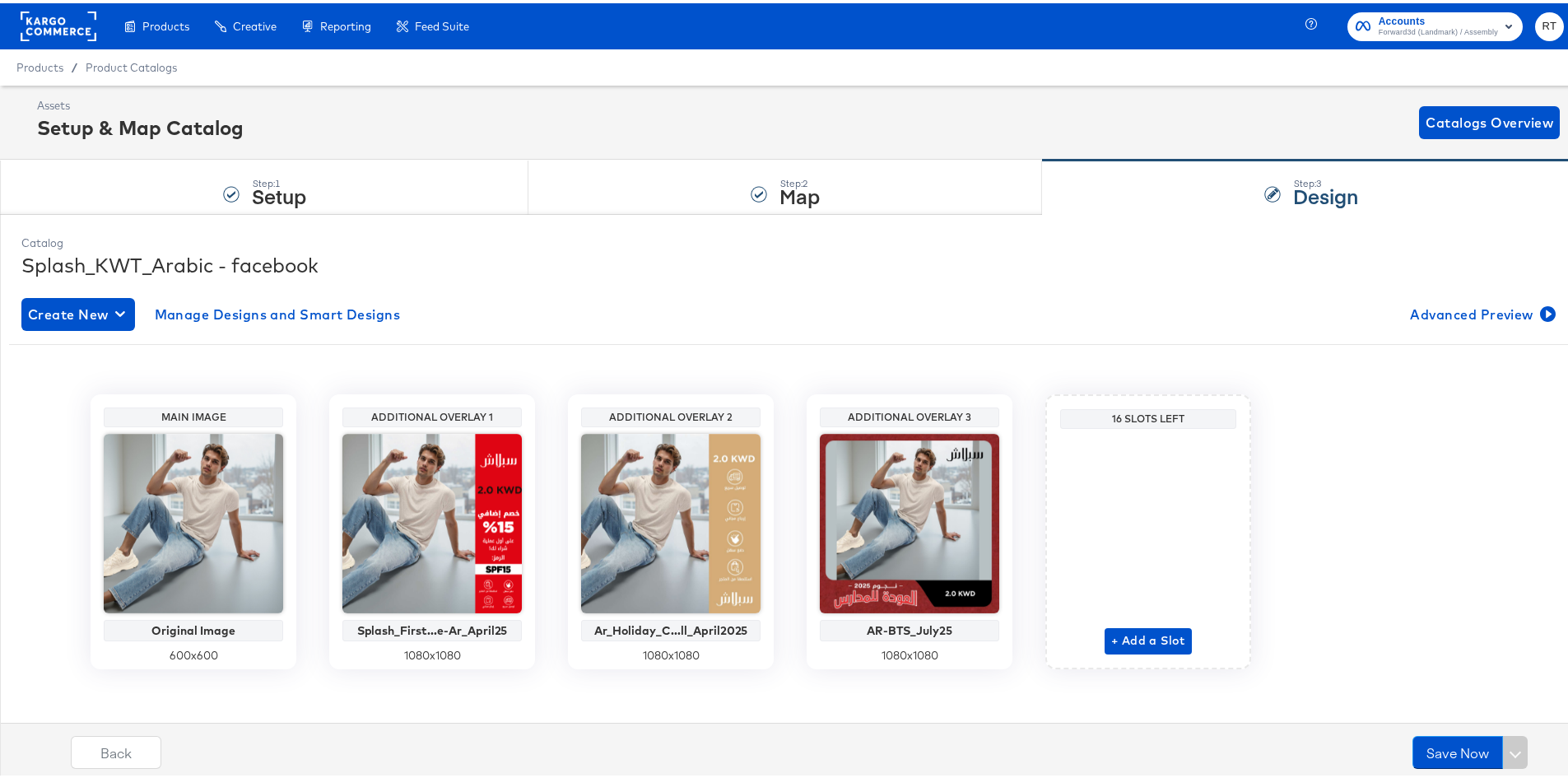
scroll to position [7, 0]
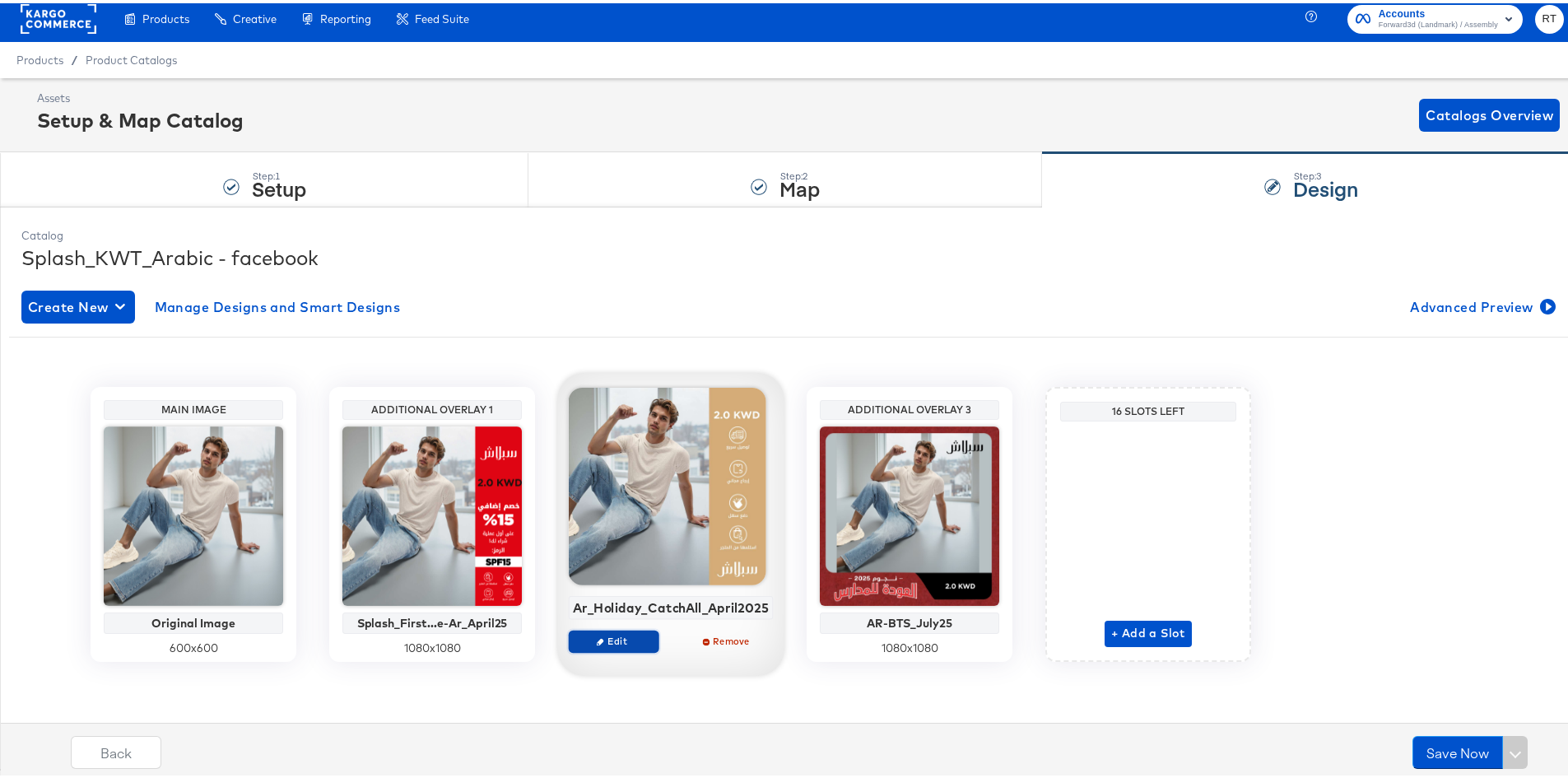
click at [636, 640] on span "Edit" at bounding box center [614, 638] width 76 height 12
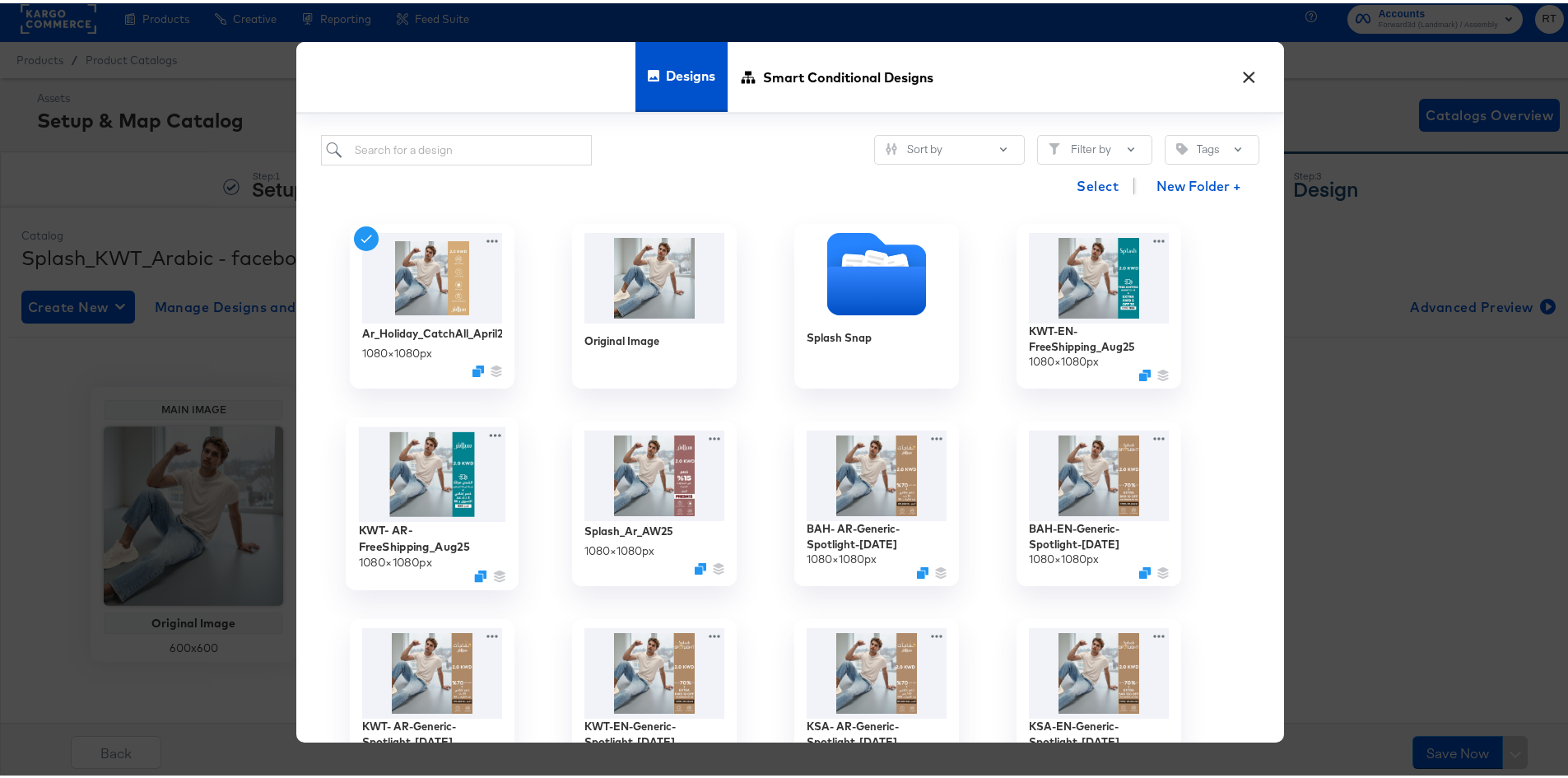
click at [421, 497] on img at bounding box center [433, 472] width 147 height 96
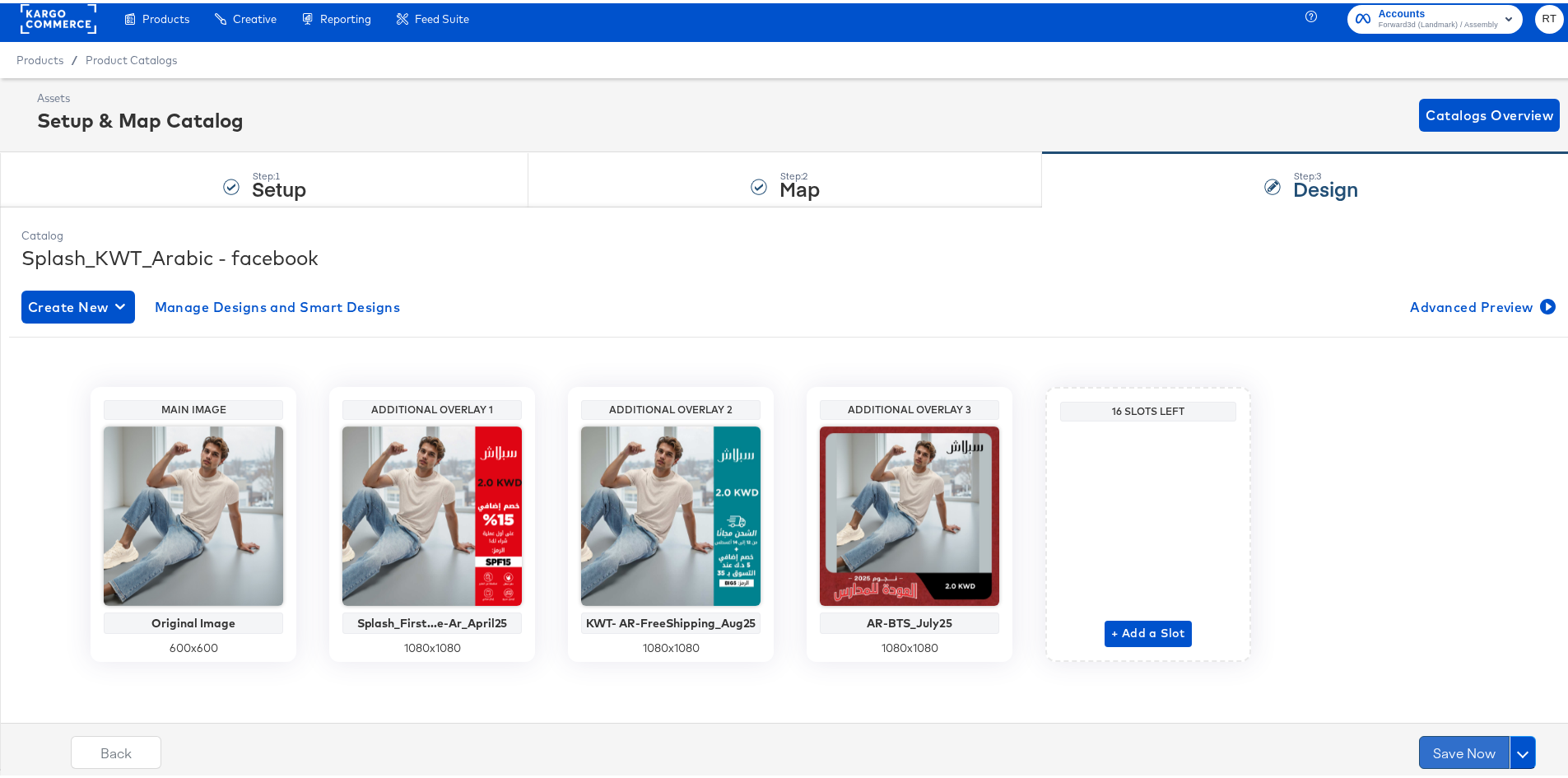
click at [1419, 749] on button "Save Now" at bounding box center [1465, 749] width 91 height 33
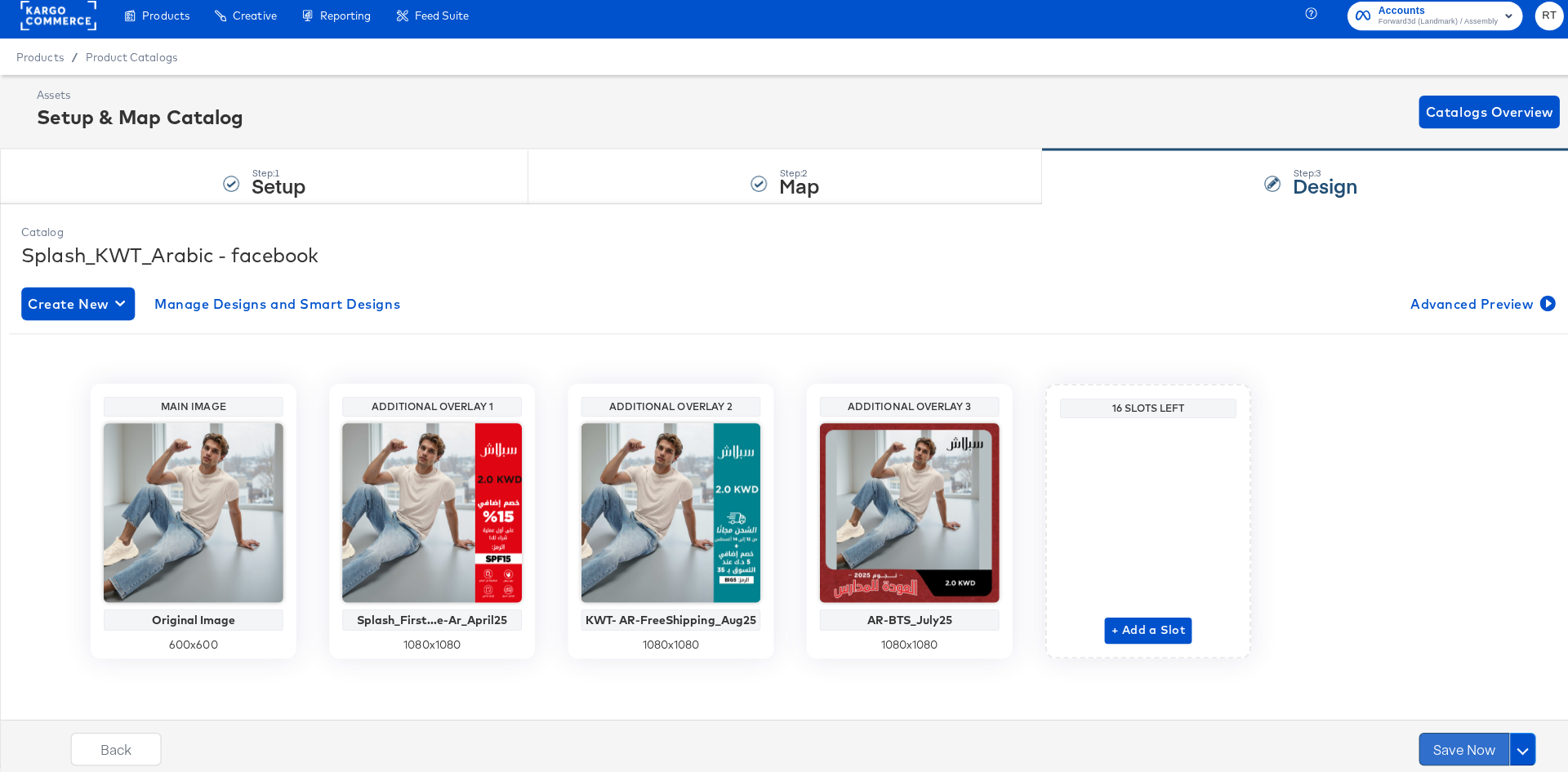
scroll to position [0, 0]
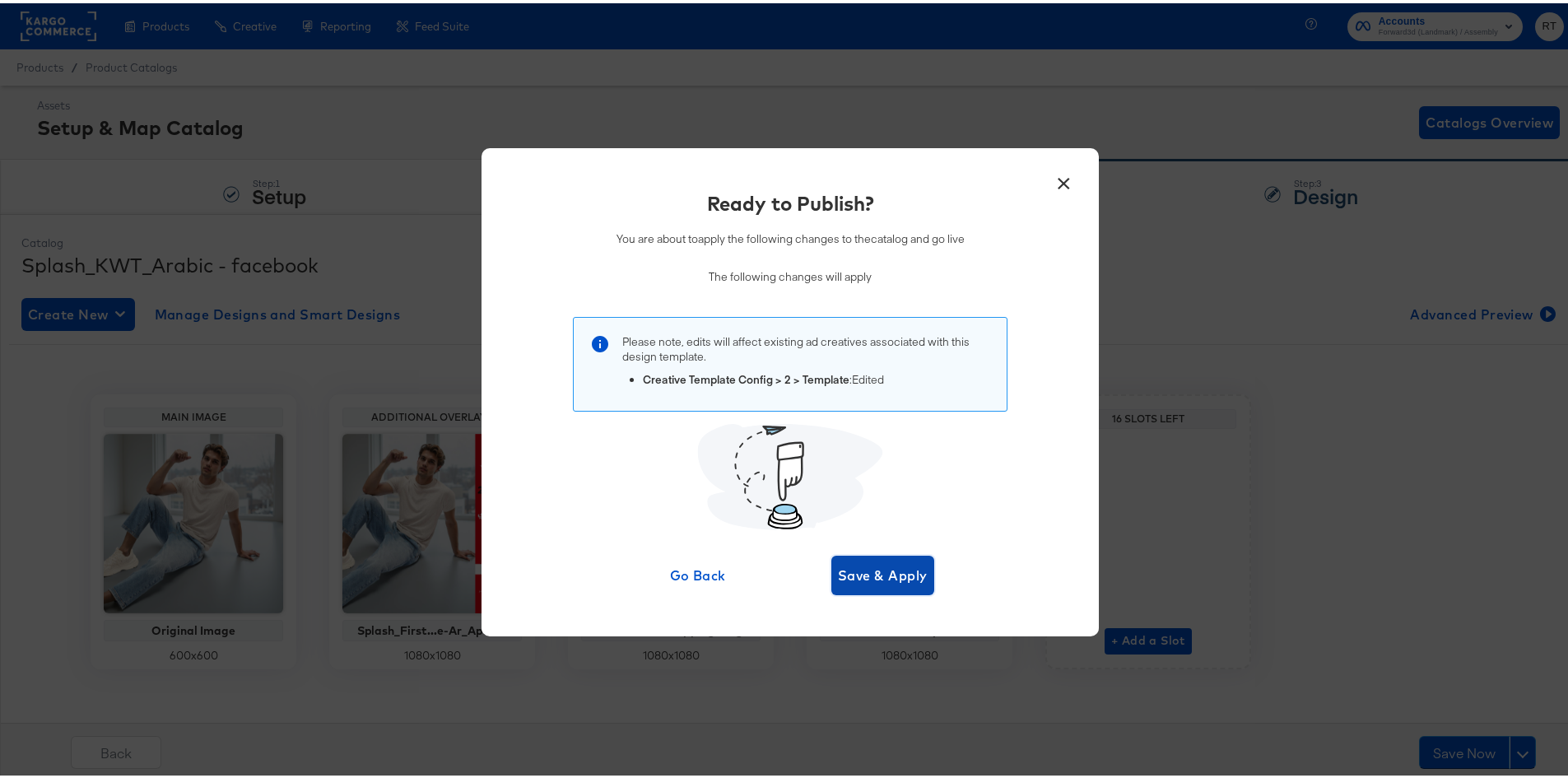
click at [880, 588] on button "Save & Apply" at bounding box center [883, 572] width 103 height 40
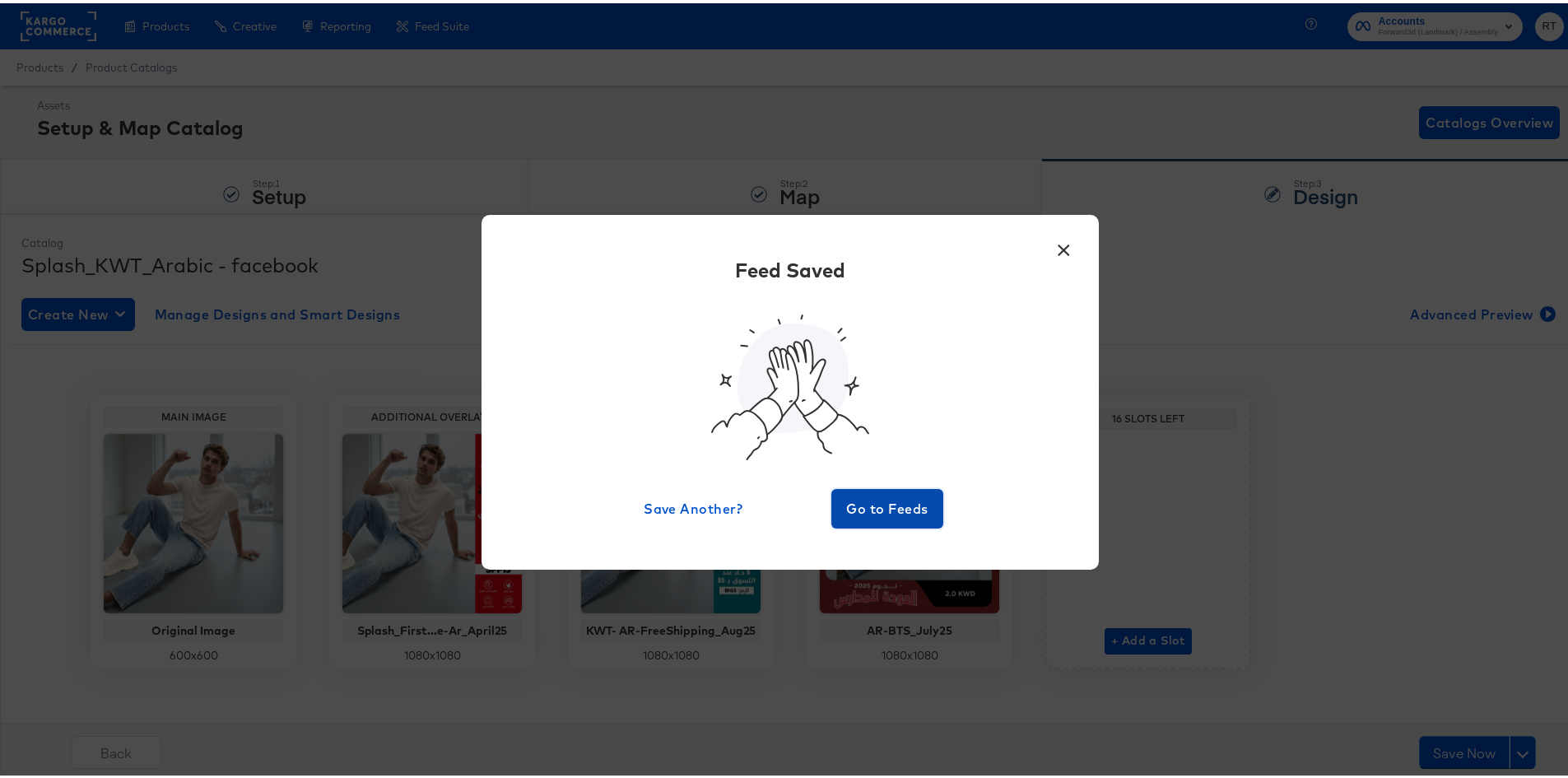
click at [883, 501] on span "Go to Feeds" at bounding box center [888, 505] width 99 height 23
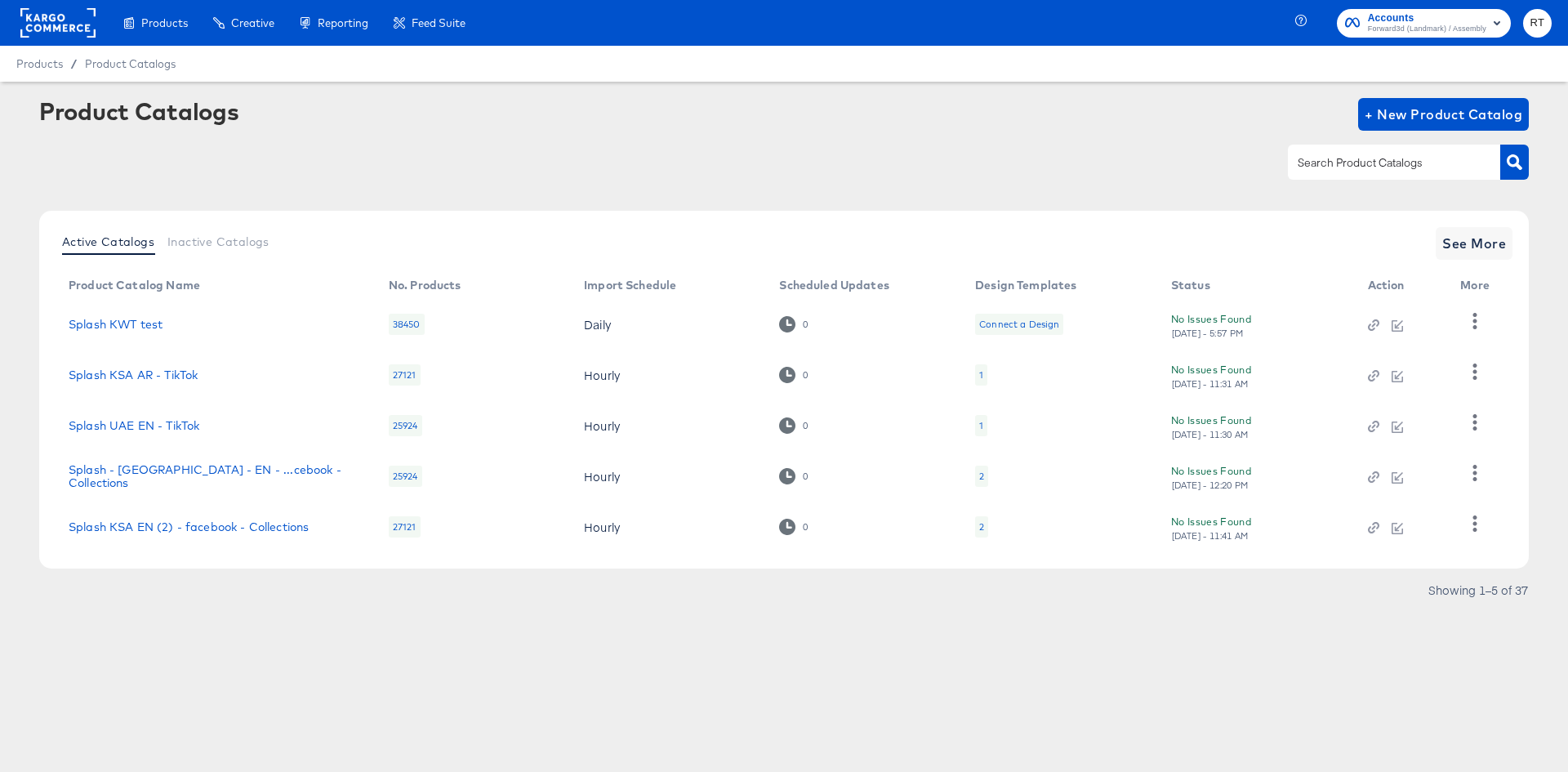
click at [70, 23] on rect at bounding box center [58, 23] width 75 height 30
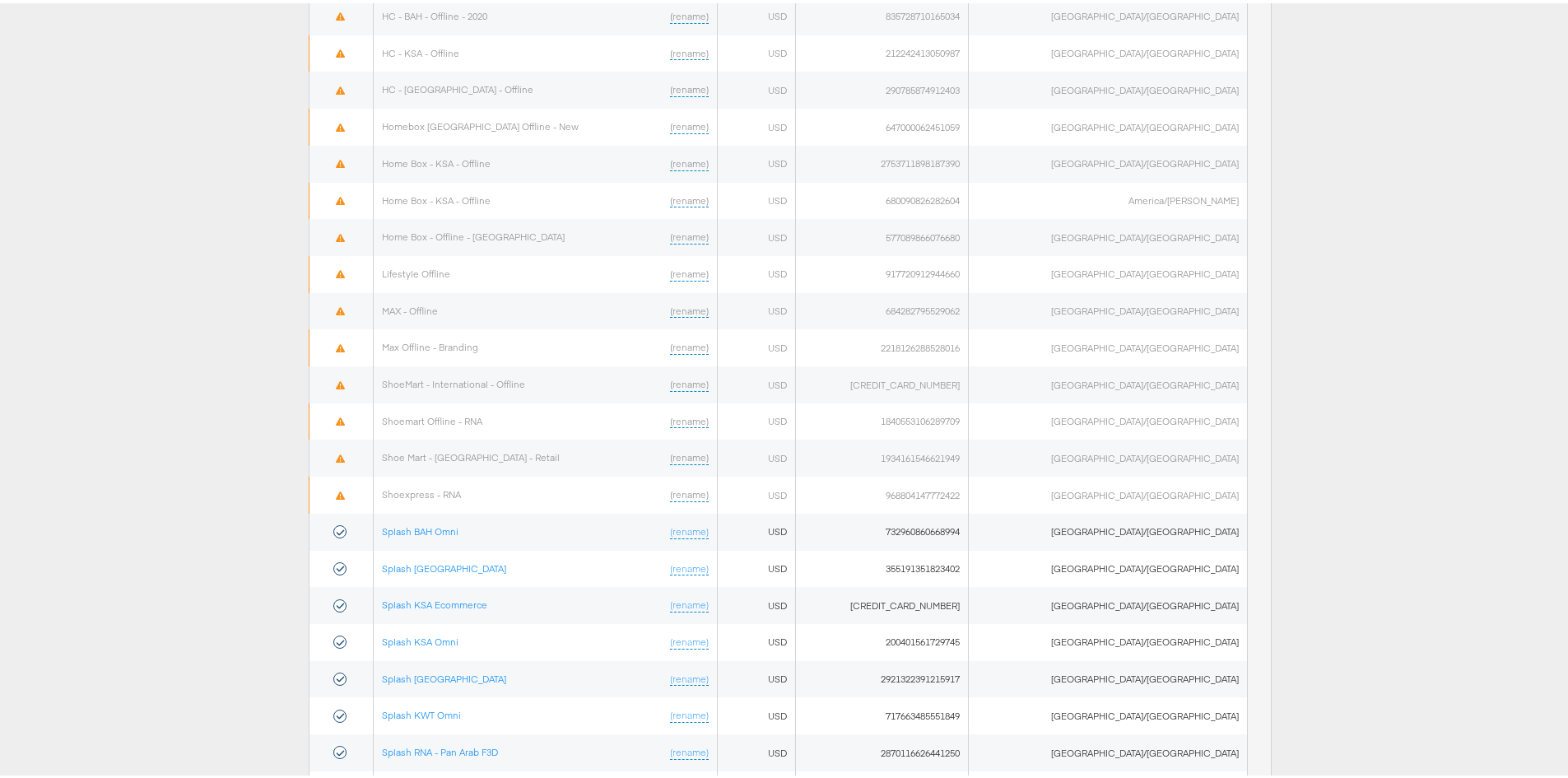
scroll to position [792, 0]
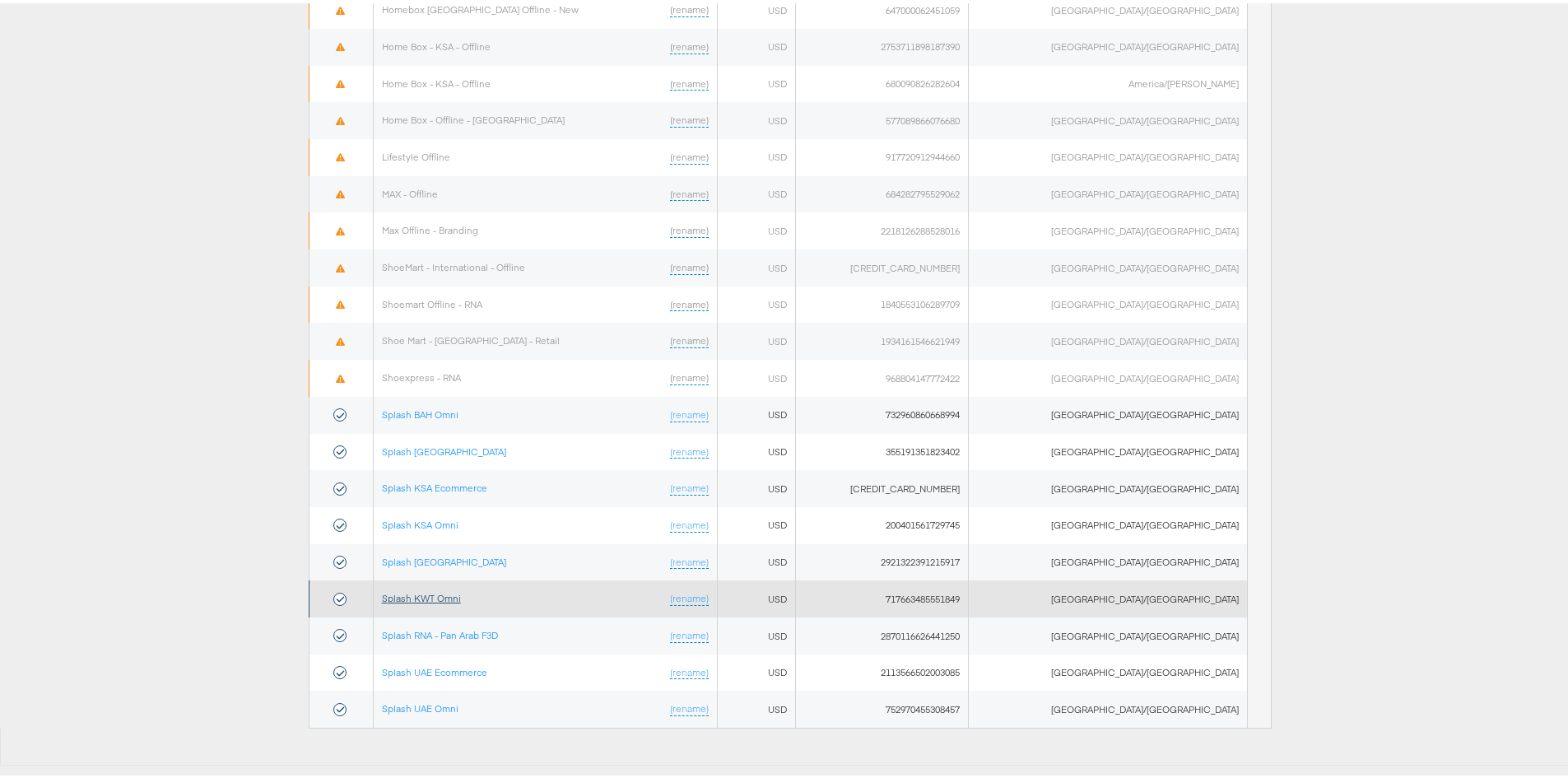
click at [443, 598] on link "Splash KWT Omni" at bounding box center [422, 595] width 79 height 12
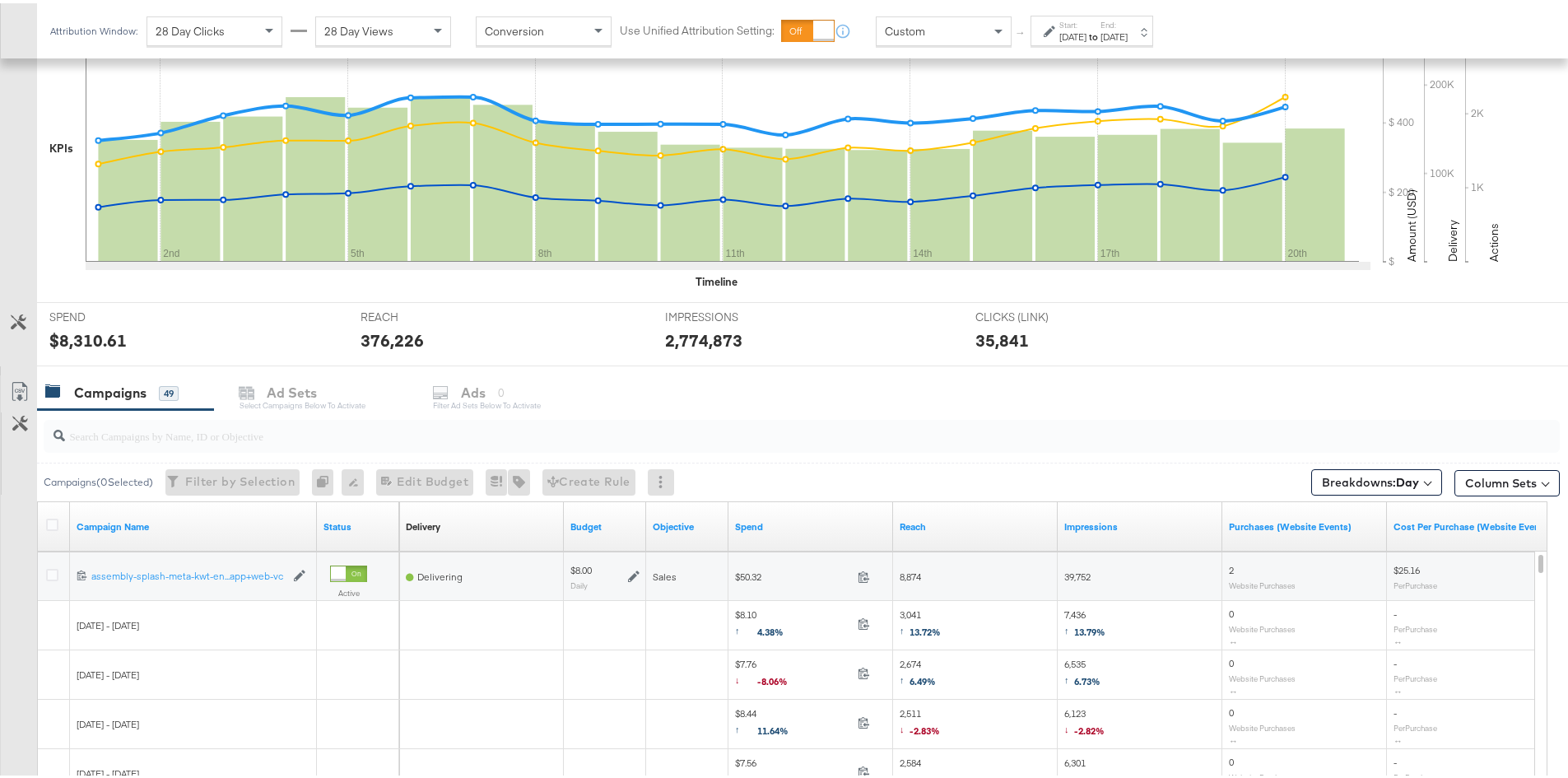
scroll to position [529, 0]
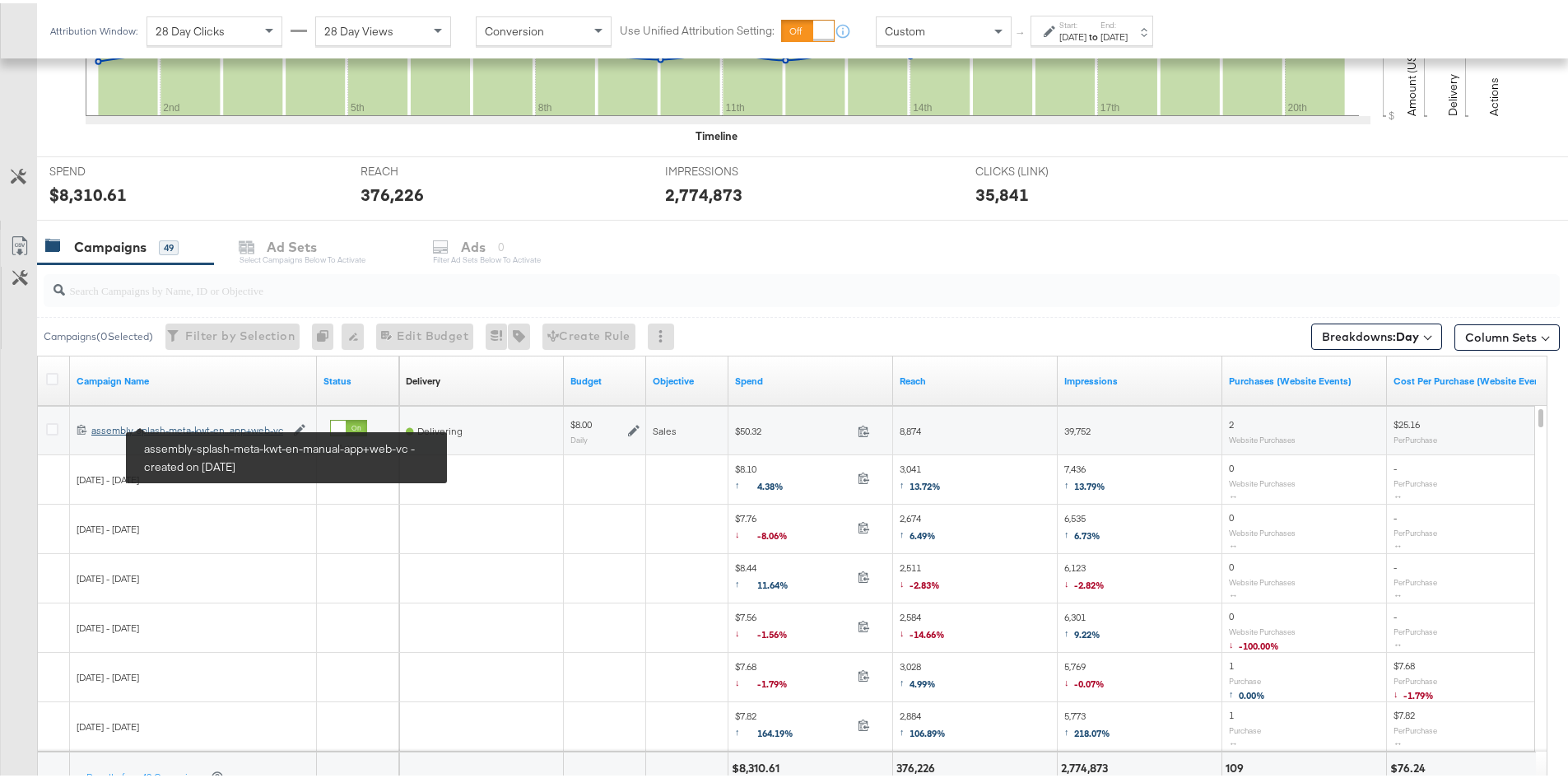
click at [206, 422] on div "assembly-splash-meta-kwt-en-manual-app+web-vc assembly-splash-meta-kwt-en...app…" at bounding box center [188, 428] width 193 height 13
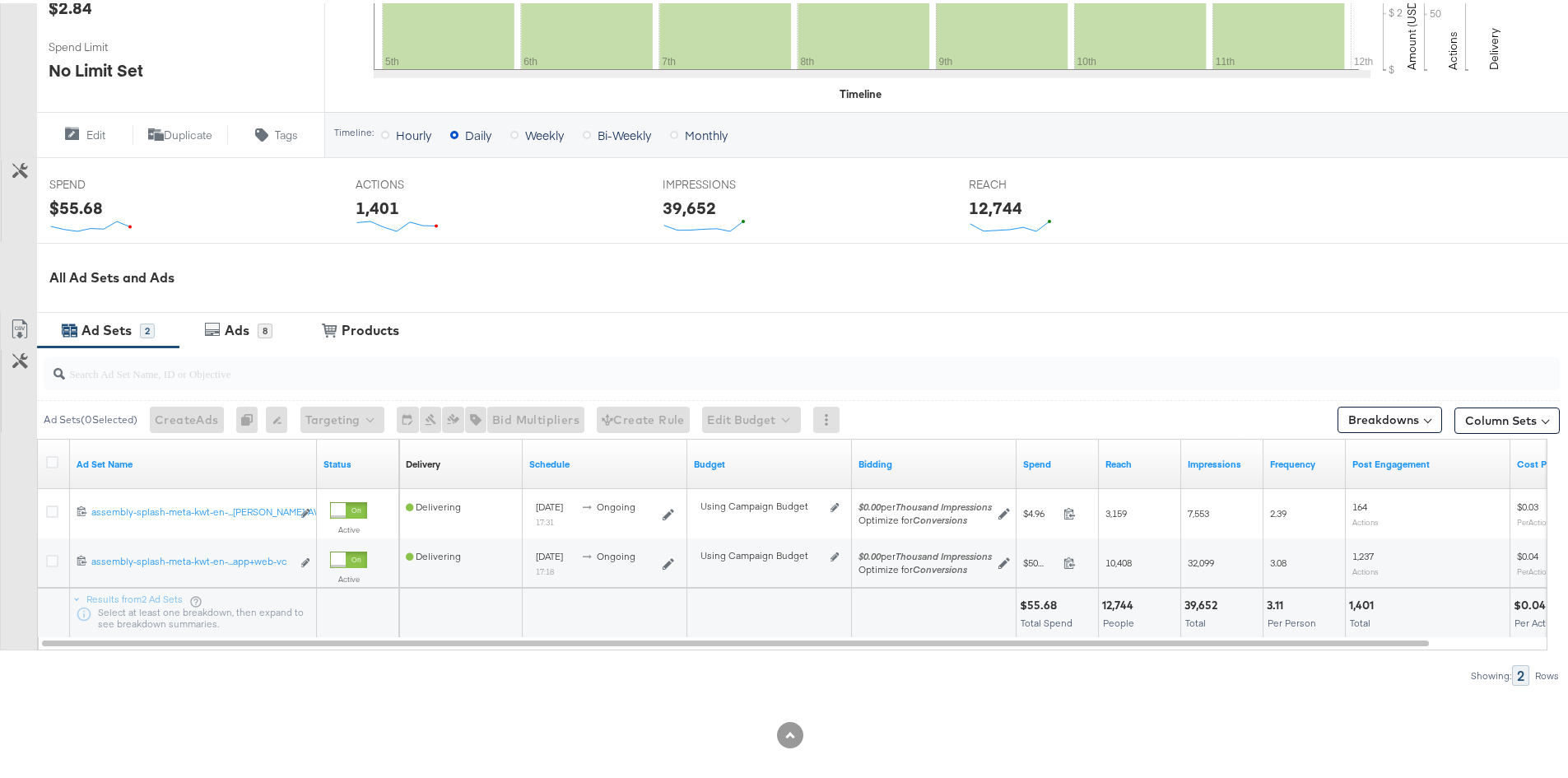
scroll to position [518, 0]
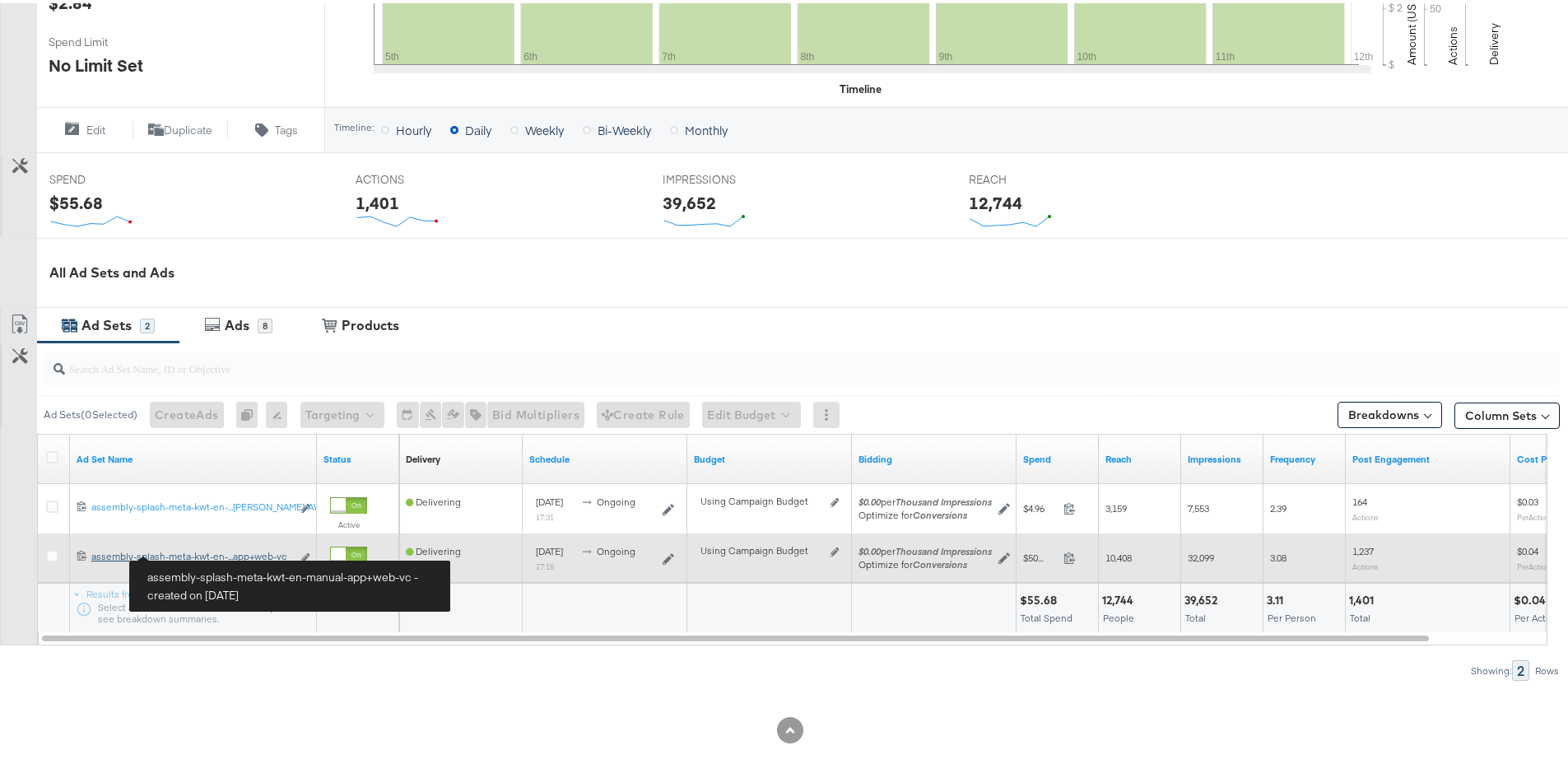
click at [207, 547] on div "assembly-splash-meta-kwt-en-manual-app+web-vc assembly-splash-meta-kwt-en-...ap…" at bounding box center [192, 553] width 200 height 13
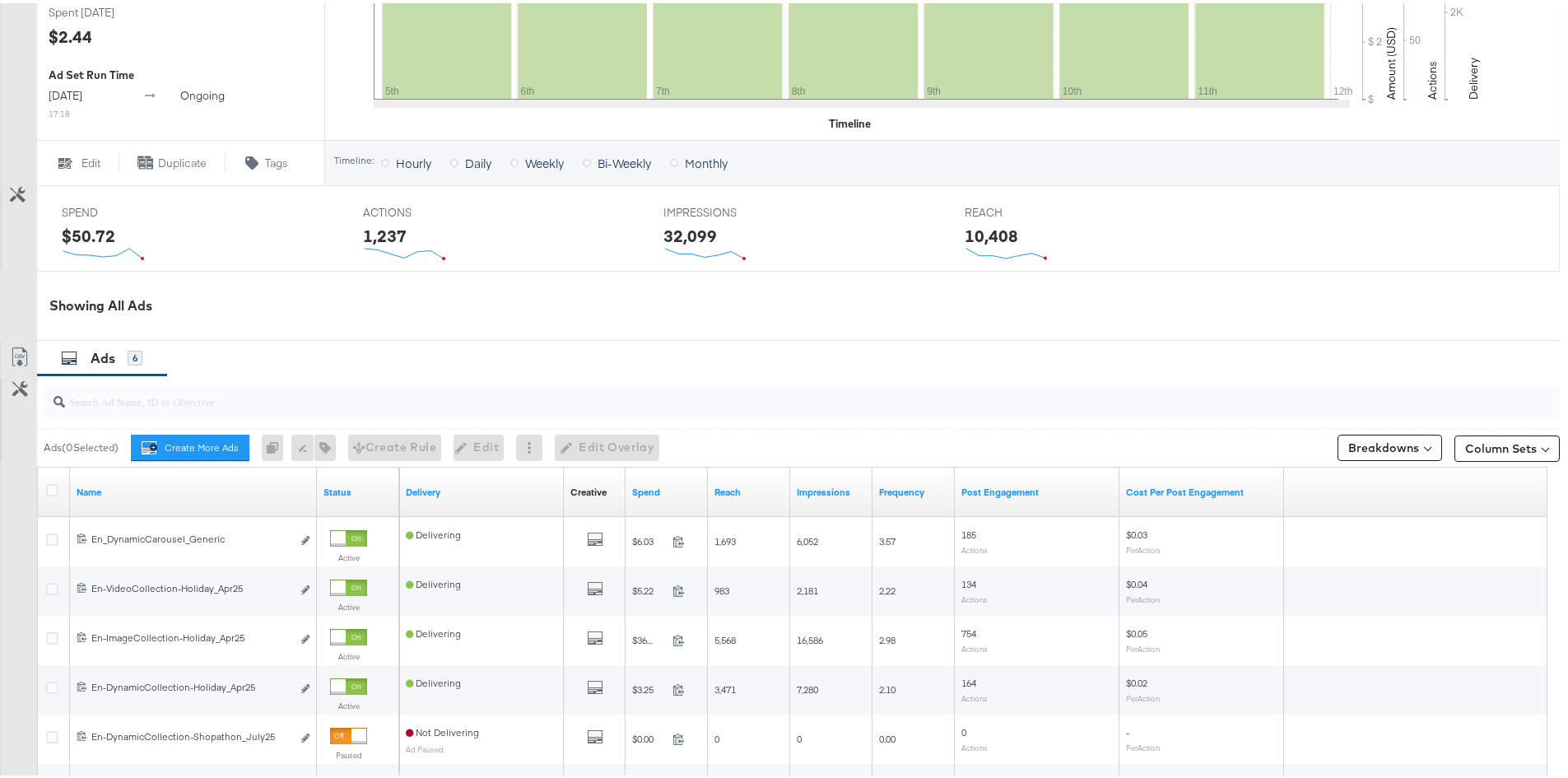
scroll to position [659, 0]
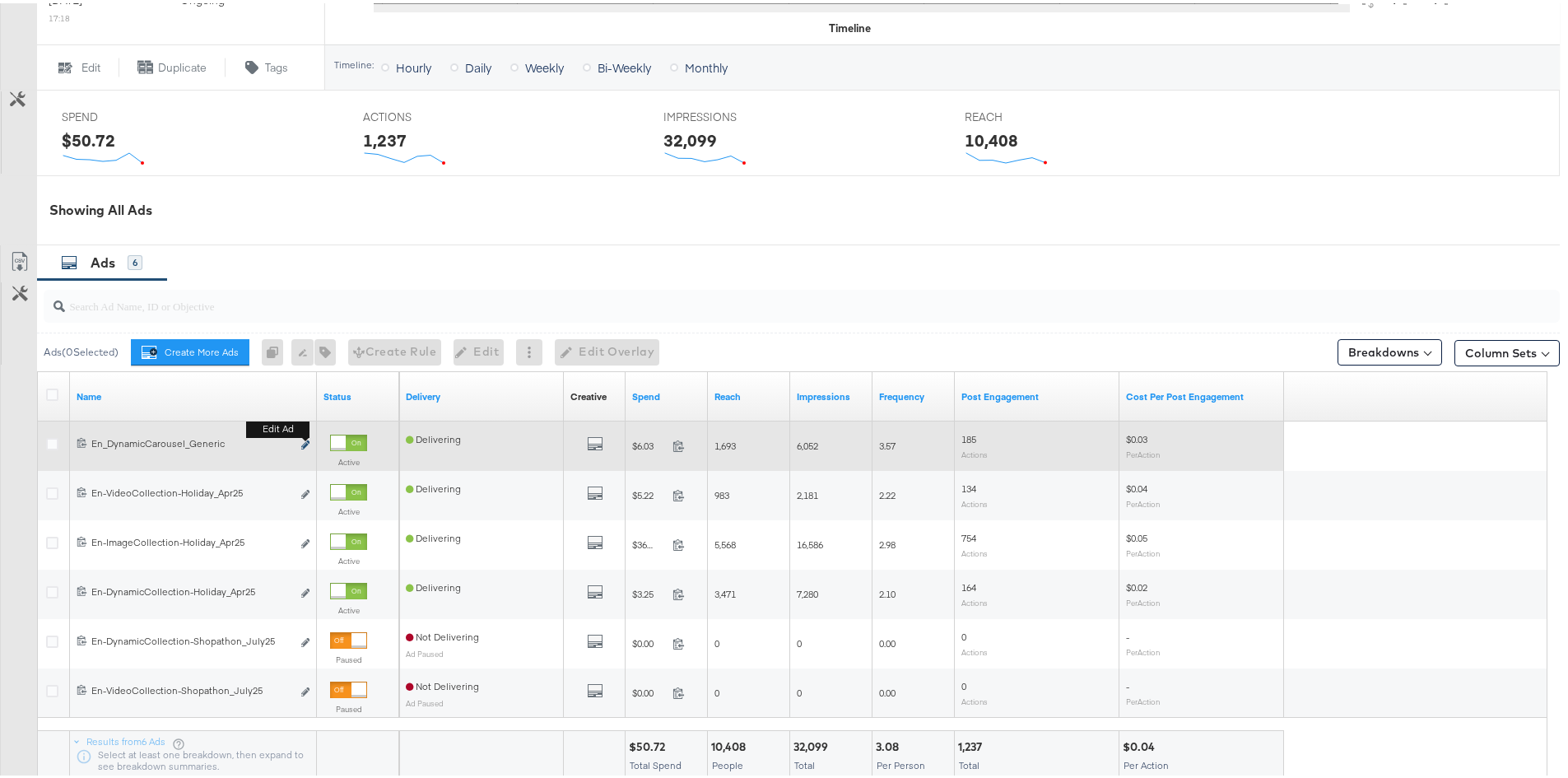
click at [306, 444] on icon "link" at bounding box center [306, 441] width 8 height 9
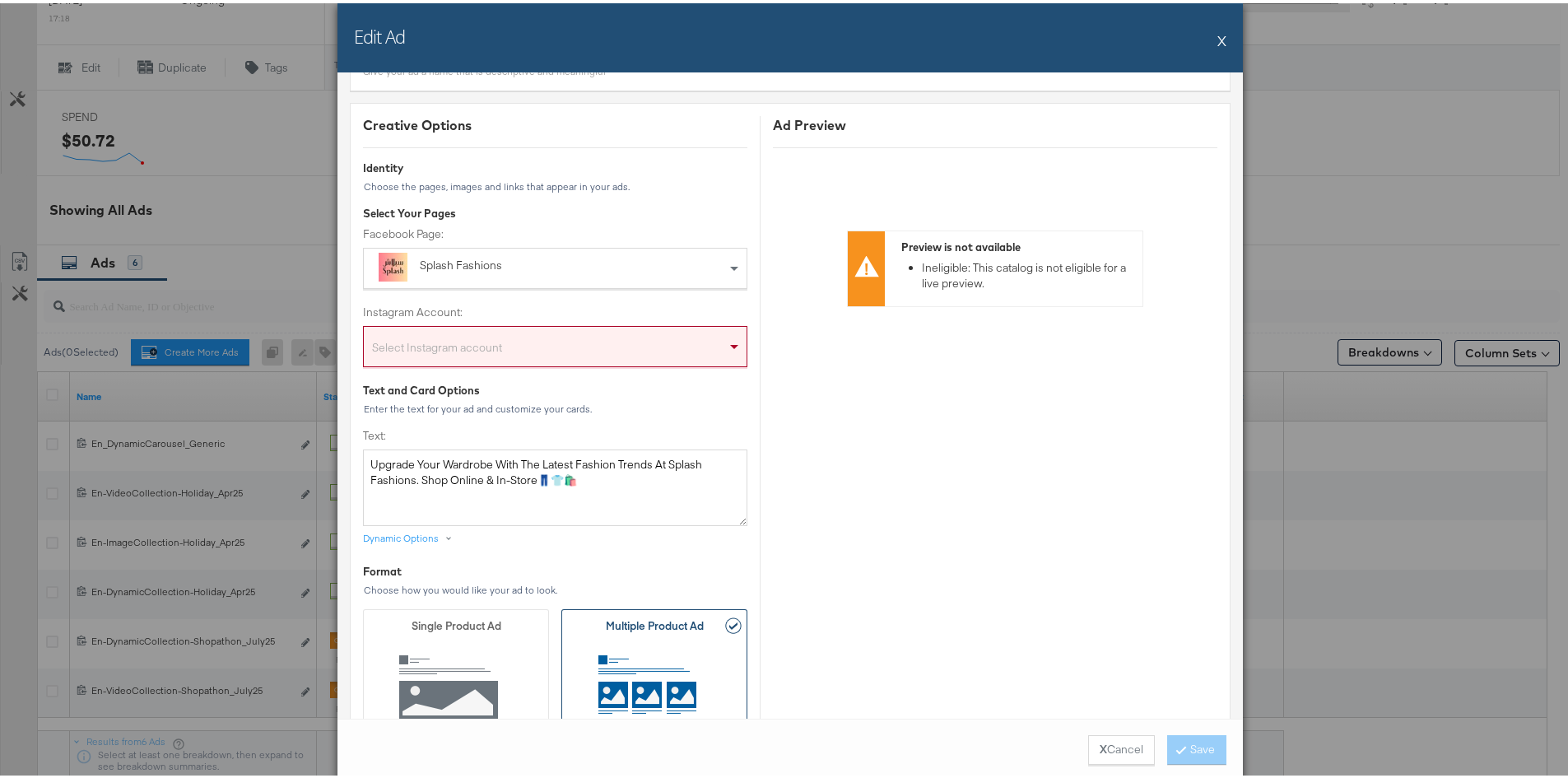
scroll to position [0, 0]
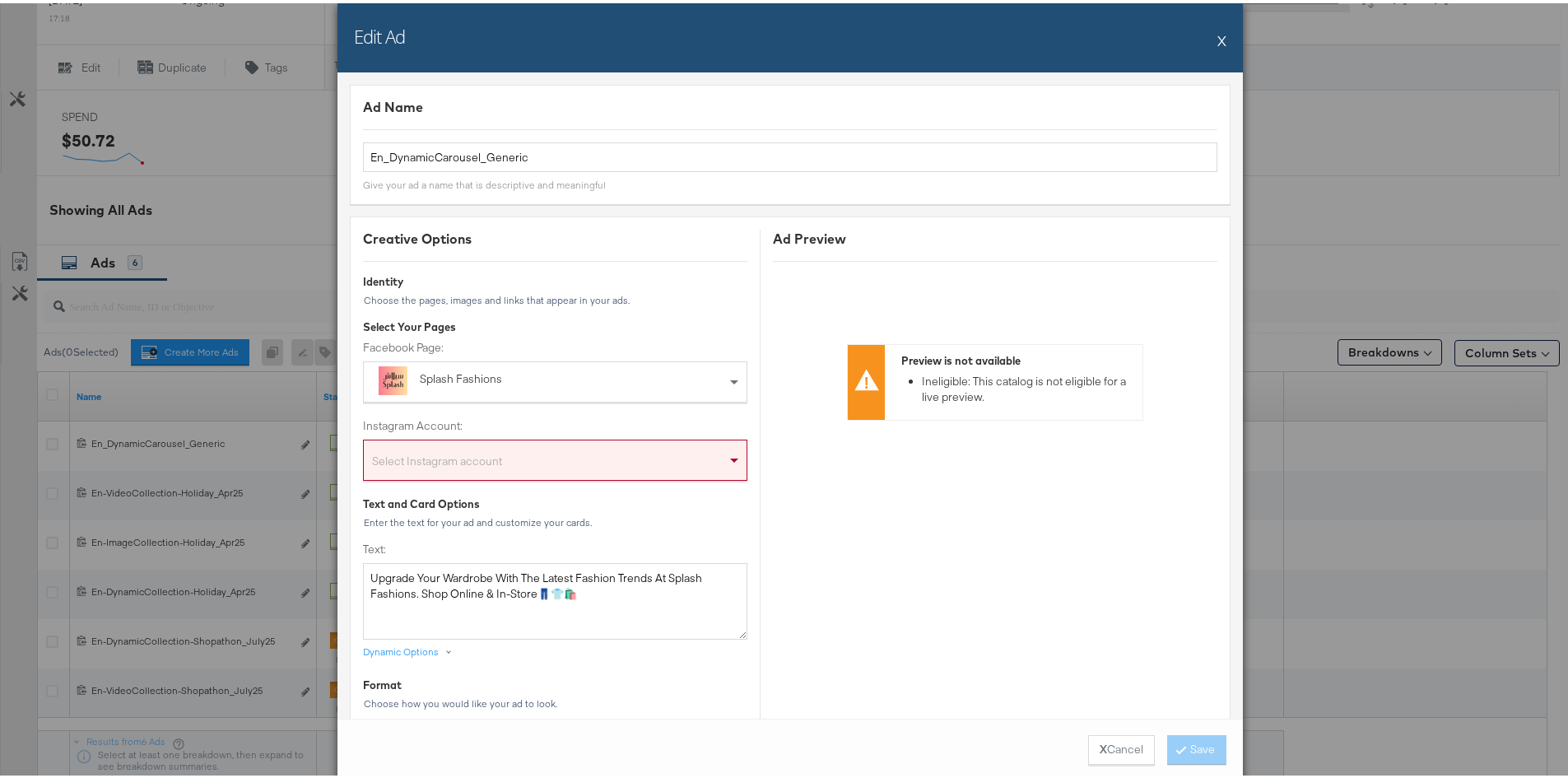
click at [1220, 43] on button "X" at bounding box center [1222, 37] width 9 height 33
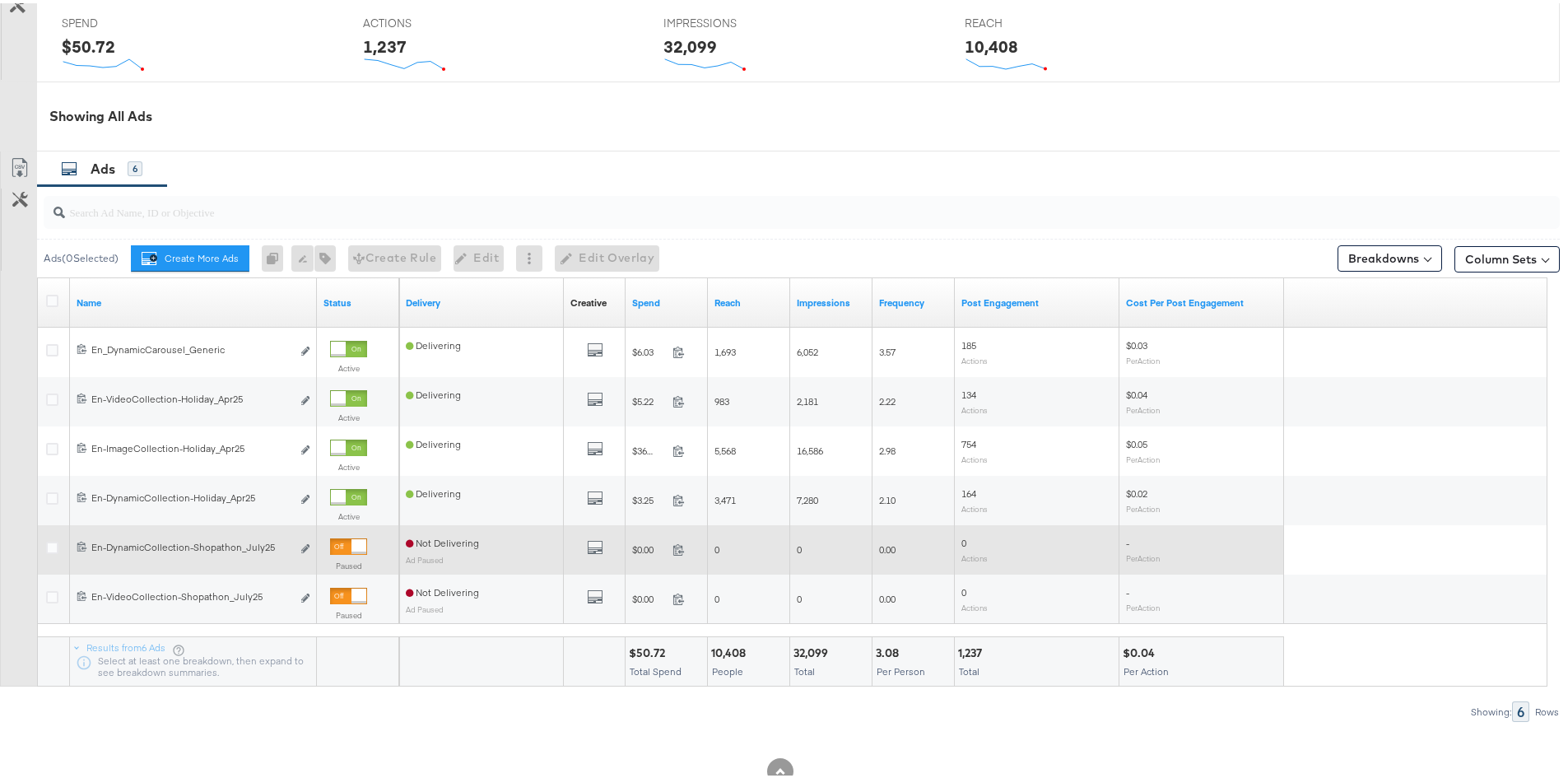
scroll to position [794, 0]
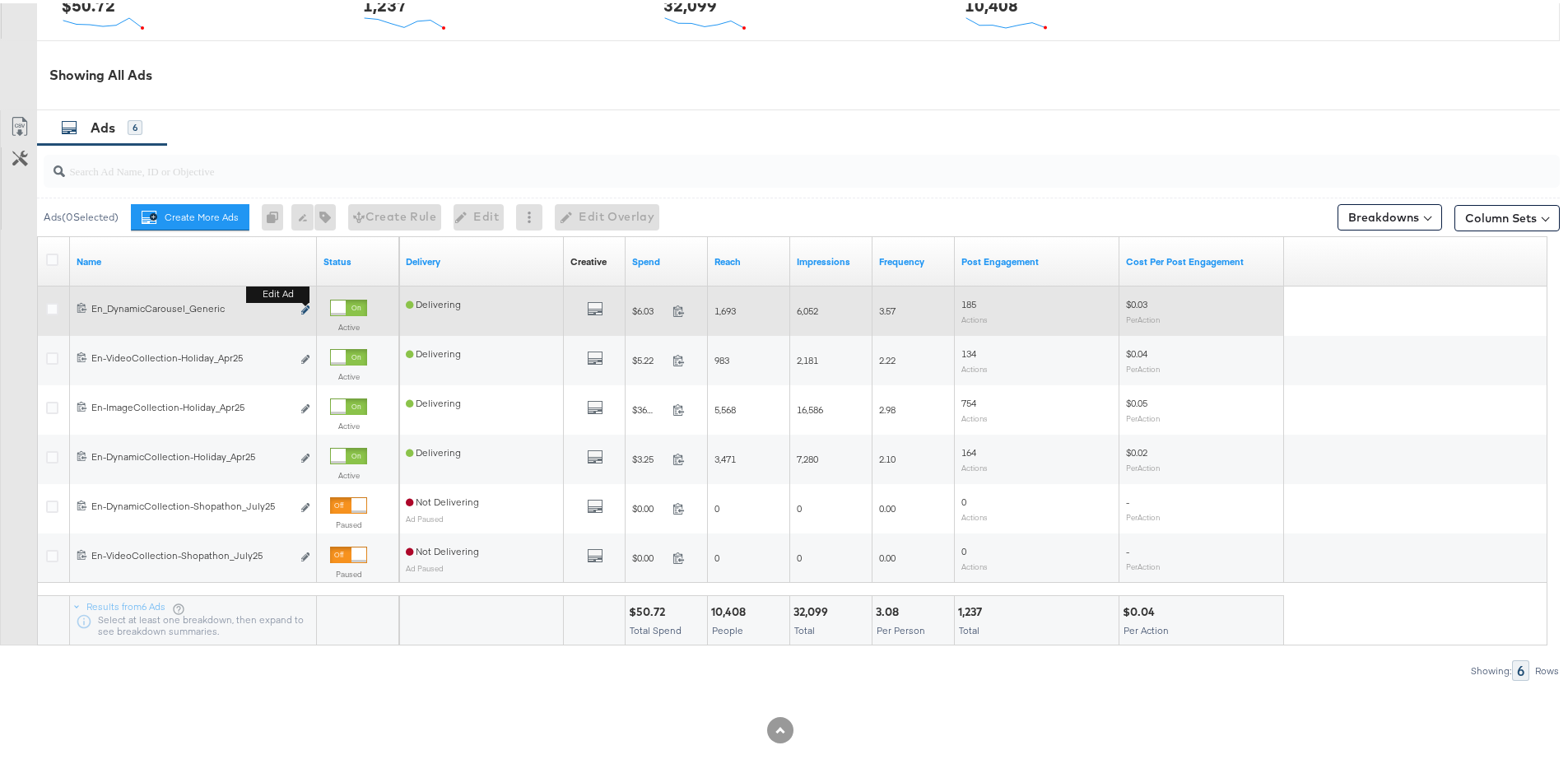
click at [306, 300] on b "Edit ad" at bounding box center [277, 291] width 64 height 17
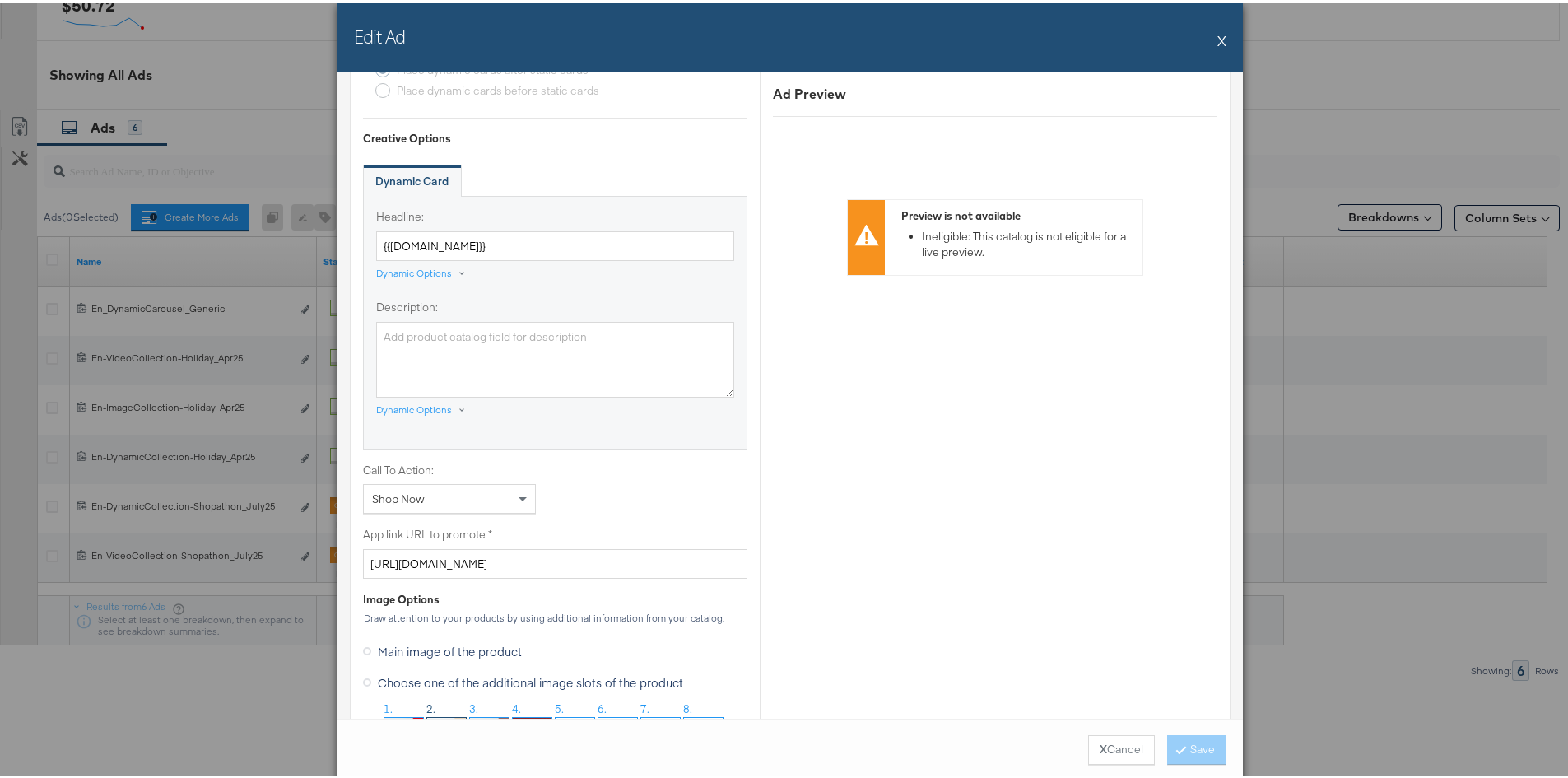
scroll to position [741, 0]
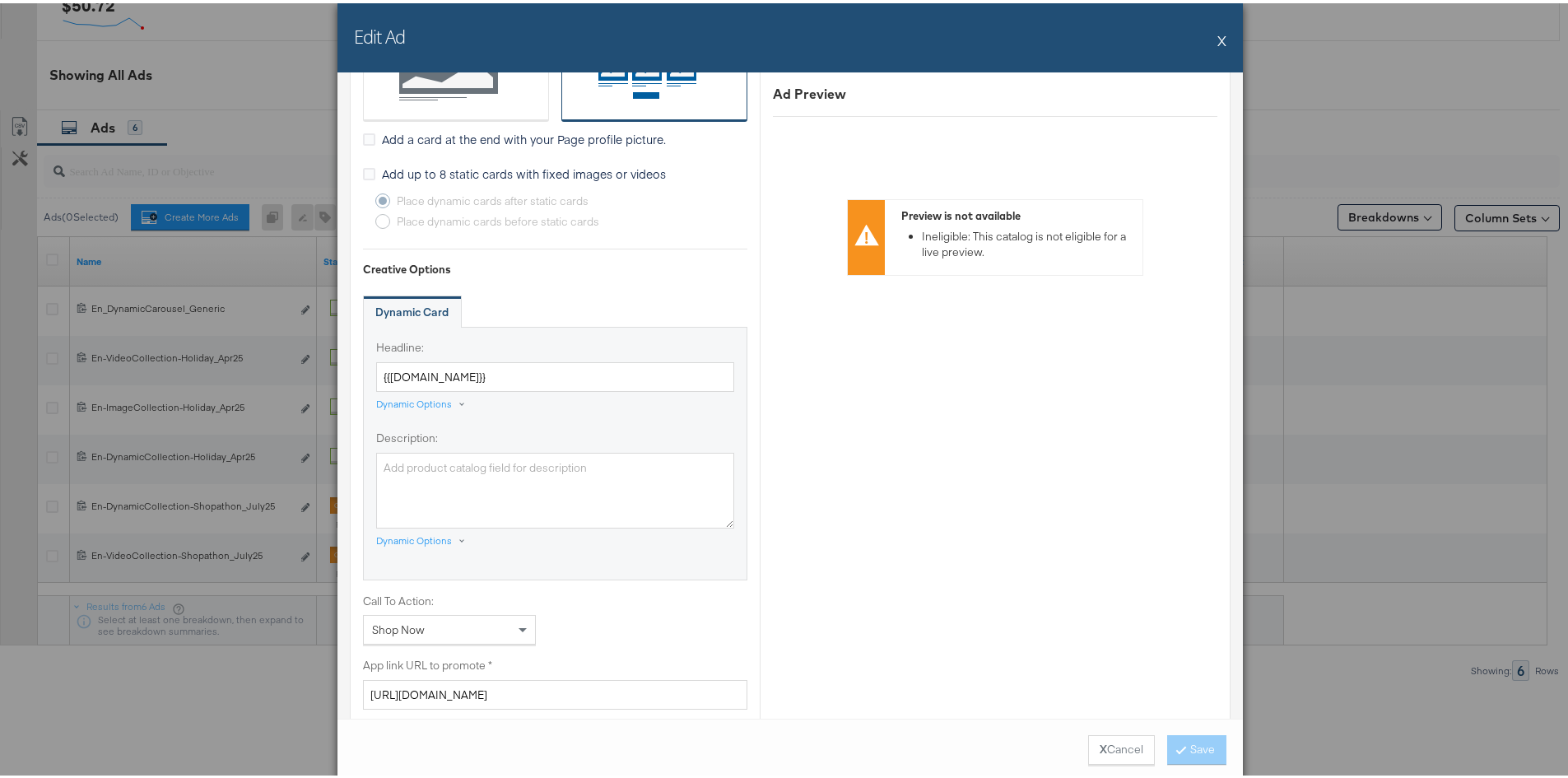
click at [1218, 38] on button "X" at bounding box center [1222, 37] width 9 height 33
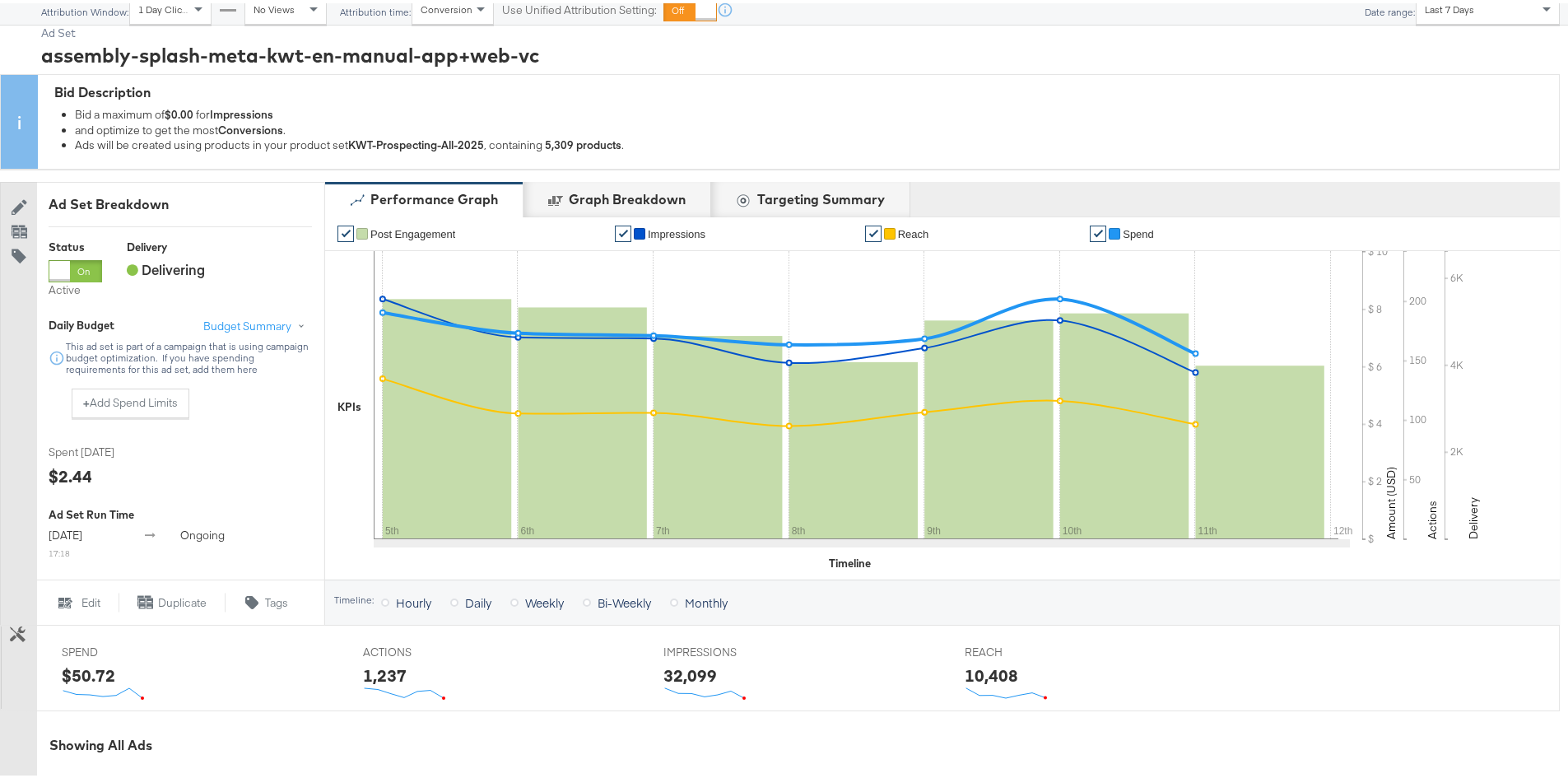
scroll to position [0, 0]
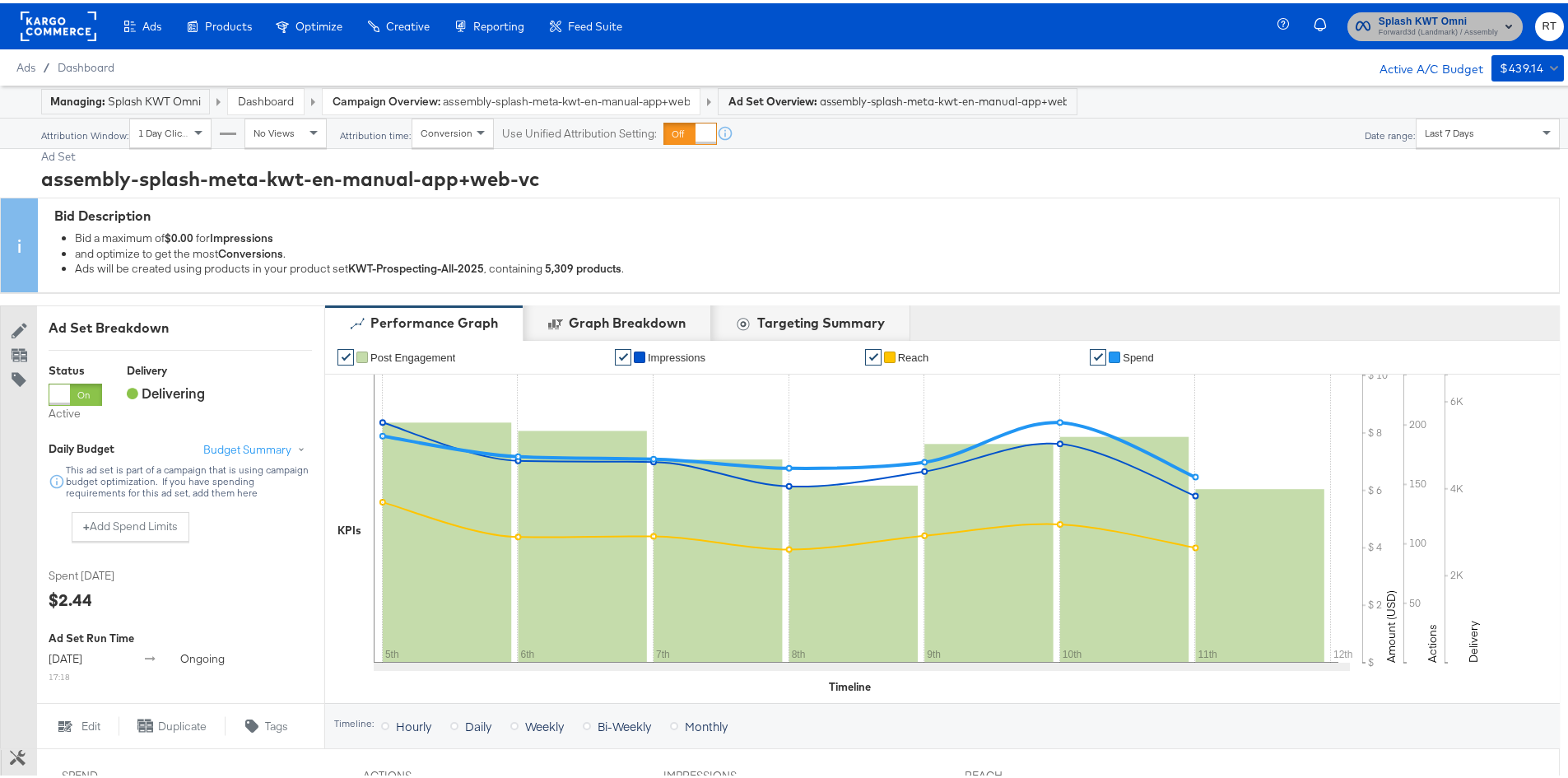
click at [1362, 36] on span "Splash KWT Omni Forward3d (Landmark) / Assembly" at bounding box center [1435, 23] width 159 height 26
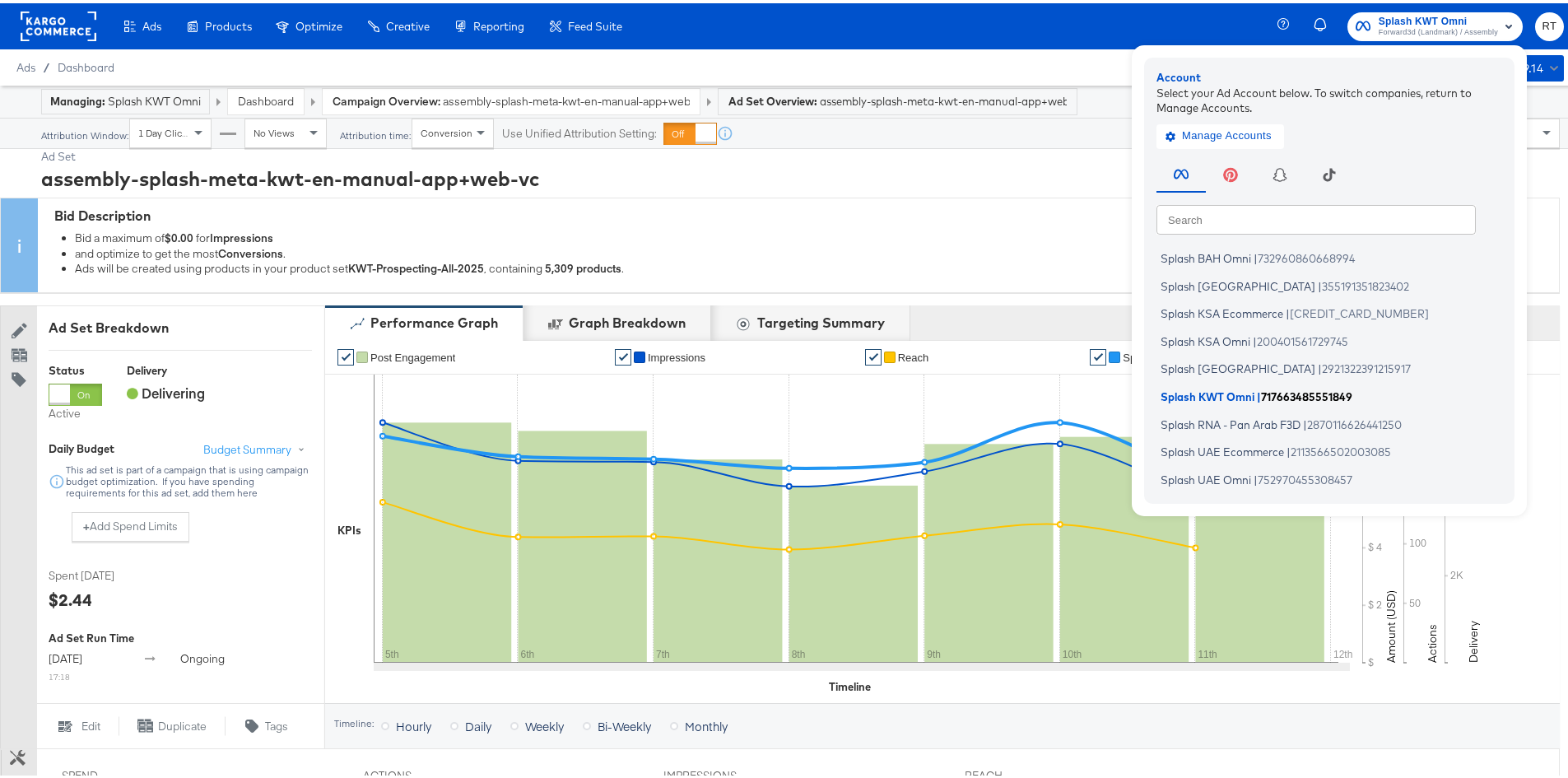
click at [1232, 401] on li "Splash KWT Omni | 717663485551849" at bounding box center [1334, 393] width 354 height 24
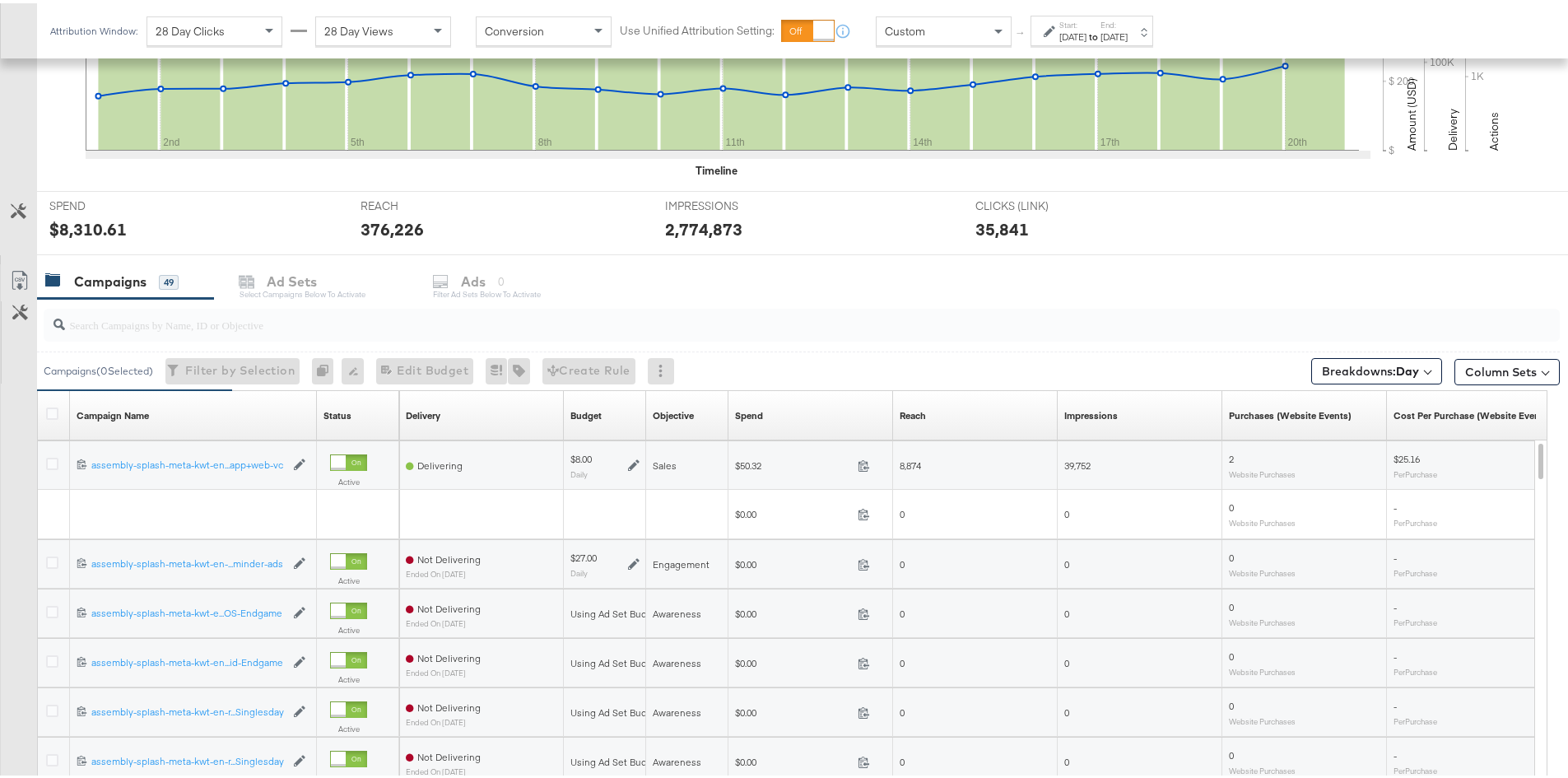
scroll to position [635, 0]
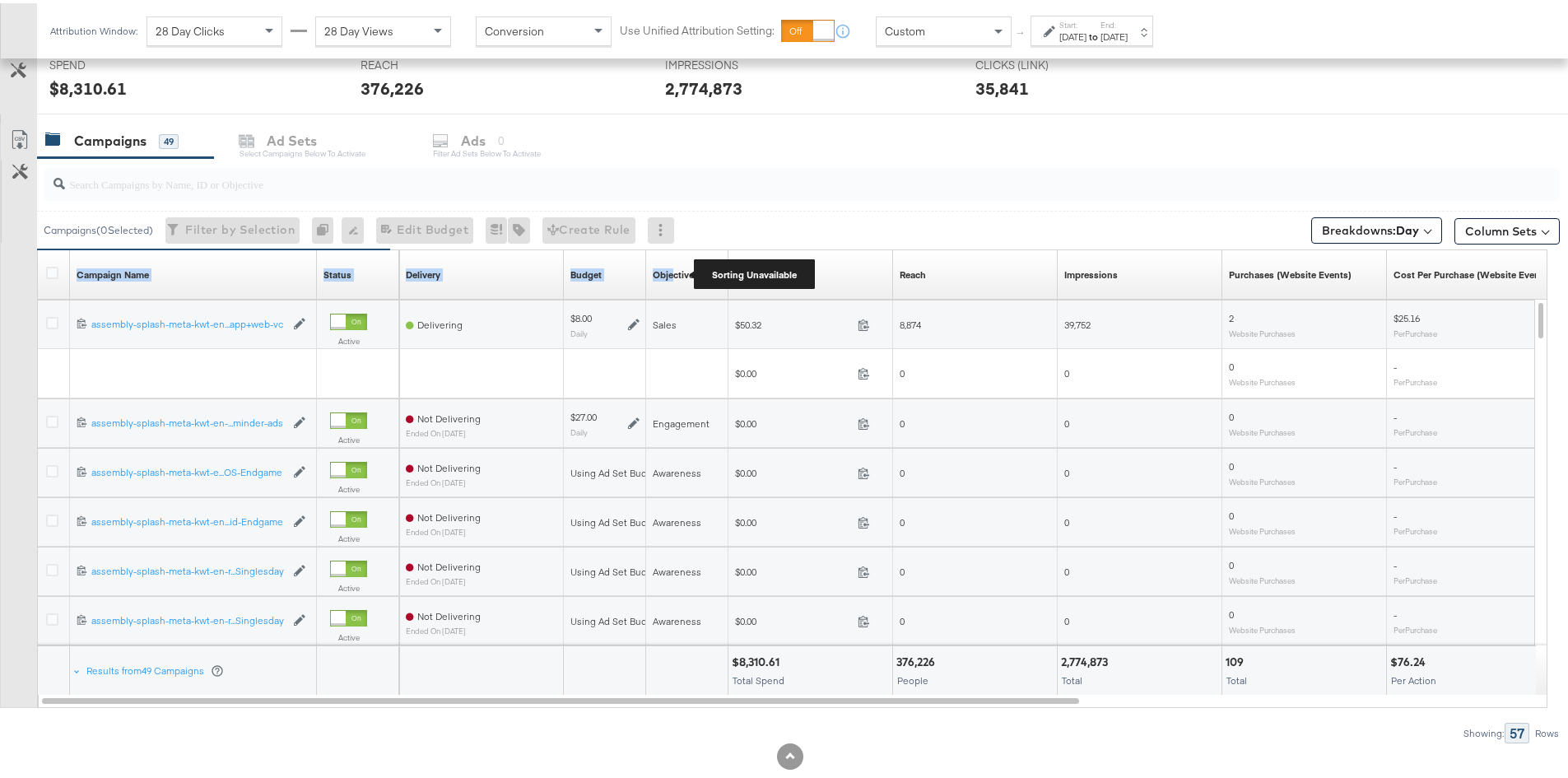
drag, startPoint x: 311, startPoint y: 261, endPoint x: 674, endPoint y: 273, distance: 363.2
click at [38, 247] on div "Campaign Name Sorting Unavailable Status Sorting Unavailable Delivery Sorting U…" at bounding box center [38, 247] width 0 height 0
drag, startPoint x: 314, startPoint y: 262, endPoint x: 618, endPoint y: 296, distance: 305.9
click at [38, 247] on div "Campaign Name Sorting Unavailable Status Sorting Unavailable Delivery Sorting U…" at bounding box center [38, 247] width 0 height 0
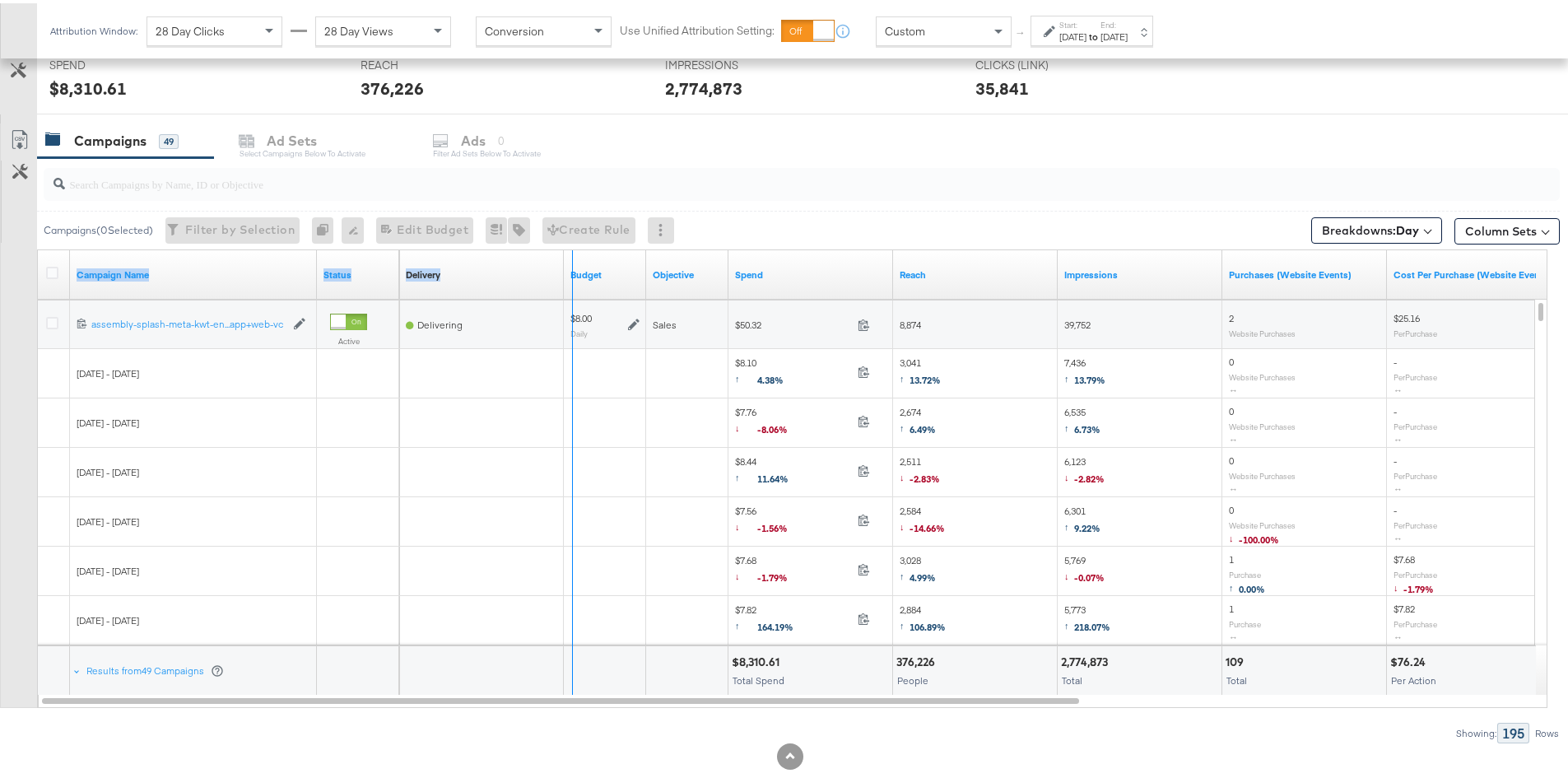
drag, startPoint x: 313, startPoint y: 278, endPoint x: 547, endPoint y: 284, distance: 234.1
click at [38, 247] on div "Campaign Name Status Delivery Sorting Unavailable Budget Objective Spend Reach …" at bounding box center [38, 247] width 0 height 0
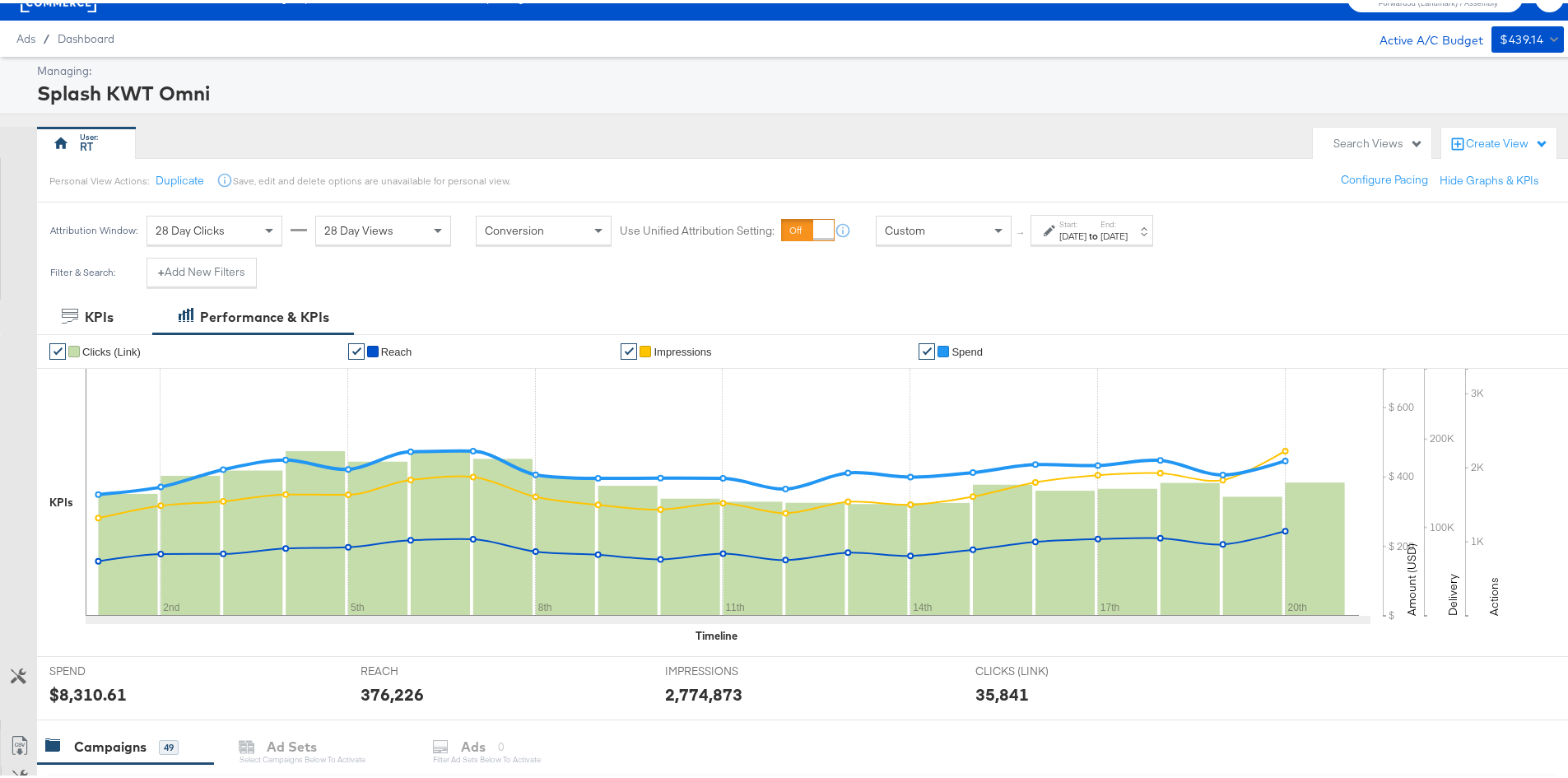
scroll to position [0, 0]
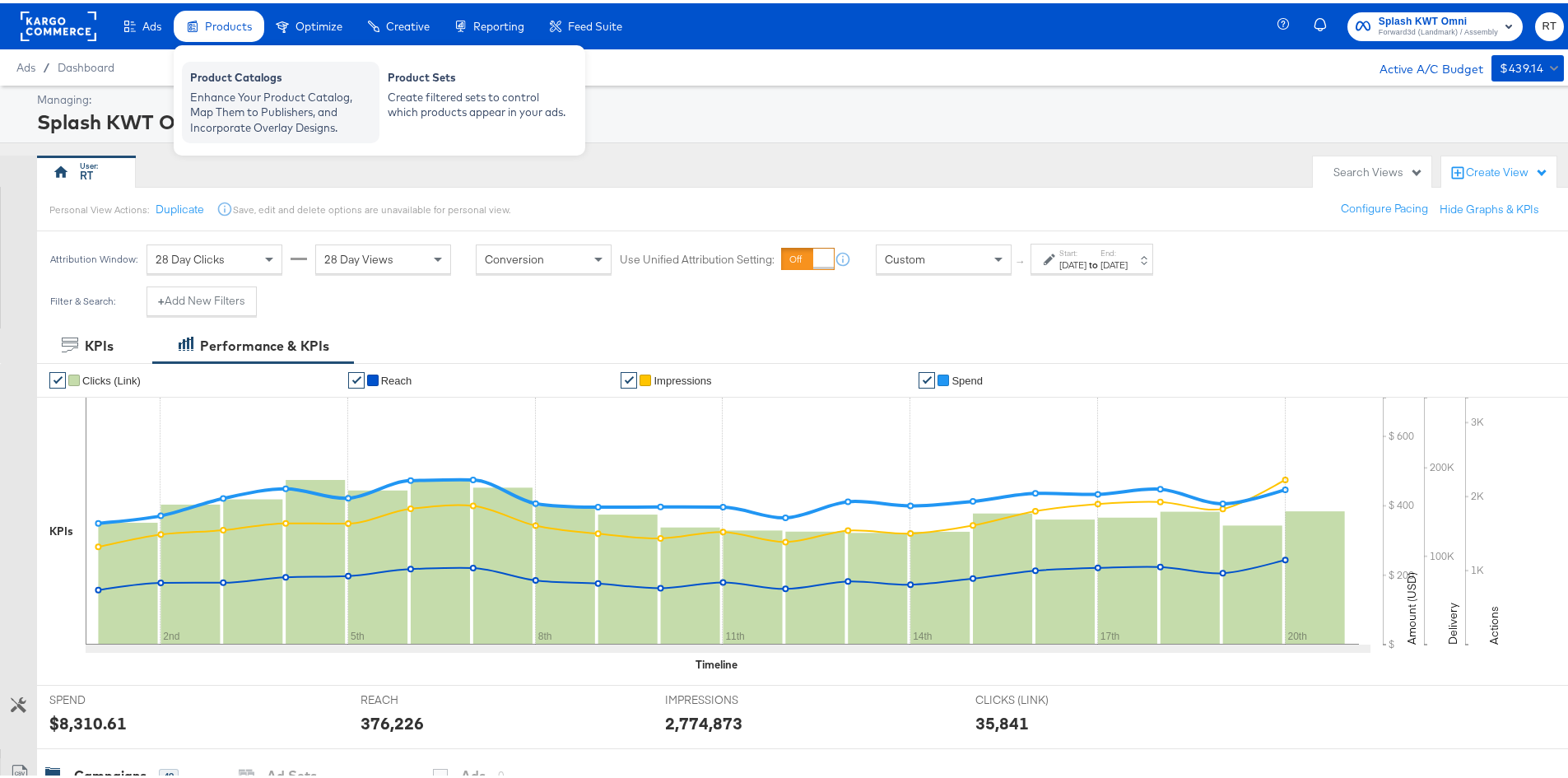
click at [226, 78] on div "Product Catalogs" at bounding box center [280, 77] width 181 height 20
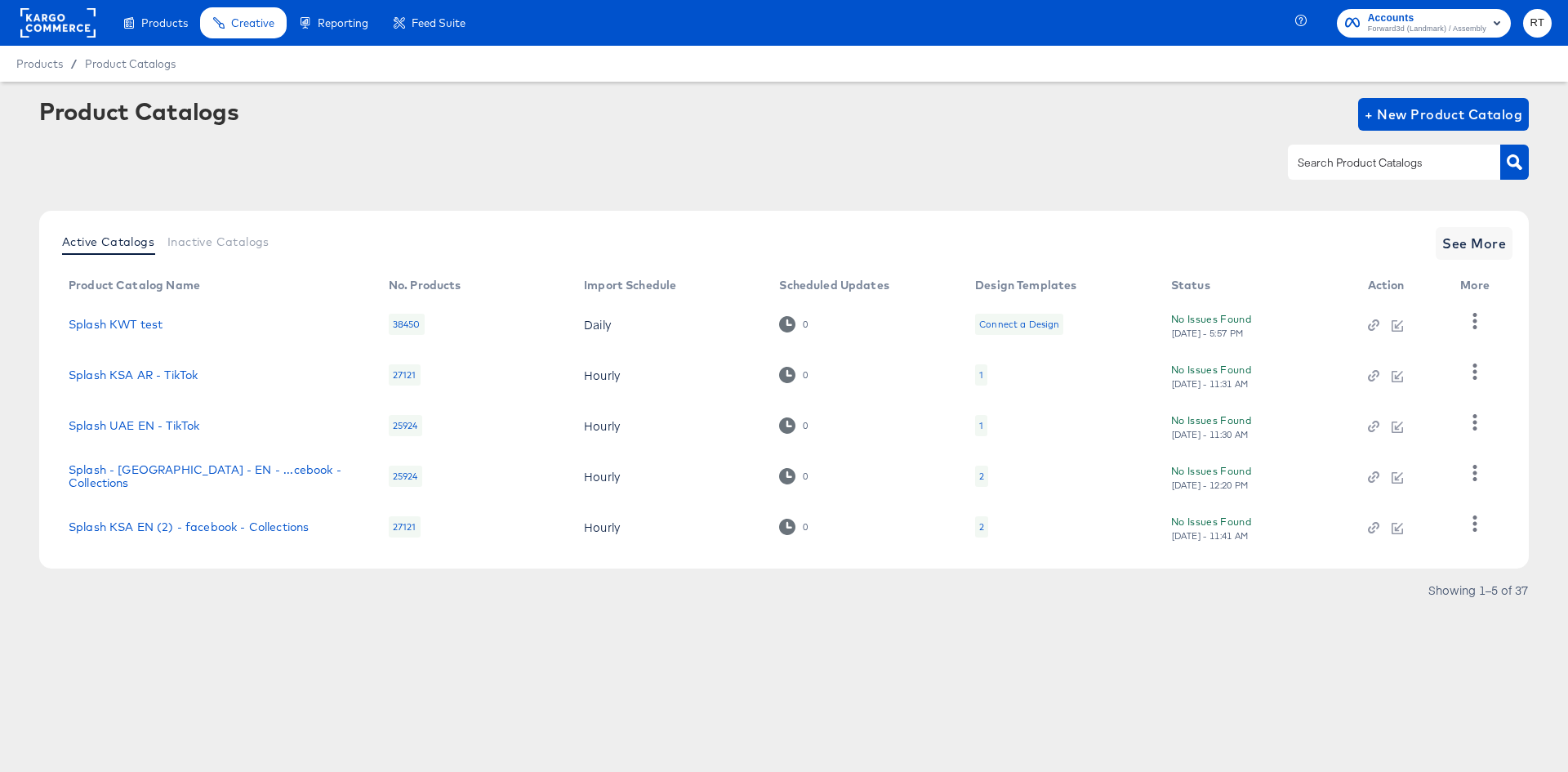
drag, startPoint x: 1362, startPoint y: 152, endPoint x: 1362, endPoint y: 163, distance: 11.0
click at [1362, 163] on div at bounding box center [1394, 161] width 212 height 34
type input "kw"
click at [1520, 165] on icon "button" at bounding box center [1515, 161] width 16 height 16
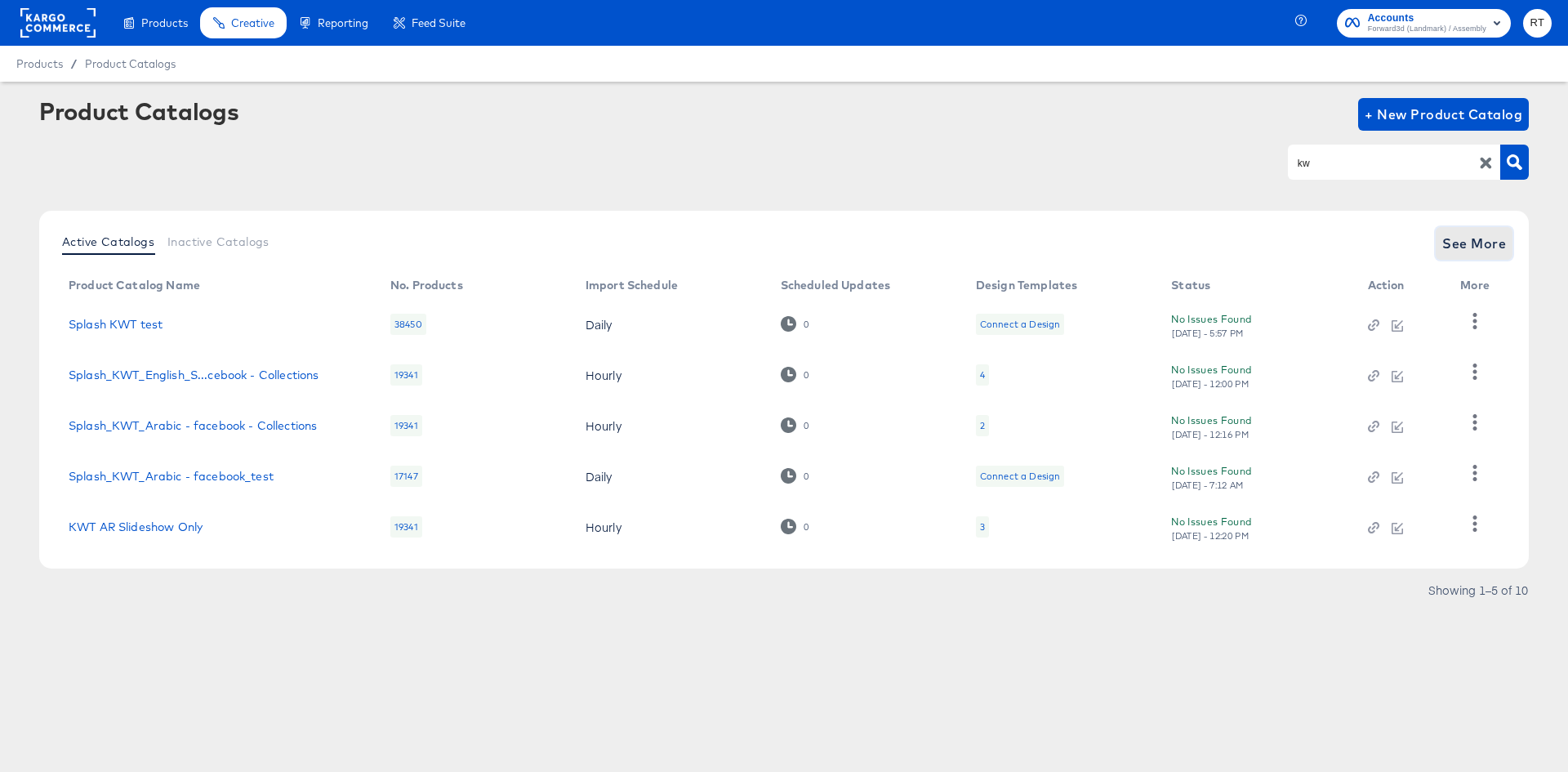
click at [1480, 247] on span "See More" at bounding box center [1475, 243] width 64 height 23
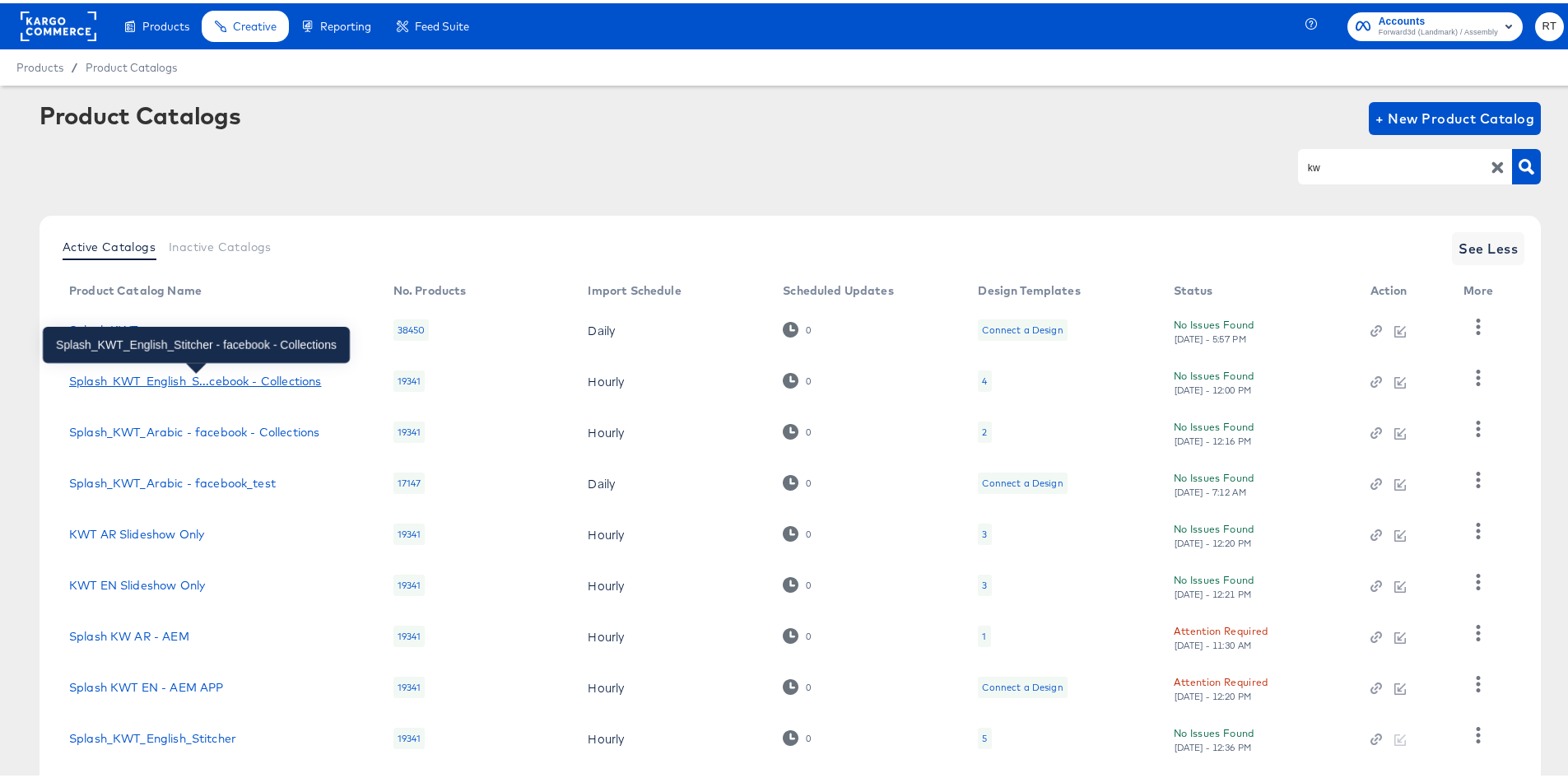
click at [157, 375] on div "Splash_KWT_English_S...cebook - Collections" at bounding box center [195, 378] width 252 height 13
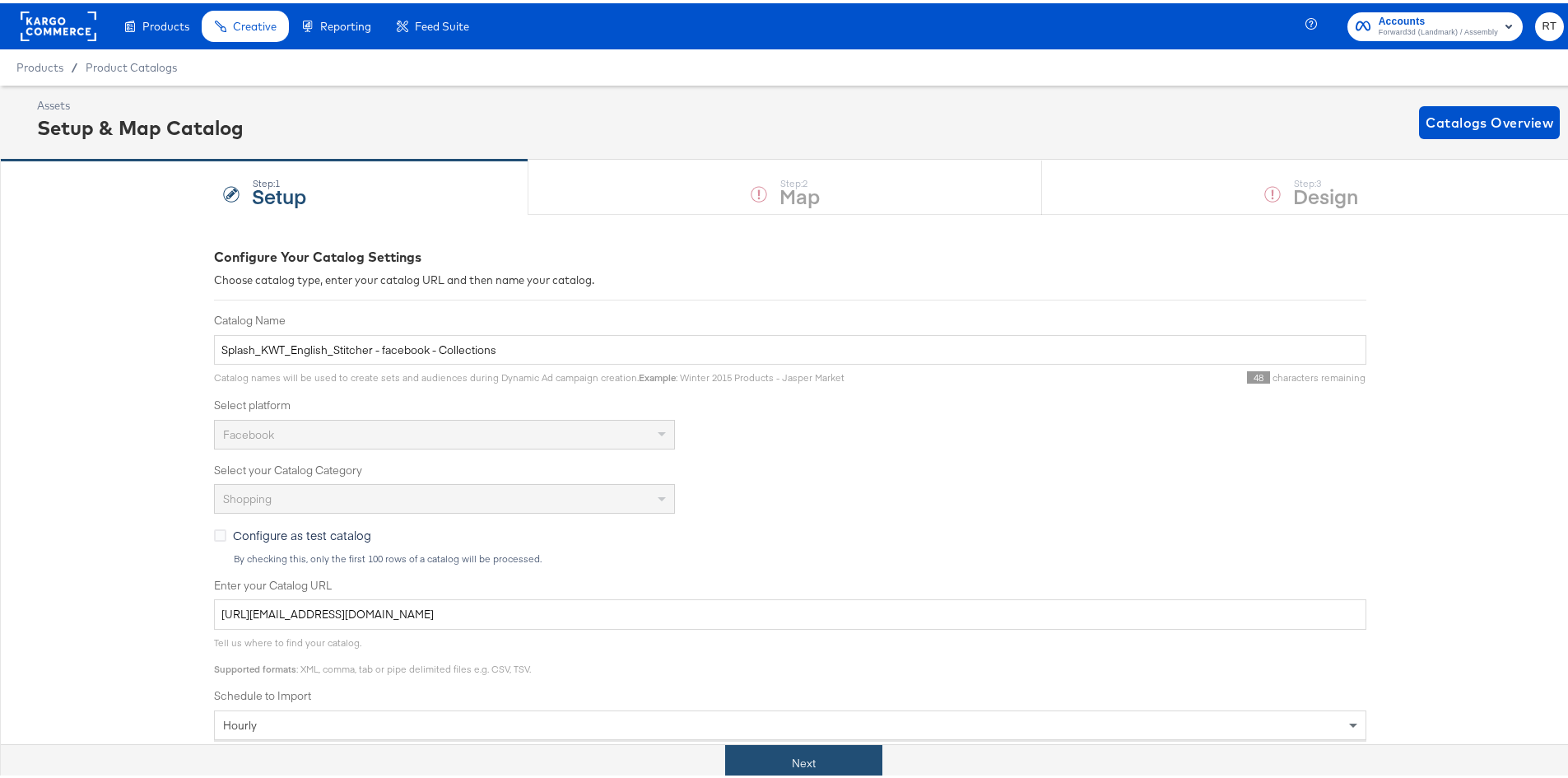
click at [802, 757] on button "Next" at bounding box center [803, 760] width 157 height 37
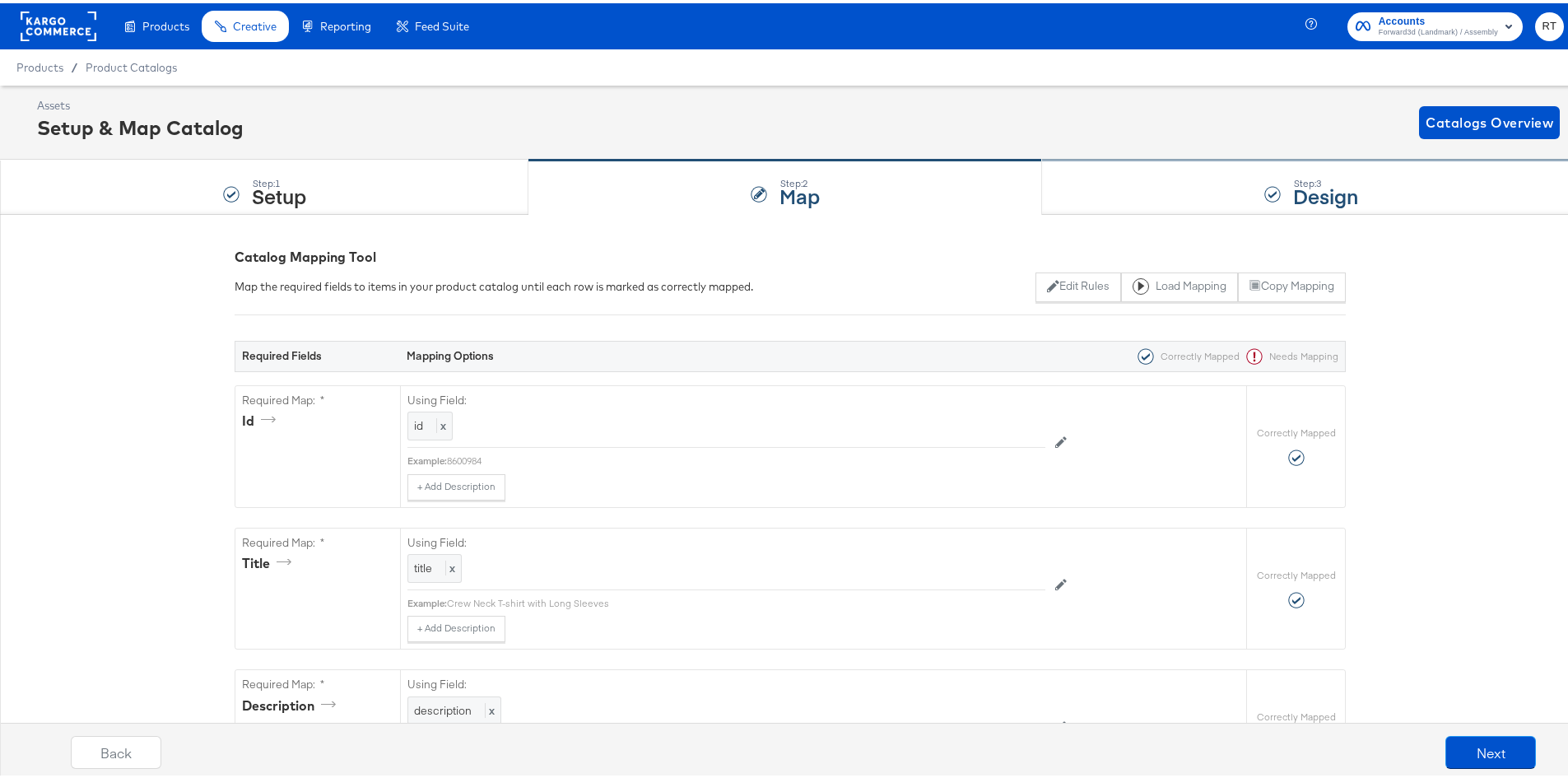
click at [1253, 165] on div "Step: 3 Design" at bounding box center [1311, 184] width 538 height 55
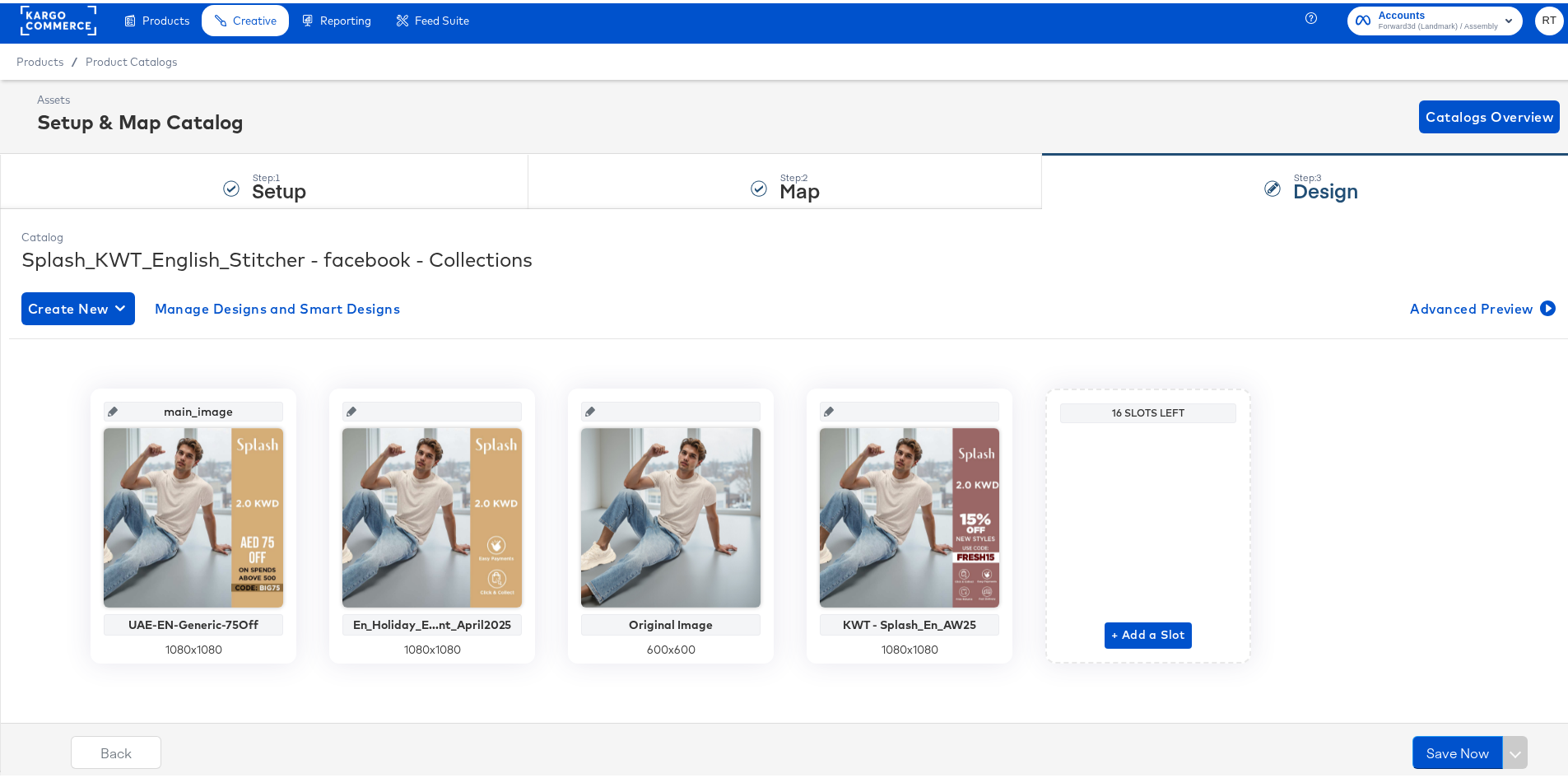
scroll to position [7, 0]
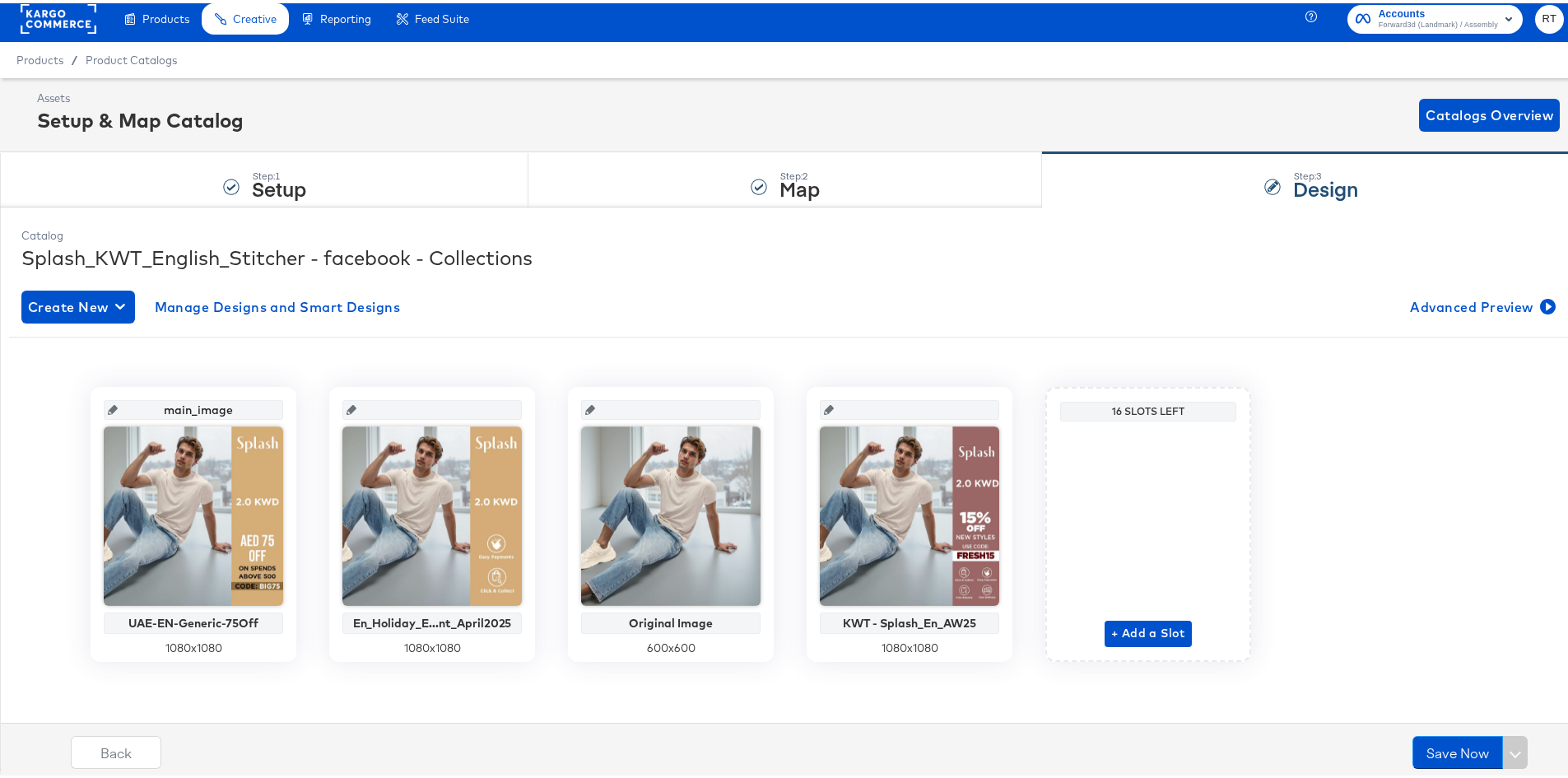
drag, startPoint x: 163, startPoint y: 67, endPoint x: 184, endPoint y: 83, distance: 26.4
click at [0, 0] on div "Product Catalogs" at bounding box center [0, 0] width 0 height 0
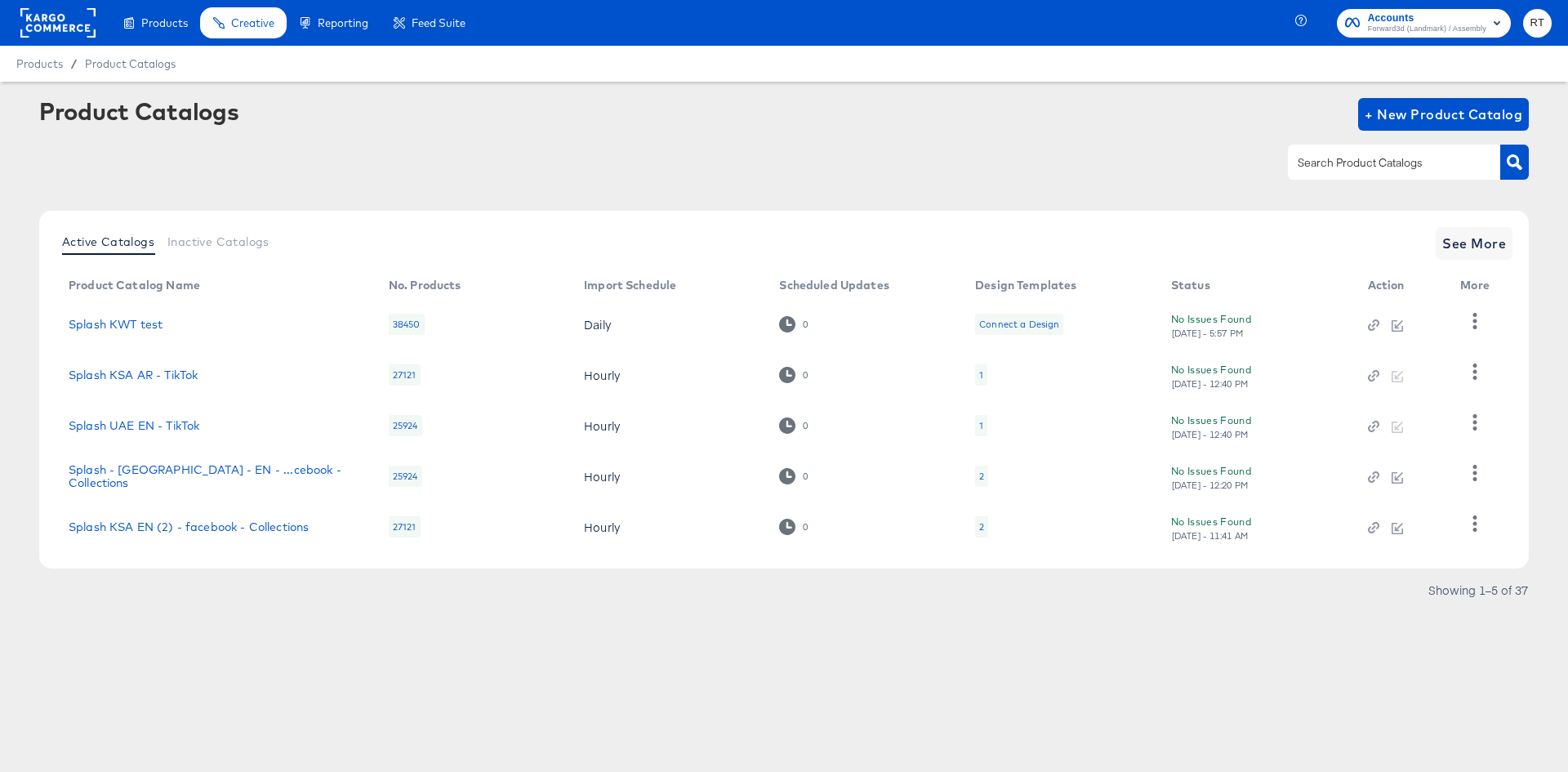
click at [1381, 166] on input "text" at bounding box center [1381, 162] width 174 height 19
type input "kw"
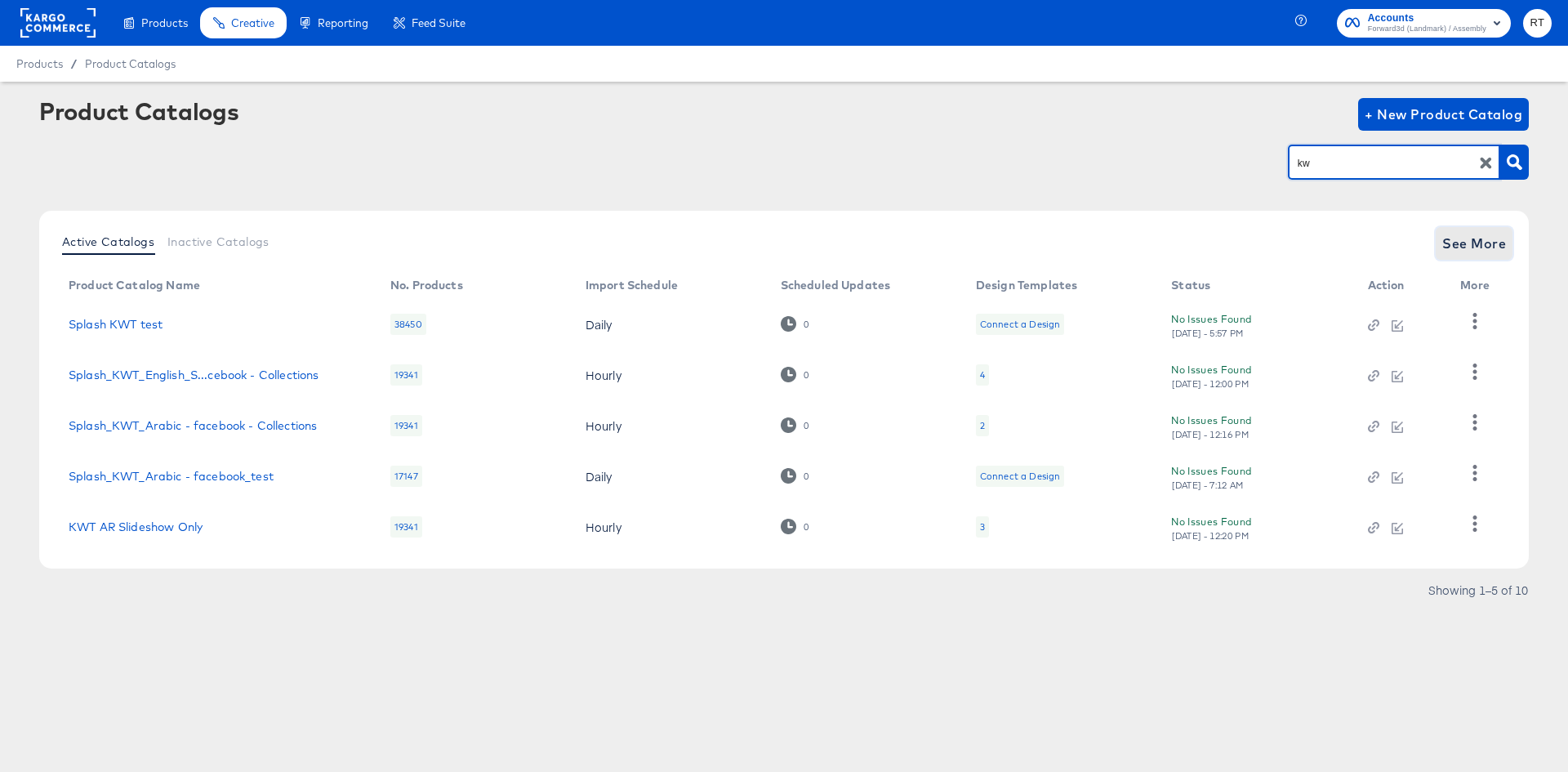
click at [1506, 247] on span "See More" at bounding box center [1475, 243] width 64 height 23
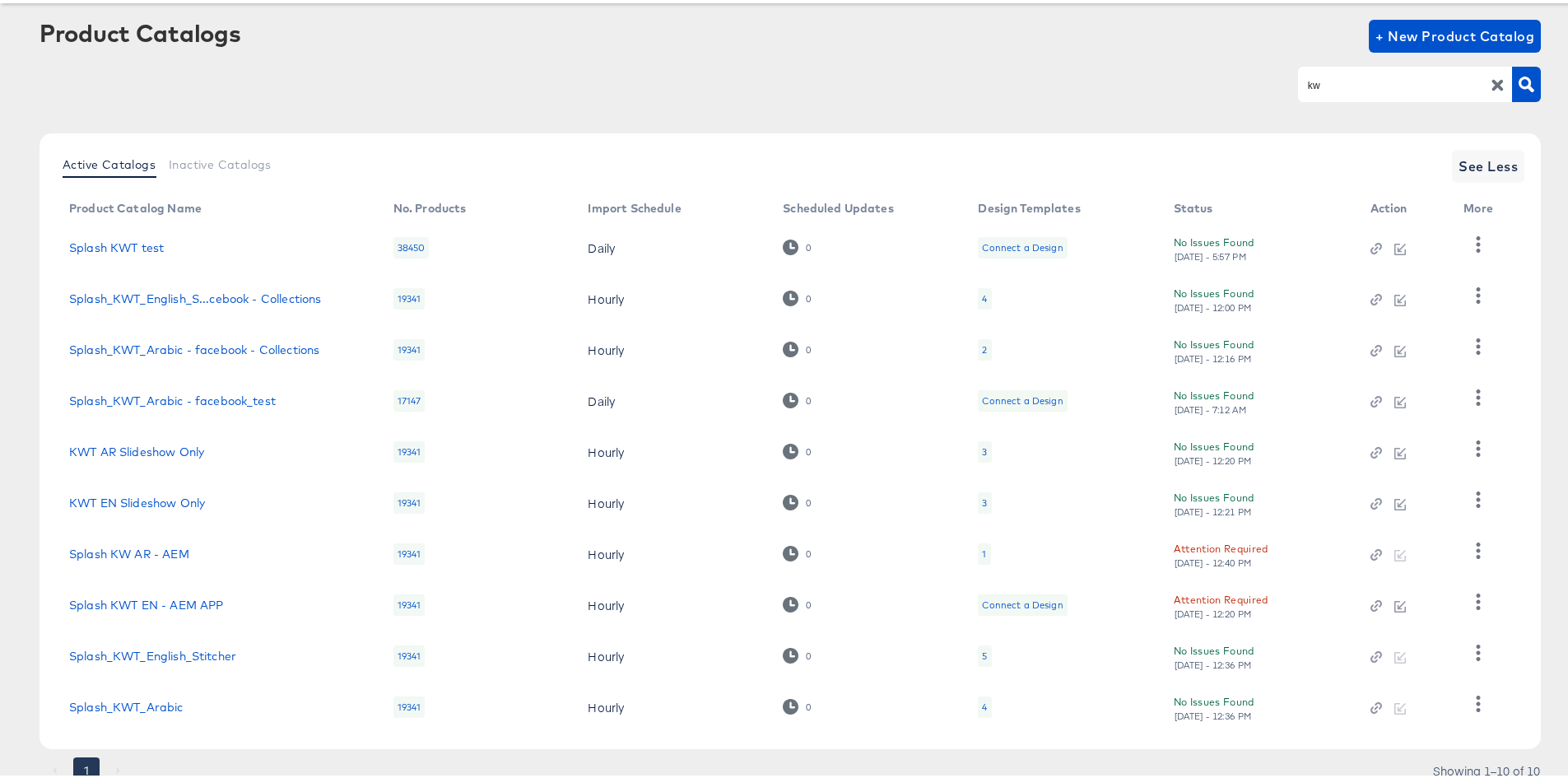
scroll to position [142, 0]
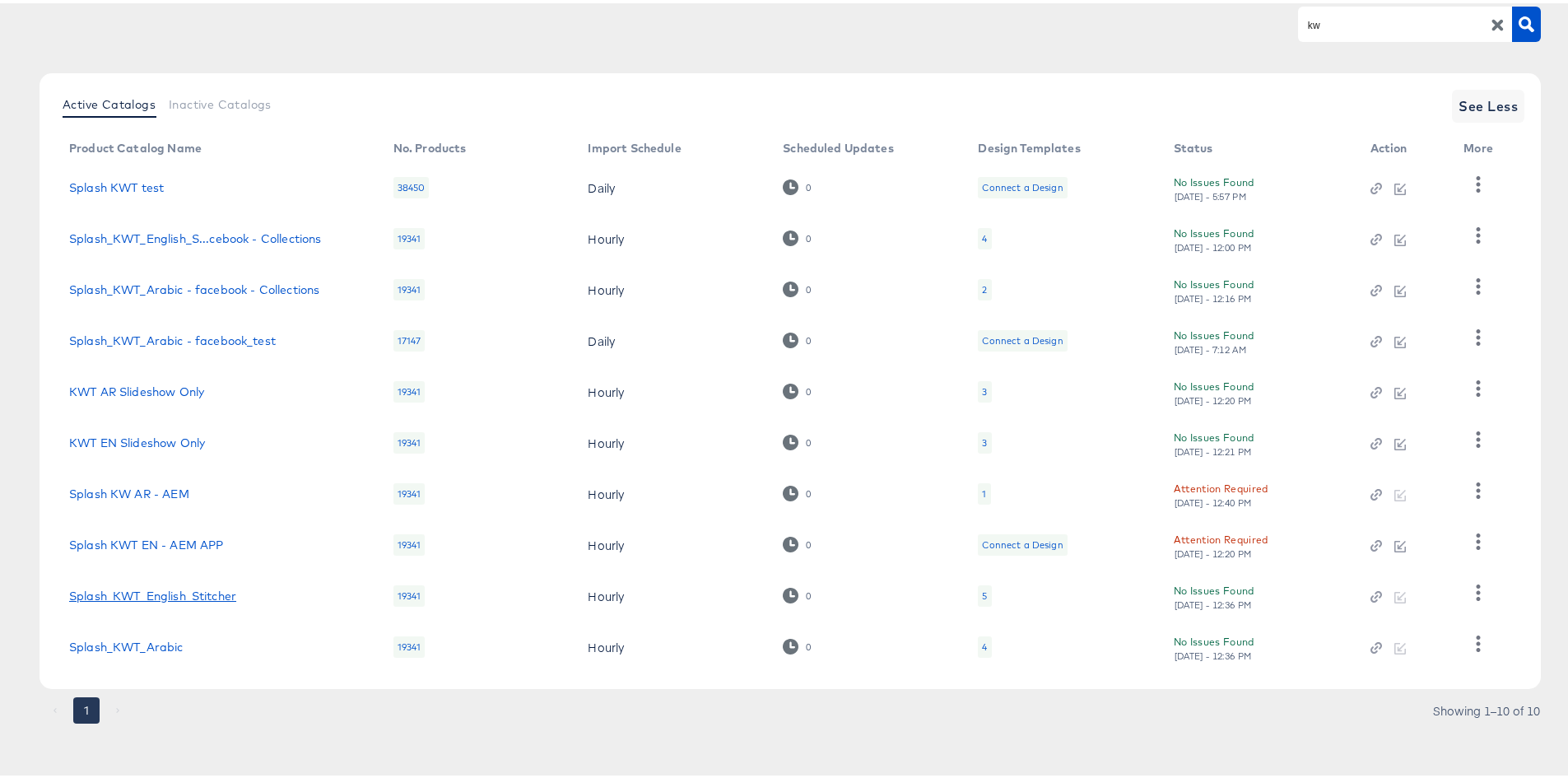
click at [185, 599] on link "Splash_KWT_English_Stitcher" at bounding box center [153, 593] width 167 height 13
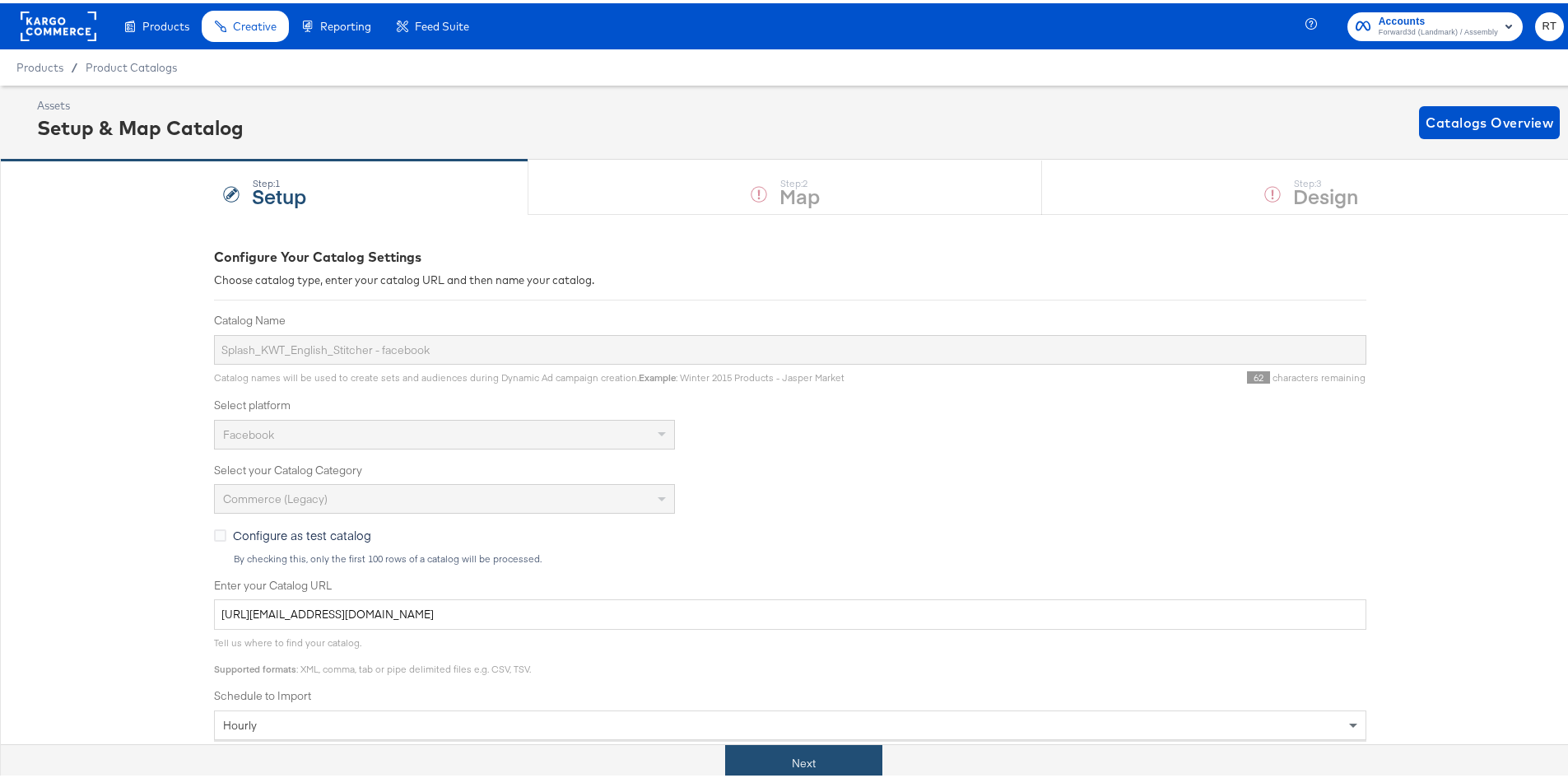
click at [796, 771] on button "Next" at bounding box center [803, 760] width 157 height 37
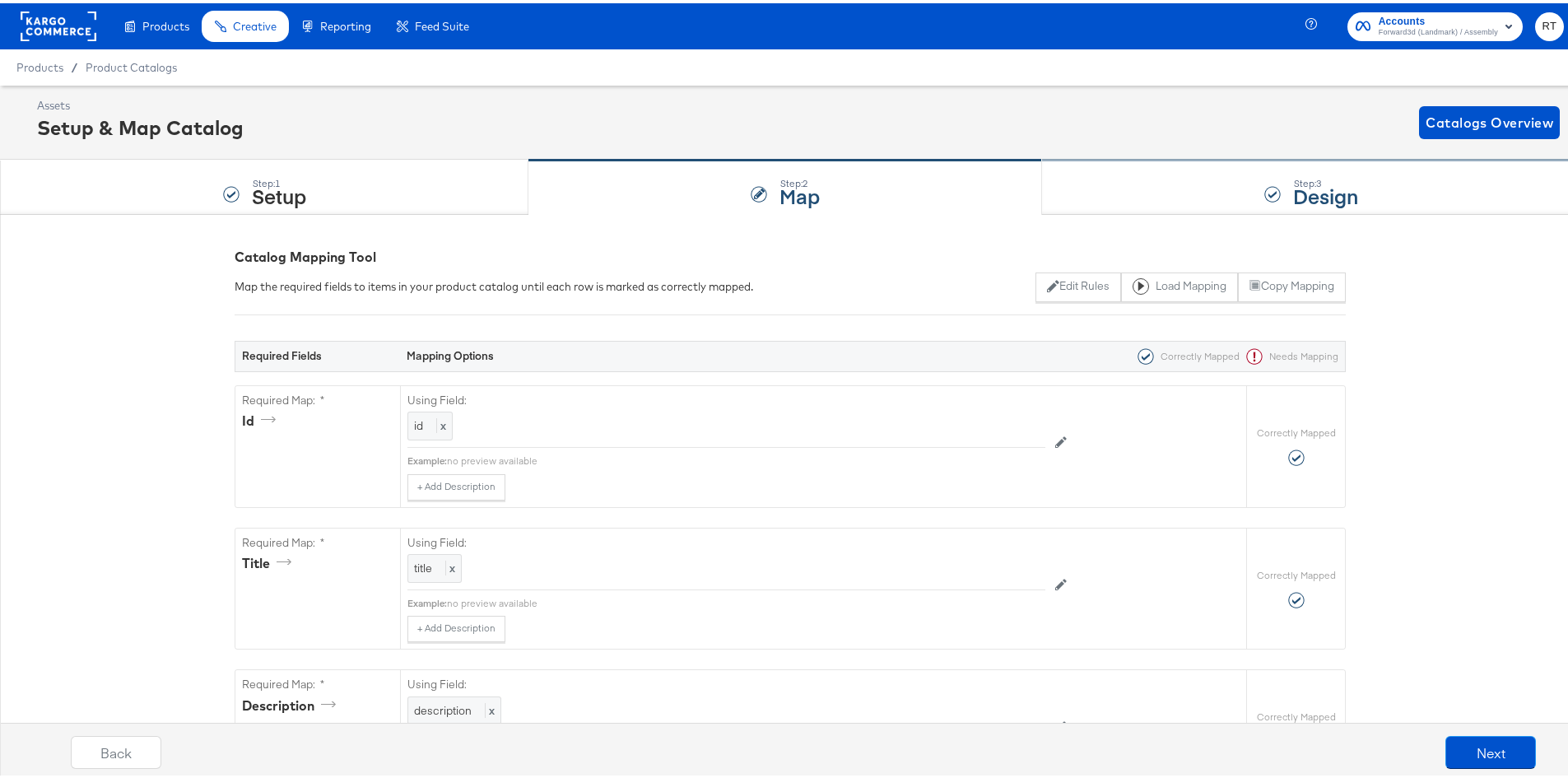
click at [1208, 189] on div "Step: 3 Design" at bounding box center [1311, 184] width 538 height 55
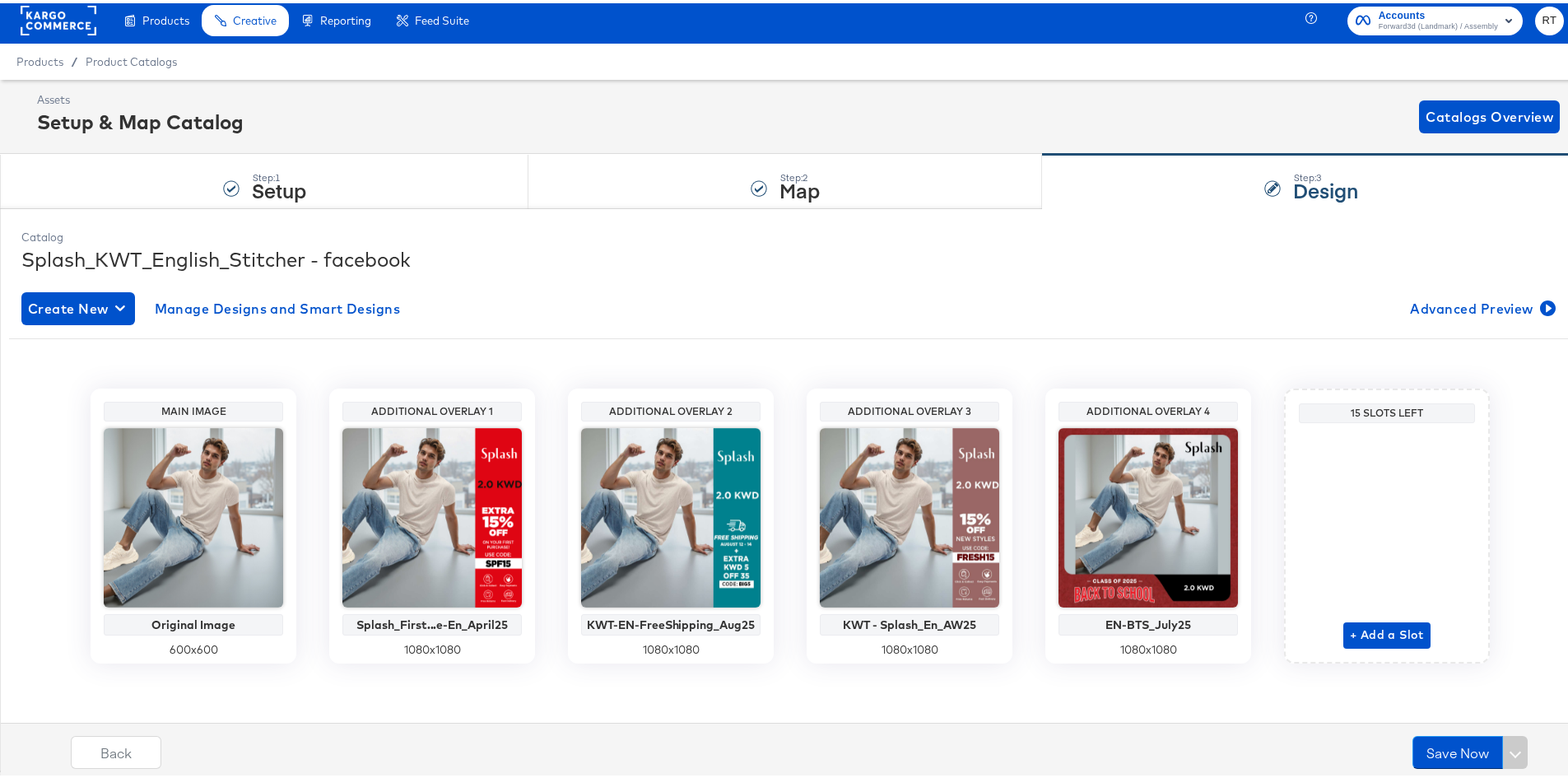
scroll to position [7, 0]
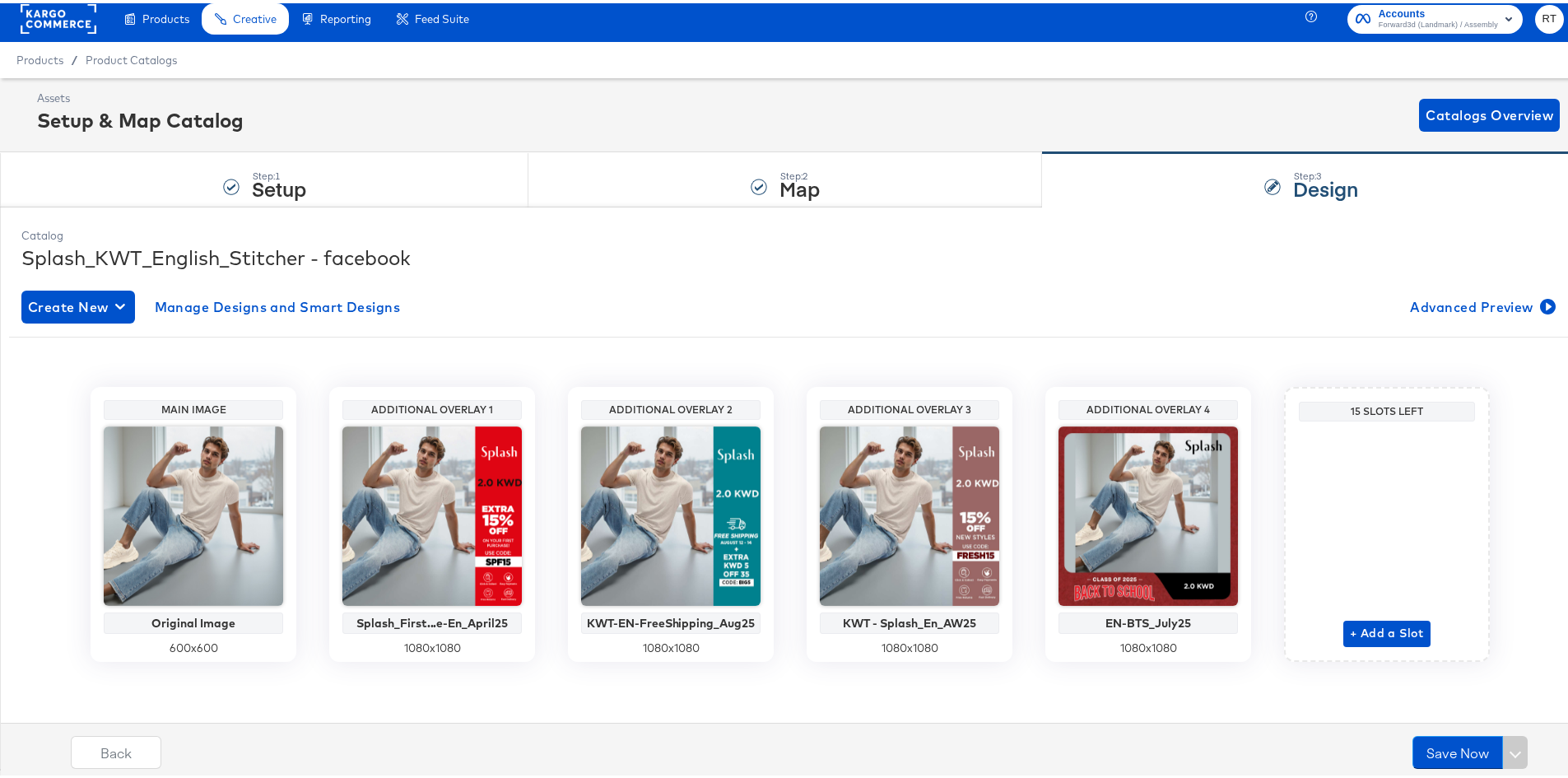
click at [1380, 24] on span "Forward3d (Landmark) / Assembly" at bounding box center [1438, 22] width 120 height 13
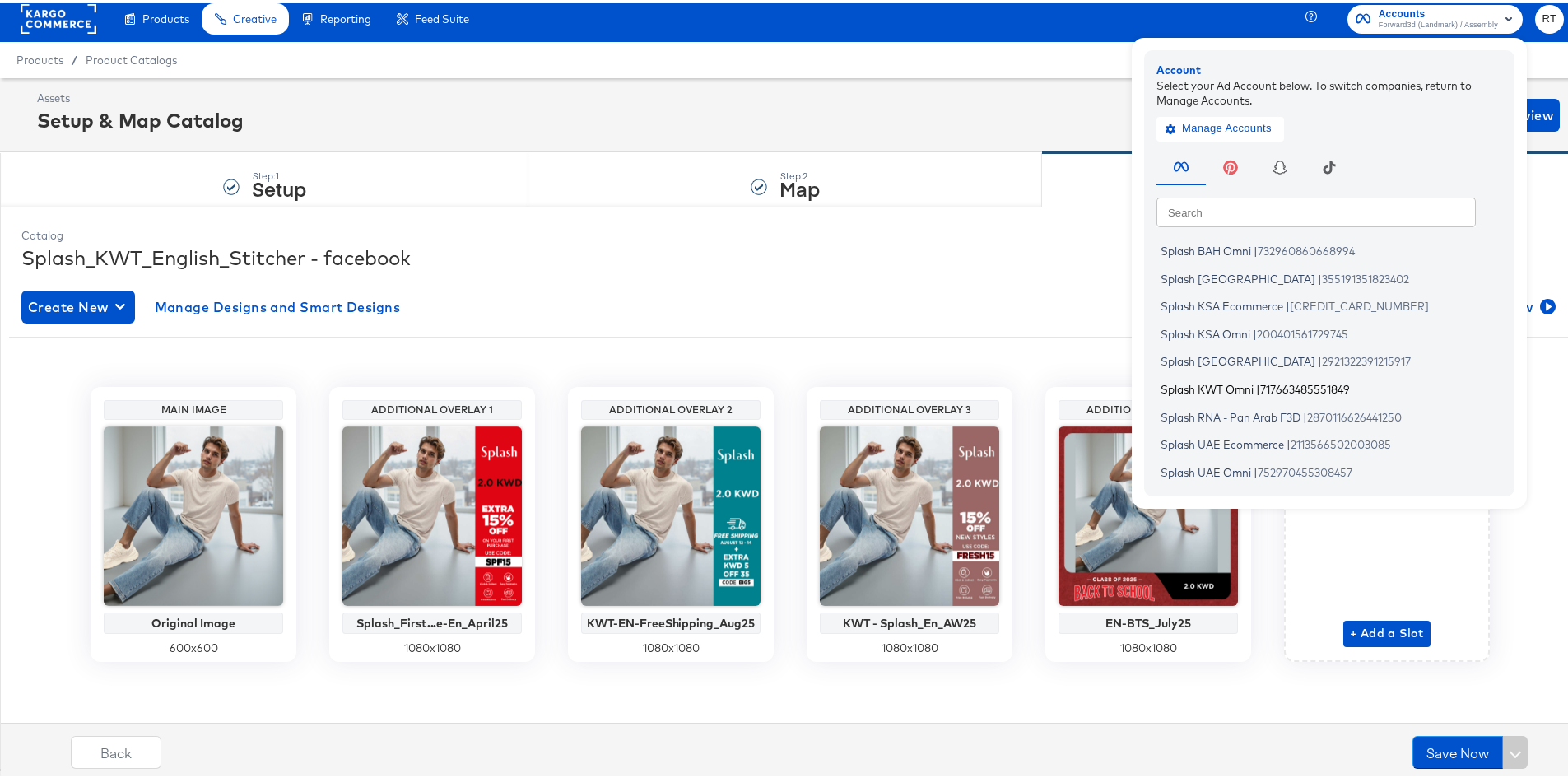
click at [1191, 383] on span "Splash KWT Omni" at bounding box center [1207, 386] width 93 height 13
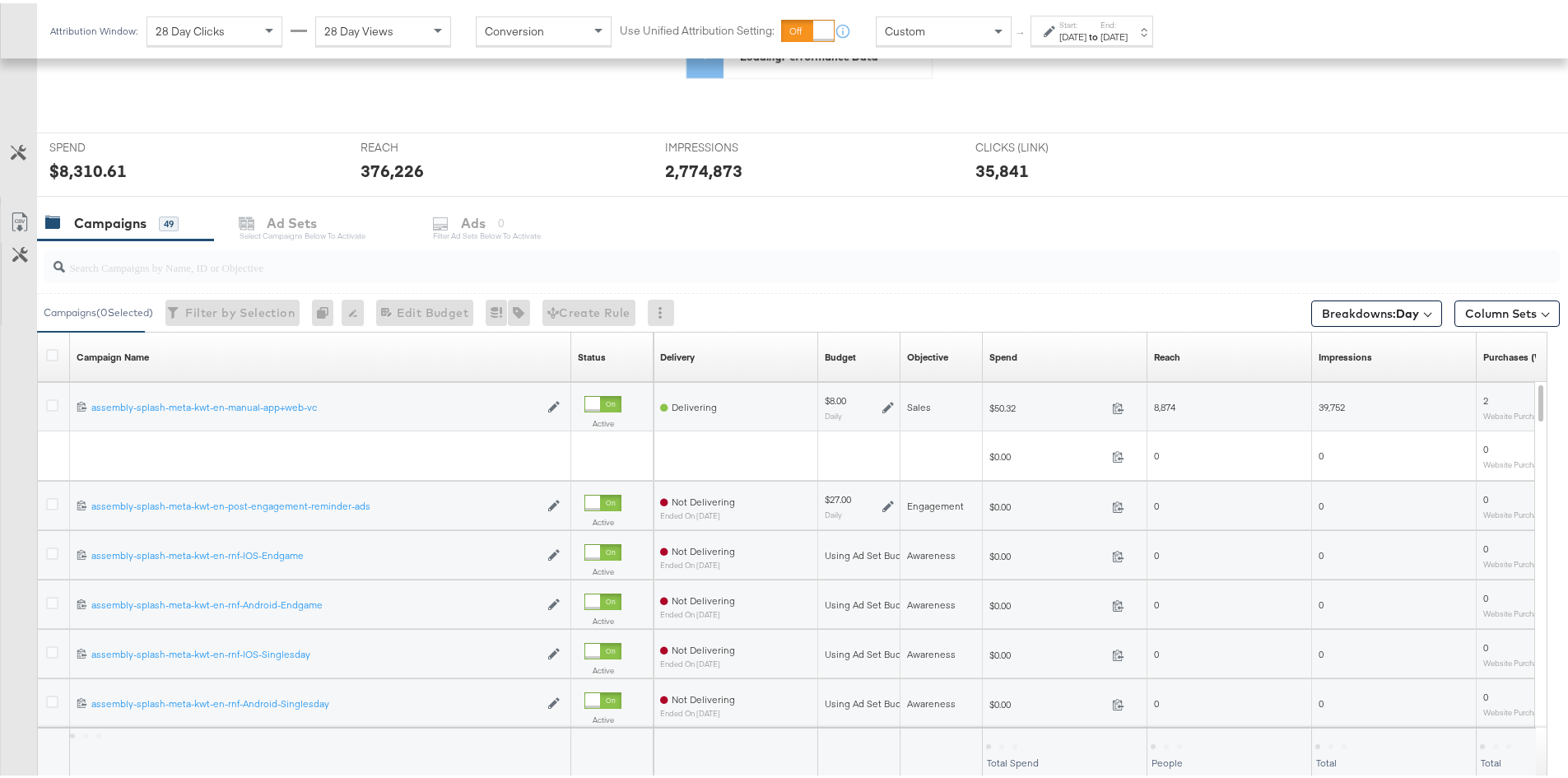
scroll to position [553, 0]
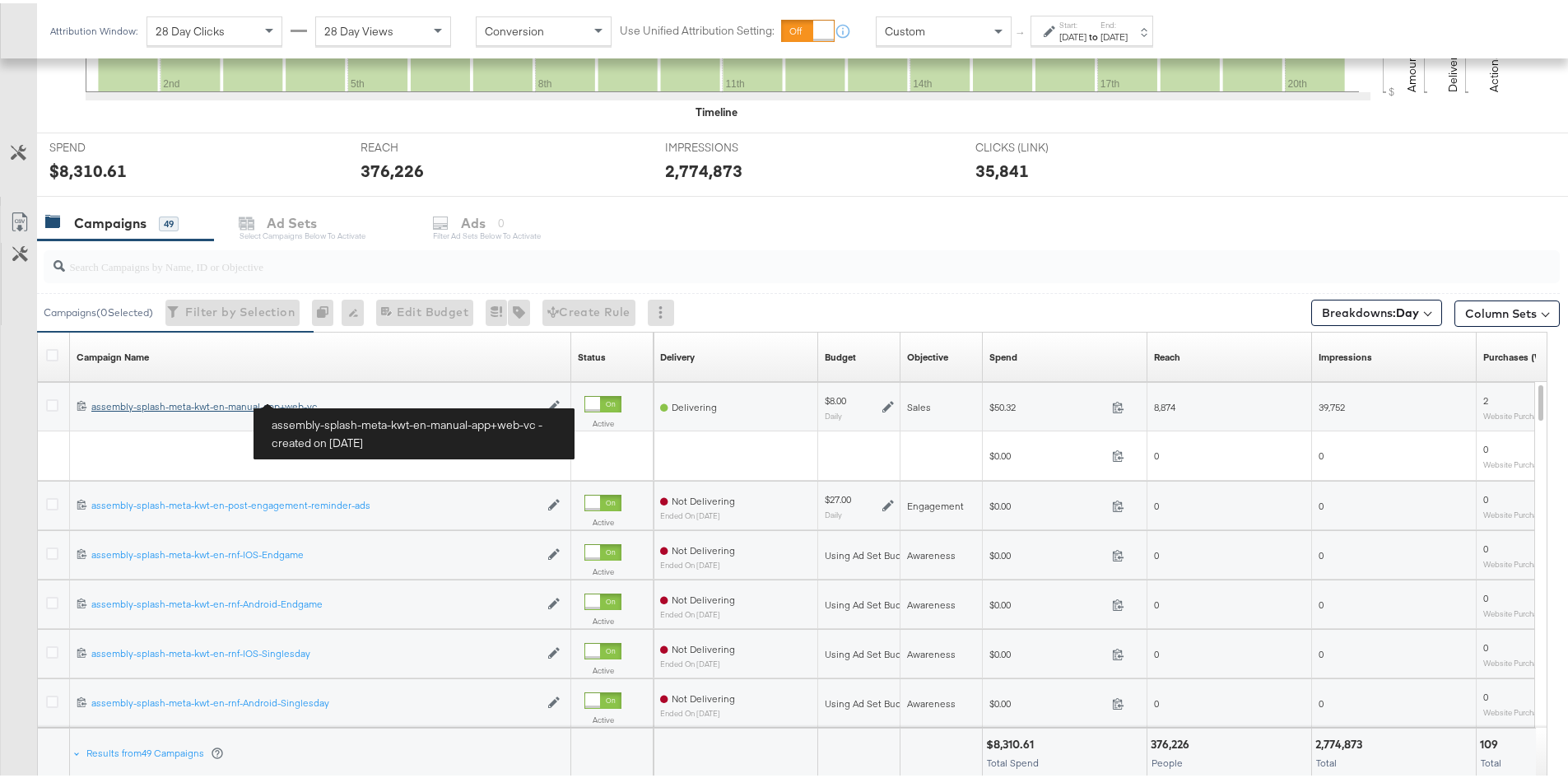
click at [262, 401] on div "assembly-splash-meta-kwt-en-manual-app+web-vc assembly-splash-meta-kwt-en-manua…" at bounding box center [315, 404] width 448 height 13
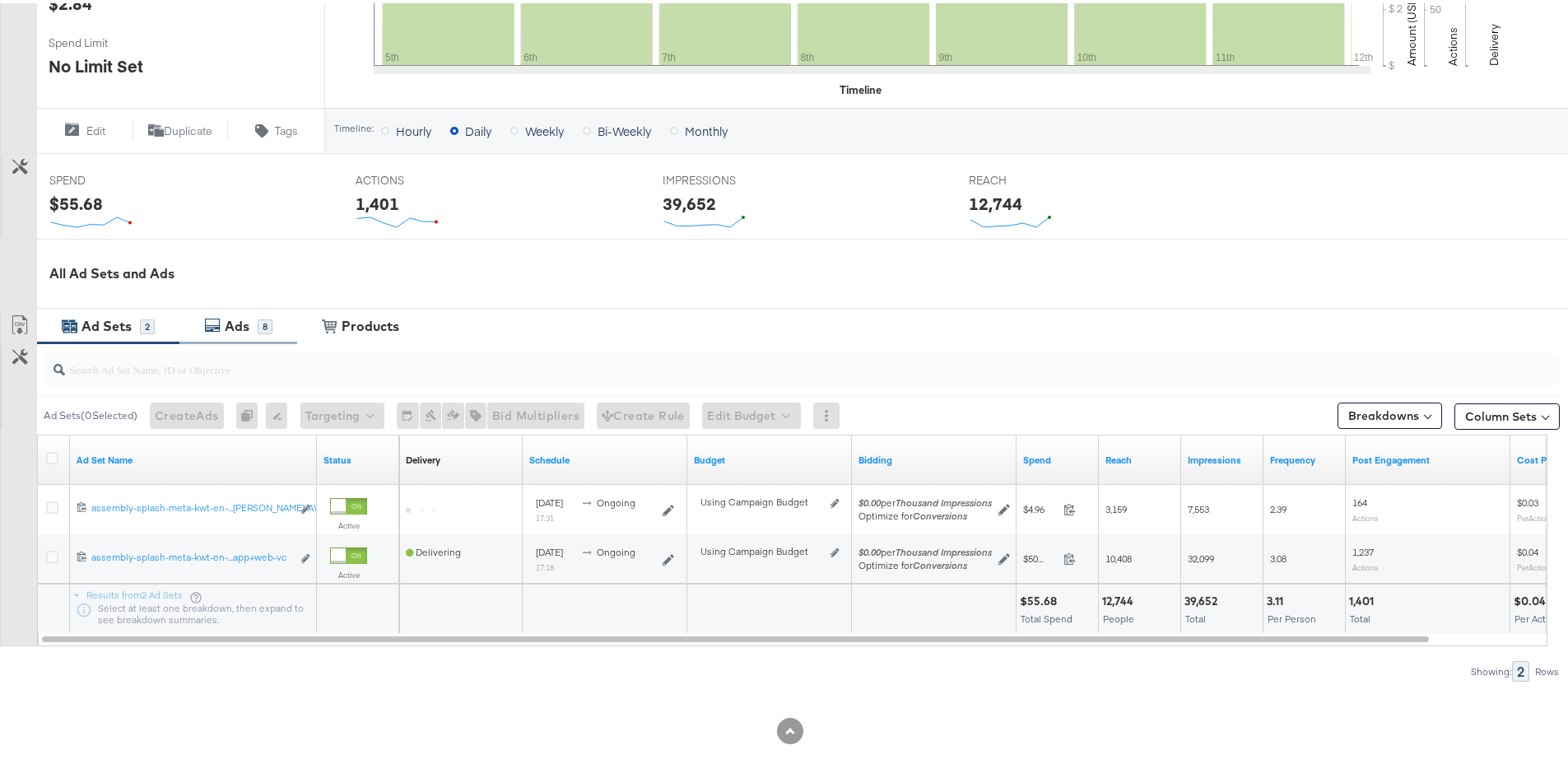
scroll to position [518, 0]
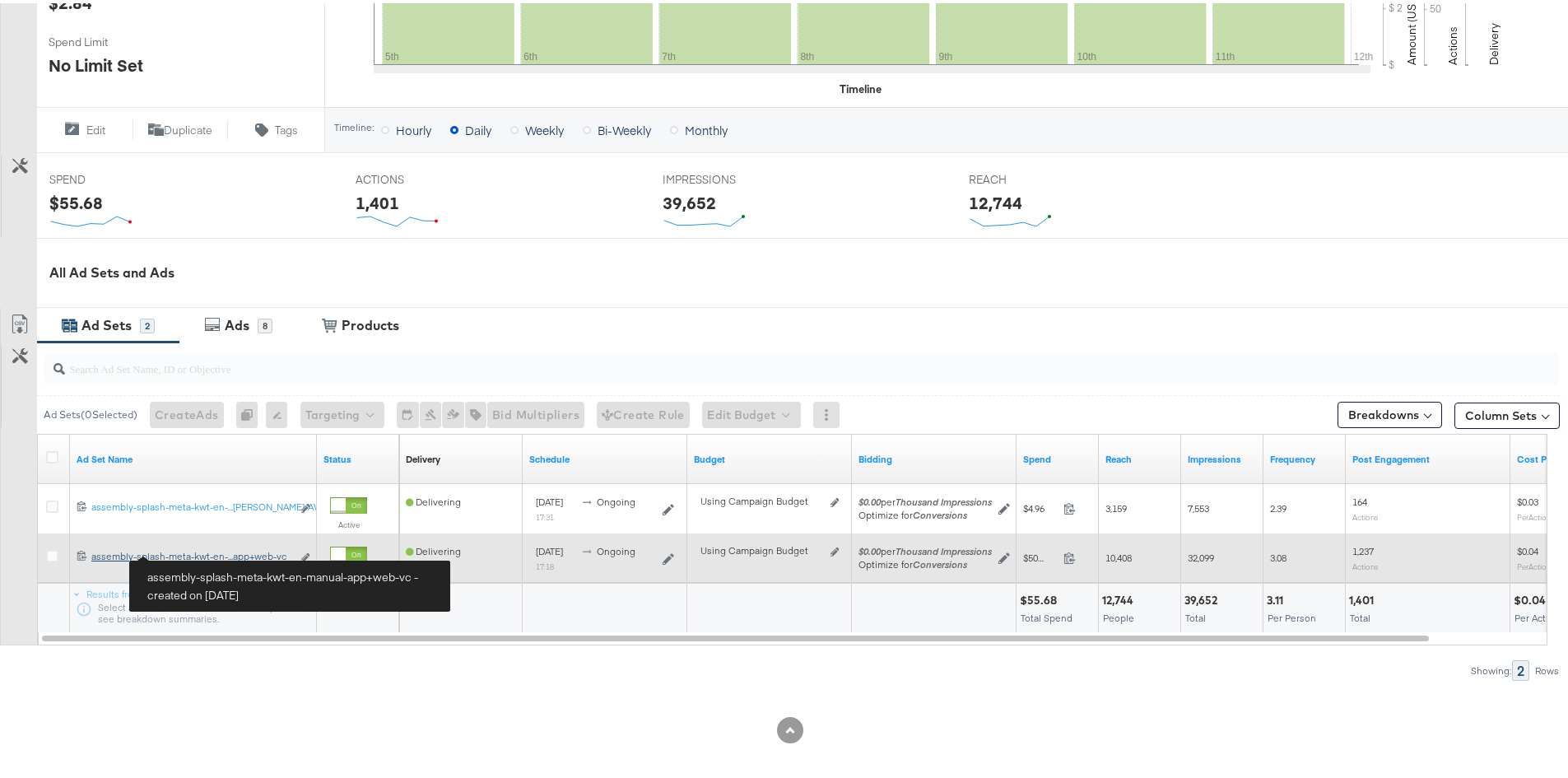
click at [226, 557] on div "assembly-splash-meta-kwt-en-manual-app+web-vc assembly-splash-meta-kwt-en-...ap…" at bounding box center [192, 553] width 200 height 13
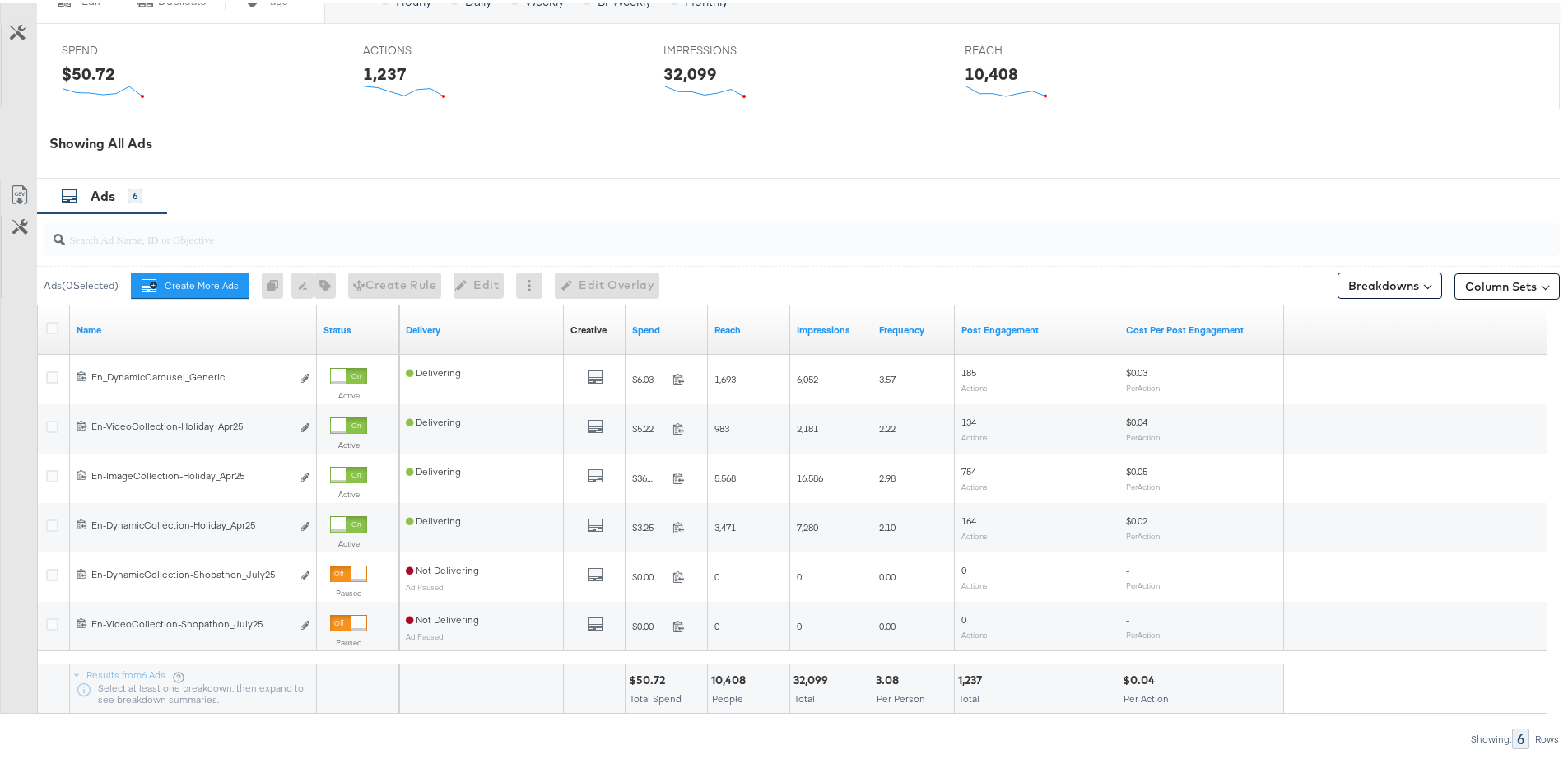
scroll to position [794, 0]
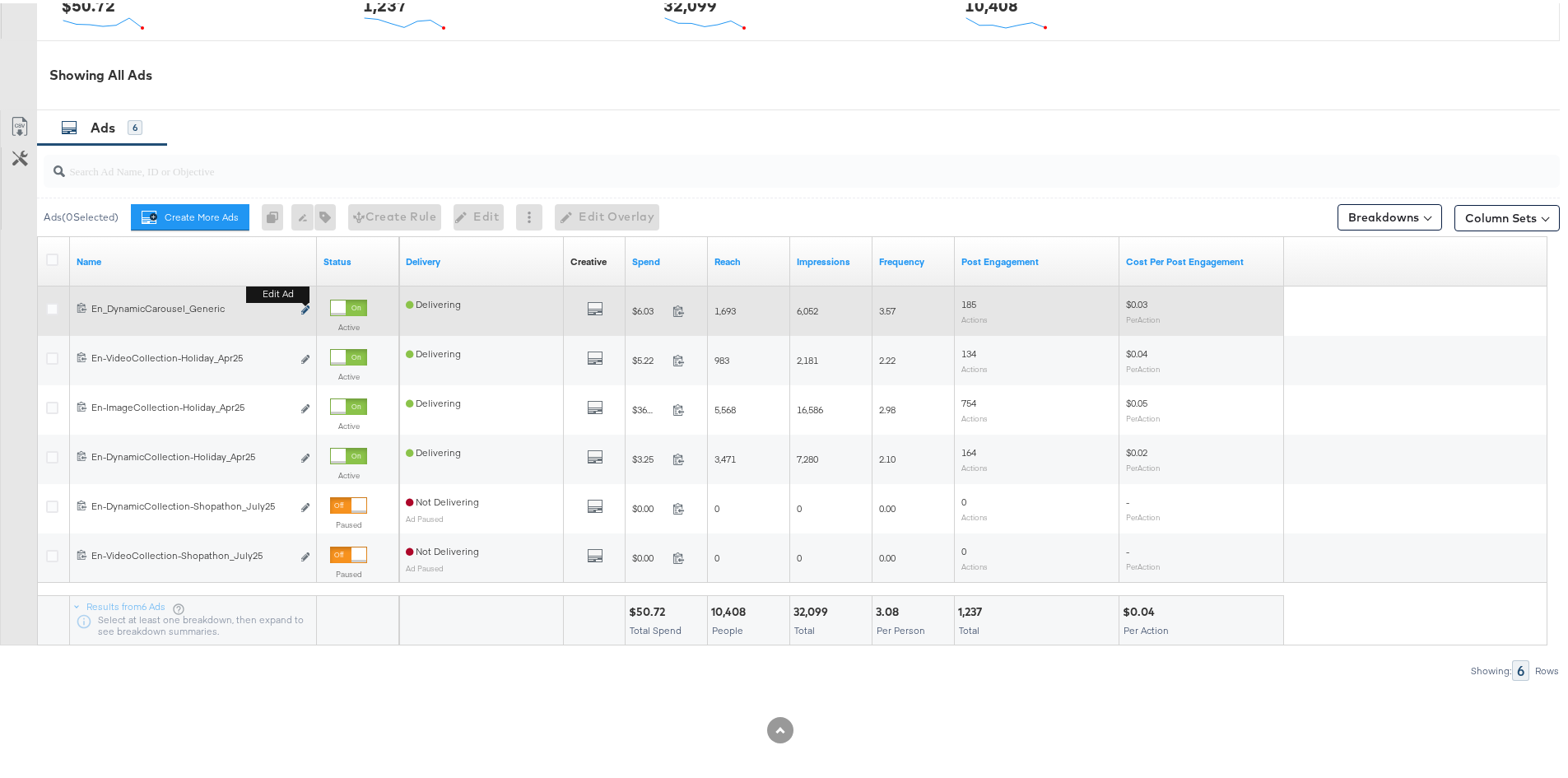
click at [306, 300] on b "Edit ad" at bounding box center [277, 291] width 64 height 17
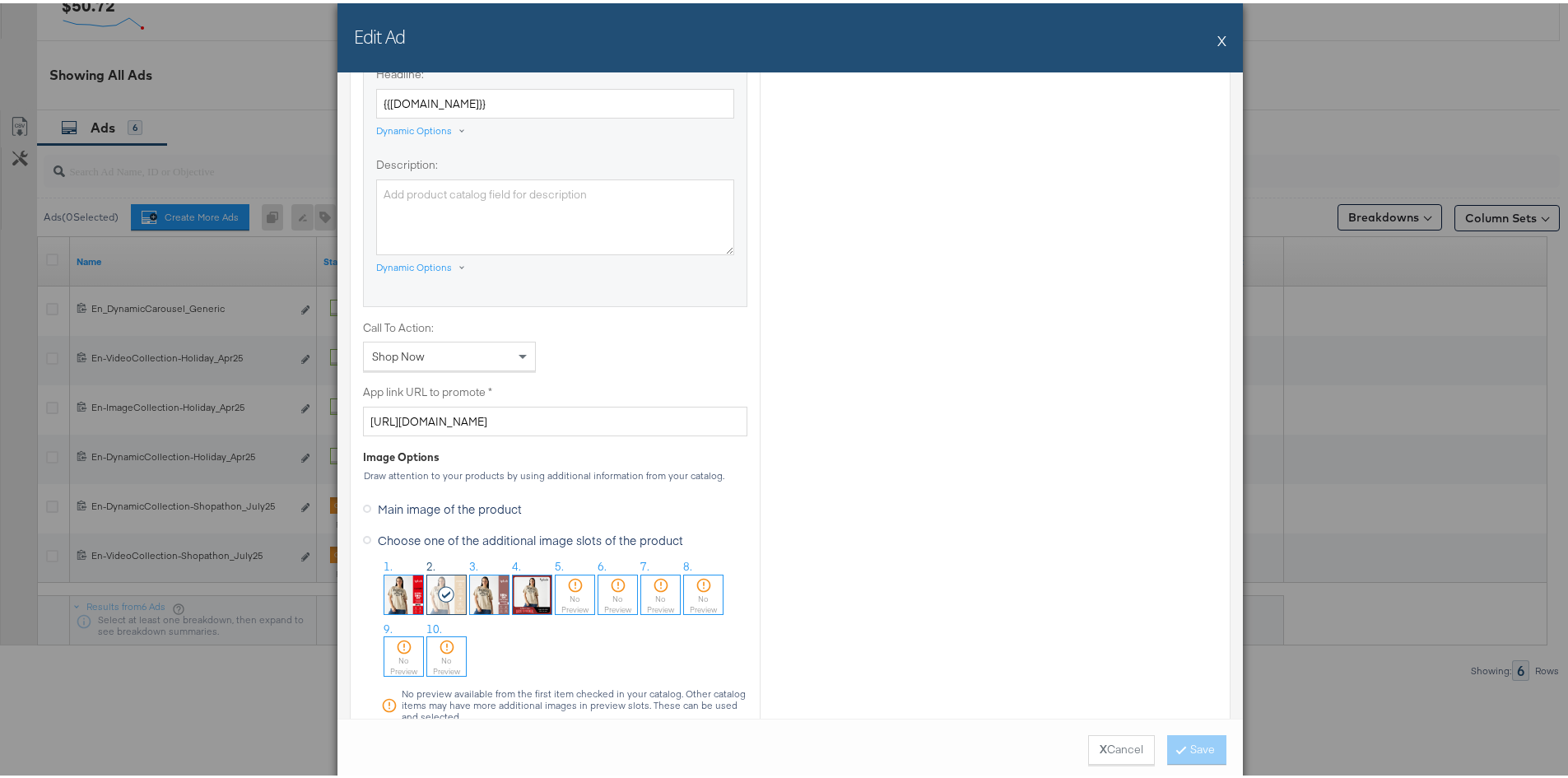
scroll to position [1153, 0]
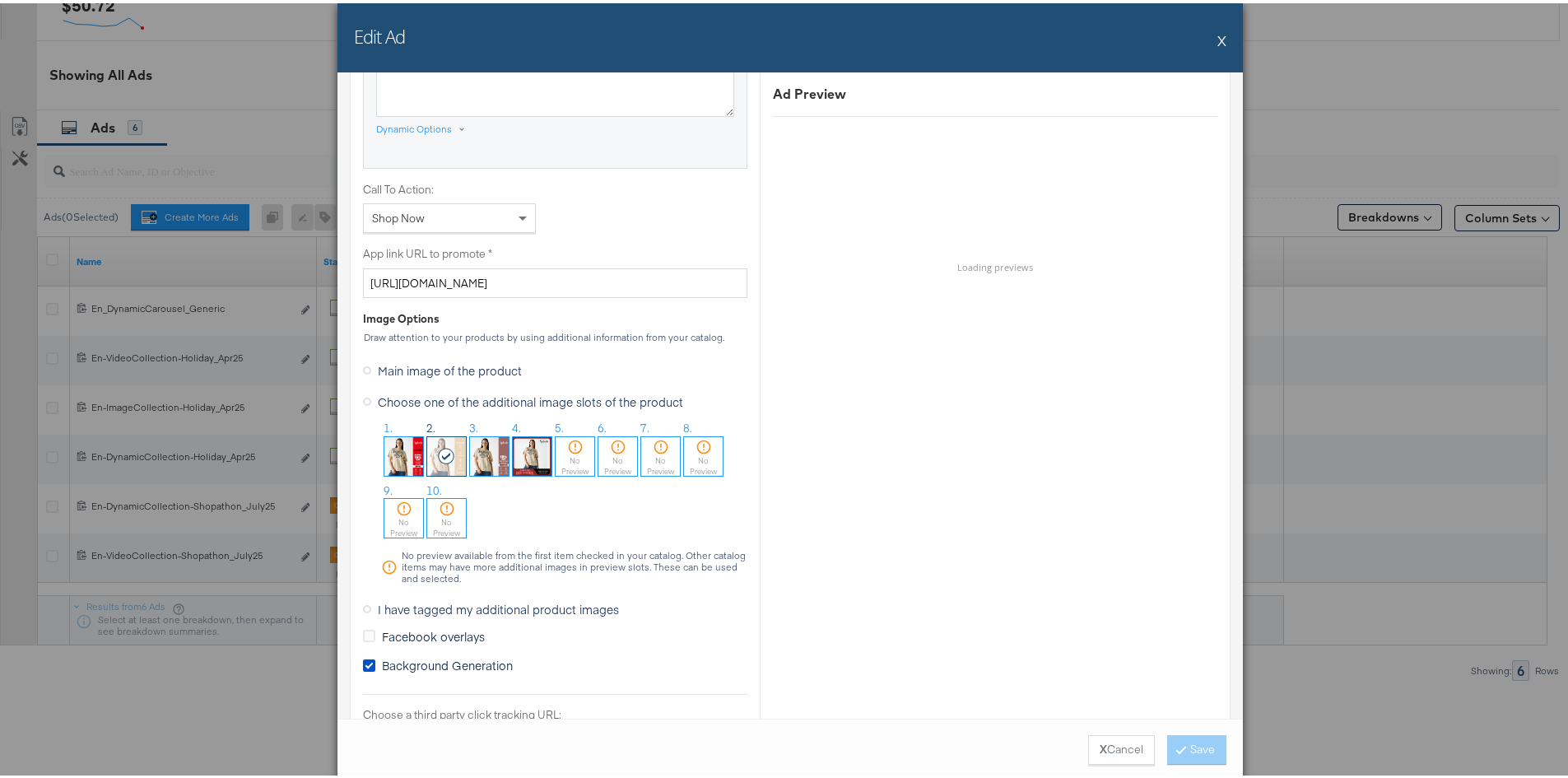
click at [438, 445] on icon at bounding box center [447, 453] width 18 height 17
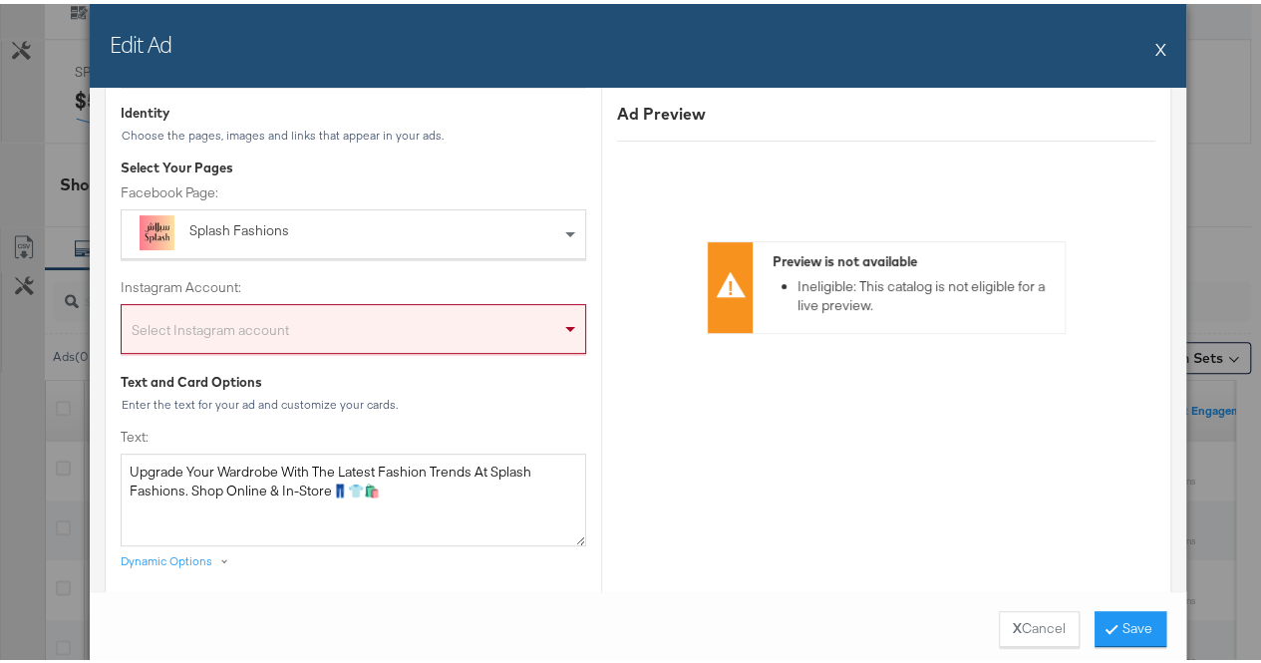
scroll to position [0, 0]
